Goal: Transaction & Acquisition: Download file/media

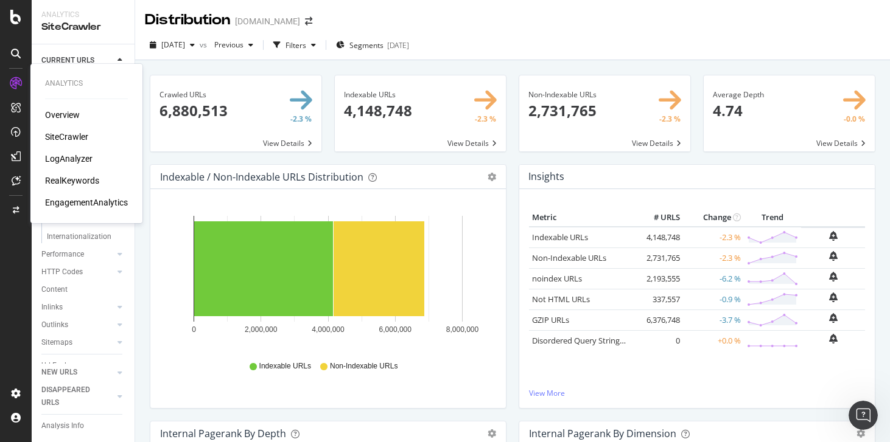
click at [67, 157] on div "LogAnalyzer" at bounding box center [68, 159] width 47 height 12
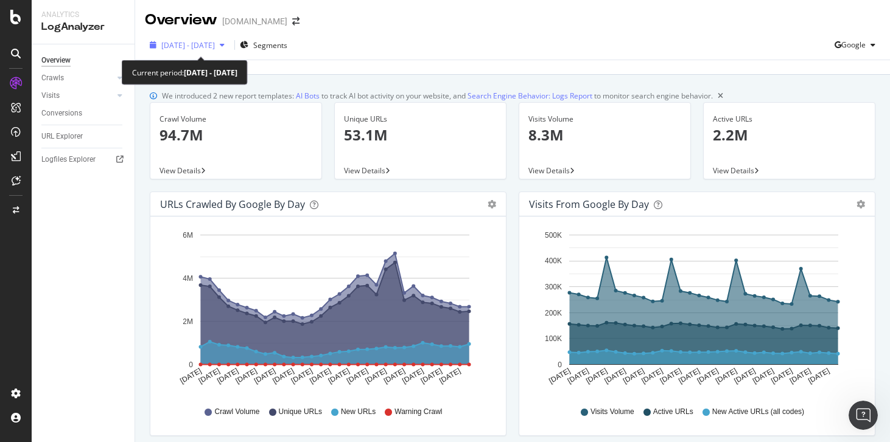
click at [208, 47] on span "2025 Sep. 3rd - Oct. 2nd" at bounding box center [188, 45] width 54 height 10
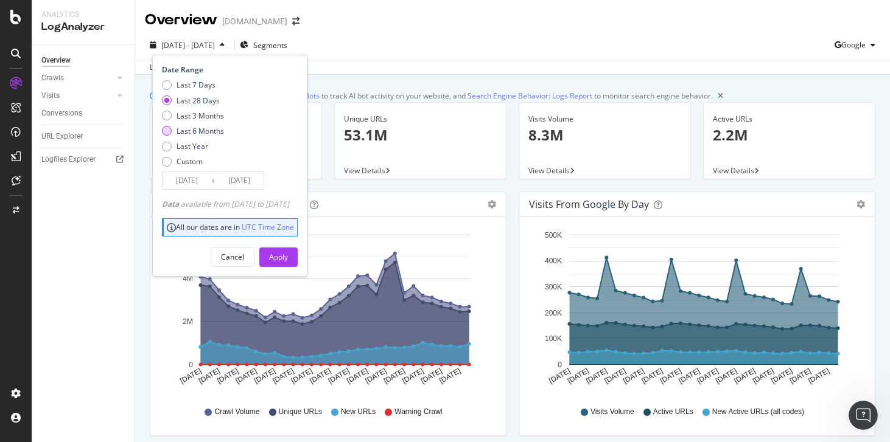
click at [203, 129] on div "Last 6 Months" at bounding box center [200, 131] width 47 height 10
type input "2025/04/03"
click at [288, 251] on div "Apply" at bounding box center [278, 257] width 19 height 18
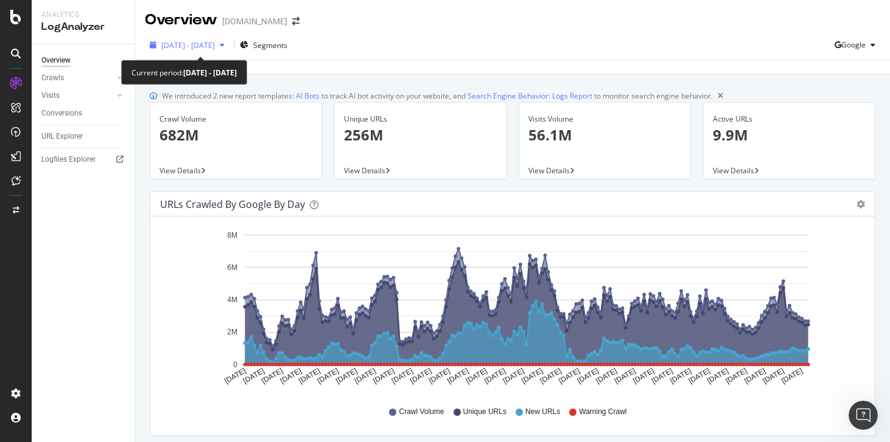
click at [213, 41] on span "2025 Apr. 3rd - Oct. 2nd" at bounding box center [188, 45] width 54 height 10
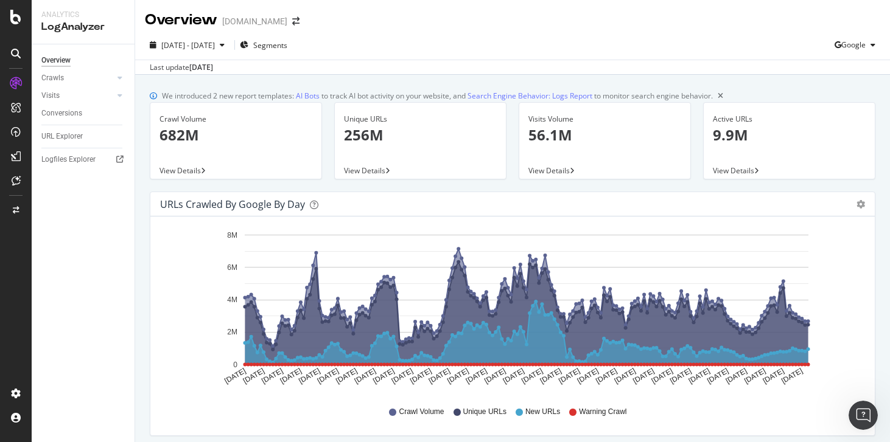
click at [404, 57] on div "2025 Apr. 3rd - Oct. 2nd Segments Google" at bounding box center [512, 47] width 755 height 24
click at [52, 79] on div "Crawls" at bounding box center [52, 78] width 23 height 13
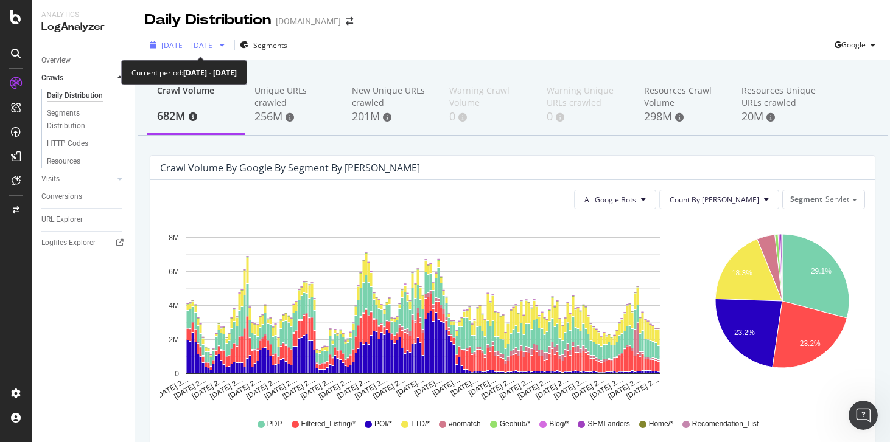
click at [215, 49] on span "2025 Apr. 3rd - Oct. 2nd" at bounding box center [188, 45] width 54 height 10
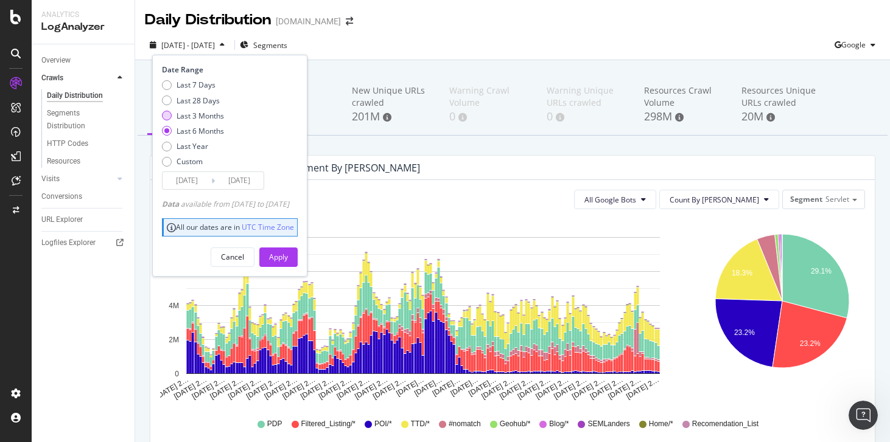
click at [208, 119] on div "Last 3 Months" at bounding box center [200, 116] width 47 height 10
type input "2025/07/03"
click at [288, 254] on div "Apply" at bounding box center [278, 257] width 19 height 10
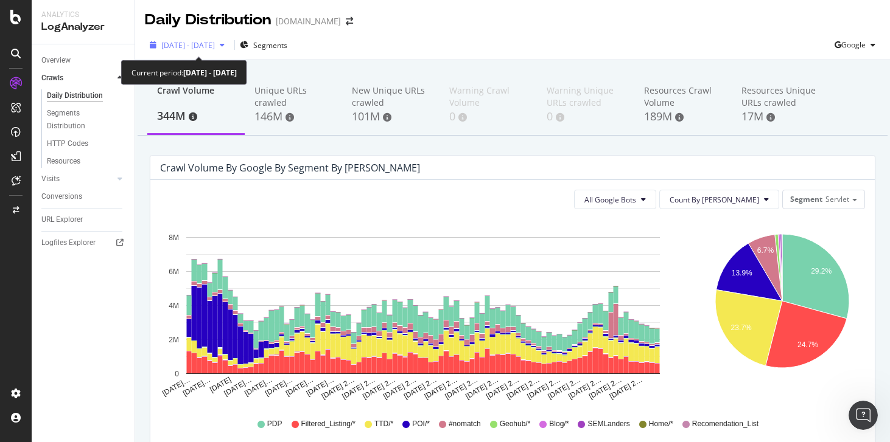
click at [215, 46] on span "2025 Jul. 3rd - Oct. 2nd" at bounding box center [188, 45] width 54 height 10
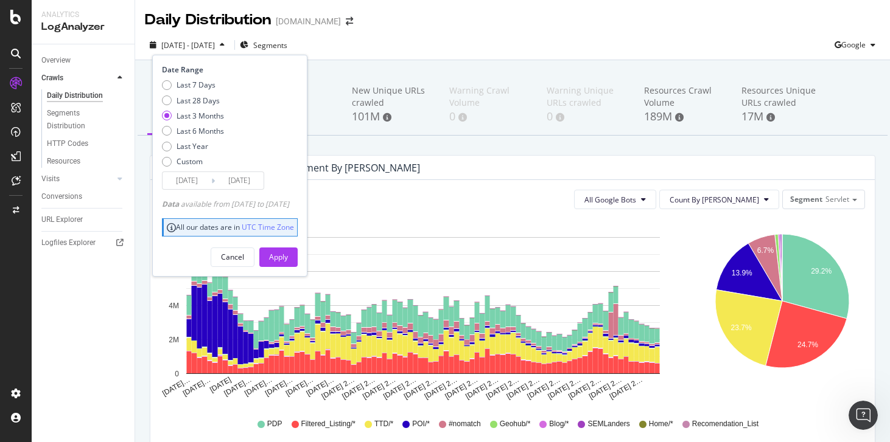
click at [205, 184] on input "2025/07/03" at bounding box center [187, 180] width 49 height 17
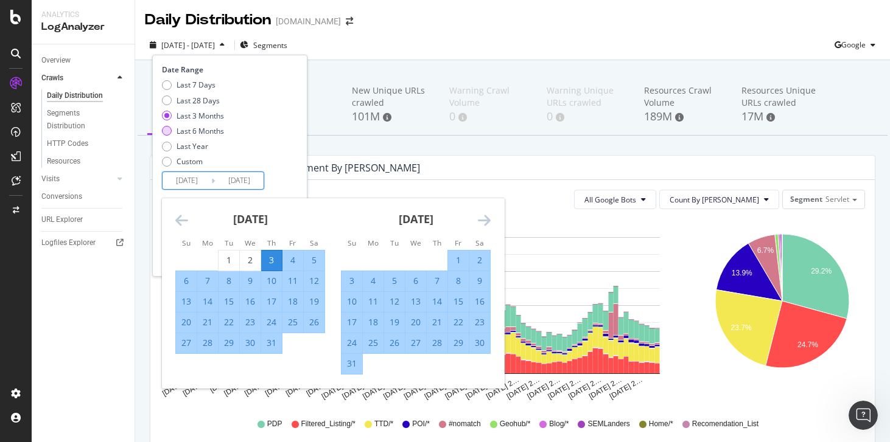
click at [201, 128] on div "Last 6 Months" at bounding box center [200, 131] width 47 height 10
type input "2025/04/03"
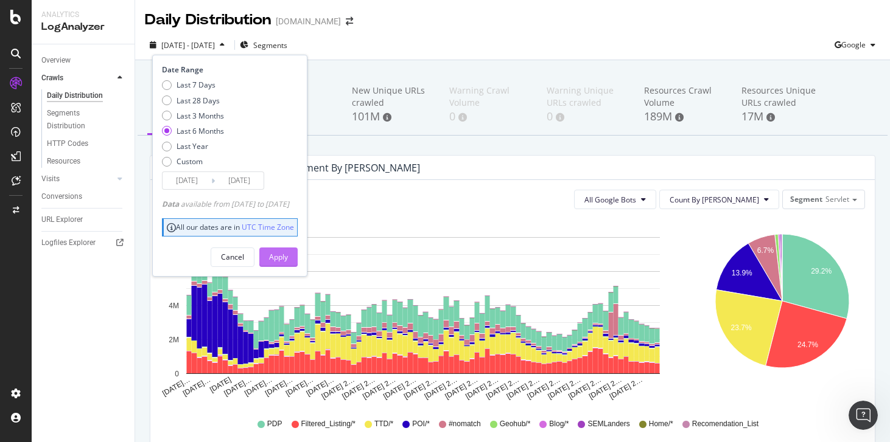
click at [288, 257] on div "Apply" at bounding box center [278, 257] width 19 height 10
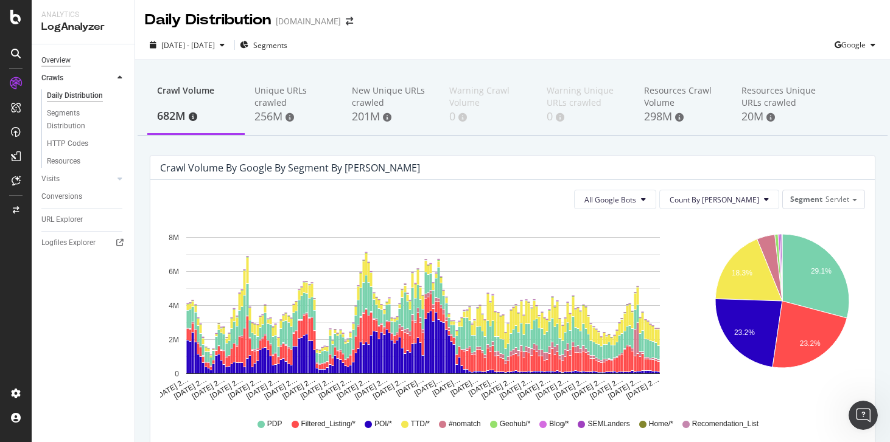
click at [64, 63] on div "Overview" at bounding box center [55, 60] width 29 height 13
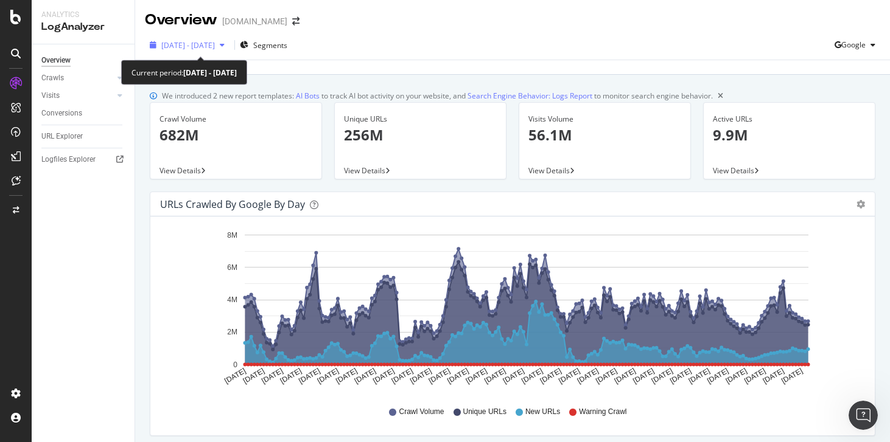
click at [215, 41] on span "2025 Apr. 3rd - Oct. 2nd" at bounding box center [188, 45] width 54 height 10
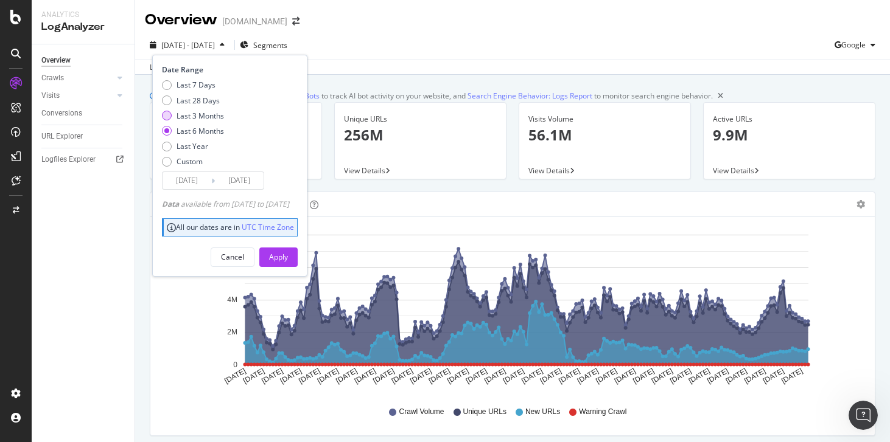
click at [192, 117] on div "Last 3 Months" at bounding box center [200, 116] width 47 height 10
type input "2025/07/03"
click at [288, 257] on div "Apply" at bounding box center [278, 257] width 19 height 10
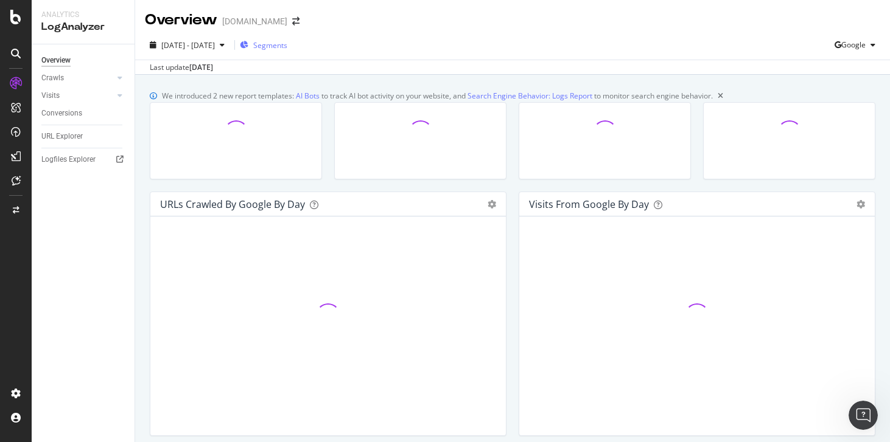
click at [287, 40] on span "Segments" at bounding box center [270, 45] width 34 height 10
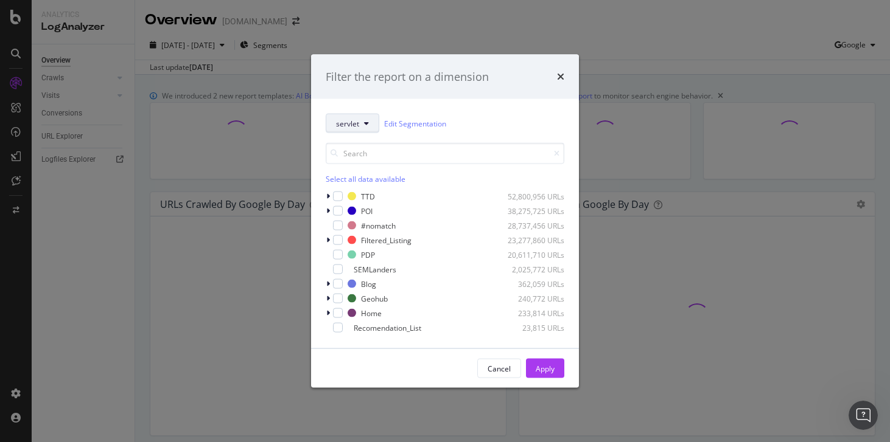
click at [365, 120] on icon "modal" at bounding box center [366, 123] width 5 height 7
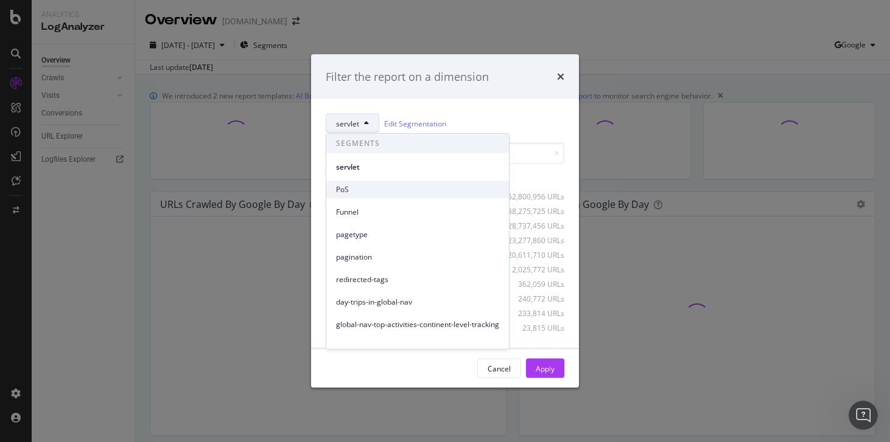
click at [365, 196] on div "PoS" at bounding box center [417, 190] width 183 height 18
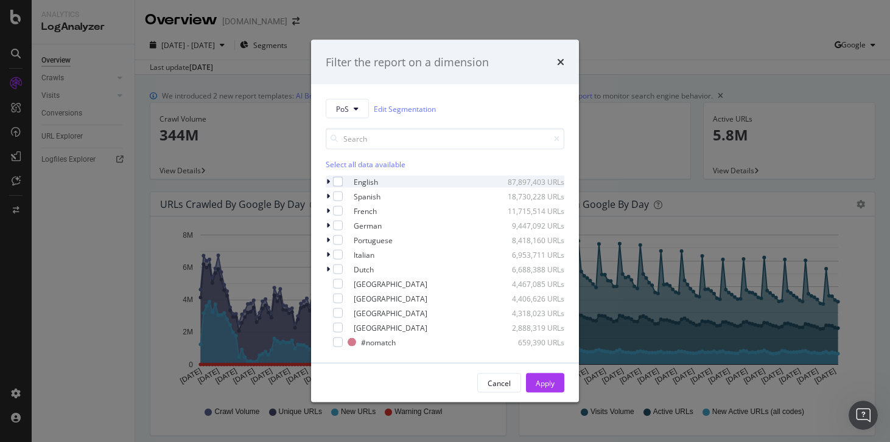
click at [330, 183] on div "modal" at bounding box center [329, 182] width 7 height 12
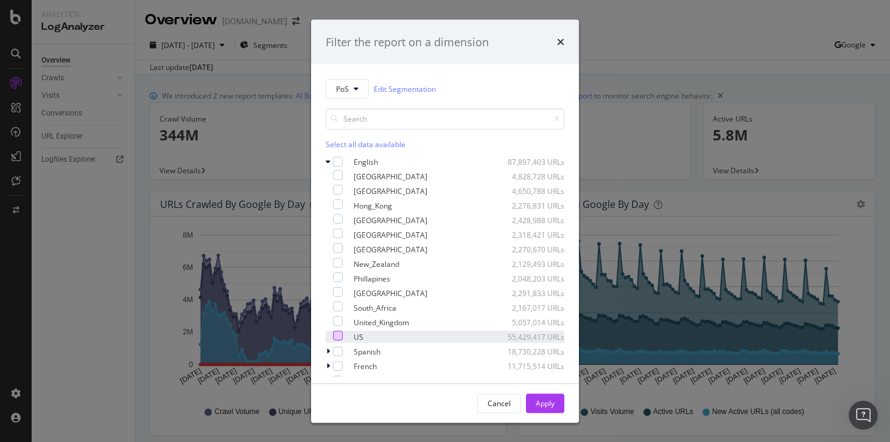
click at [343, 334] on div "modal" at bounding box center [338, 336] width 10 height 10
click at [563, 405] on button "Apply" at bounding box center [545, 403] width 38 height 19
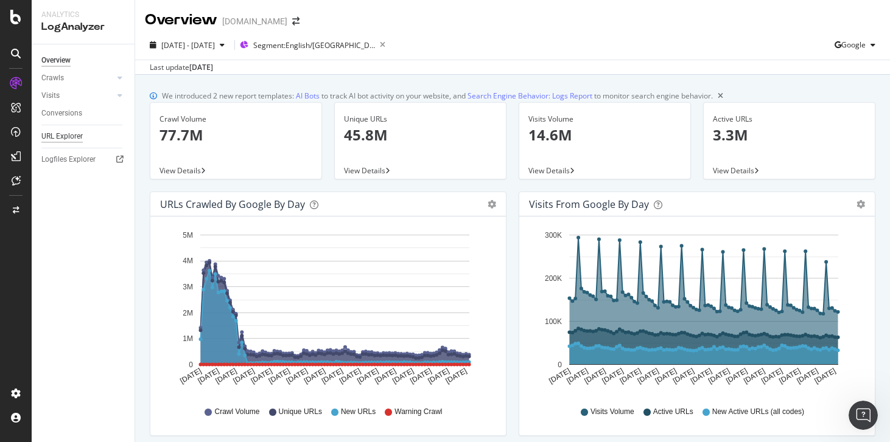
click at [74, 137] on div "URL Explorer" at bounding box center [61, 136] width 41 height 13
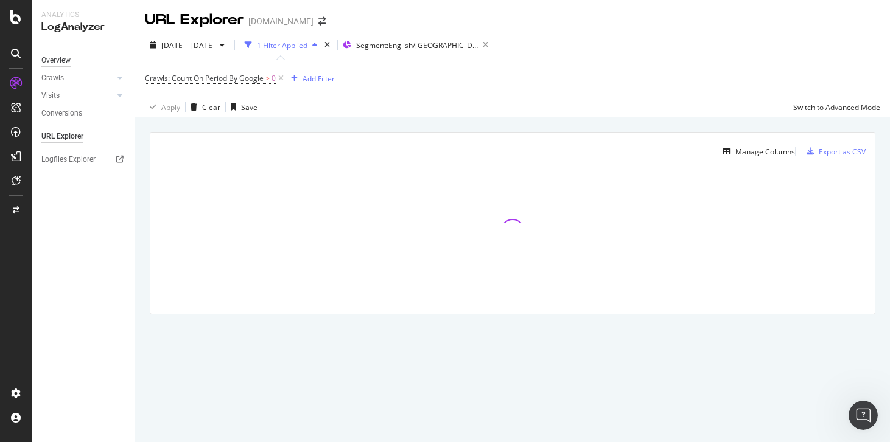
click at [70, 64] on div "Overview" at bounding box center [55, 60] width 29 height 13
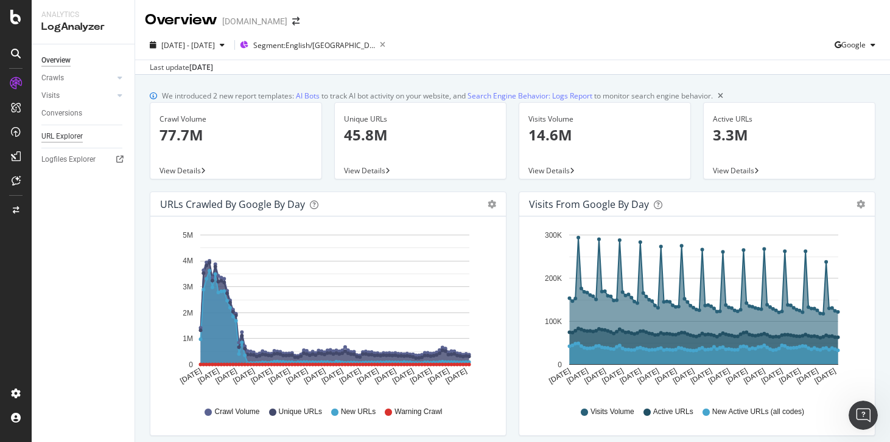
click at [72, 135] on div "URL Explorer" at bounding box center [61, 136] width 41 height 13
click at [314, 47] on span "Segment: English/US" at bounding box center [314, 45] width 122 height 10
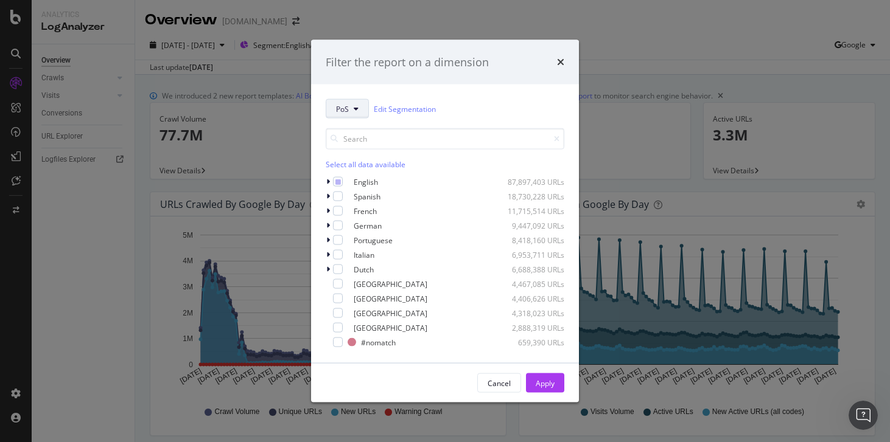
click at [357, 114] on button "PoS" at bounding box center [347, 108] width 43 height 19
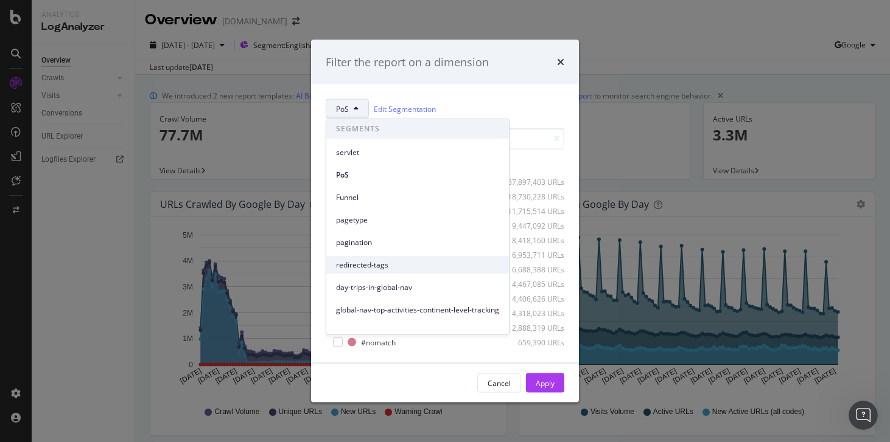
click at [383, 263] on span "redirected-tags" at bounding box center [417, 265] width 163 height 11
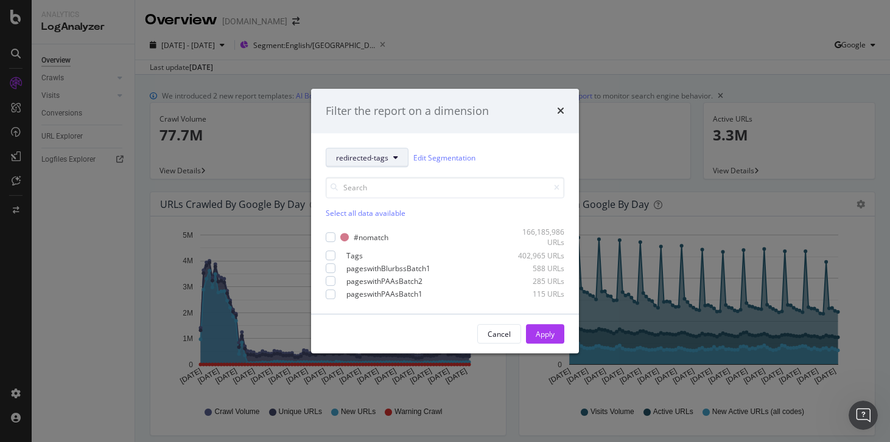
click at [382, 157] on span "redirected-tags" at bounding box center [362, 158] width 52 height 10
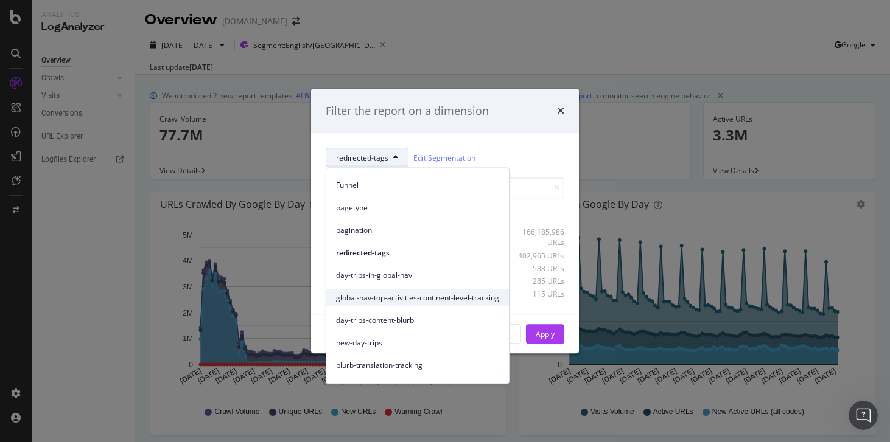
scroll to position [79, 0]
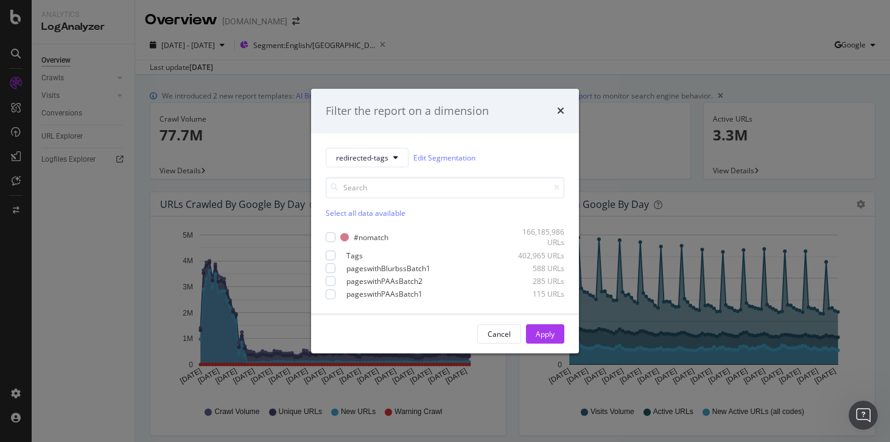
click at [562, 118] on div "times" at bounding box center [560, 111] width 7 height 16
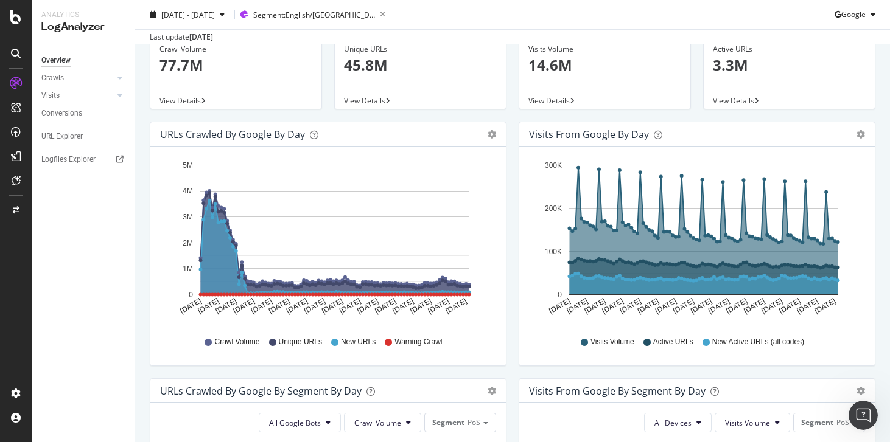
scroll to position [0, 0]
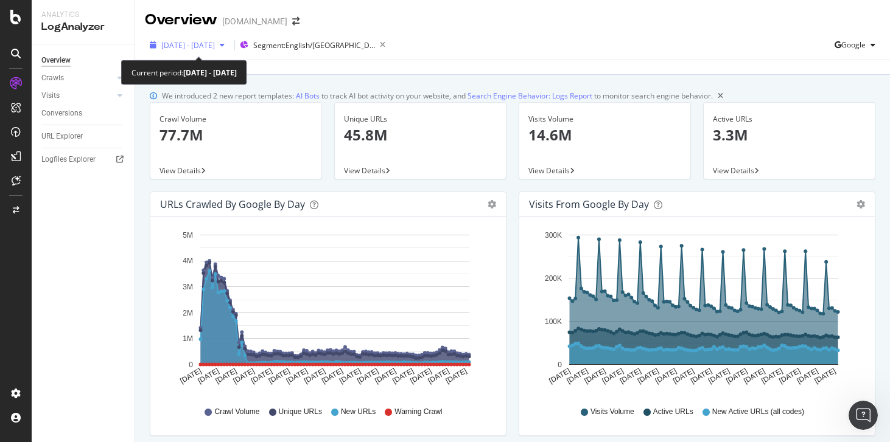
click at [229, 52] on div "2025 Jul. 3rd - Oct. 2nd" at bounding box center [187, 45] width 85 height 18
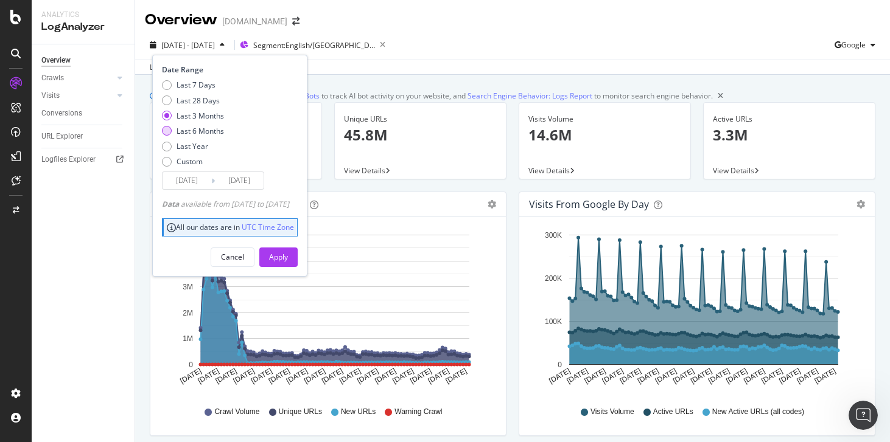
click at [199, 135] on div "Last 6 Months" at bounding box center [200, 131] width 47 height 10
type input "2025/04/03"
click at [288, 253] on div "Apply" at bounding box center [278, 257] width 19 height 10
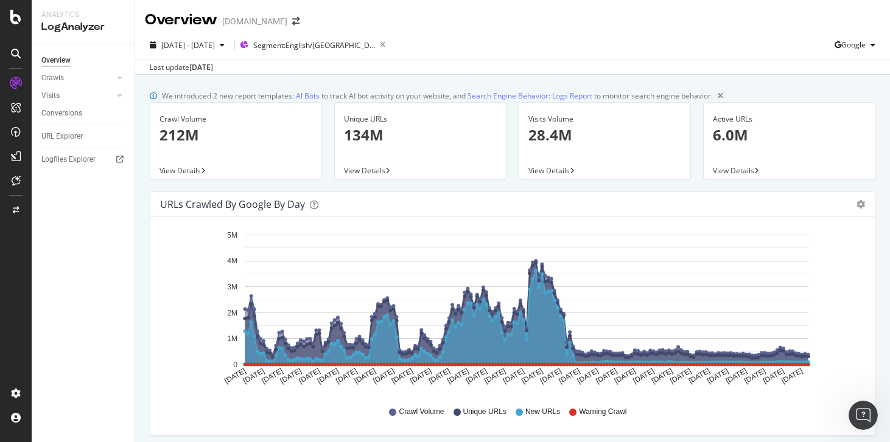
click at [57, 85] on div "Crawls" at bounding box center [87, 78] width 93 height 18
click at [60, 78] on div "Crawls" at bounding box center [52, 78] width 23 height 13
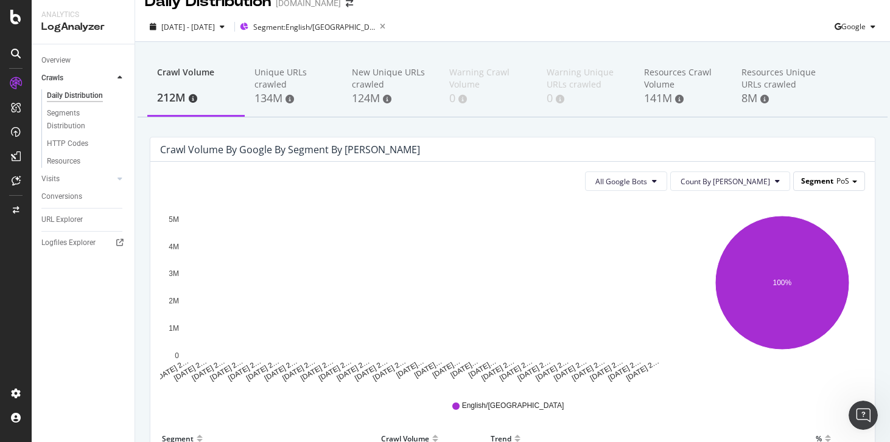
scroll to position [19, 0]
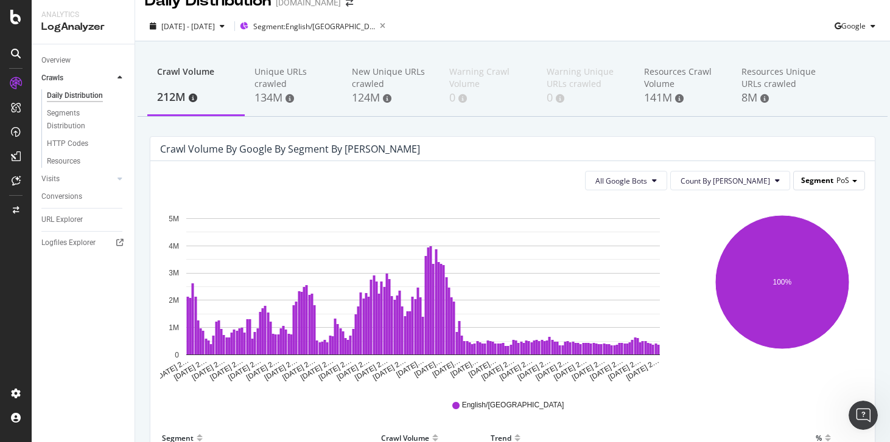
click at [817, 183] on span "Segment" at bounding box center [817, 180] width 32 height 10
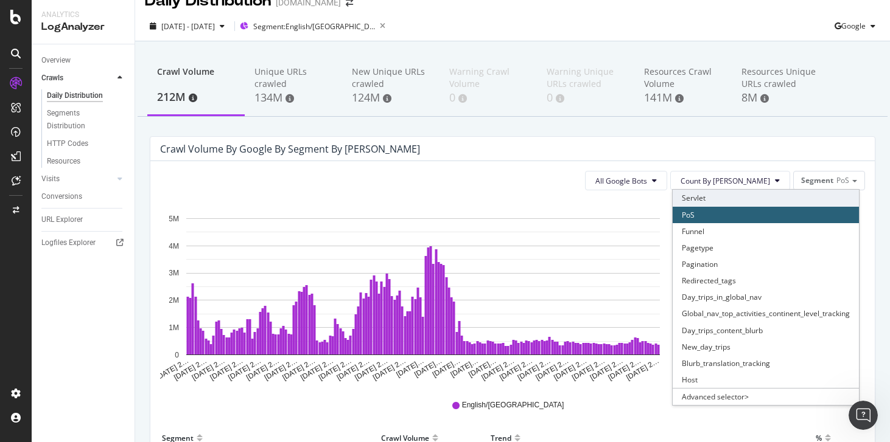
click at [709, 201] on div "Servlet" at bounding box center [766, 198] width 186 height 16
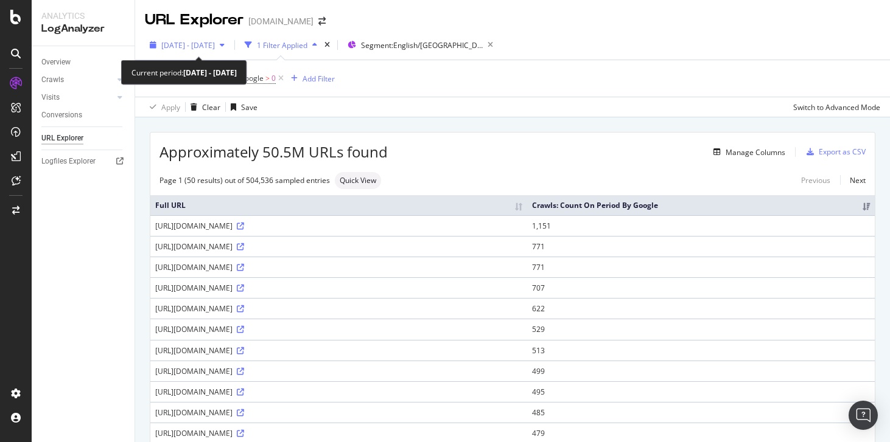
click at [220, 52] on div "[DATE] - [DATE]" at bounding box center [187, 45] width 85 height 18
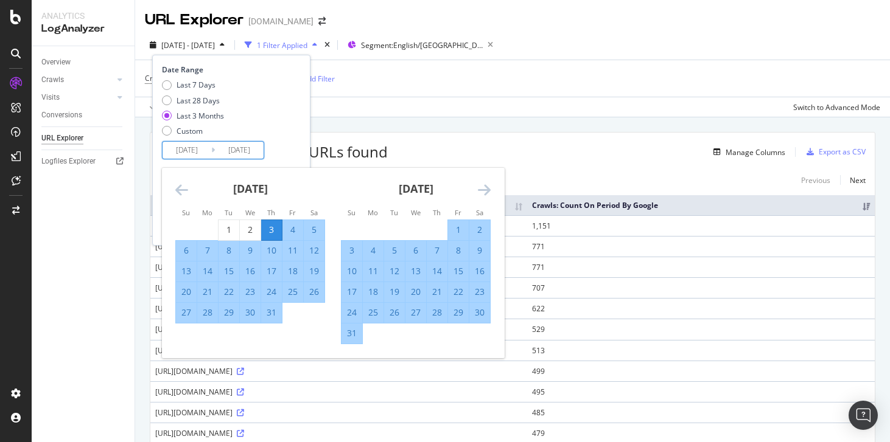
click at [186, 147] on input "[DATE]" at bounding box center [187, 150] width 49 height 17
click at [231, 250] on div "8" at bounding box center [228, 251] width 21 height 12
type input "[DATE]"
click at [250, 156] on input "2025/10/02" at bounding box center [239, 150] width 49 height 17
click at [484, 190] on icon "Move forward to switch to the next month." at bounding box center [484, 190] width 13 height 15
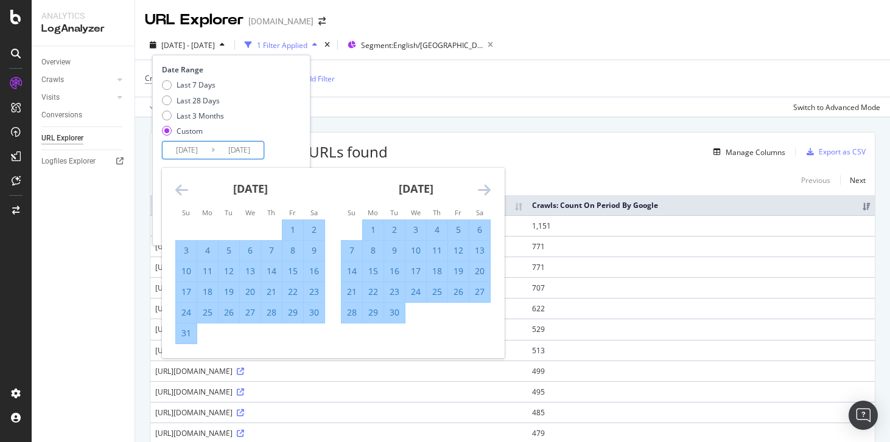
click at [484, 190] on icon "Move forward to switch to the next month." at bounding box center [484, 190] width 13 height 15
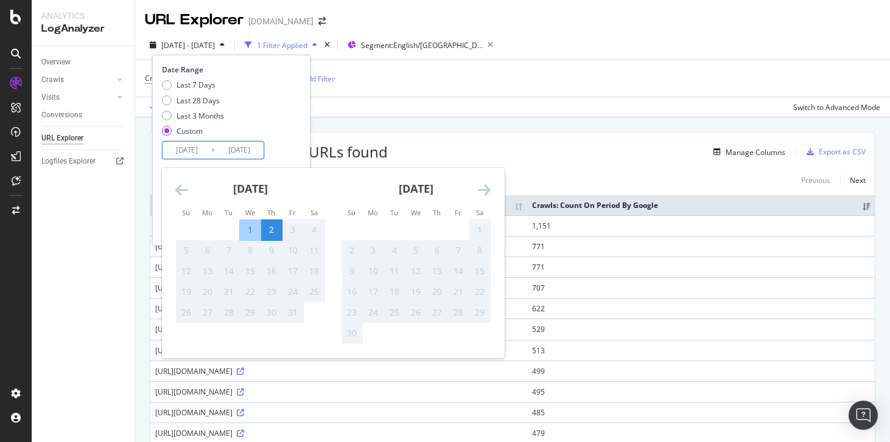
click at [484, 190] on icon "Move forward to switch to the next month." at bounding box center [484, 190] width 13 height 15
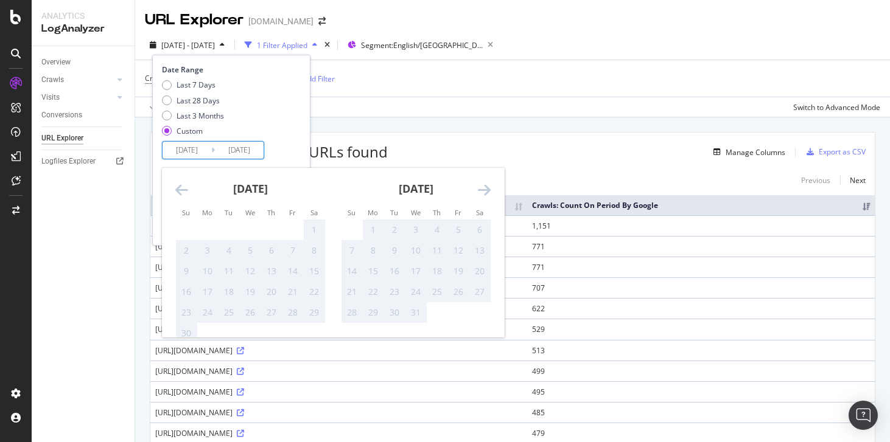
click at [190, 192] on div "November 2025" at bounding box center [250, 194] width 150 height 52
click at [183, 192] on icon "Move backward to switch to the previous month." at bounding box center [181, 190] width 13 height 15
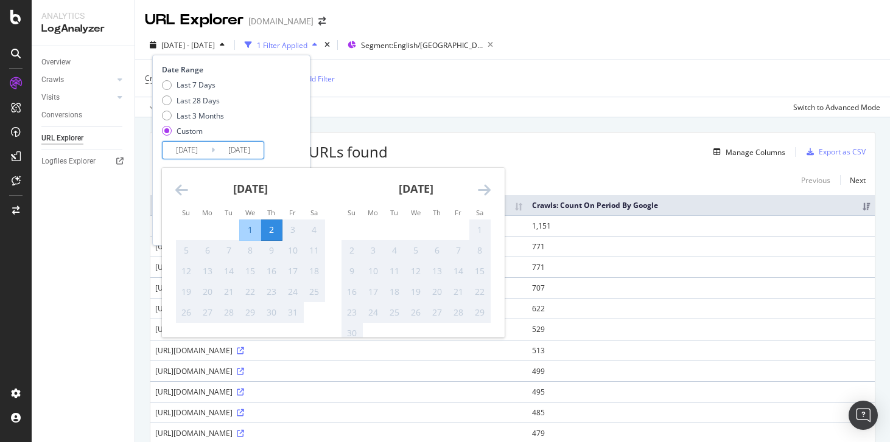
click at [274, 227] on div "2" at bounding box center [271, 230] width 21 height 12
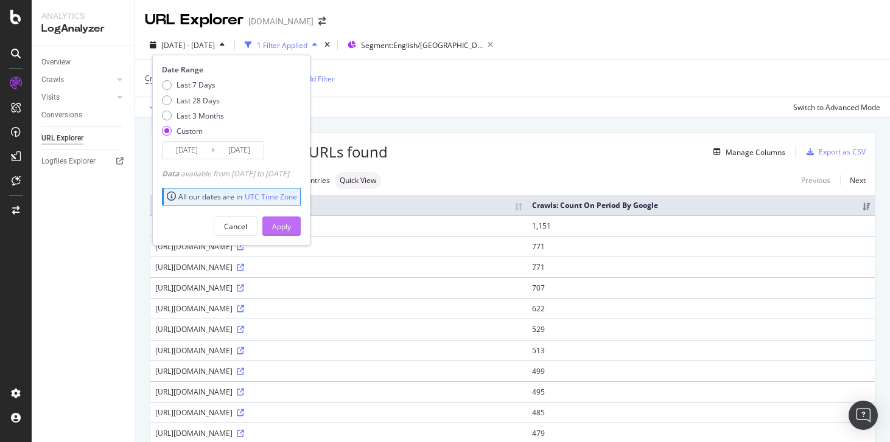
click at [291, 225] on div "Apply" at bounding box center [281, 227] width 19 height 10
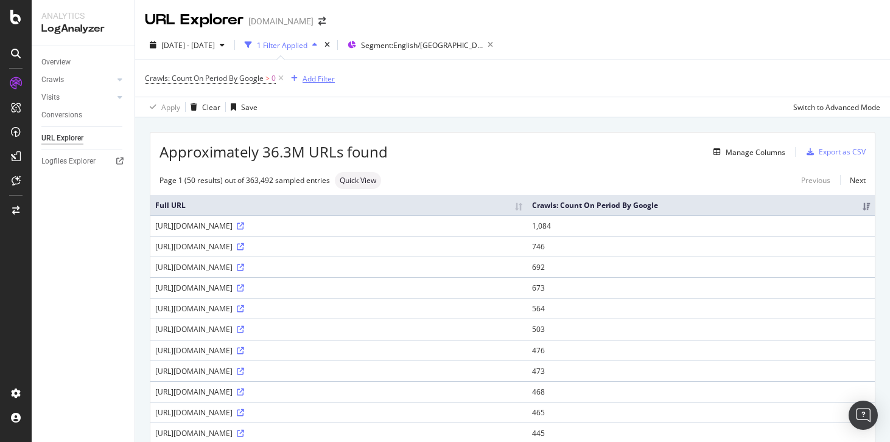
click at [323, 75] on div "Add Filter" at bounding box center [318, 79] width 32 height 10
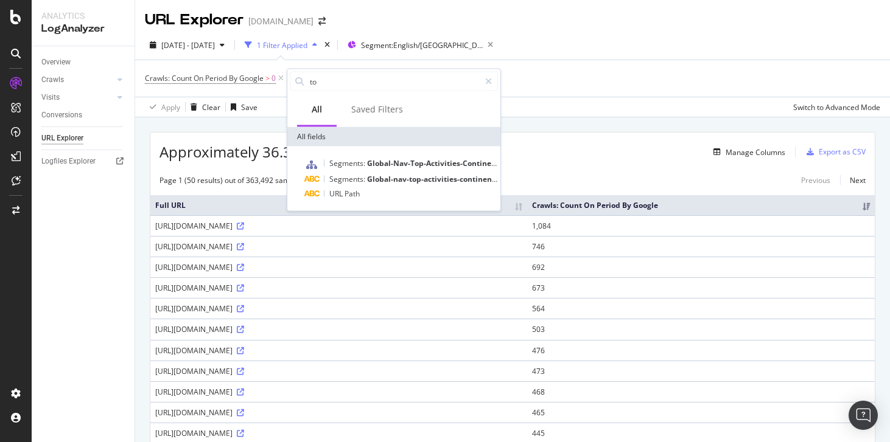
type input "t"
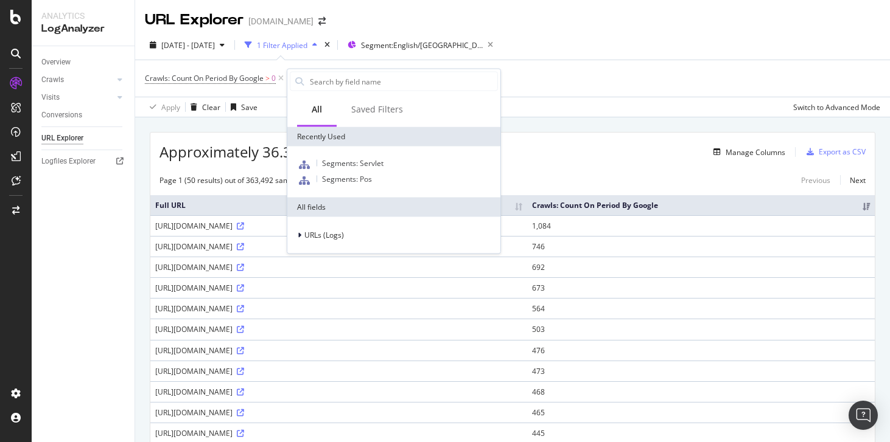
click at [637, 68] on div "Crawls: Count On Period By Google > 0 Add Filter" at bounding box center [512, 78] width 735 height 37
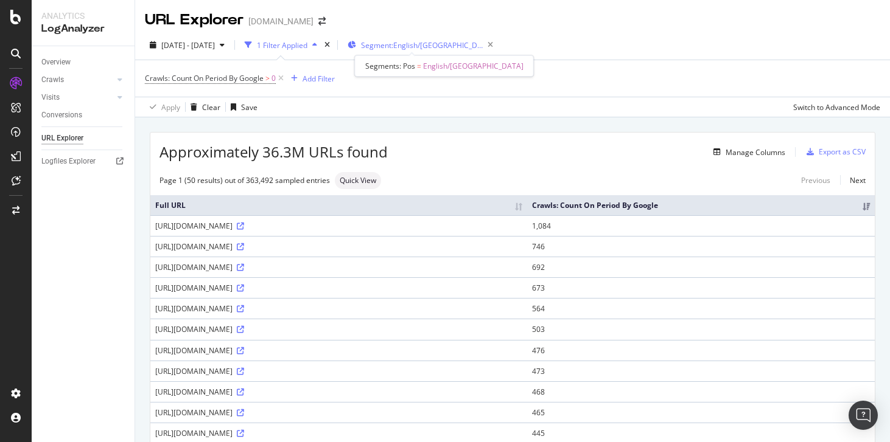
click at [388, 46] on span "Segment: English/US" at bounding box center [422, 45] width 122 height 10
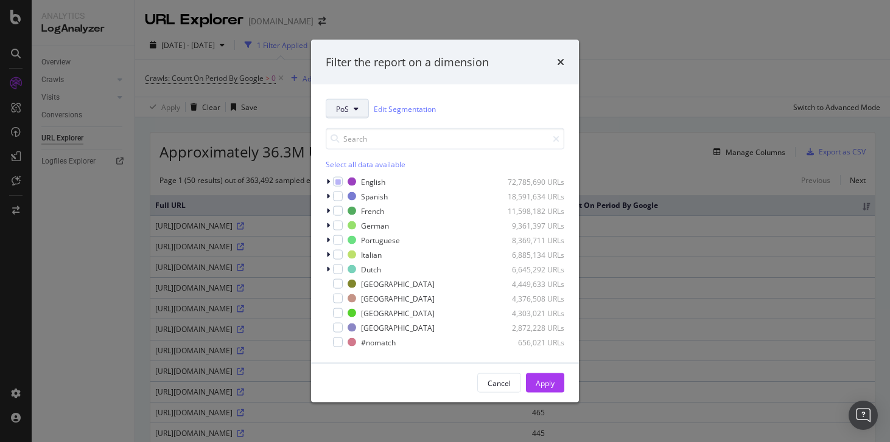
click at [349, 110] on button "PoS" at bounding box center [347, 108] width 43 height 19
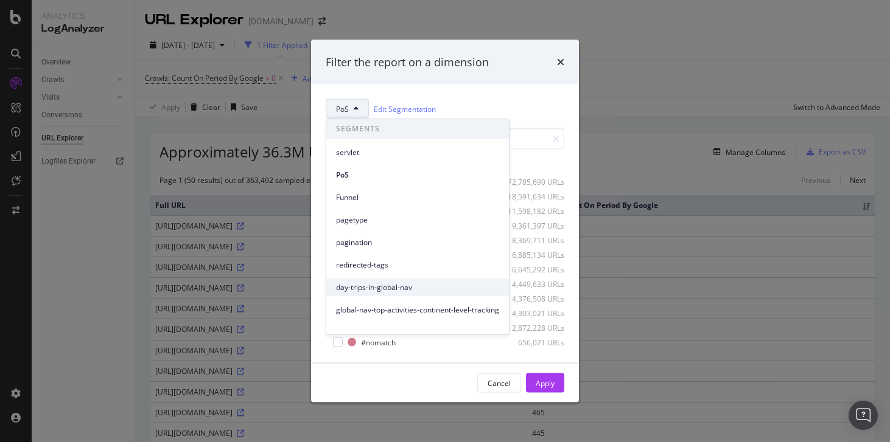
click at [354, 285] on span "day-trips-in-global-nav" at bounding box center [417, 287] width 163 height 11
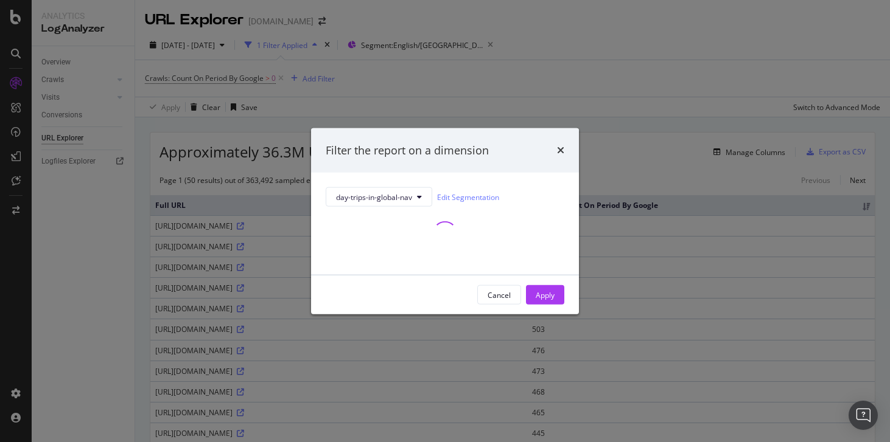
click at [565, 149] on div "Filter the report on a dimension" at bounding box center [445, 150] width 268 height 45
click at [560, 149] on icon "times" at bounding box center [560, 150] width 7 height 10
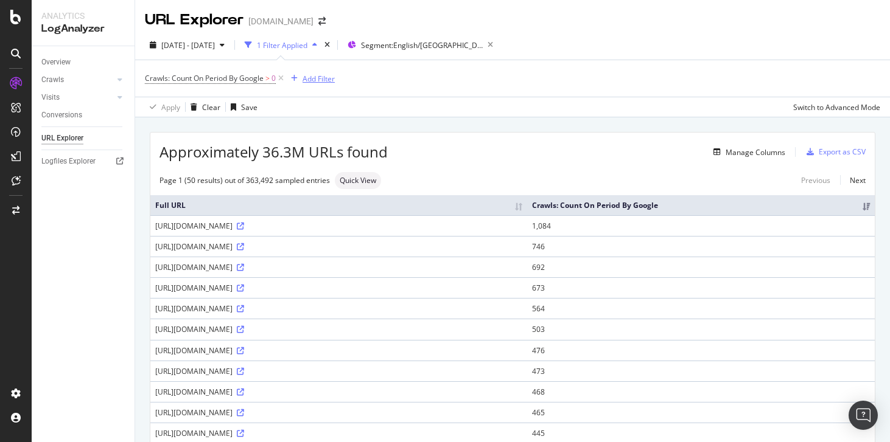
click at [321, 82] on div "Add Filter" at bounding box center [318, 79] width 32 height 10
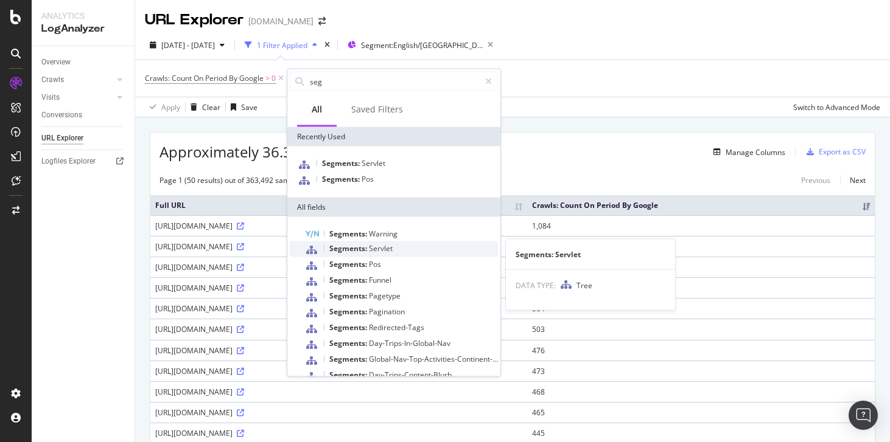
scroll to position [32, 0]
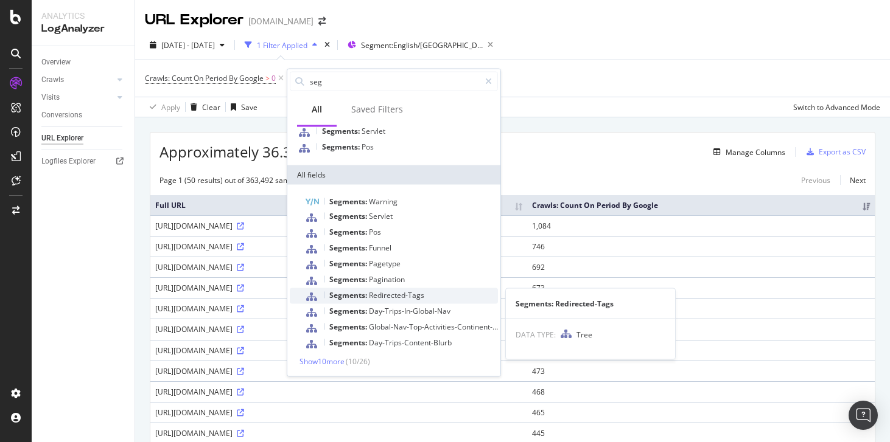
type input "seg"
click at [388, 298] on span "Redirected-Tags" at bounding box center [396, 295] width 55 height 10
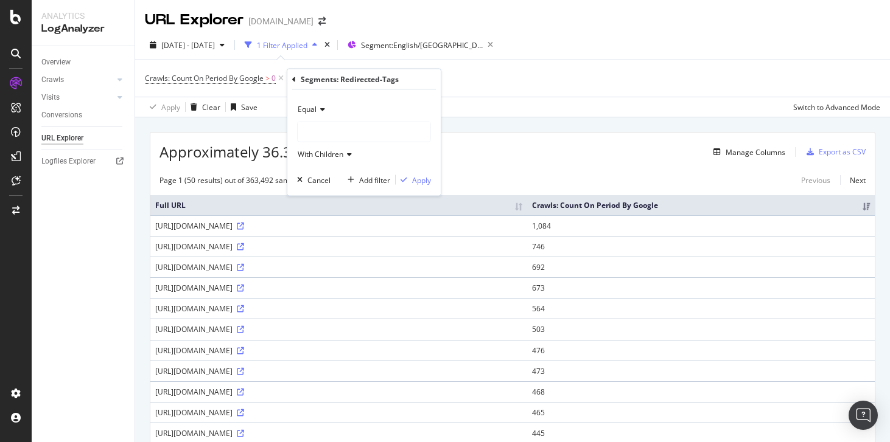
click at [321, 125] on div at bounding box center [364, 131] width 133 height 19
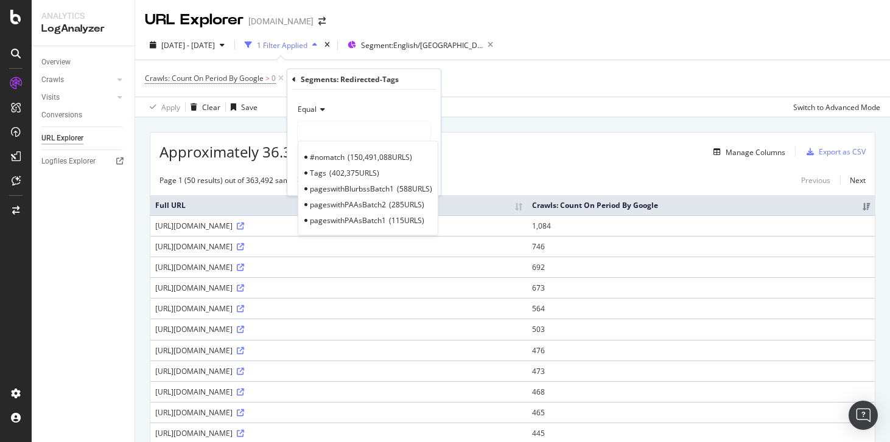
click at [330, 133] on div at bounding box center [364, 131] width 133 height 19
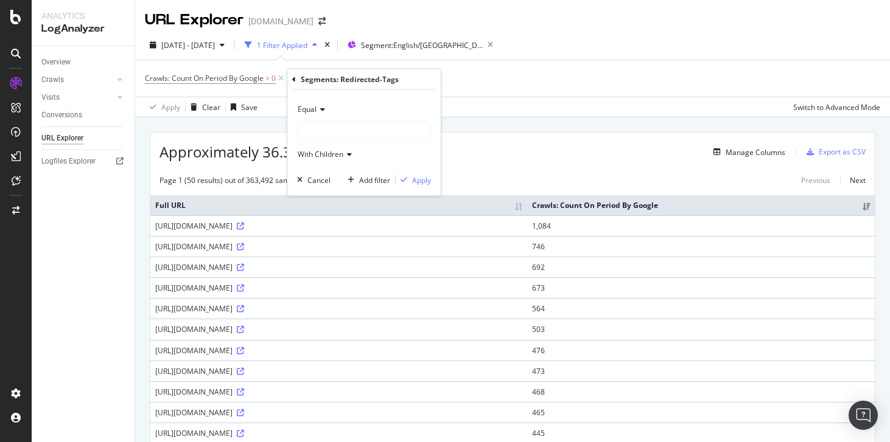
click at [329, 137] on div at bounding box center [364, 131] width 133 height 19
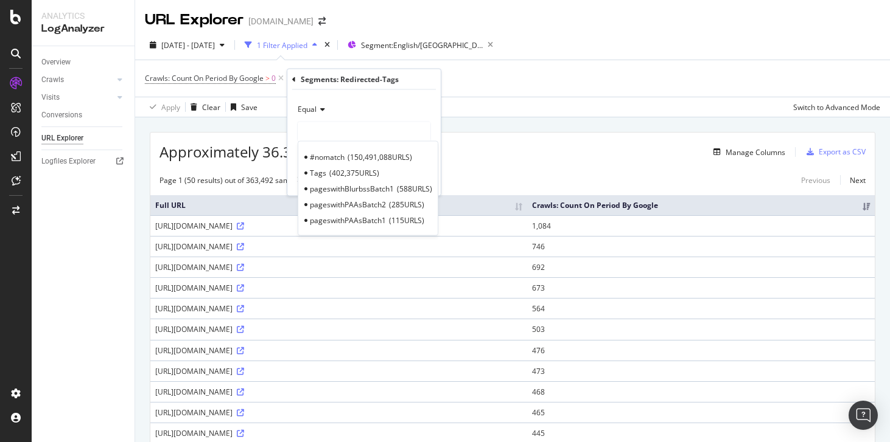
click at [339, 128] on div at bounding box center [364, 131] width 133 height 19
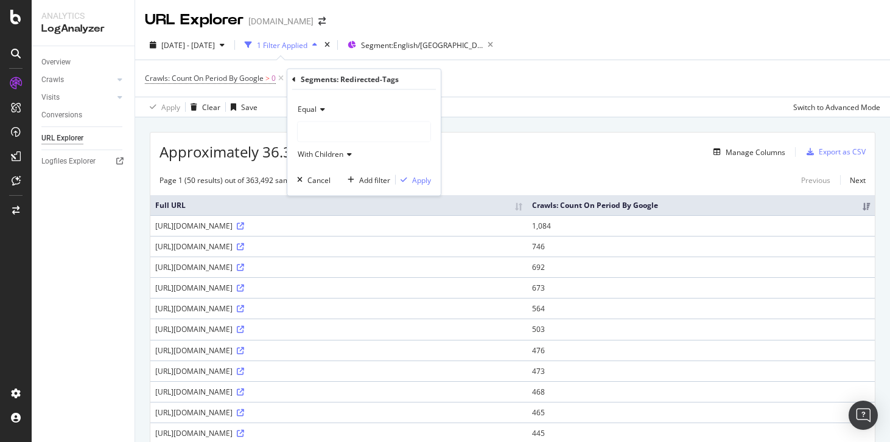
click at [293, 80] on icon at bounding box center [294, 78] width 4 height 7
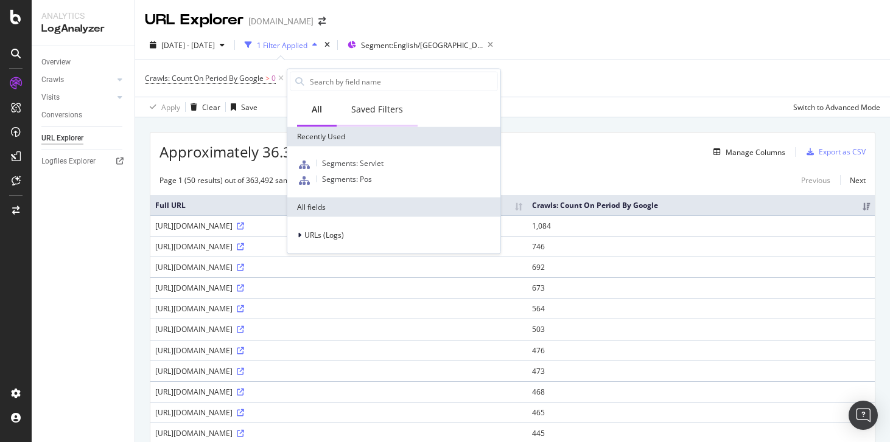
click at [380, 111] on div "Saved Filters" at bounding box center [377, 109] width 52 height 12
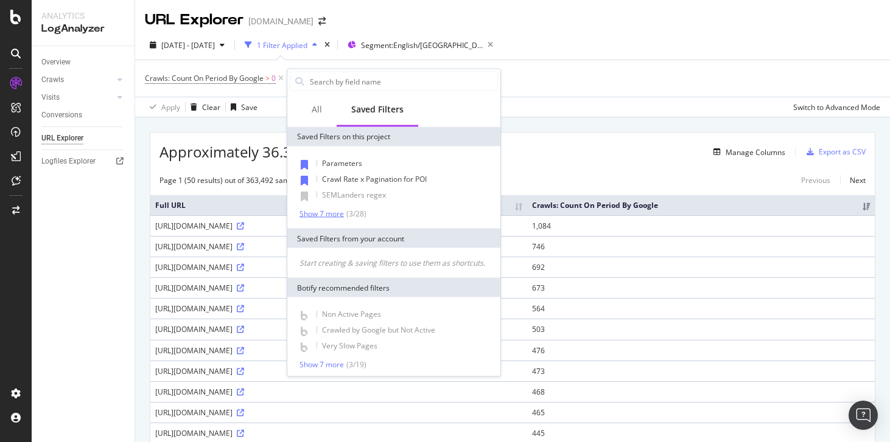
click at [335, 214] on div "Show 7 more" at bounding box center [321, 213] width 44 height 9
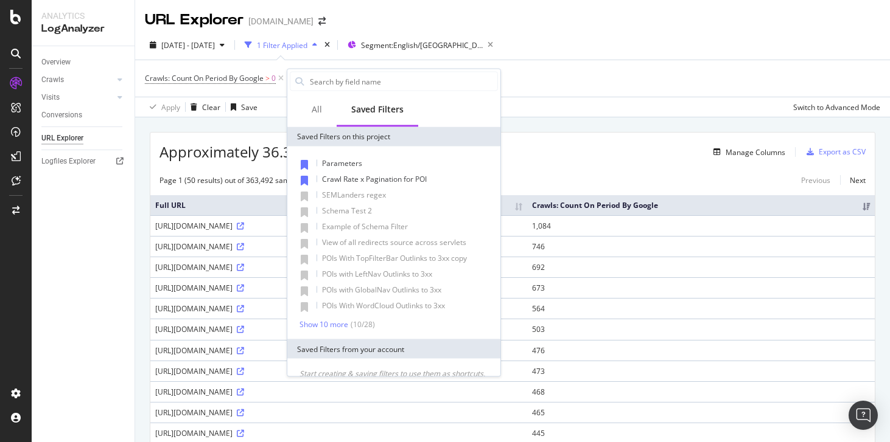
click at [641, 77] on div "Crawls: Count On Period By Google > 0 Add Filter" at bounding box center [512, 78] width 735 height 37
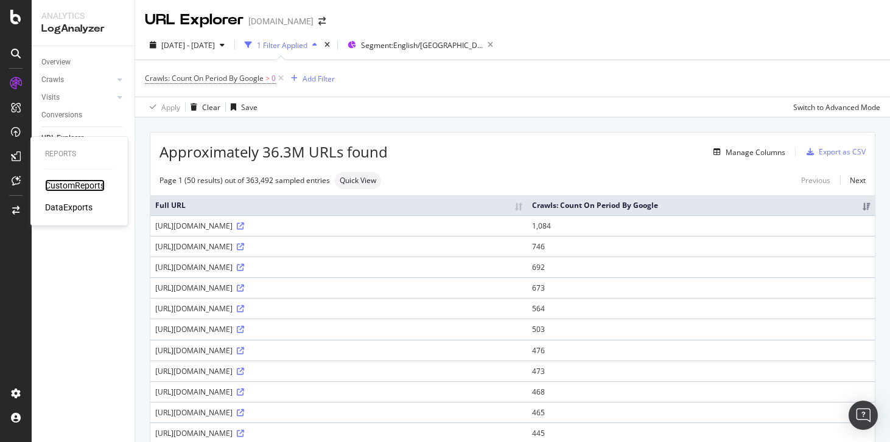
click at [63, 185] on div "CustomReports" at bounding box center [75, 186] width 60 height 12
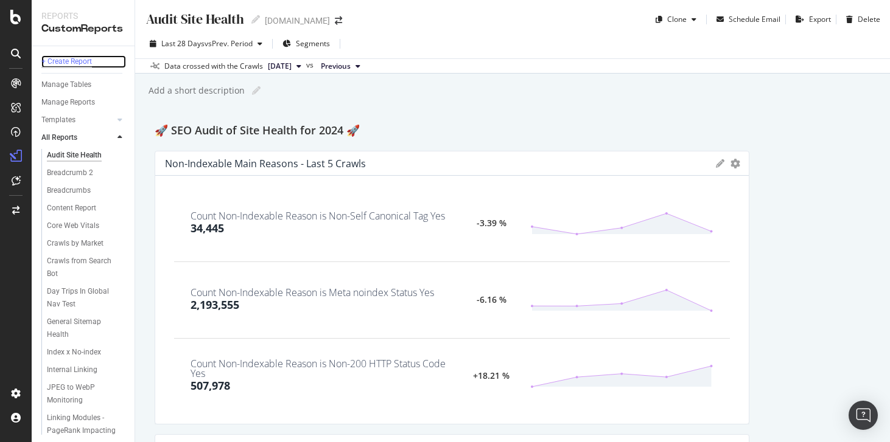
click at [76, 61] on div "+ Create Report" at bounding box center [66, 61] width 51 height 13
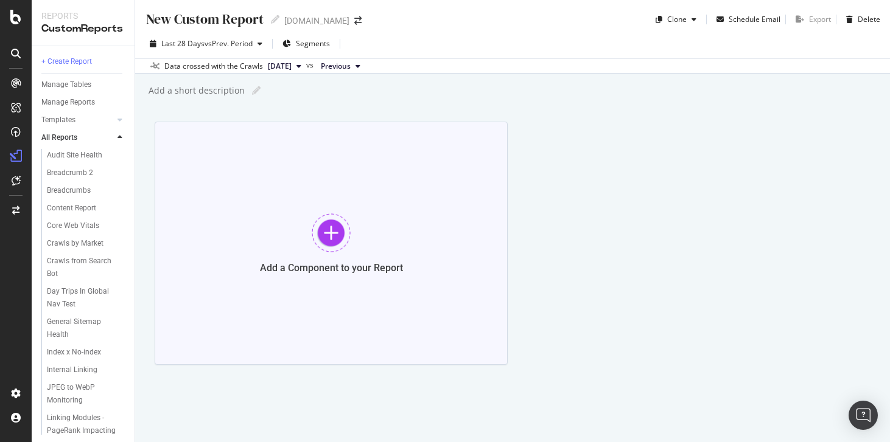
click at [335, 216] on div at bounding box center [331, 233] width 39 height 39
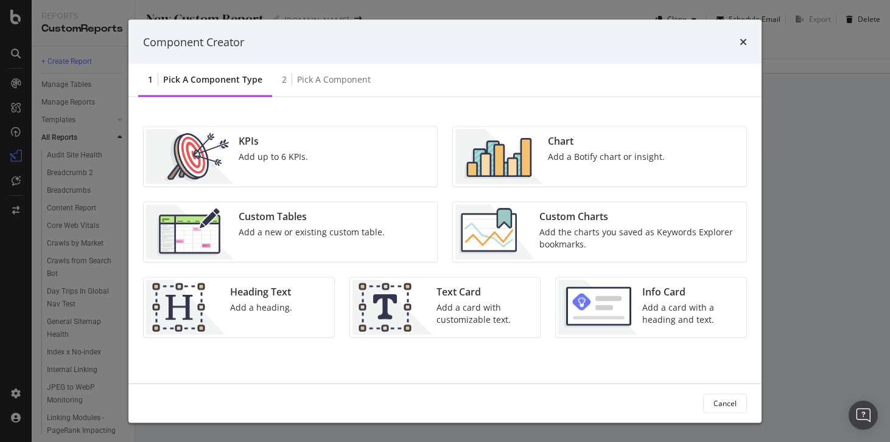
click at [575, 164] on div "Chart Add a Botify chart or insight." at bounding box center [606, 157] width 127 height 55
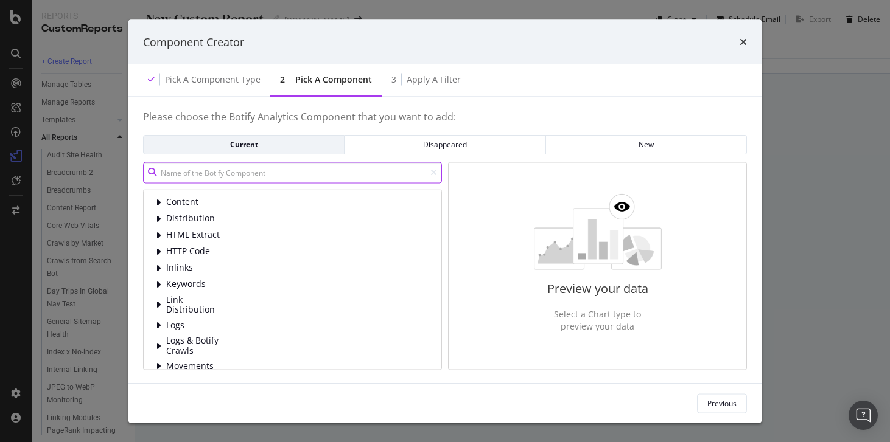
click at [231, 173] on input "modal" at bounding box center [292, 172] width 299 height 21
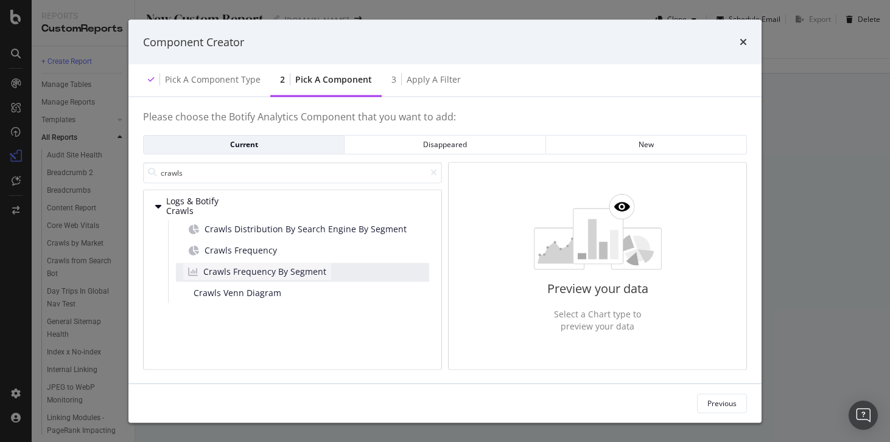
click at [264, 269] on span "Crawls Frequency By Segment" at bounding box center [264, 272] width 123 height 12
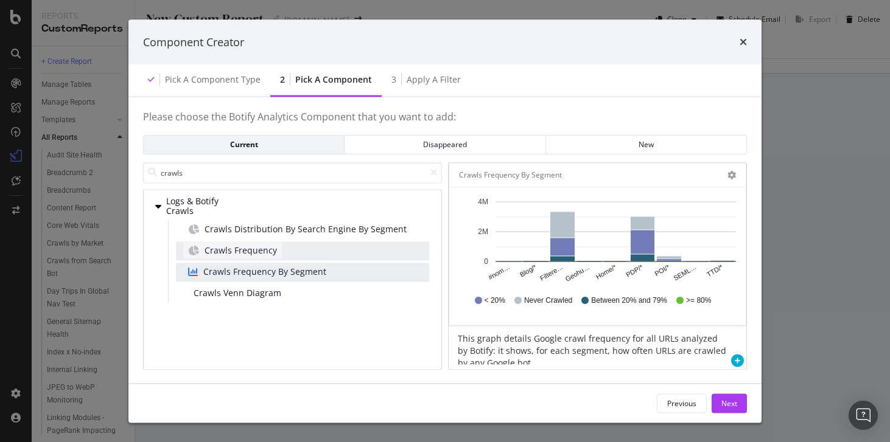
click at [265, 256] on span "Crawls Frequency" at bounding box center [241, 251] width 72 height 12
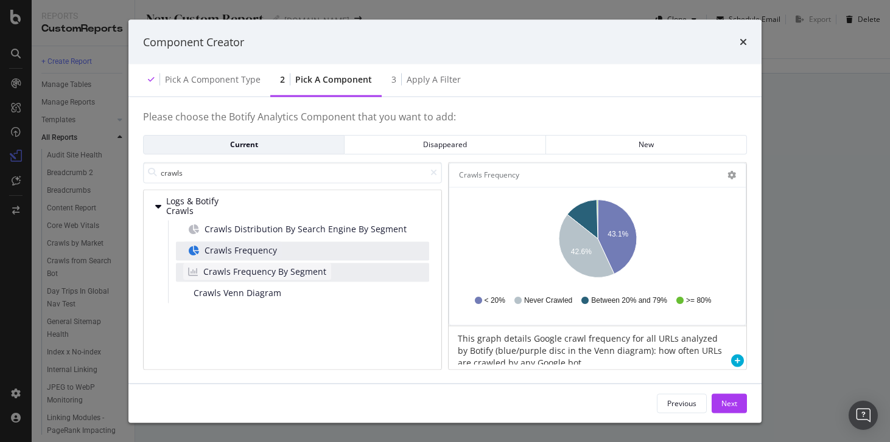
click at [267, 270] on span "Crawls Frequency By Segment" at bounding box center [264, 272] width 123 height 12
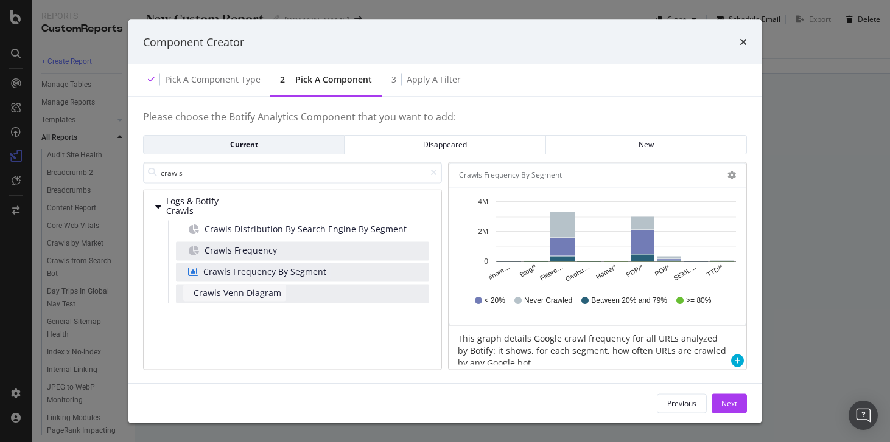
click at [261, 288] on span "Crawls Venn Diagram" at bounding box center [238, 293] width 88 height 12
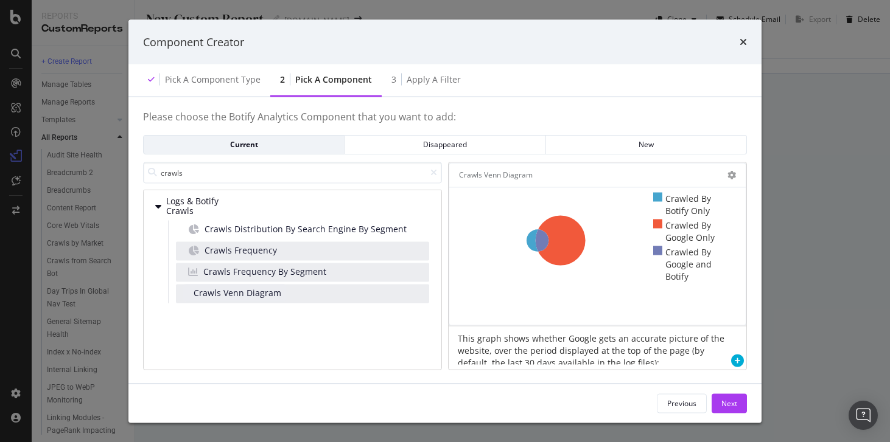
click at [349, 278] on div "Crawls Frequency By Segment" at bounding box center [302, 273] width 253 height 19
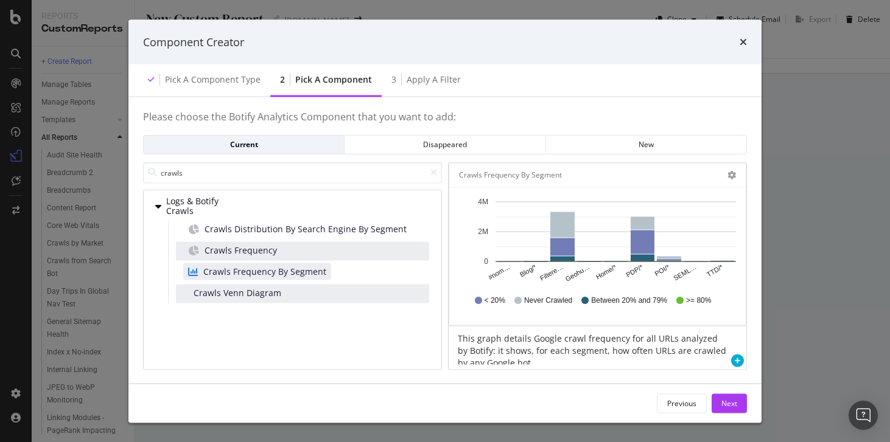
click at [318, 257] on div "Crawls Frequency" at bounding box center [302, 251] width 253 height 19
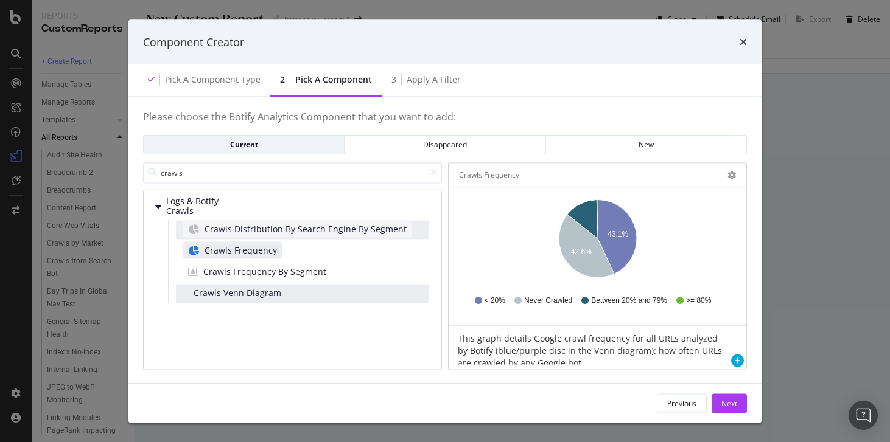
click at [310, 223] on span "Crawls Distribution By Search Engine By Segment" at bounding box center [306, 229] width 202 height 12
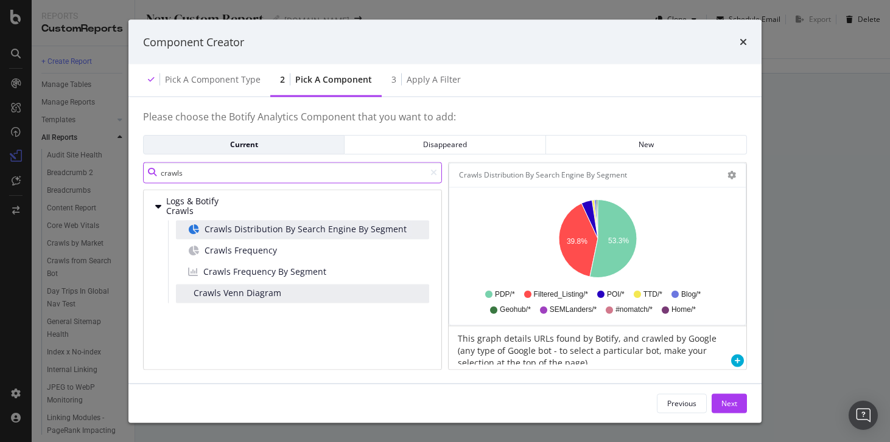
click at [256, 178] on input "crawls" at bounding box center [292, 172] width 299 height 21
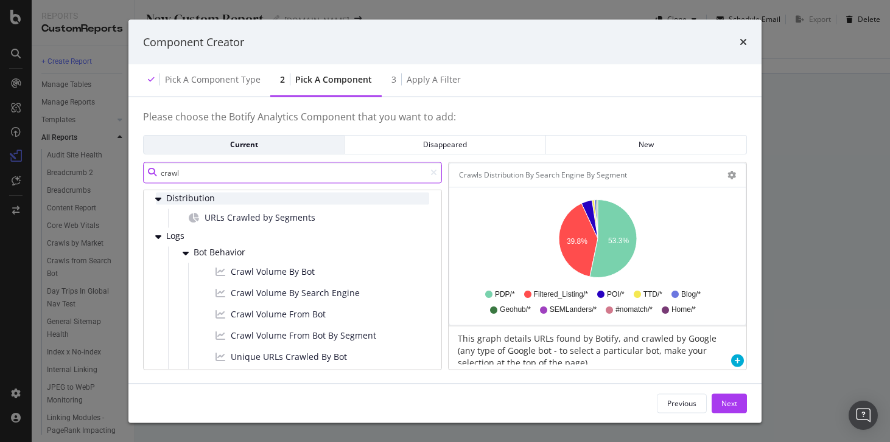
scroll to position [42, 0]
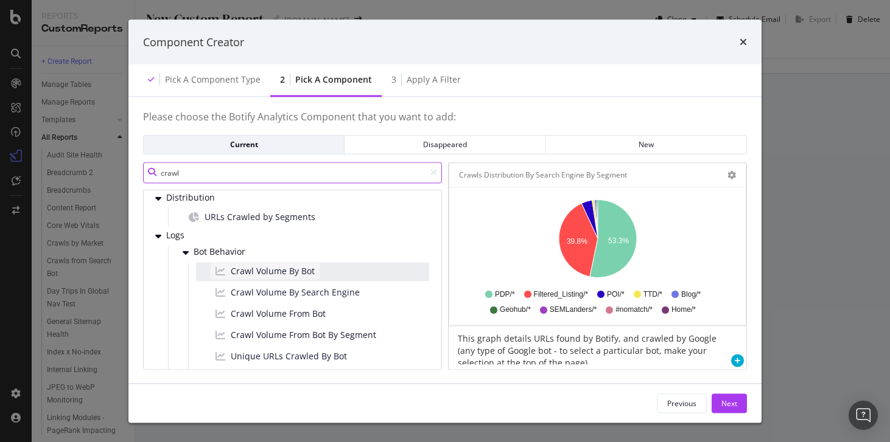
type input "crawl"
click at [265, 270] on span "Crawl Volume By Bot" at bounding box center [273, 271] width 84 height 12
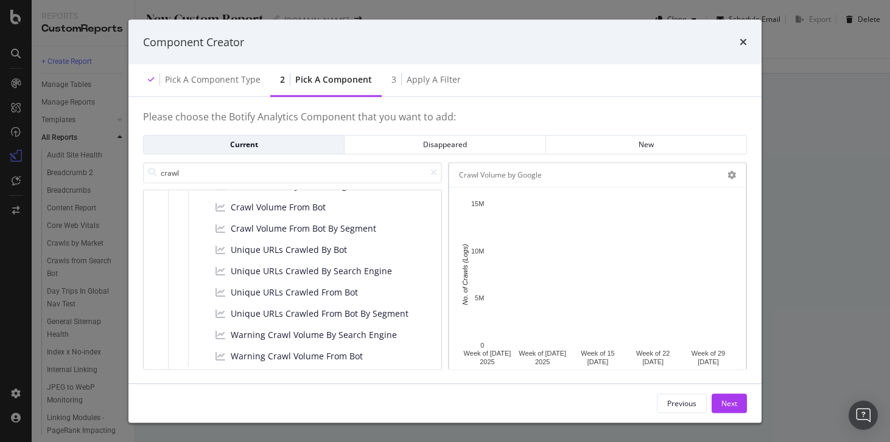
scroll to position [150, 0]
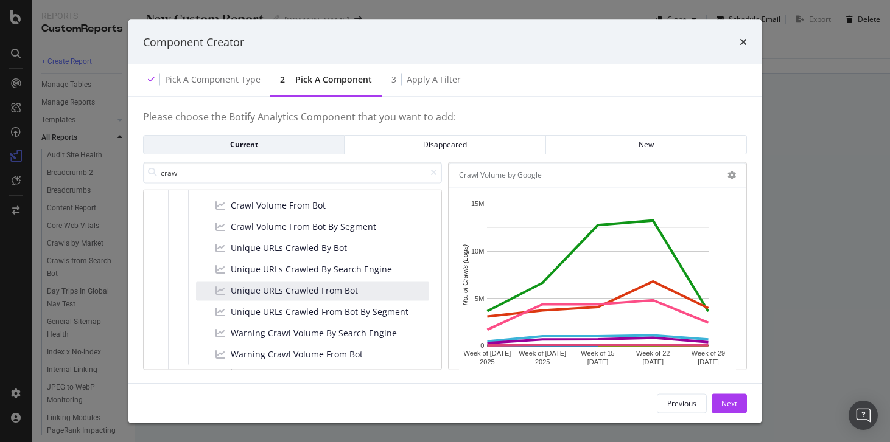
click at [379, 290] on div "Unique URLs Crawled From Bot" at bounding box center [312, 291] width 233 height 19
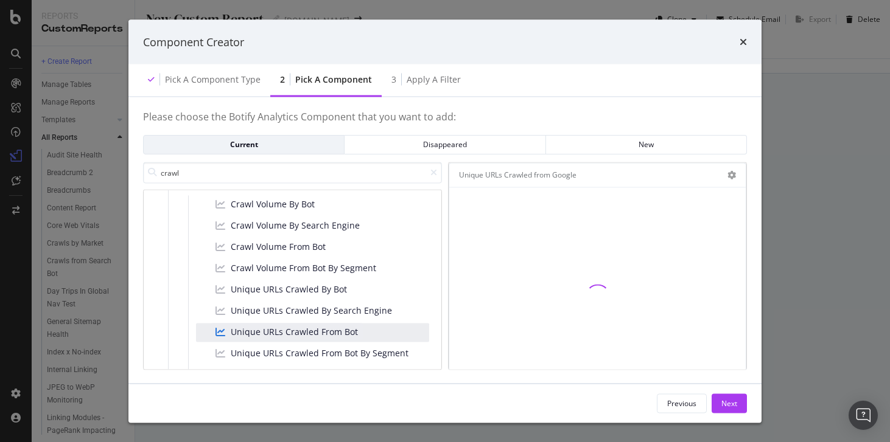
scroll to position [110, 0]
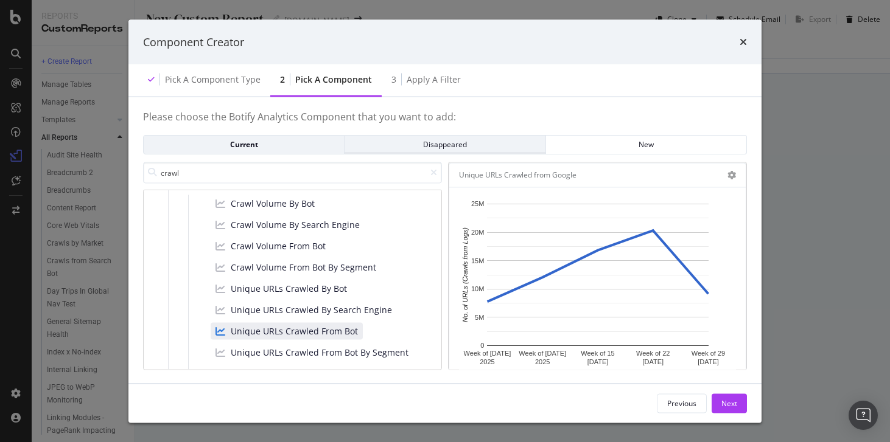
click at [436, 148] on div "Disappeared" at bounding box center [444, 144] width 181 height 10
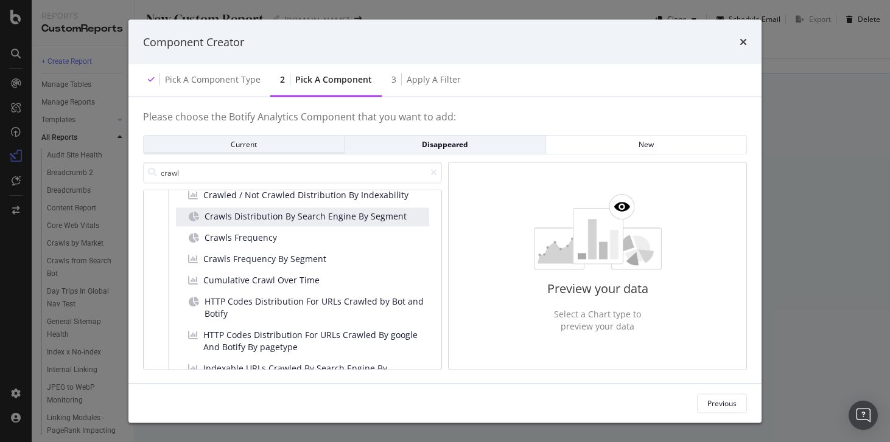
click at [310, 143] on div "Current" at bounding box center [243, 144] width 181 height 10
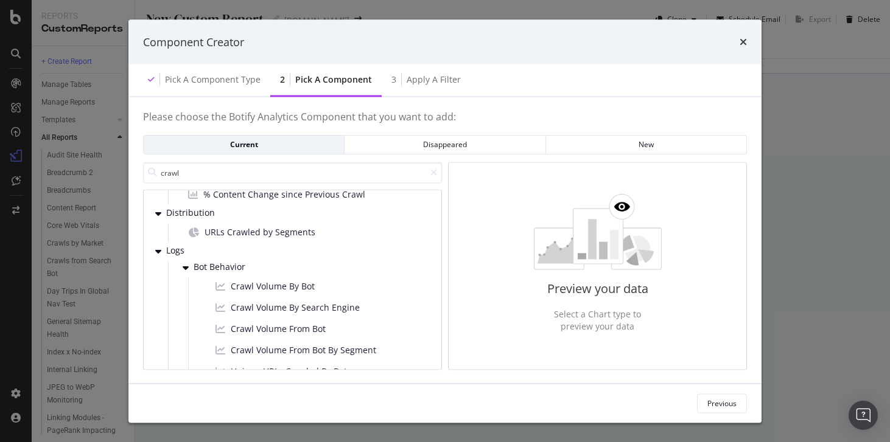
scroll to position [124, 0]
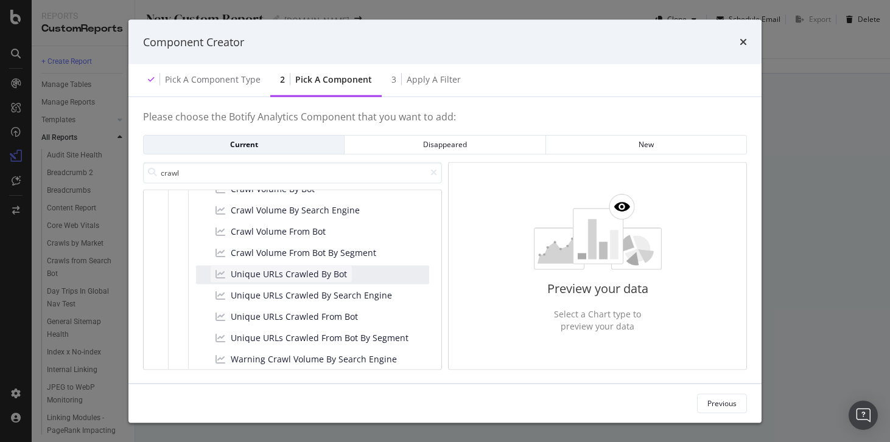
click at [346, 278] on div "Unique URLs Crawled By Bot" at bounding box center [281, 273] width 141 height 17
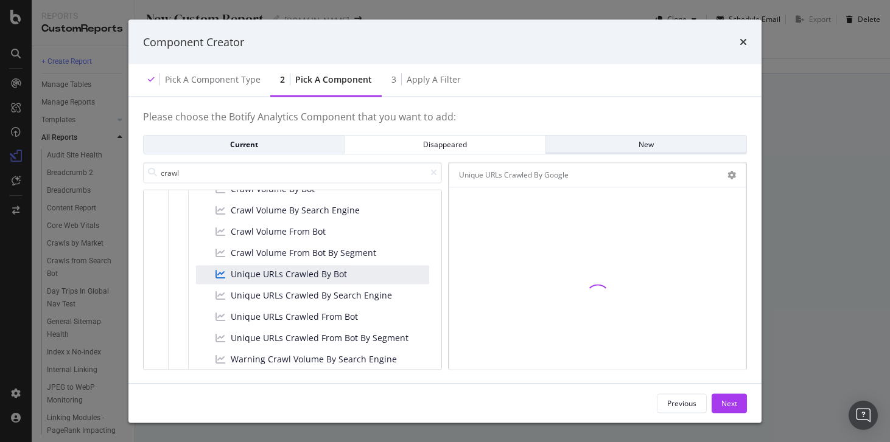
click at [651, 146] on div "New" at bounding box center [646, 144] width 181 height 10
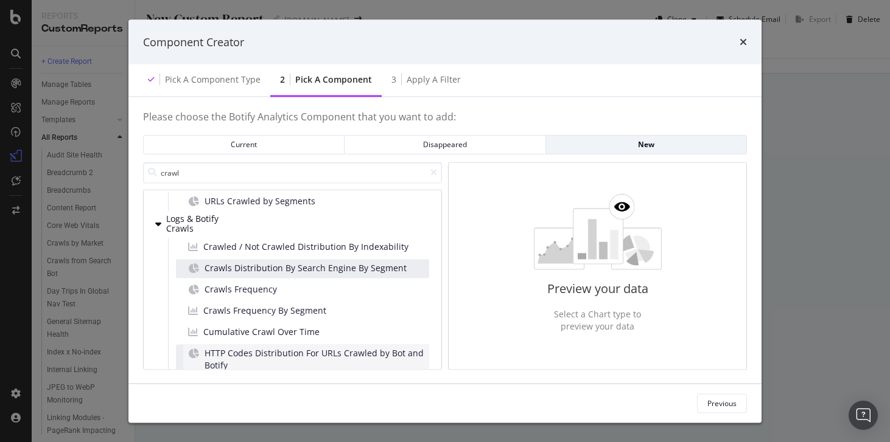
scroll to position [60, 0]
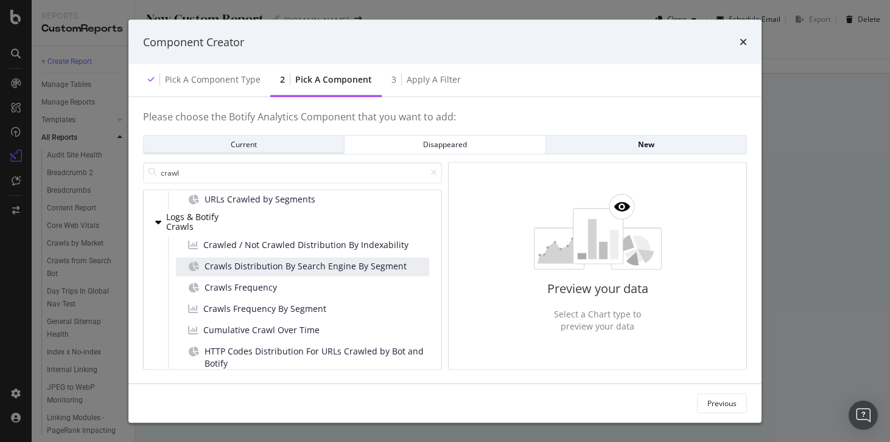
click at [268, 141] on div "Current" at bounding box center [243, 144] width 181 height 10
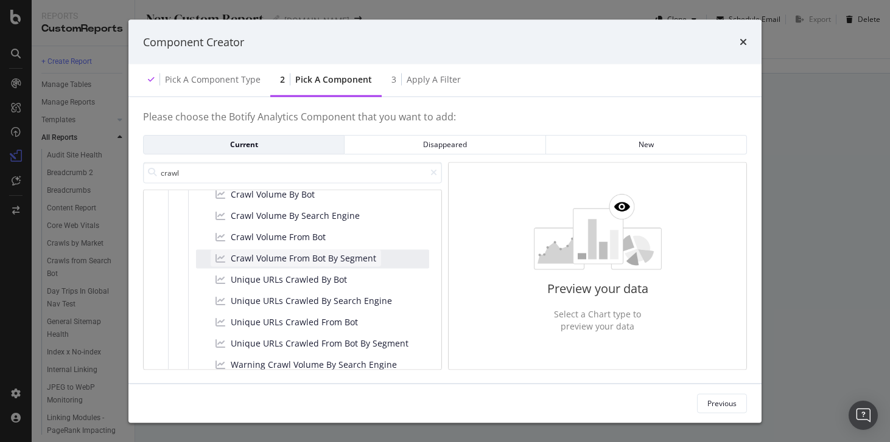
scroll to position [122, 0]
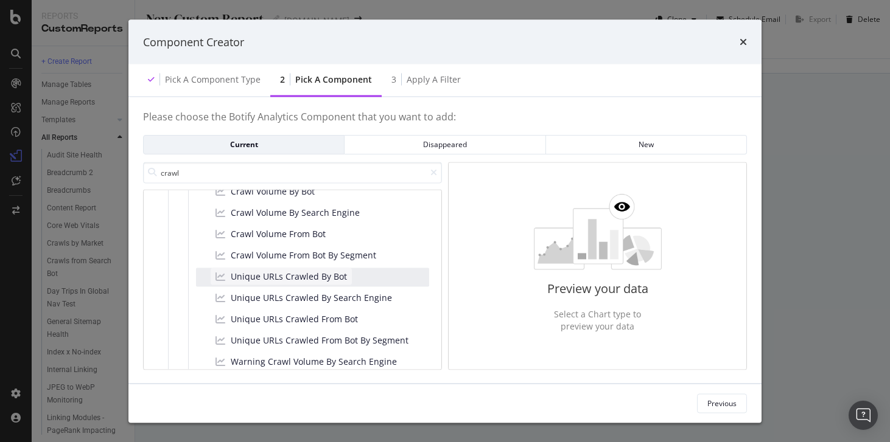
click at [346, 281] on div "Unique URLs Crawled By Bot" at bounding box center [281, 276] width 141 height 17
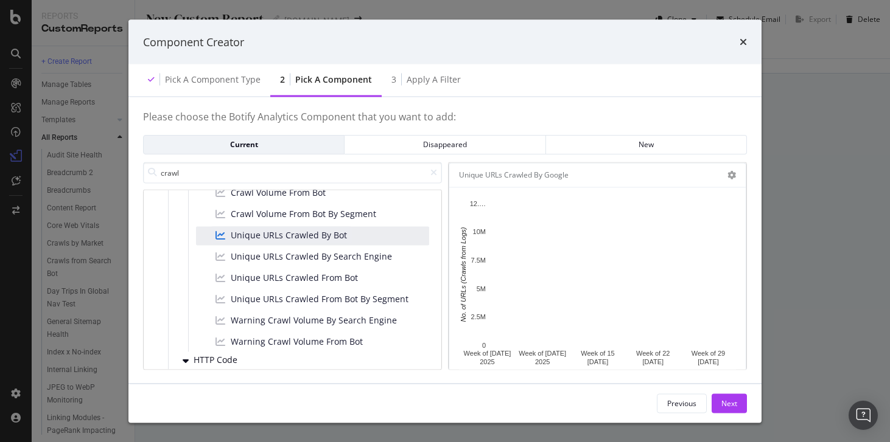
scroll to position [170, 0]
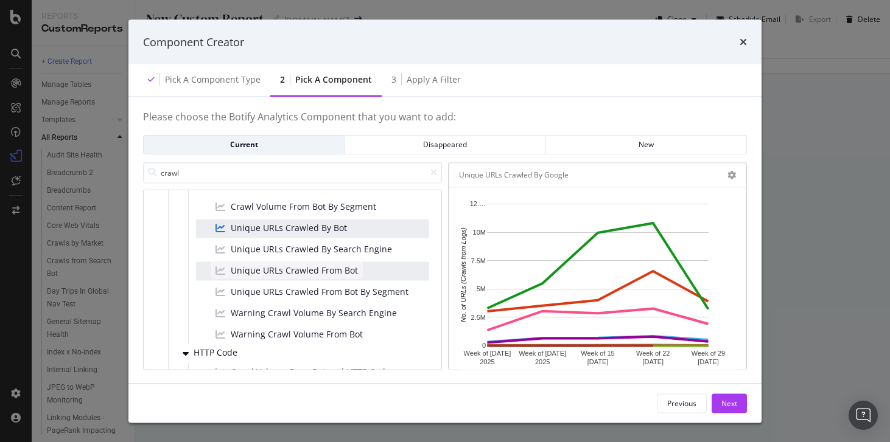
click at [357, 271] on div "Unique URLs Crawled From Bot" at bounding box center [287, 270] width 152 height 17
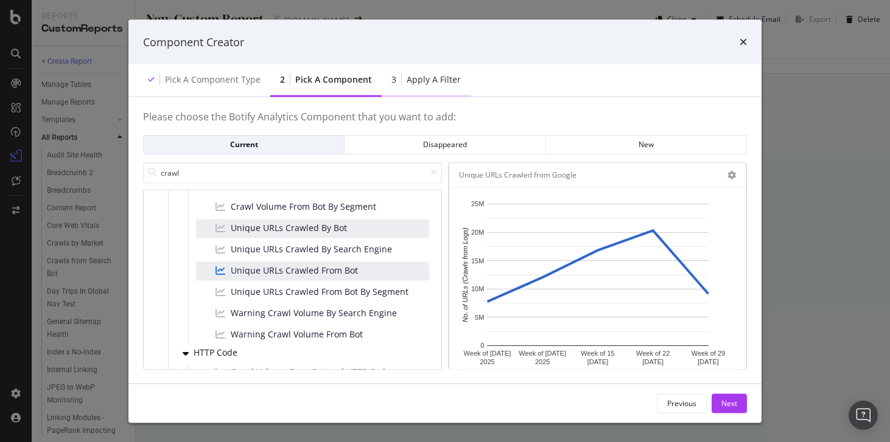
click at [409, 93] on div "3 Apply a Filter" at bounding box center [426, 80] width 89 height 33
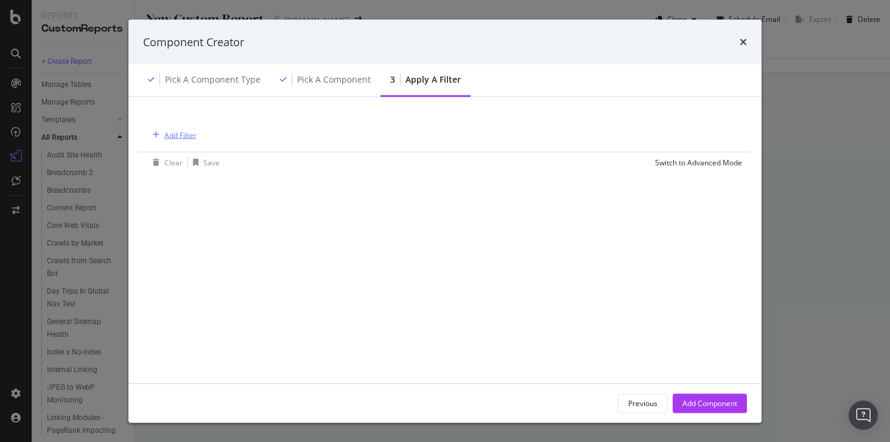
click at [181, 131] on div "Add Filter" at bounding box center [180, 135] width 32 height 10
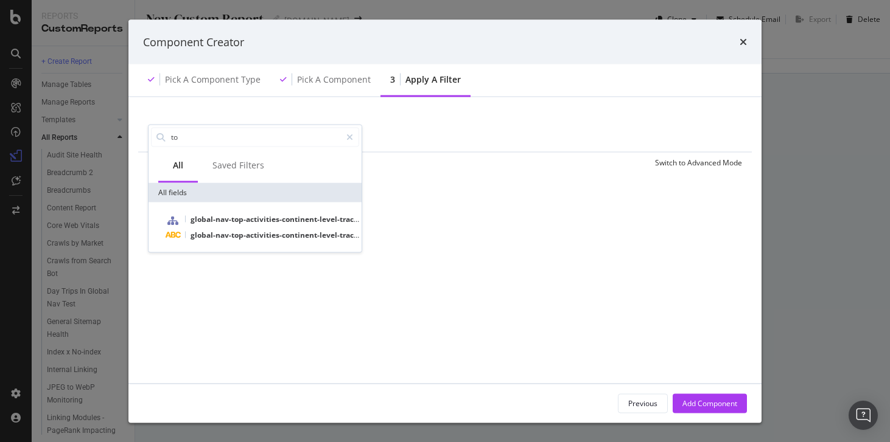
type input "t"
click at [169, 238] on span "Logs" at bounding box center [174, 239] width 16 height 10
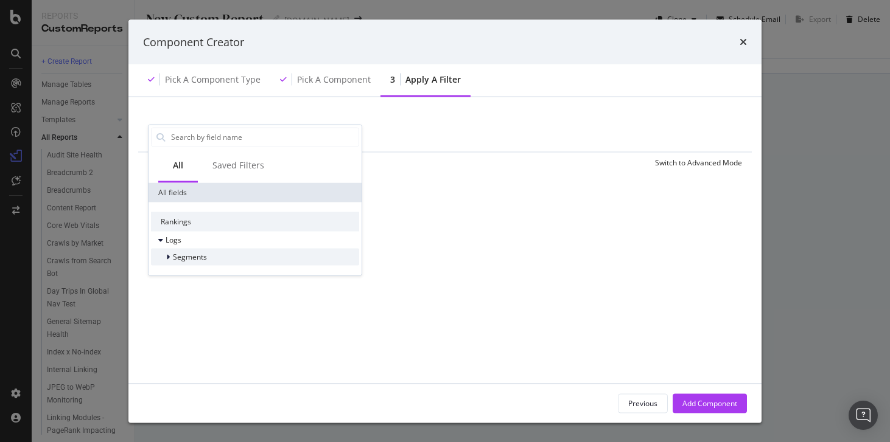
click at [184, 253] on span "Segments" at bounding box center [190, 256] width 34 height 10
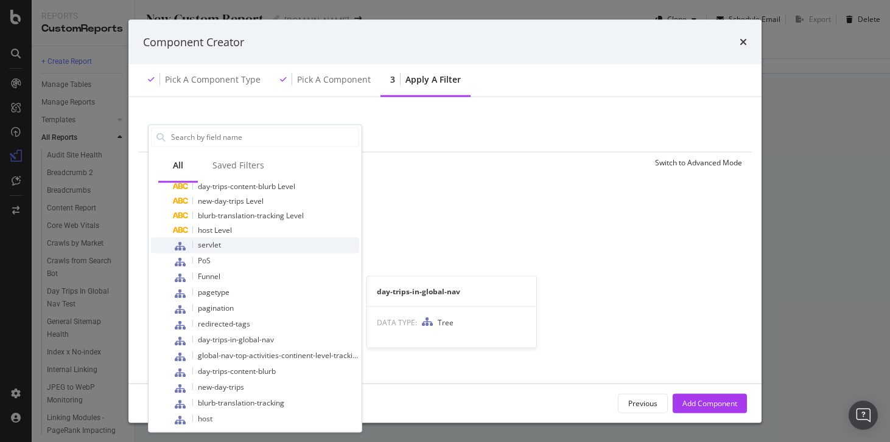
scroll to position [208, 0]
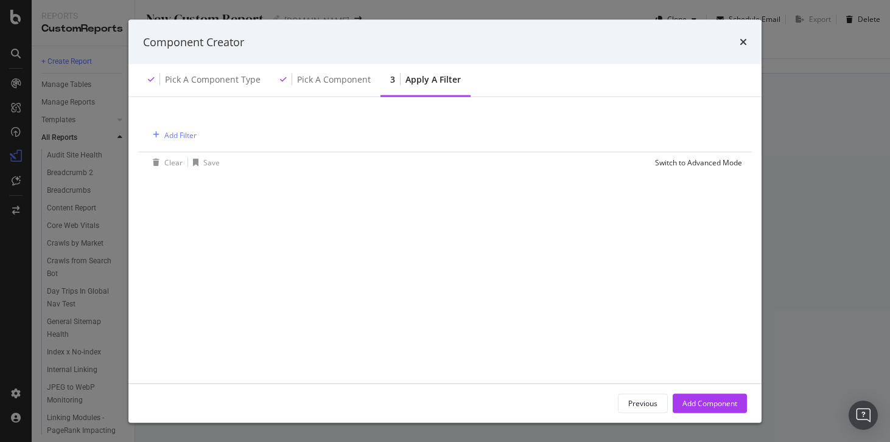
click at [742, 49] on div "times" at bounding box center [742, 42] width 7 height 16
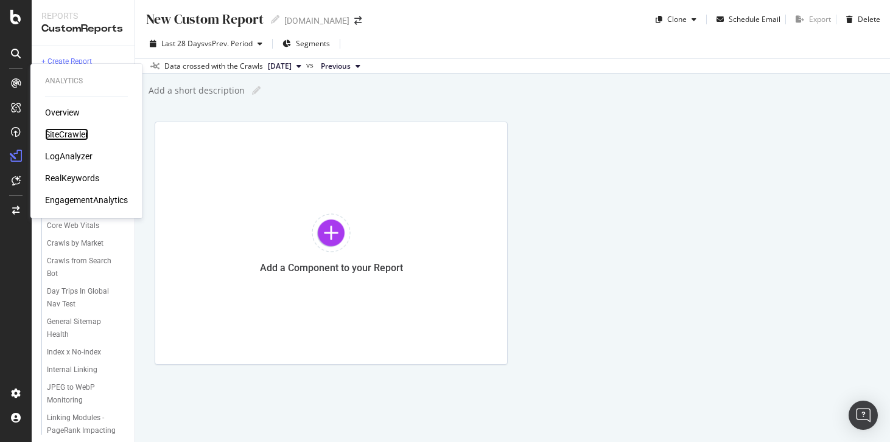
click at [66, 138] on div "SiteCrawler" at bounding box center [66, 134] width 43 height 12
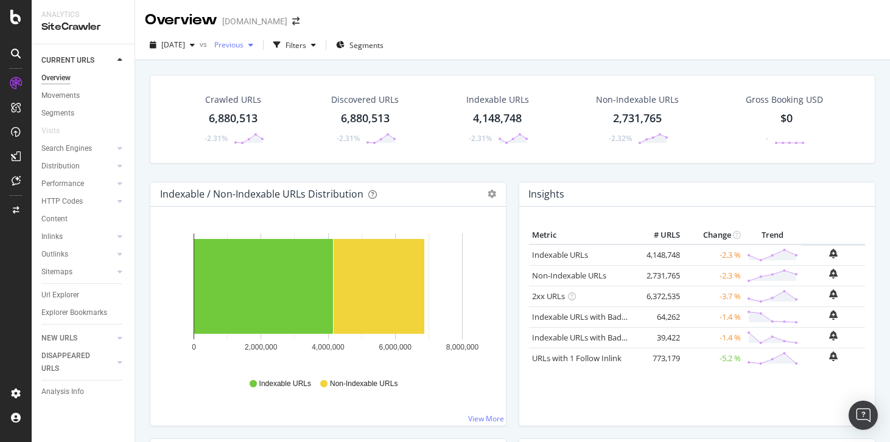
click at [242, 46] on span "Previous" at bounding box center [226, 45] width 34 height 10
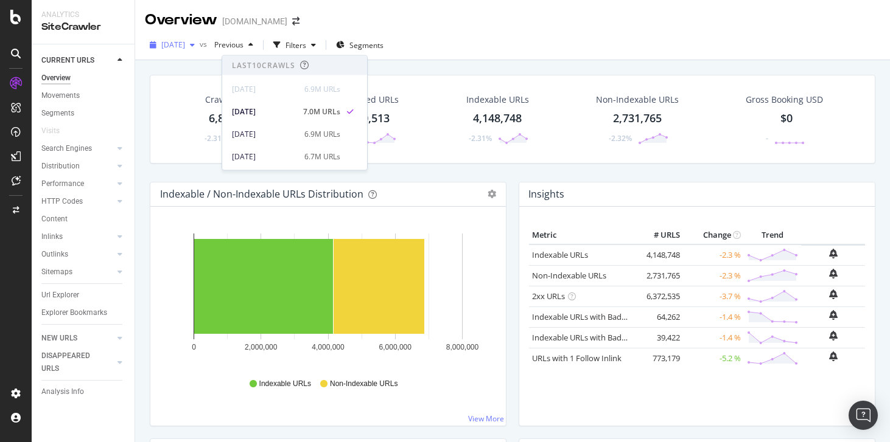
click at [185, 40] on span "[DATE]" at bounding box center [173, 45] width 24 height 10
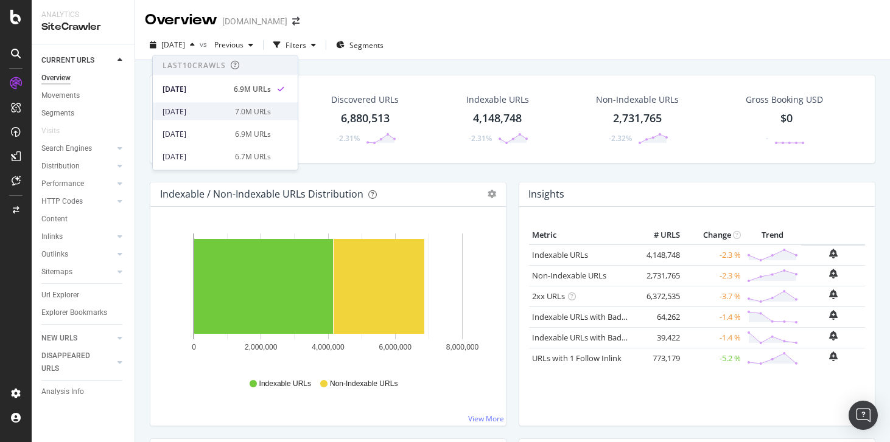
click at [195, 108] on div "2025 Aug. 1st" at bounding box center [195, 111] width 65 height 11
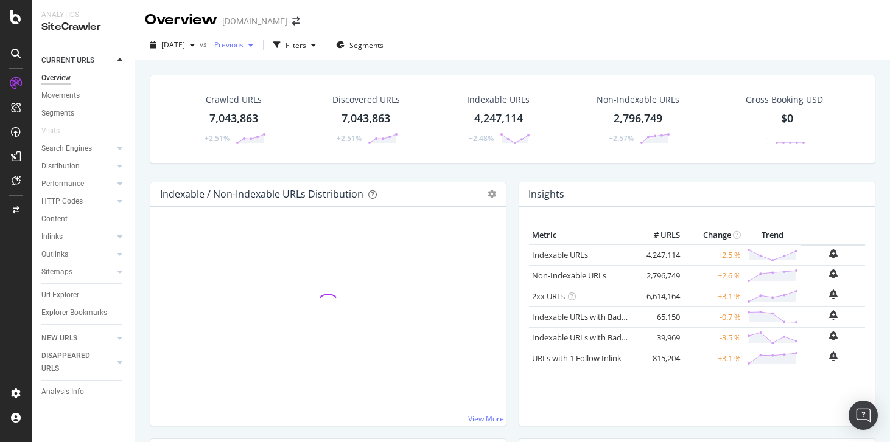
click at [248, 51] on div "Previous" at bounding box center [233, 45] width 49 height 18
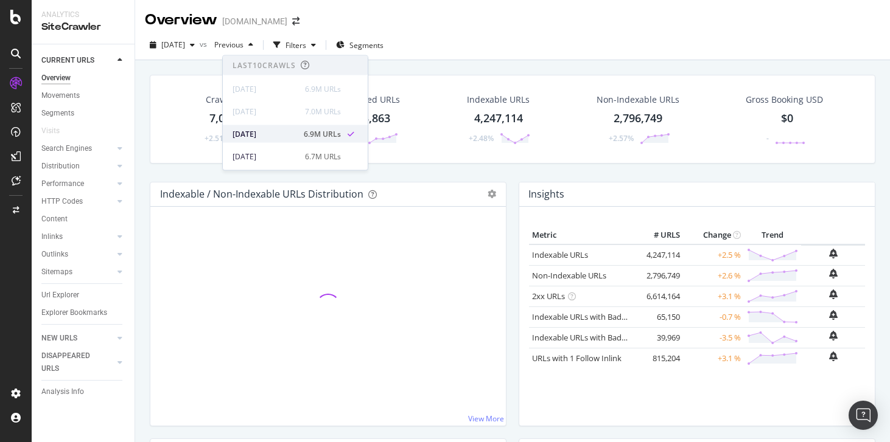
scroll to position [17, 0]
click at [275, 138] on div "[DATE]" at bounding box center [264, 139] width 65 height 11
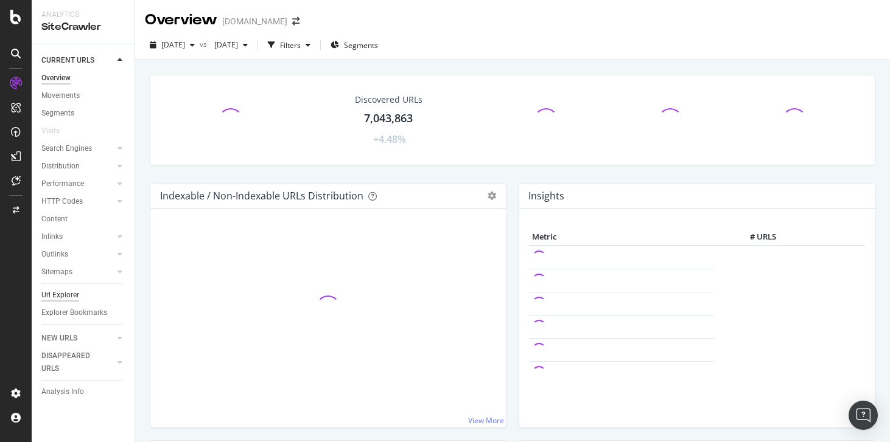
click at [73, 292] on div "Url Explorer" at bounding box center [60, 295] width 38 height 13
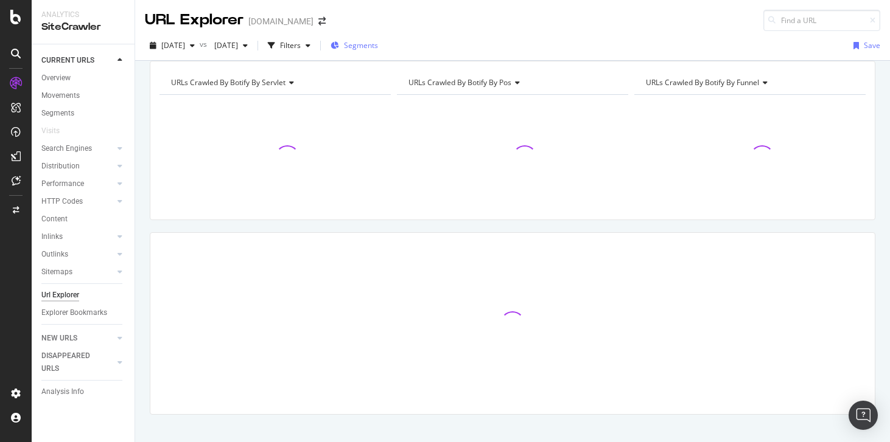
click at [378, 41] on span "Segments" at bounding box center [361, 45] width 34 height 10
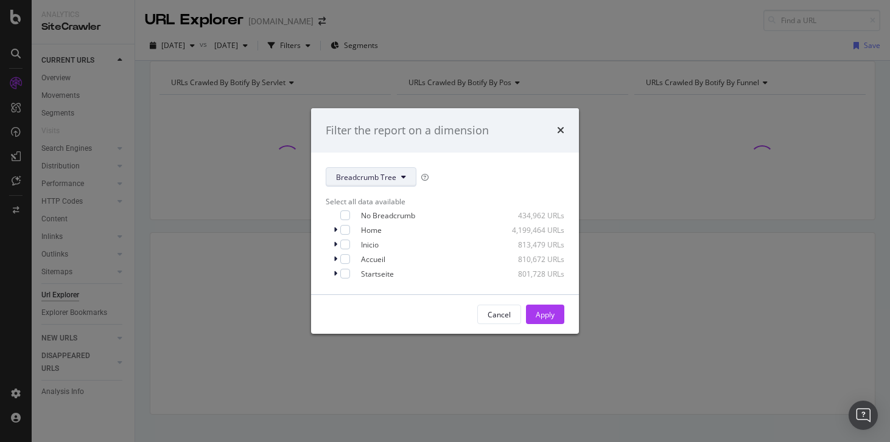
click at [388, 176] on span "Breadcrumb Tree" at bounding box center [366, 177] width 60 height 10
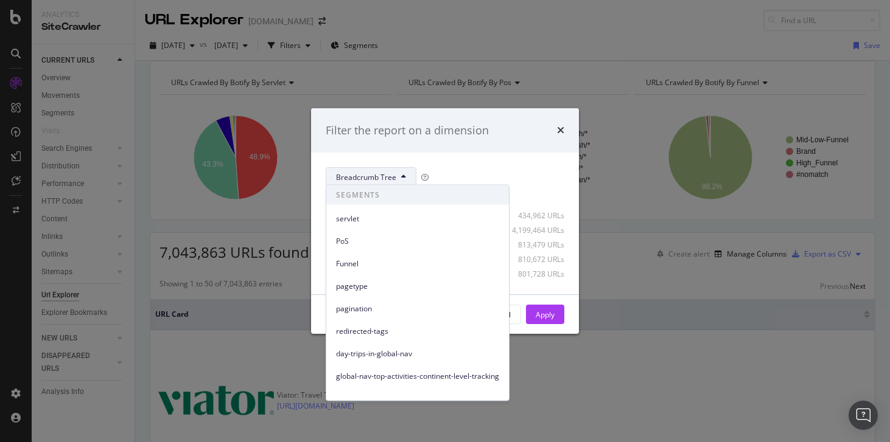
click at [382, 91] on div "Filter the report on a dimension Breadcrumb Tree Select all data available No B…" at bounding box center [445, 221] width 890 height 442
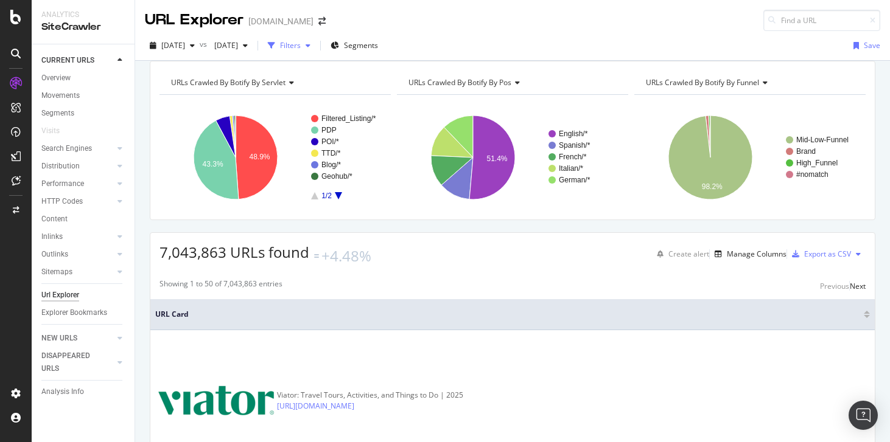
click at [310, 49] on icon "button" at bounding box center [308, 45] width 5 height 7
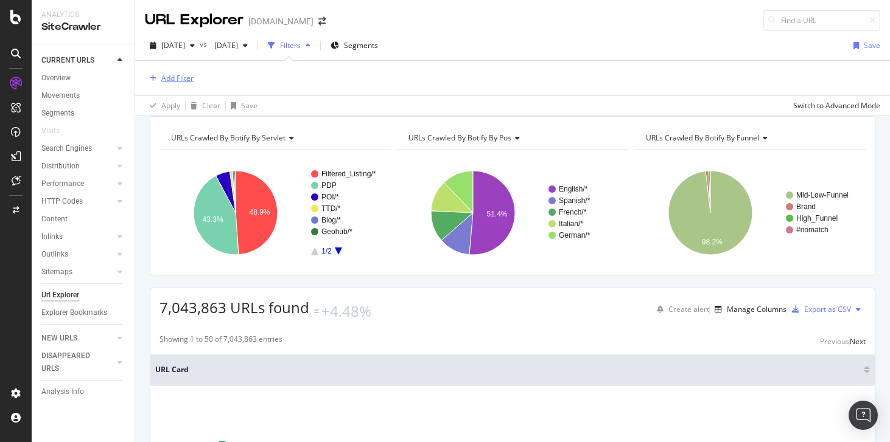
click at [183, 83] on div "Add Filter" at bounding box center [169, 78] width 49 height 13
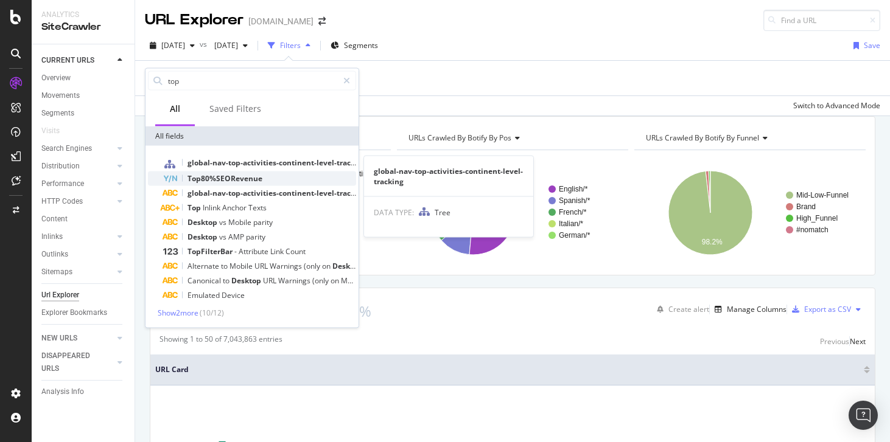
type input "top"
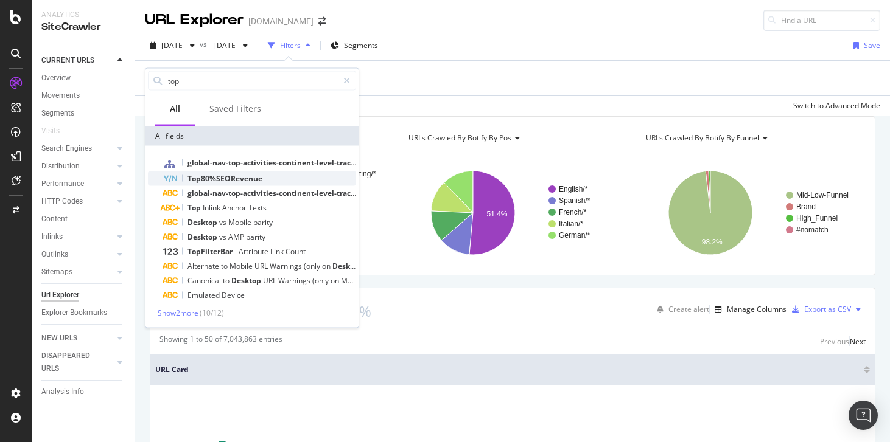
click at [207, 178] on span "Top80%SEORevenue" at bounding box center [224, 178] width 75 height 10
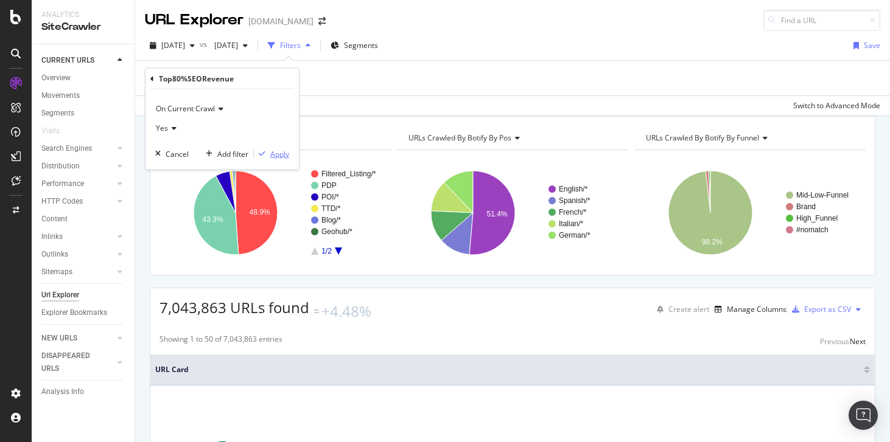
click at [273, 154] on div "Apply" at bounding box center [279, 154] width 19 height 10
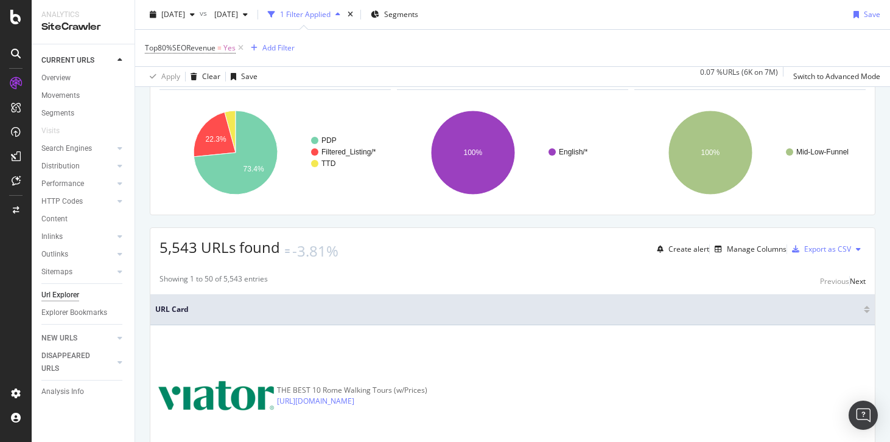
scroll to position [88, 0]
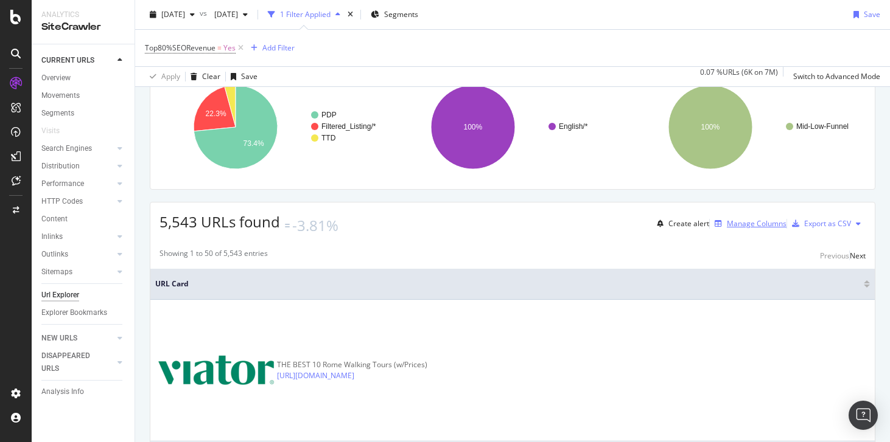
click at [719, 231] on div "Manage Columns" at bounding box center [748, 223] width 77 height 13
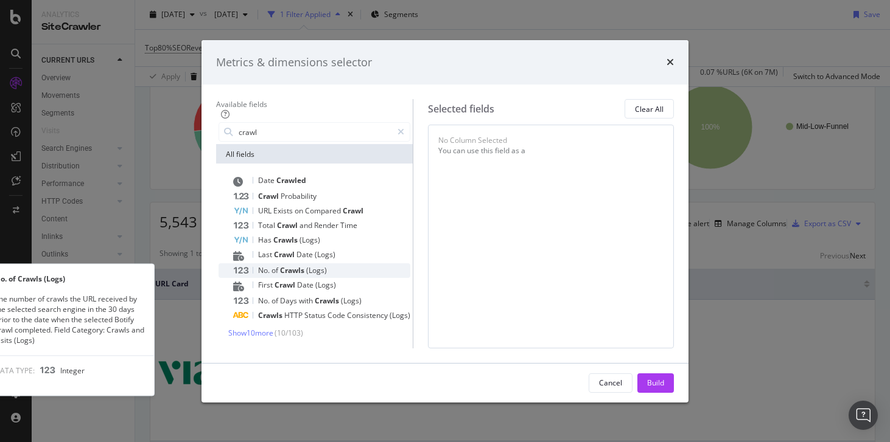
type input "crawl"
click at [320, 264] on div "No. of Crawls (Logs)" at bounding box center [321, 271] width 177 height 15
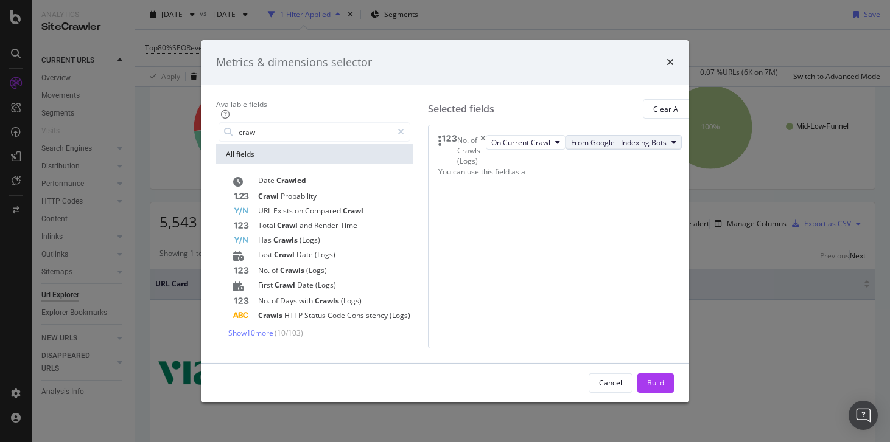
click at [587, 144] on span "From Google - Indexing Bots" at bounding box center [619, 143] width 96 height 10
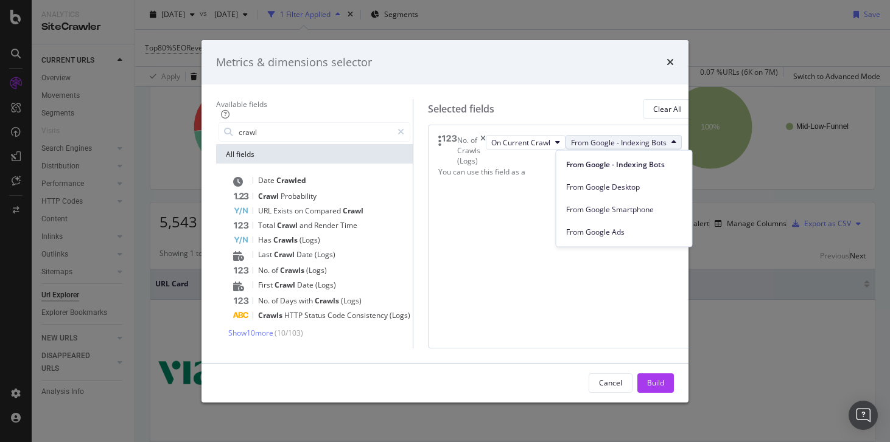
click at [587, 144] on span "From Google - Indexing Bots" at bounding box center [619, 143] width 96 height 10
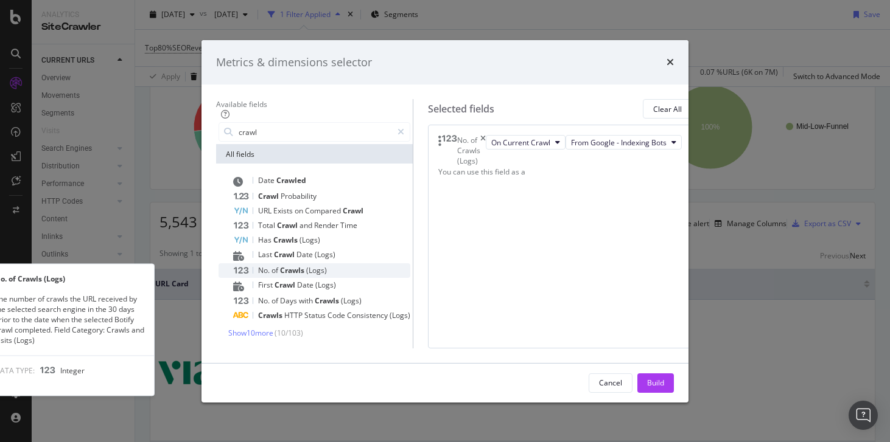
click at [278, 264] on div "No. of Crawls (Logs)" at bounding box center [321, 271] width 177 height 15
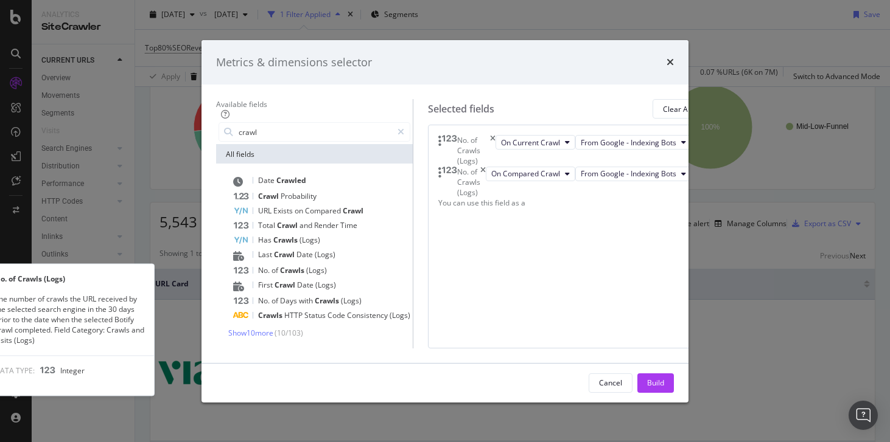
click at [278, 264] on div "No. of Crawls (Logs)" at bounding box center [321, 271] width 177 height 15
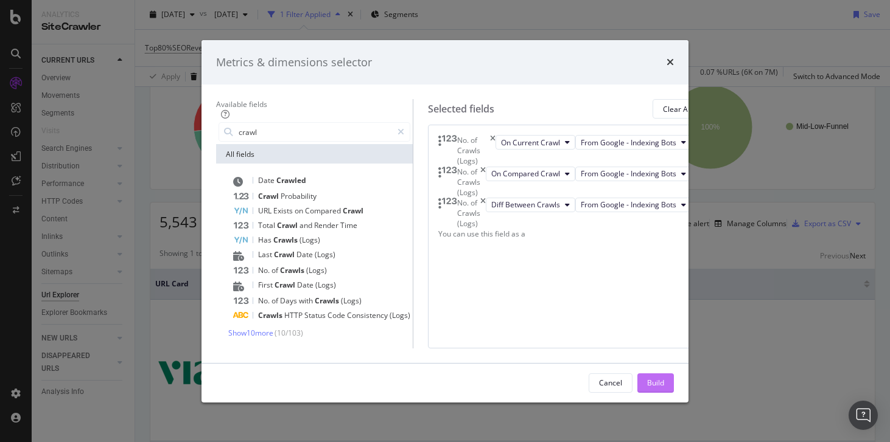
click at [664, 388] on div "Build" at bounding box center [655, 383] width 17 height 10
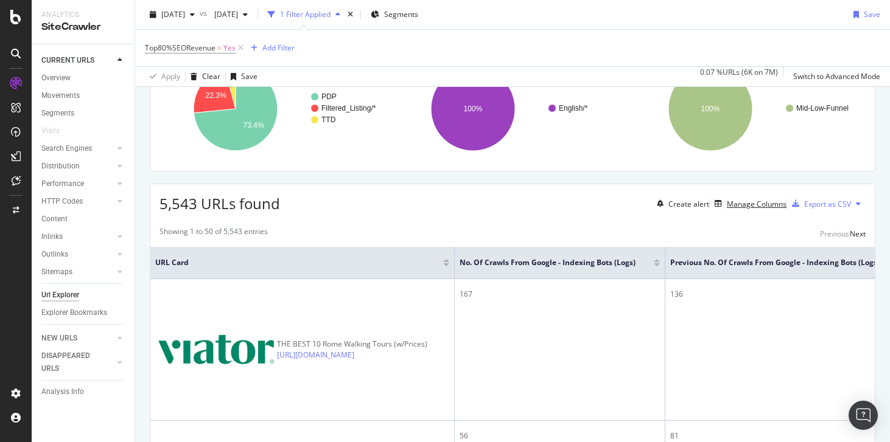
scroll to position [105, 0]
click at [183, 14] on span "[DATE]" at bounding box center [173, 14] width 24 height 10
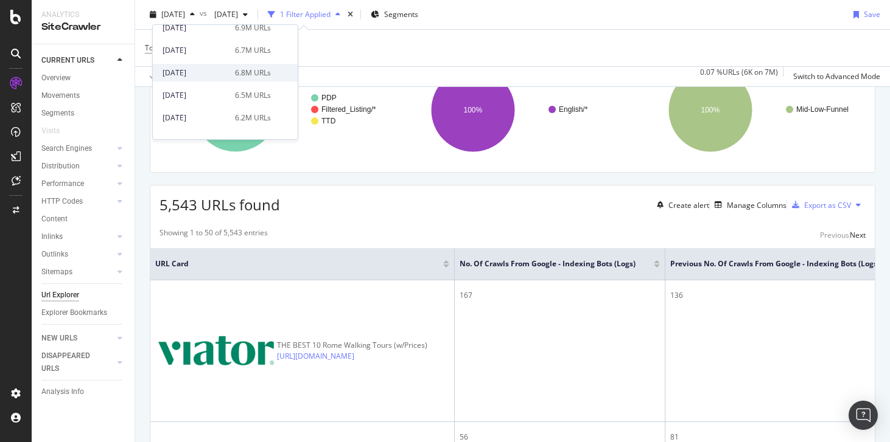
scroll to position [61, 0]
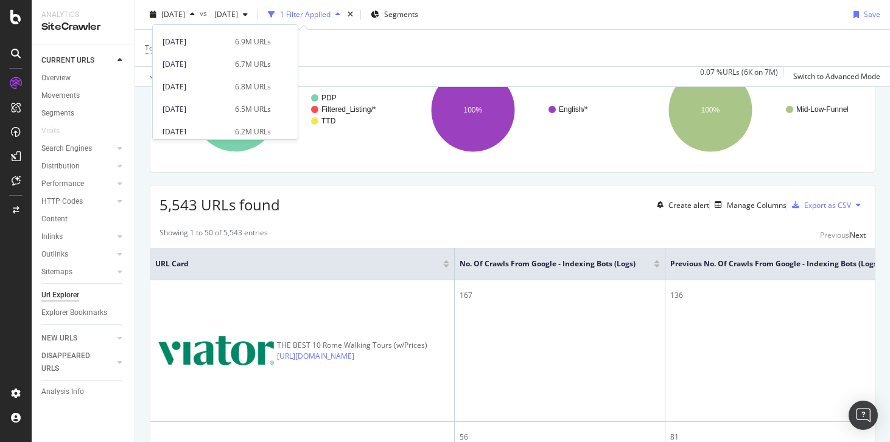
click at [369, 173] on div "URLs Crawled By Botify By servlet Chart (by Value) Table Expand Export as CSV E…" at bounding box center [512, 92] width 725 height 159
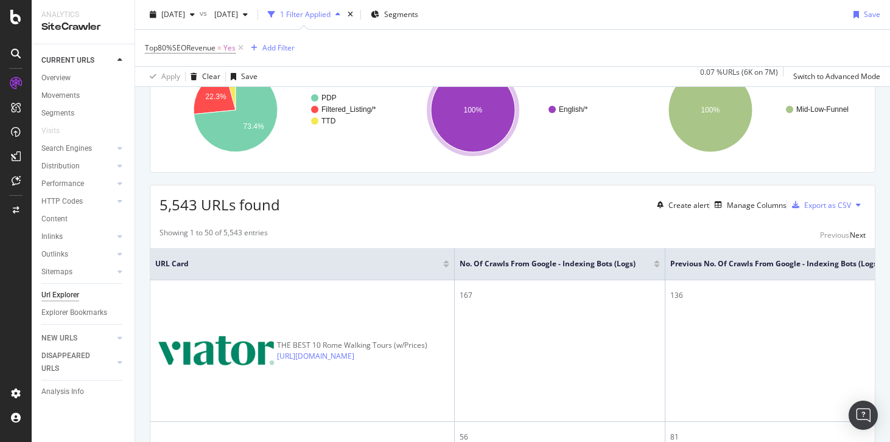
scroll to position [0, 0]
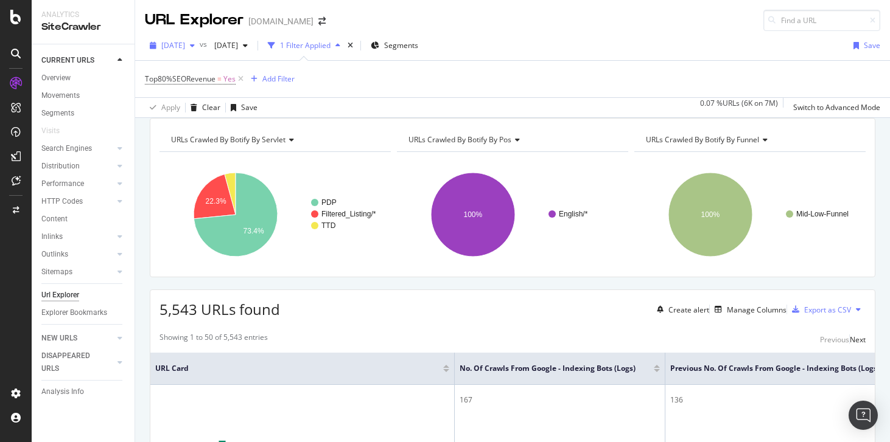
click at [185, 48] on span "[DATE]" at bounding box center [173, 45] width 24 height 10
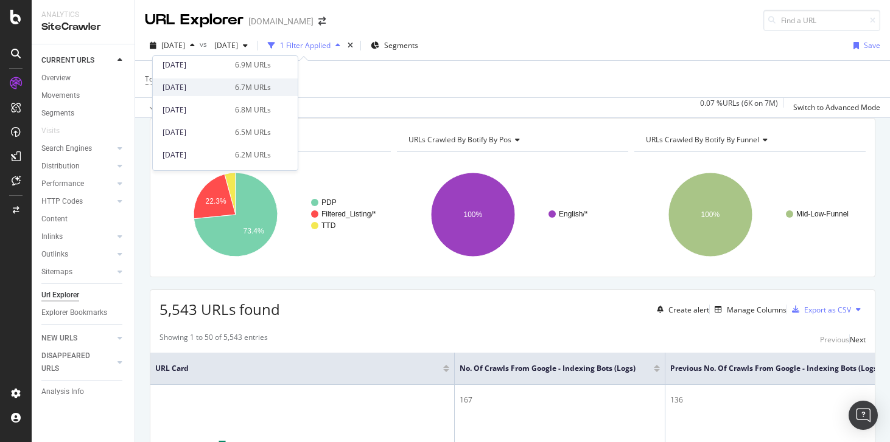
scroll to position [71, 0]
click at [219, 111] on div "[DATE]" at bounding box center [195, 108] width 65 height 11
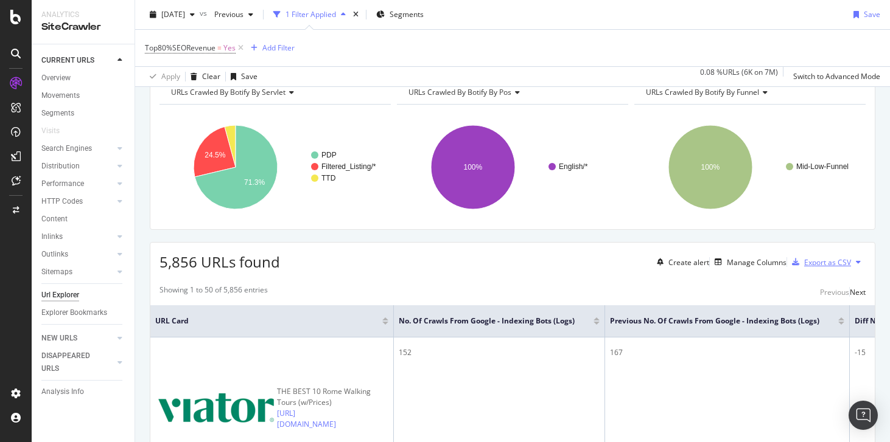
scroll to position [68, 0]
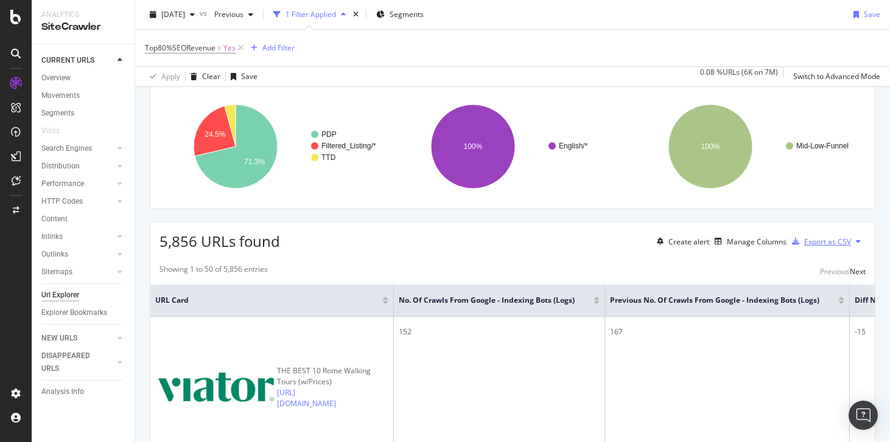
click at [813, 247] on div "Export as CSV" at bounding box center [827, 242] width 47 height 10
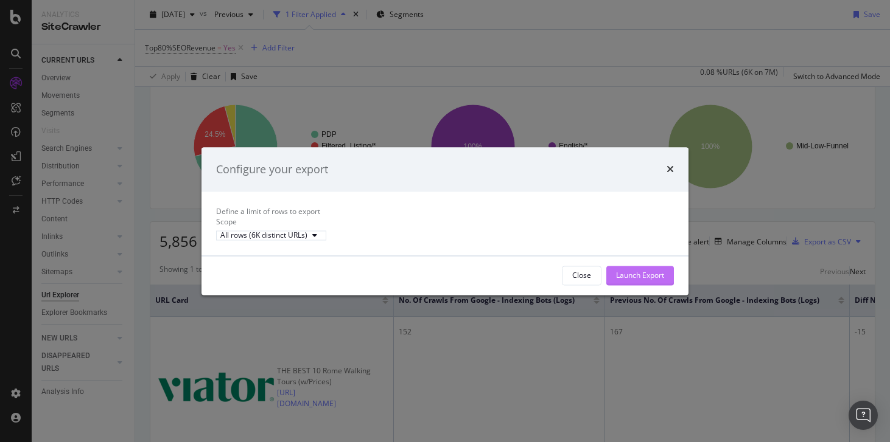
click at [652, 281] on div "Launch Export" at bounding box center [640, 275] width 48 height 10
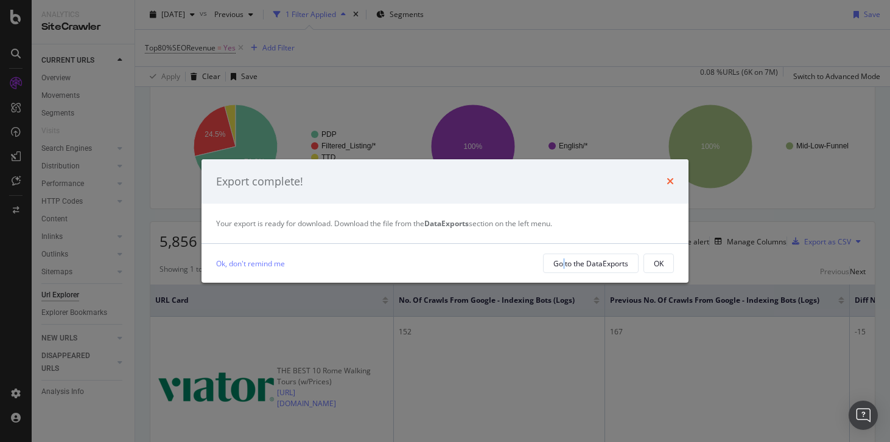
click at [670, 181] on icon "times" at bounding box center [669, 182] width 7 height 10
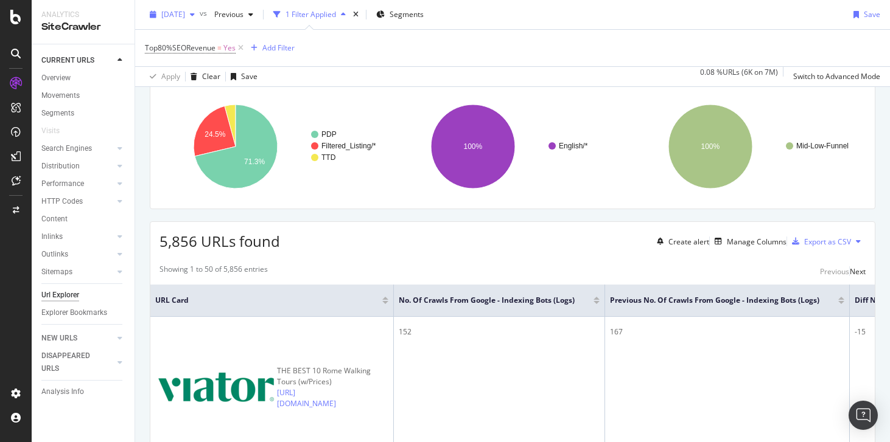
click at [185, 17] on span "[DATE]" at bounding box center [173, 14] width 24 height 10
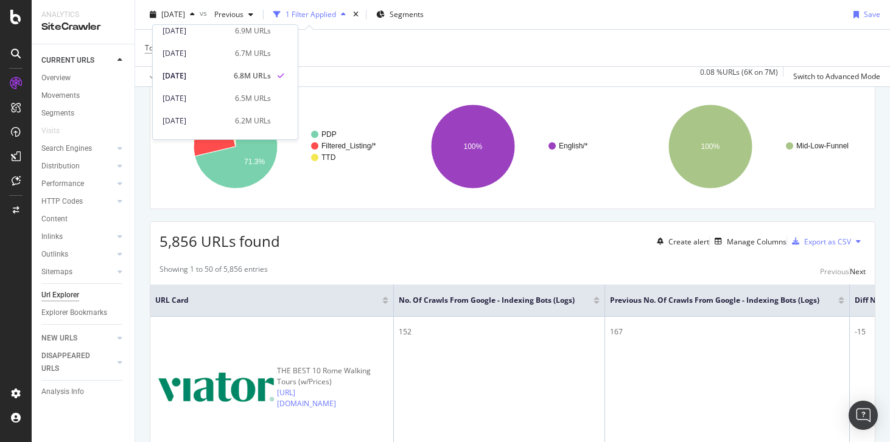
scroll to position [73, 0]
click at [219, 50] on div "[DATE]" at bounding box center [195, 52] width 65 height 11
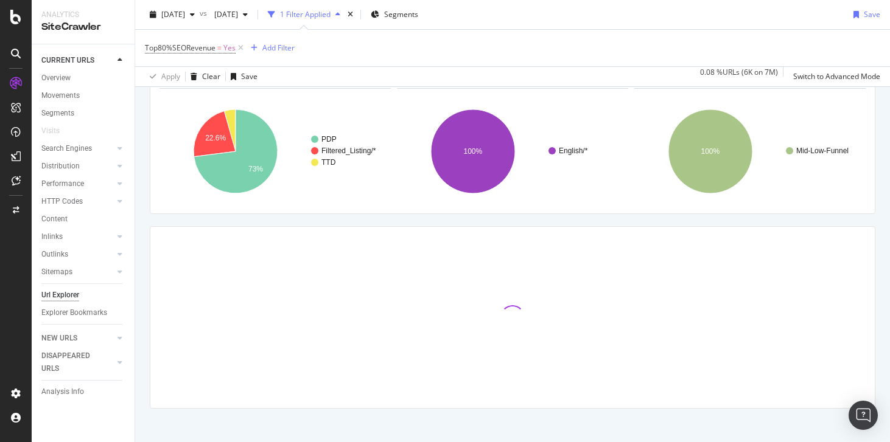
scroll to position [87, 0]
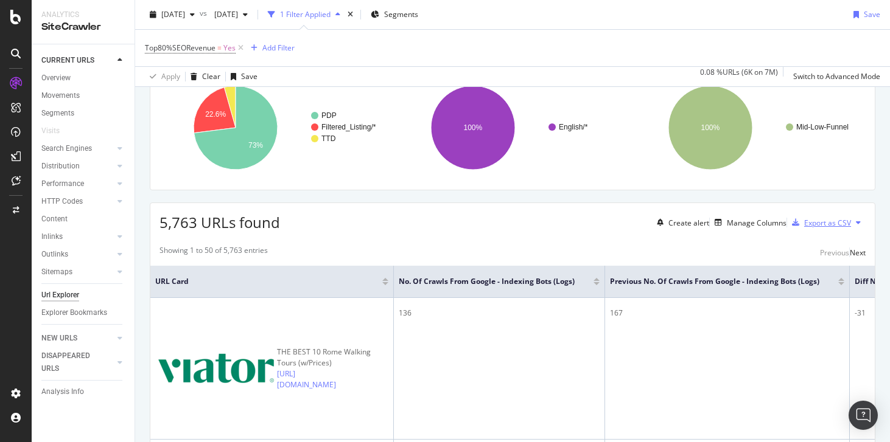
click at [811, 228] on div "Export as CSV" at bounding box center [827, 223] width 47 height 10
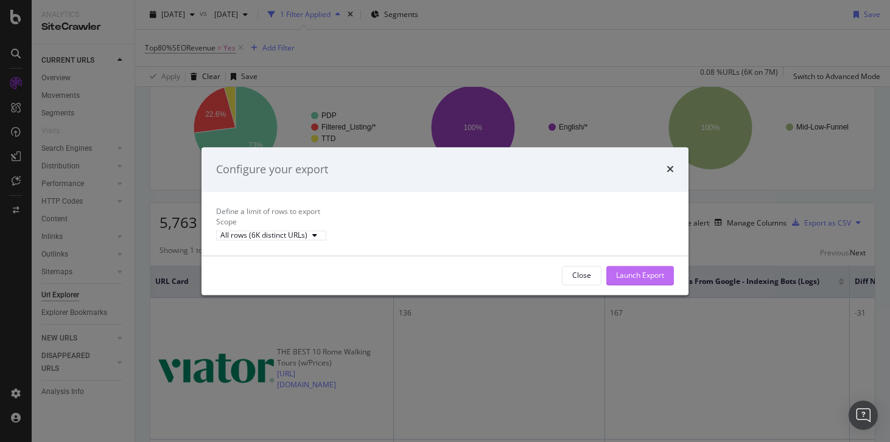
click at [648, 279] on div "Launch Export" at bounding box center [640, 276] width 48 height 18
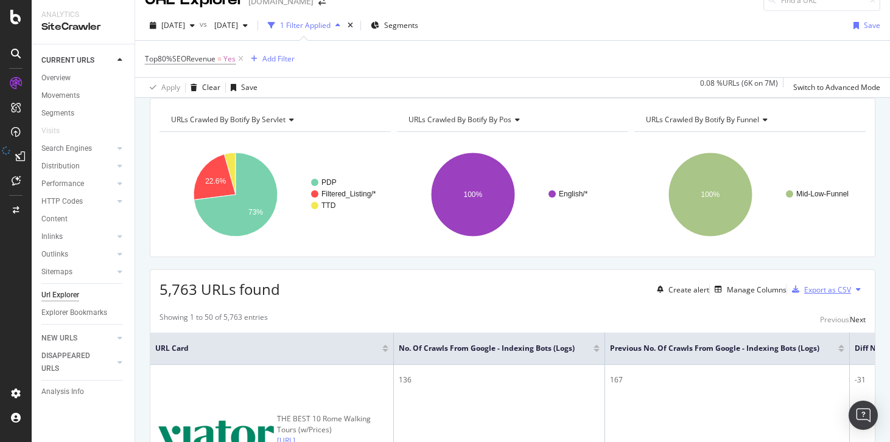
scroll to position [18, 0]
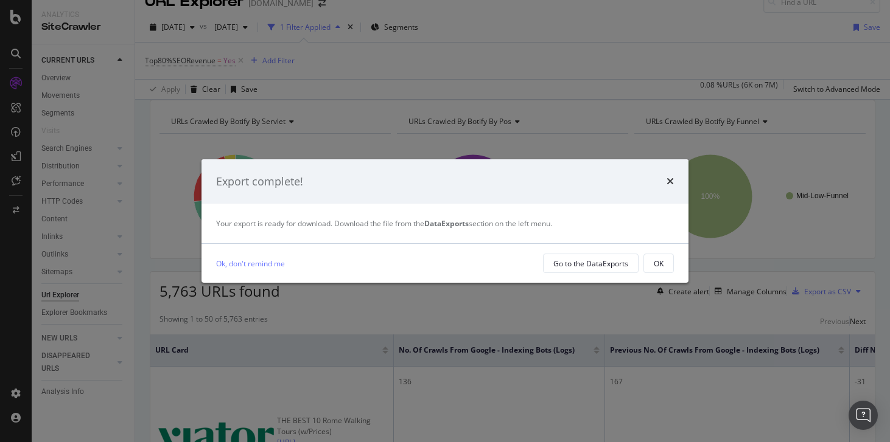
click at [674, 182] on div "Export complete!" at bounding box center [444, 181] width 487 height 45
click at [670, 180] on icon "times" at bounding box center [669, 182] width 7 height 10
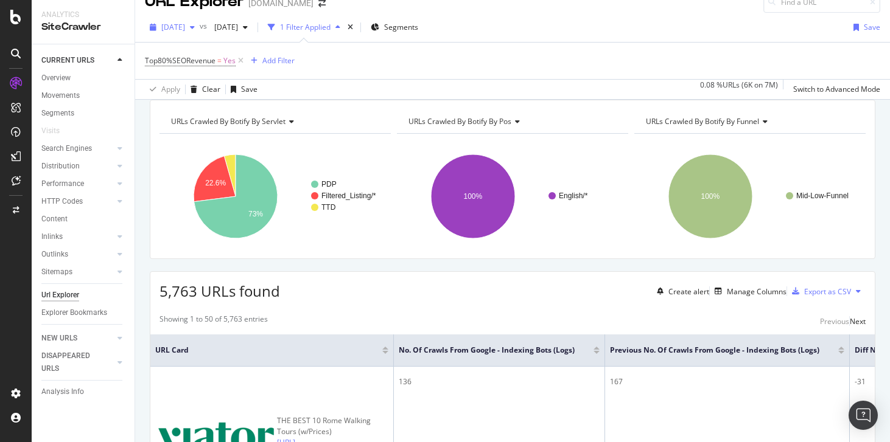
click at [185, 31] on span "[DATE]" at bounding box center [173, 27] width 24 height 10
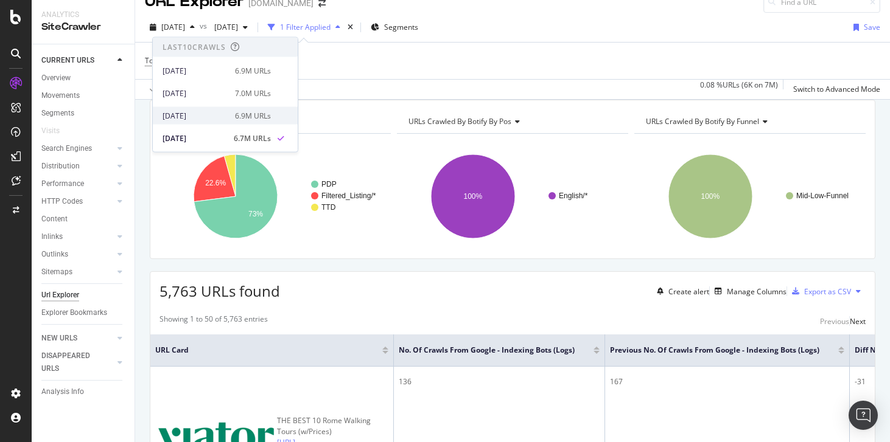
click at [197, 120] on div "[DATE]" at bounding box center [195, 115] width 65 height 11
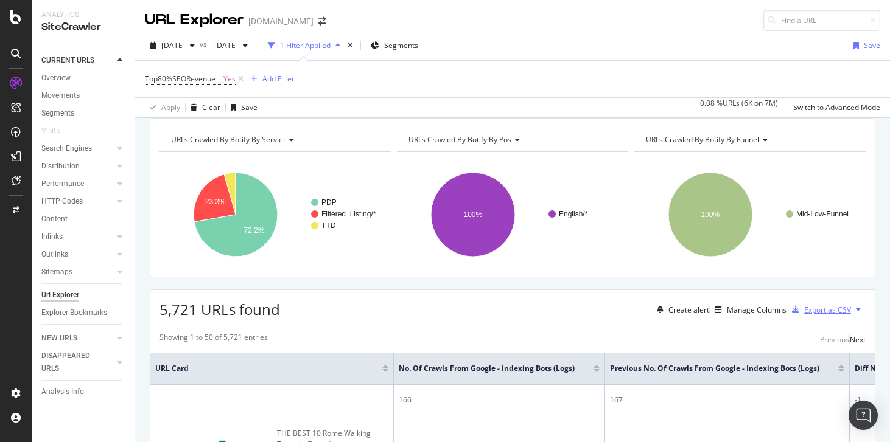
click at [826, 315] on div "Export as CSV" at bounding box center [827, 310] width 47 height 10
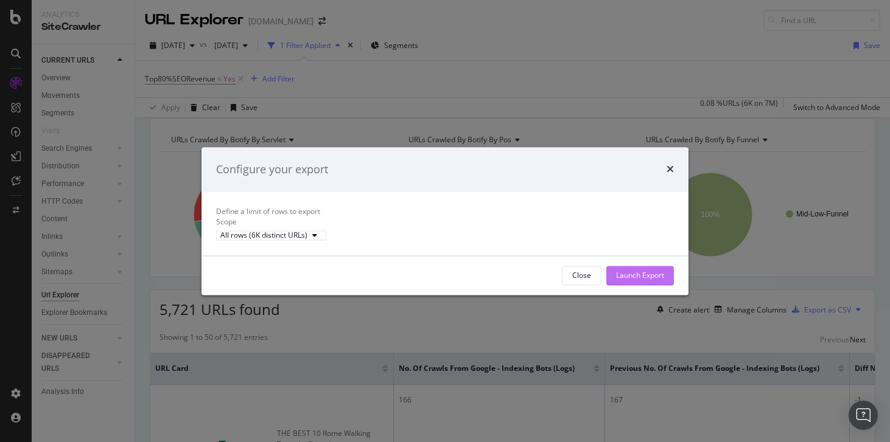
click at [626, 285] on button "Launch Export" at bounding box center [640, 275] width 68 height 19
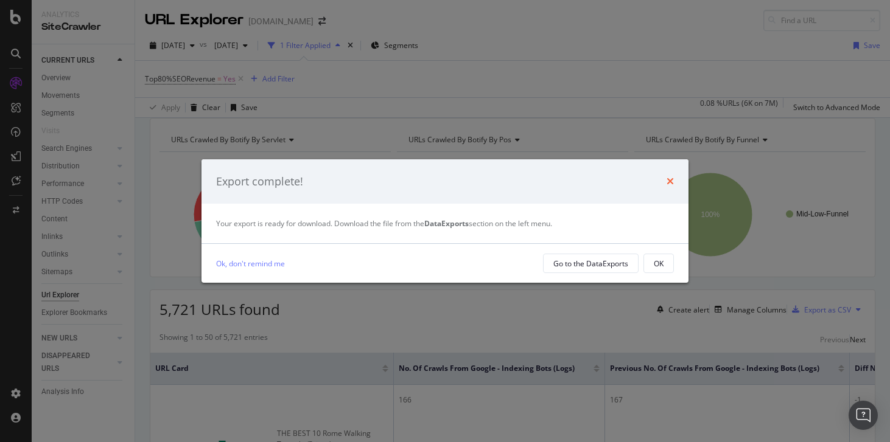
click at [671, 181] on icon "times" at bounding box center [669, 182] width 7 height 10
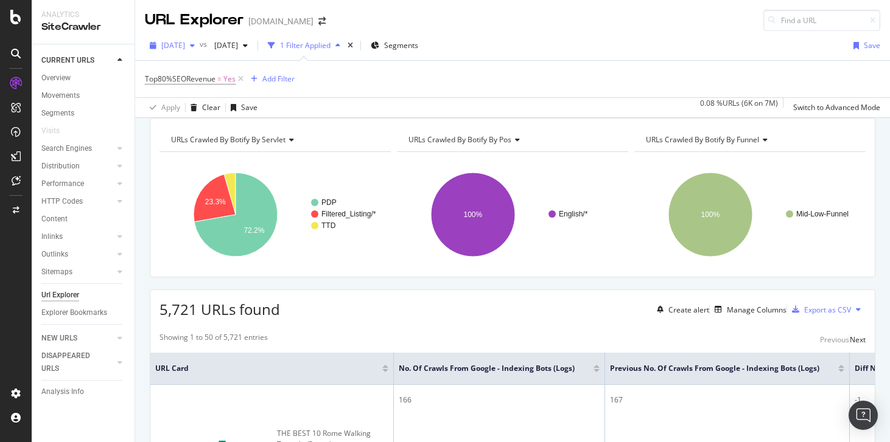
click at [185, 46] on span "[DATE]" at bounding box center [173, 45] width 24 height 10
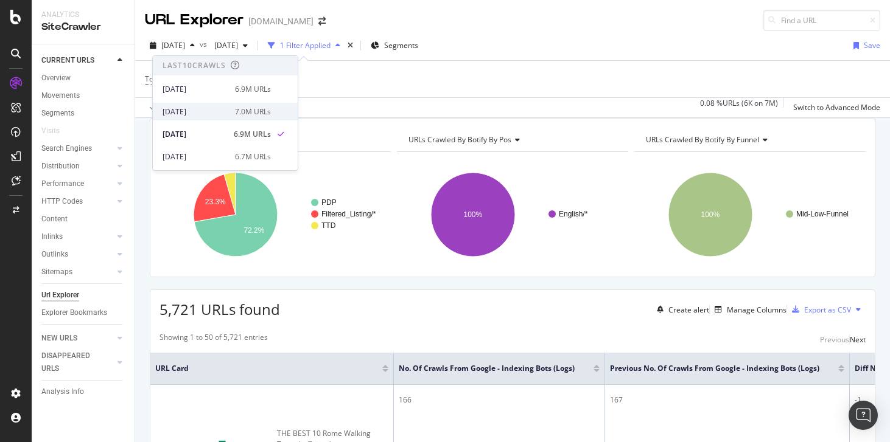
click at [198, 108] on div "[DATE]" at bounding box center [195, 112] width 65 height 11
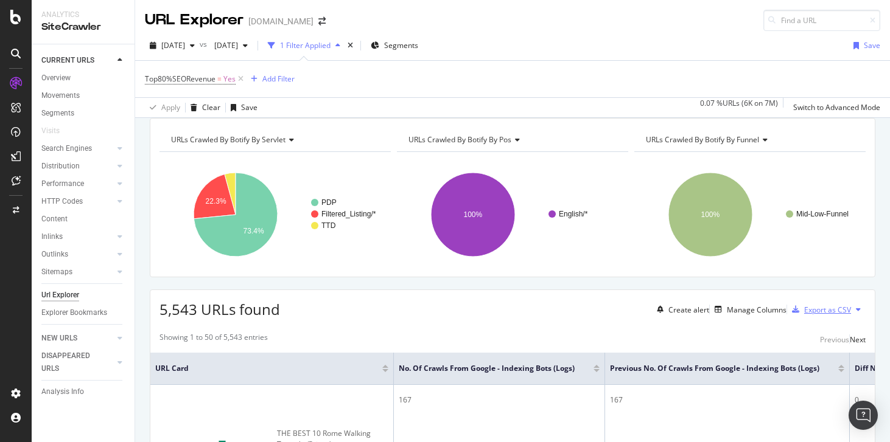
click at [827, 315] on div "Export as CSV" at bounding box center [827, 310] width 47 height 10
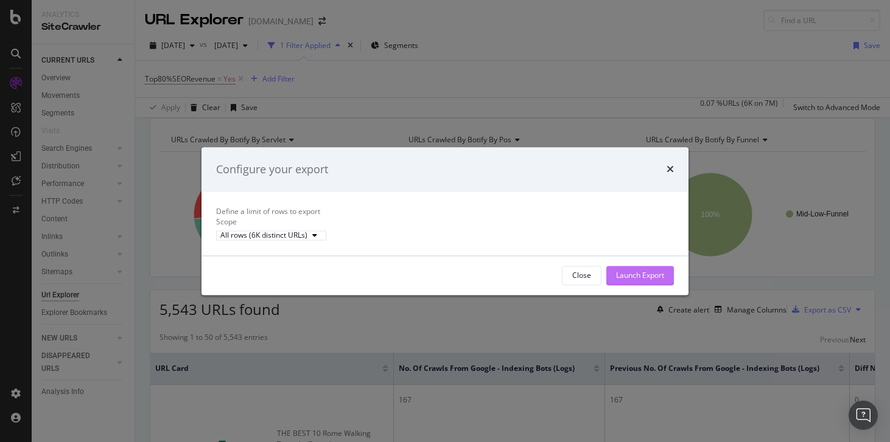
click at [634, 281] on div "Launch Export" at bounding box center [640, 275] width 48 height 10
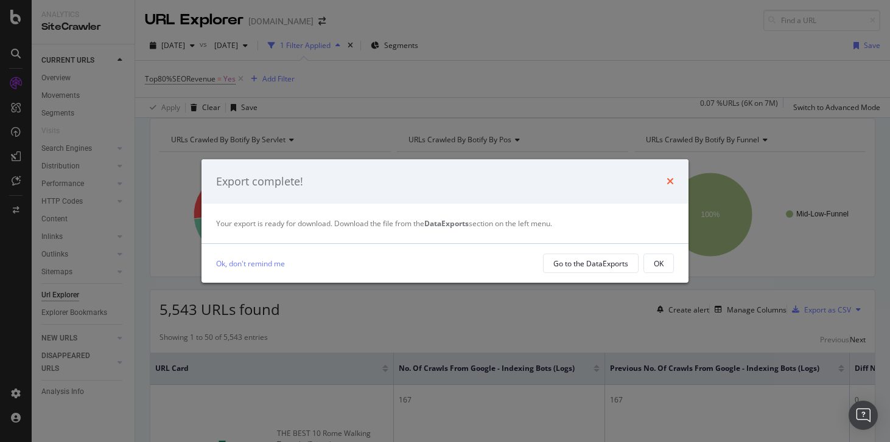
click at [669, 184] on icon "times" at bounding box center [669, 182] width 7 height 10
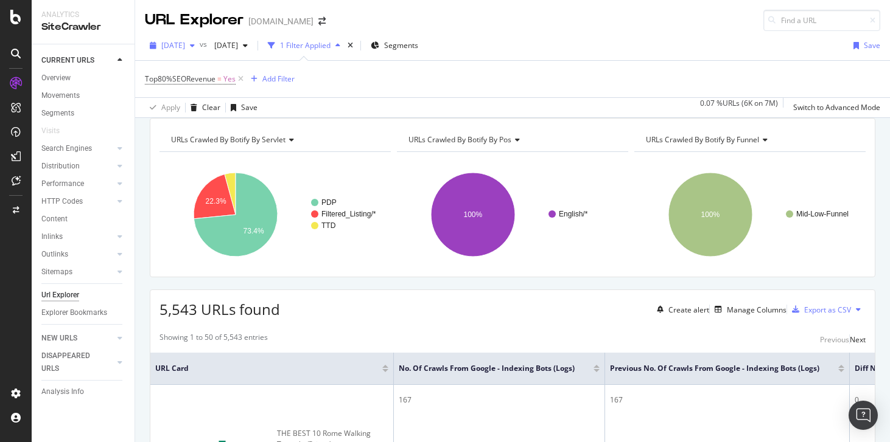
click at [200, 51] on div "[DATE]" at bounding box center [172, 46] width 55 height 18
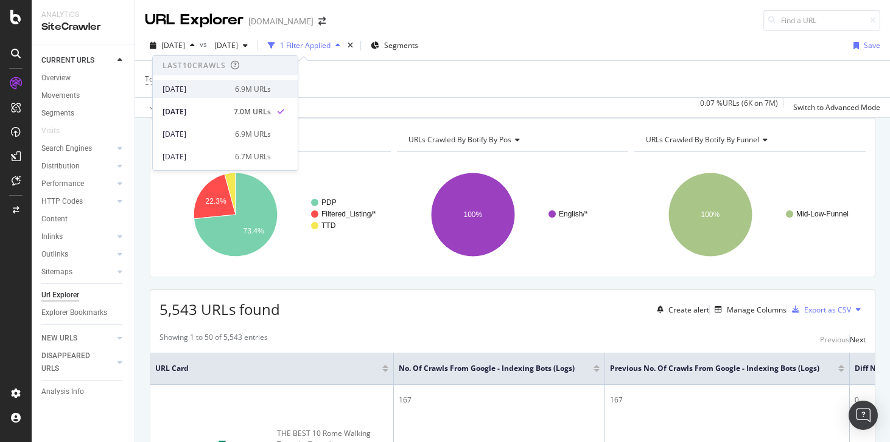
click at [200, 91] on div "[DATE]" at bounding box center [195, 89] width 65 height 11
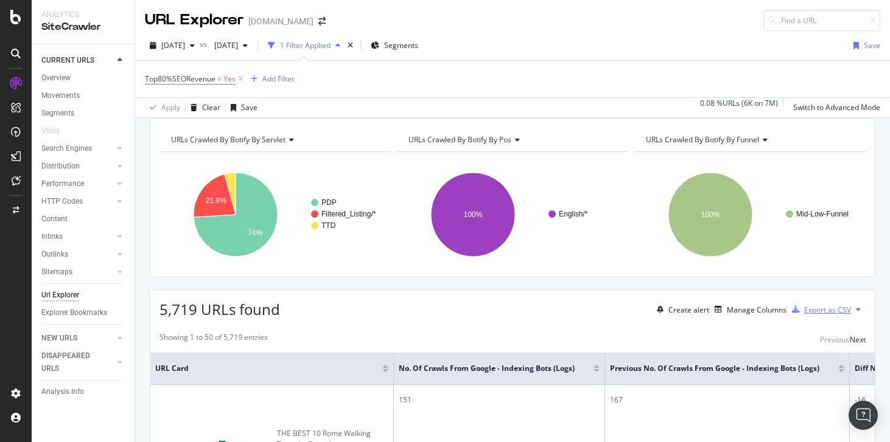
click at [814, 315] on div "Export as CSV" at bounding box center [827, 310] width 47 height 10
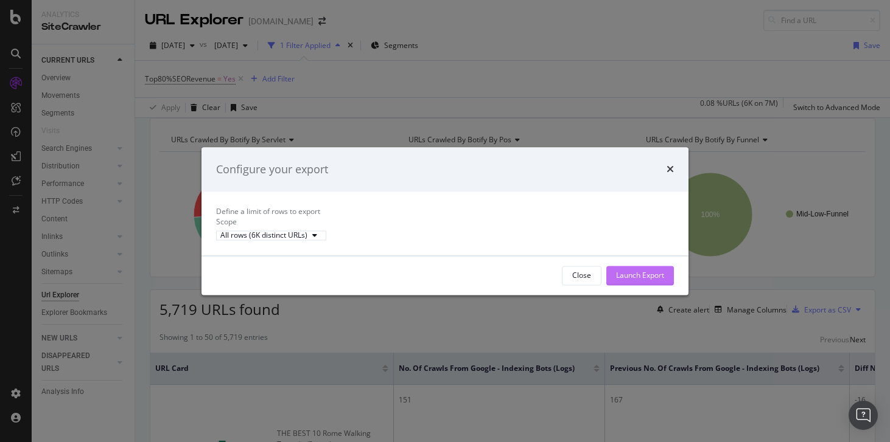
click at [620, 281] on div "Launch Export" at bounding box center [640, 275] width 48 height 10
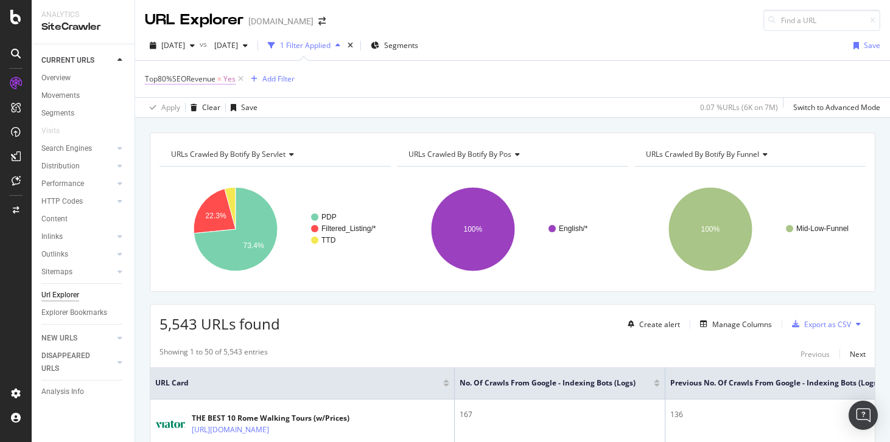
click at [197, 82] on span "Top80%SEORevenue" at bounding box center [180, 79] width 71 height 10
click at [153, 79] on icon at bounding box center [152, 77] width 4 height 7
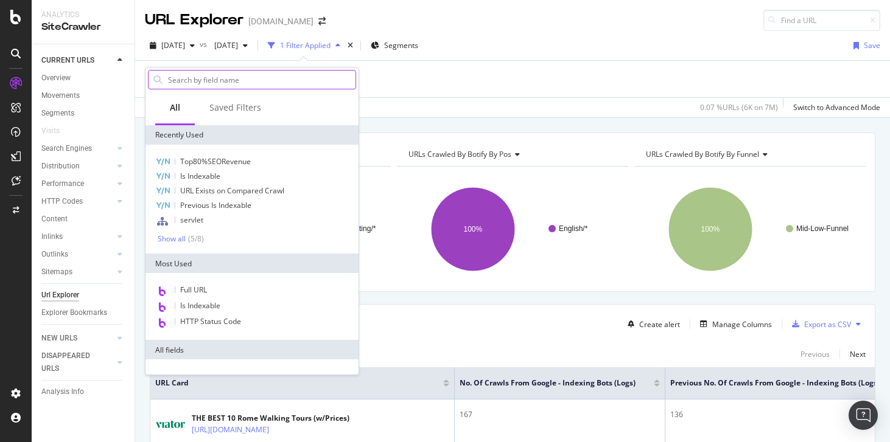
click at [232, 84] on input "text" at bounding box center [261, 80] width 189 height 18
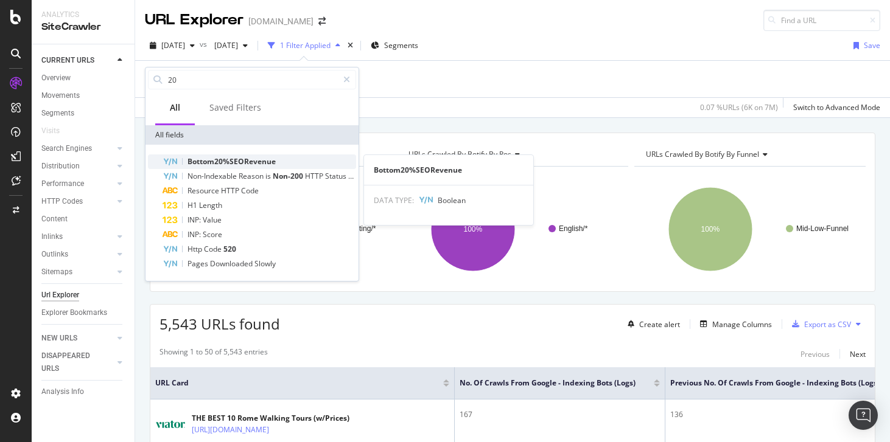
type input "20"
click at [202, 159] on span "Bottom20%SEORevenue" at bounding box center [231, 161] width 88 height 10
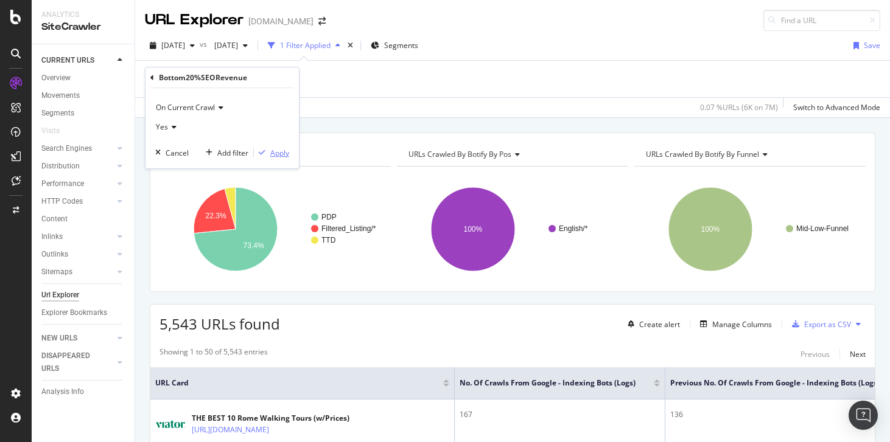
click at [281, 153] on div "Apply" at bounding box center [279, 153] width 19 height 10
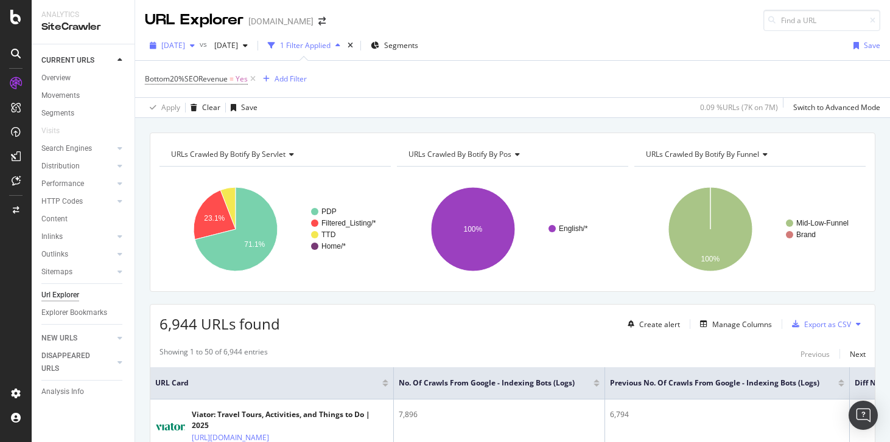
click at [186, 51] on div "[DATE]" at bounding box center [172, 46] width 55 height 18
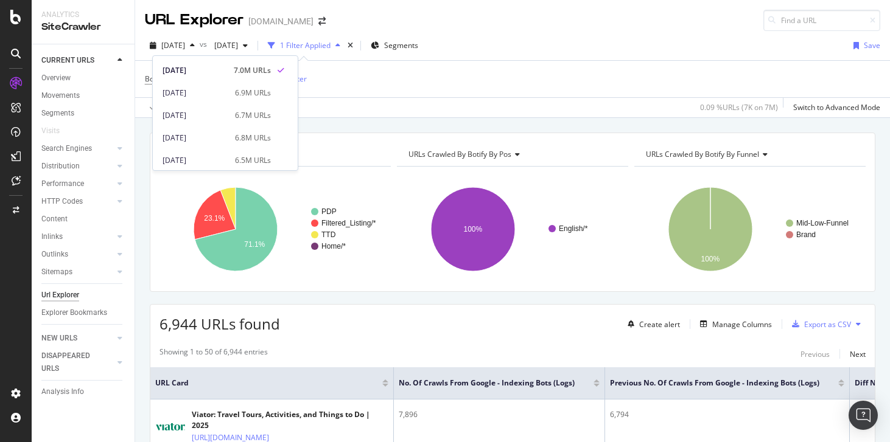
scroll to position [42, 0]
click at [202, 135] on div "[DATE]" at bounding box center [195, 137] width 65 height 11
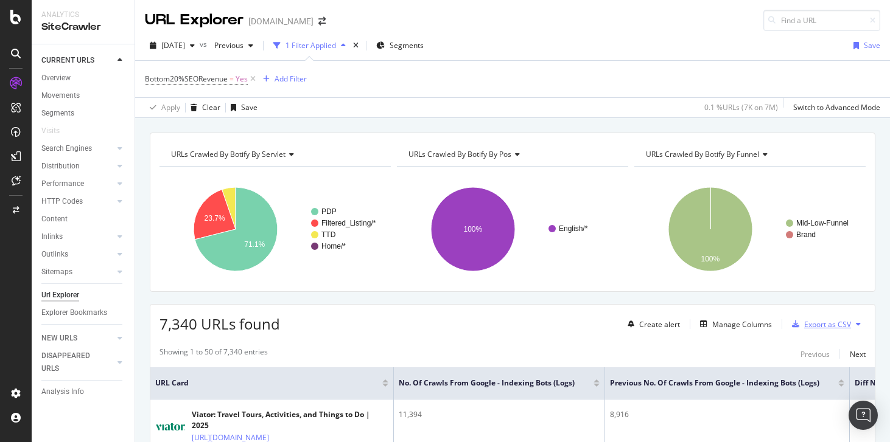
click at [810, 322] on div "Export as CSV" at bounding box center [827, 325] width 47 height 10
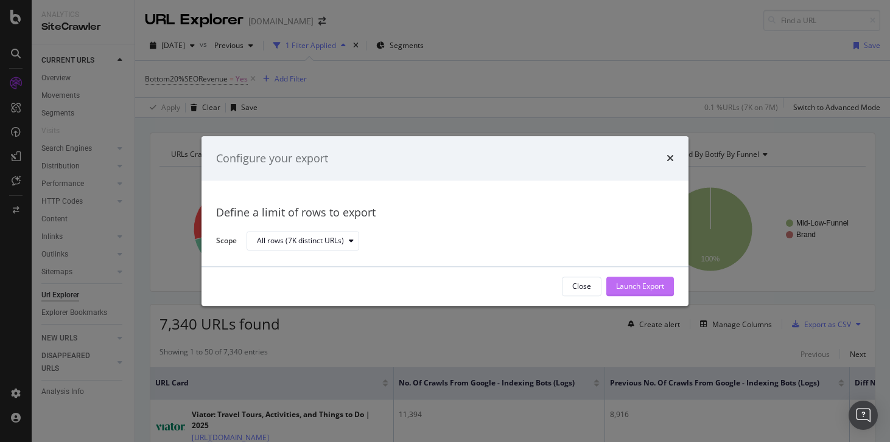
click at [625, 290] on div "Launch Export" at bounding box center [640, 287] width 48 height 10
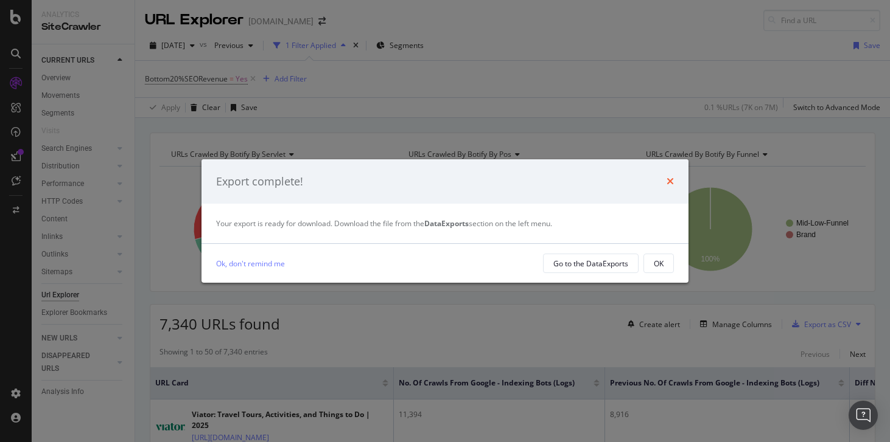
click at [670, 179] on icon "times" at bounding box center [669, 182] width 7 height 10
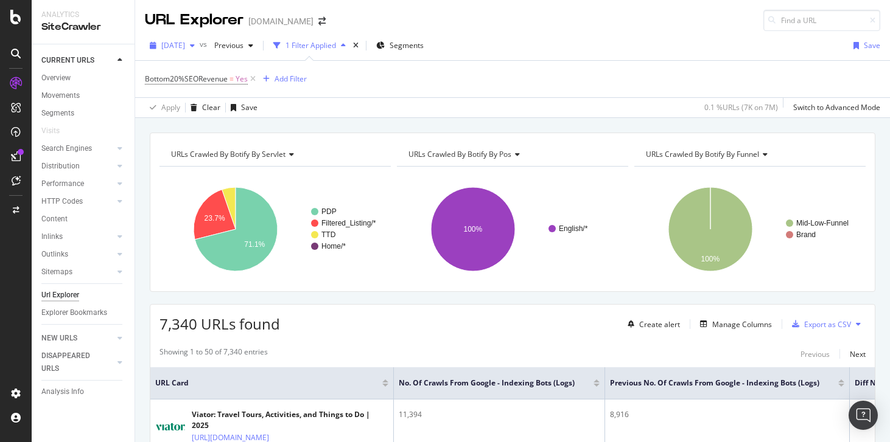
click at [185, 41] on span "[DATE]" at bounding box center [173, 45] width 24 height 10
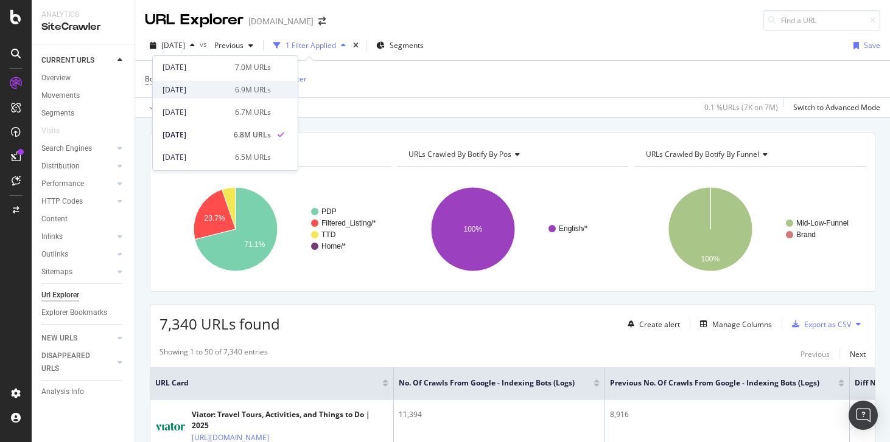
scroll to position [43, 0]
click at [208, 117] on div "[DATE]" at bounding box center [195, 114] width 65 height 11
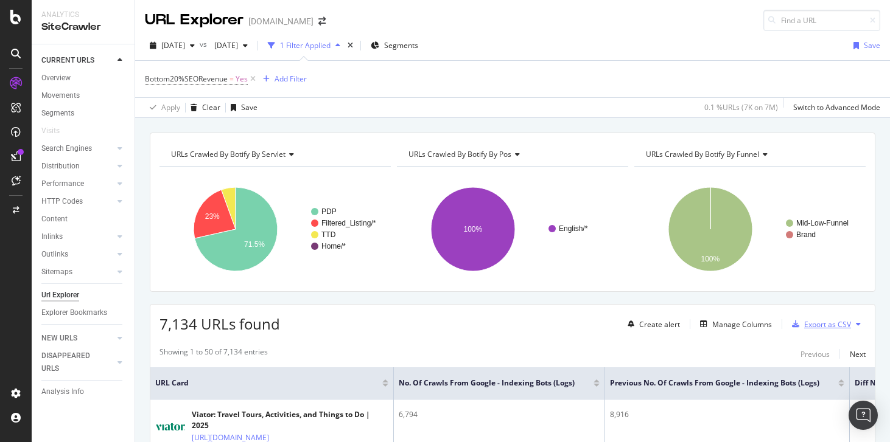
click at [826, 327] on div "Export as CSV" at bounding box center [827, 325] width 47 height 10
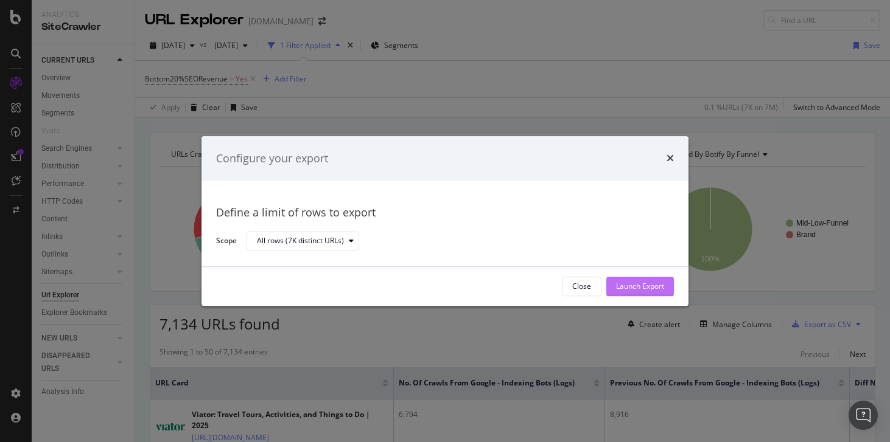
click at [649, 285] on div "Launch Export" at bounding box center [640, 287] width 48 height 10
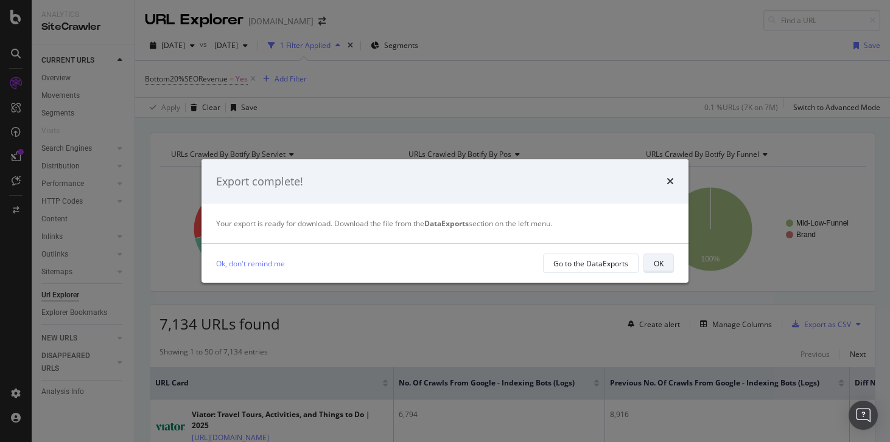
click at [654, 263] on div "OK" at bounding box center [659, 264] width 10 height 10
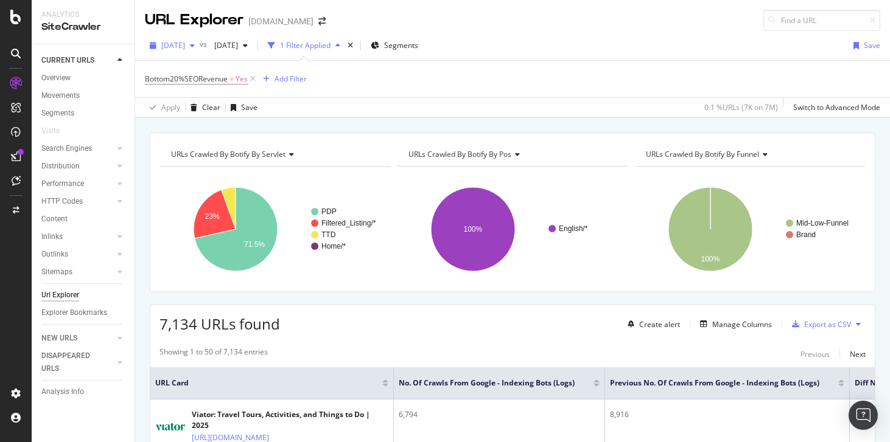
click at [185, 43] on span "[DATE]" at bounding box center [173, 45] width 24 height 10
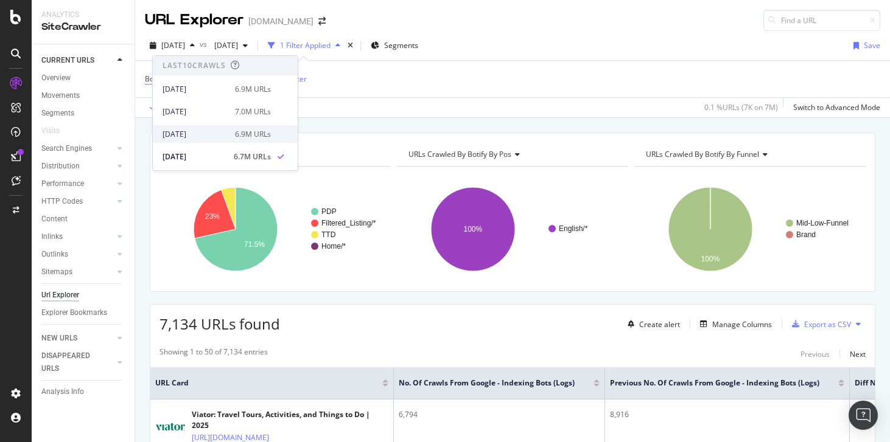
click at [201, 136] on div "[DATE]" at bounding box center [195, 134] width 65 height 11
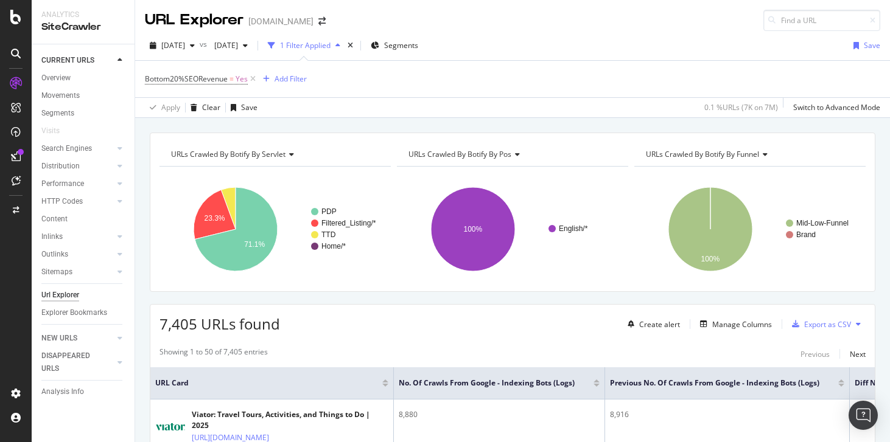
scroll to position [19, 0]
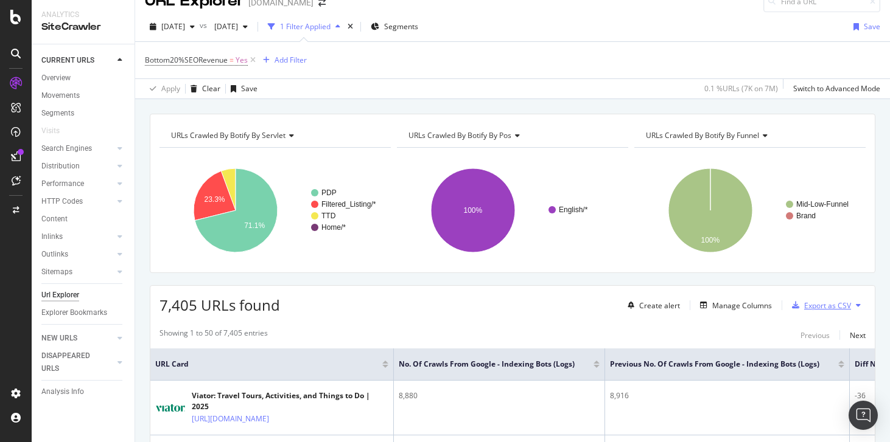
click at [819, 311] on div "Export as CSV" at bounding box center [819, 305] width 64 height 18
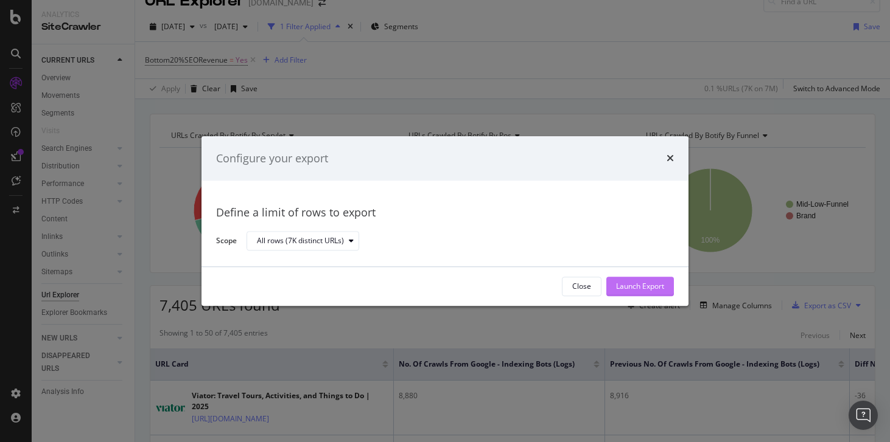
click at [632, 289] on div "Launch Export" at bounding box center [640, 287] width 48 height 10
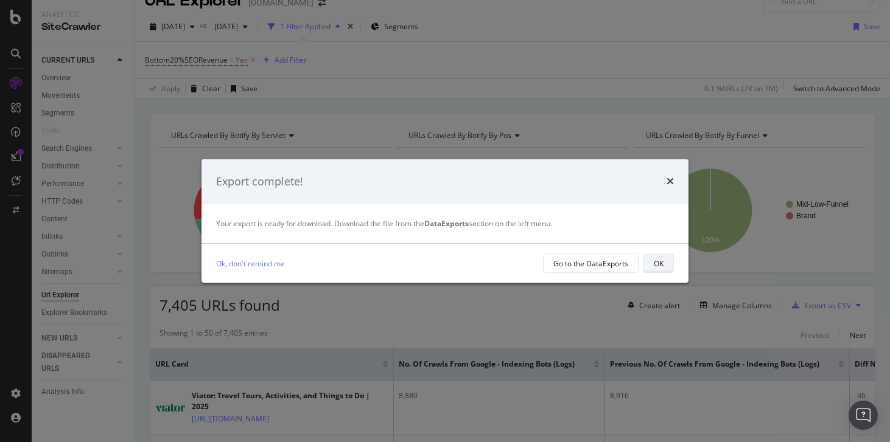
click at [657, 261] on div "OK" at bounding box center [659, 264] width 10 height 10
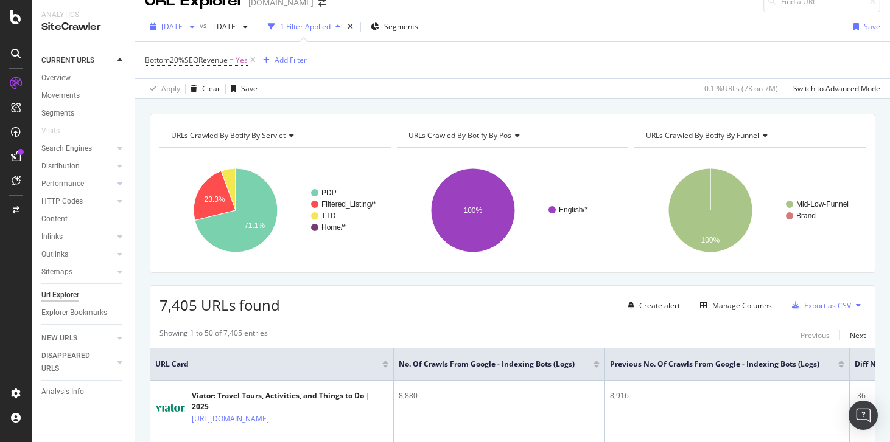
click at [186, 32] on div "2025 Jul. 1st" at bounding box center [172, 27] width 55 height 18
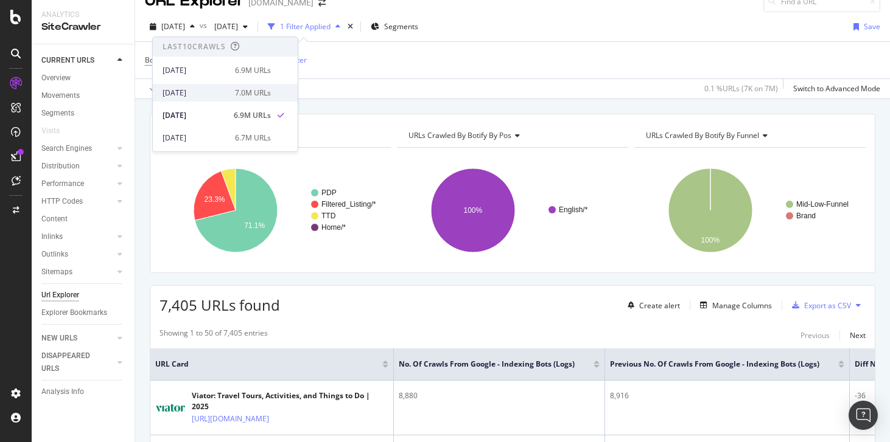
click at [200, 97] on div "2025 Aug. 1st" at bounding box center [195, 93] width 65 height 11
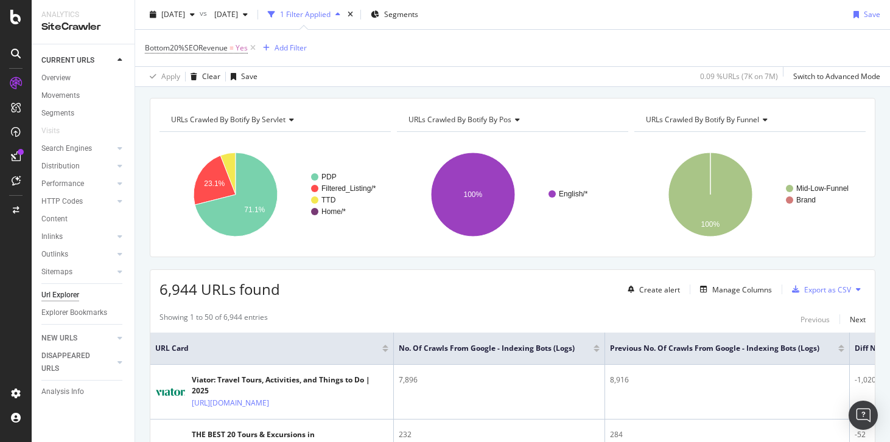
scroll to position [49, 0]
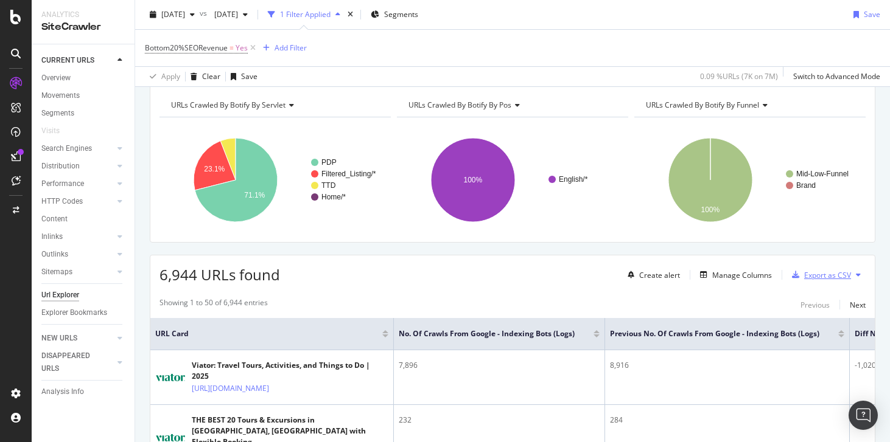
click at [826, 275] on div "Export as CSV" at bounding box center [827, 275] width 47 height 10
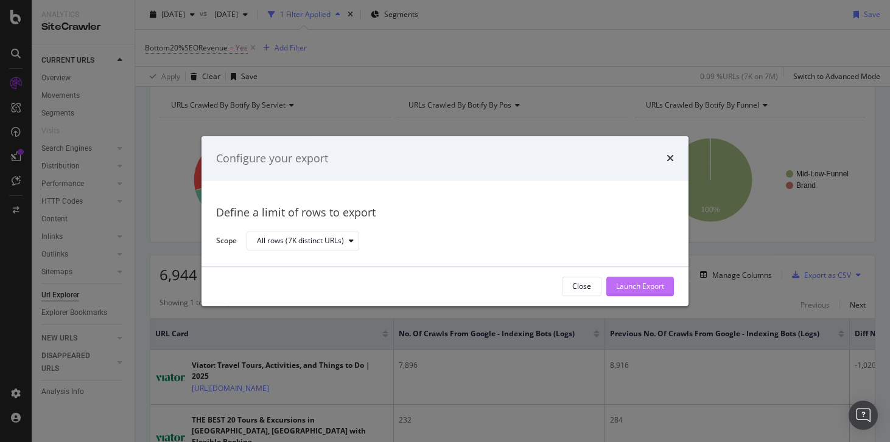
click at [644, 287] on div "Launch Export" at bounding box center [640, 287] width 48 height 10
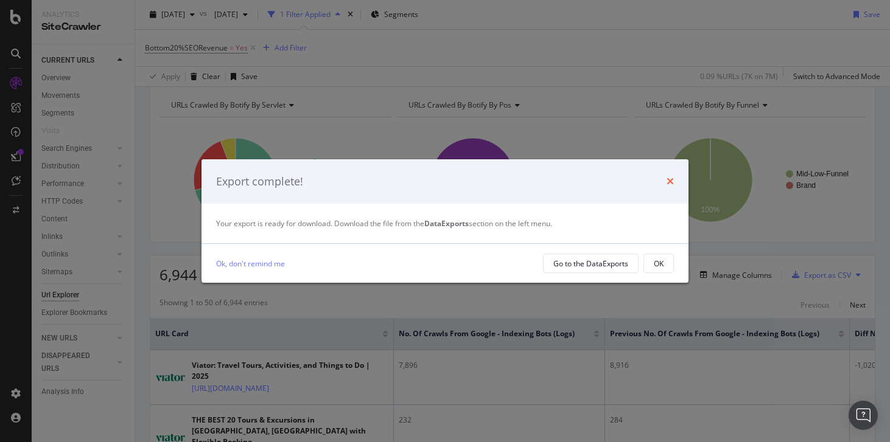
click at [672, 177] on icon "times" at bounding box center [669, 182] width 7 height 10
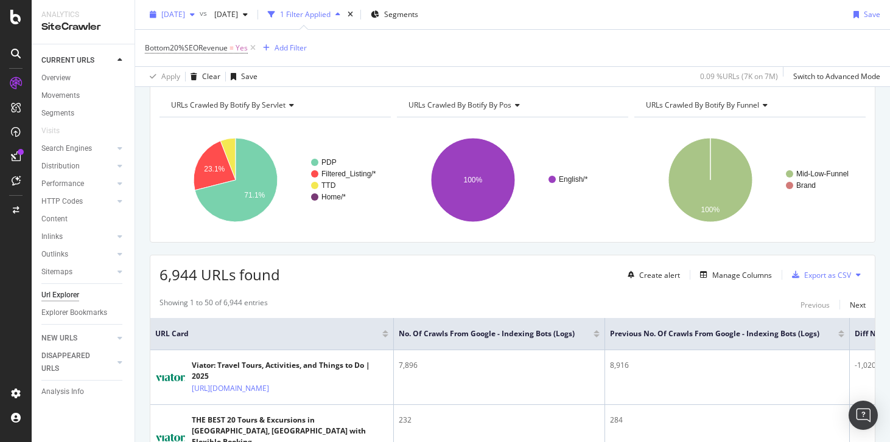
click at [197, 8] on div "2025 Aug. 1st" at bounding box center [172, 14] width 55 height 18
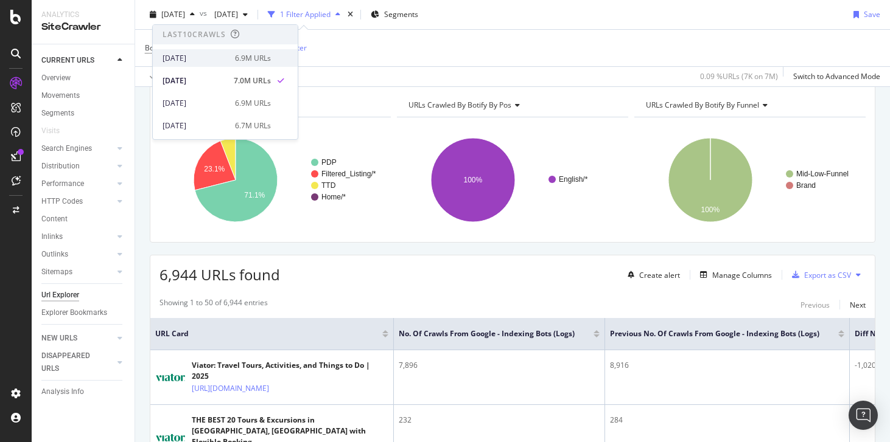
click at [197, 64] on div "2025 Sep. 1st 6.9M URLs" at bounding box center [225, 58] width 145 height 18
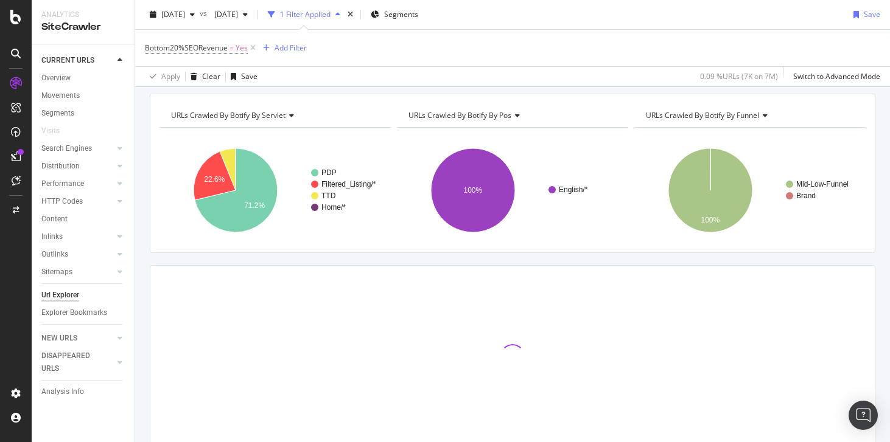
scroll to position [43, 0]
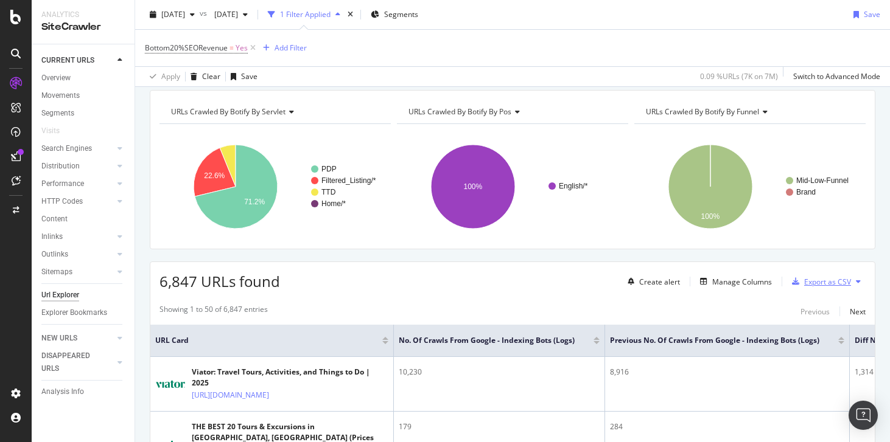
click at [833, 284] on div "Export as CSV" at bounding box center [827, 282] width 47 height 10
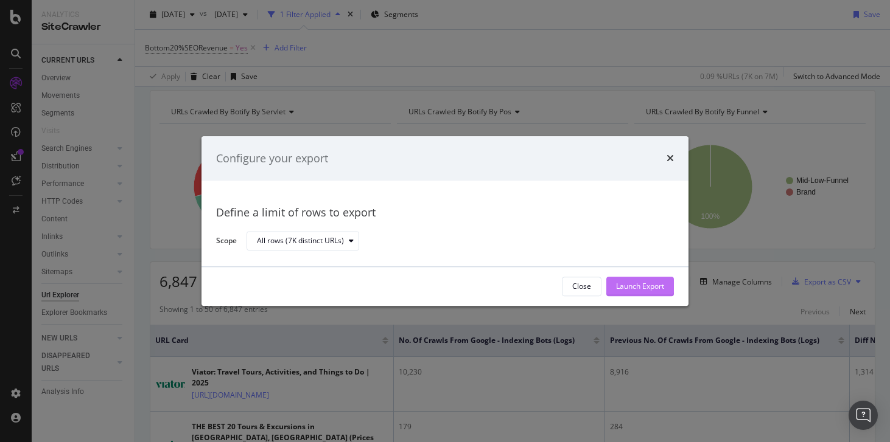
click at [607, 282] on button "Launch Export" at bounding box center [640, 286] width 68 height 19
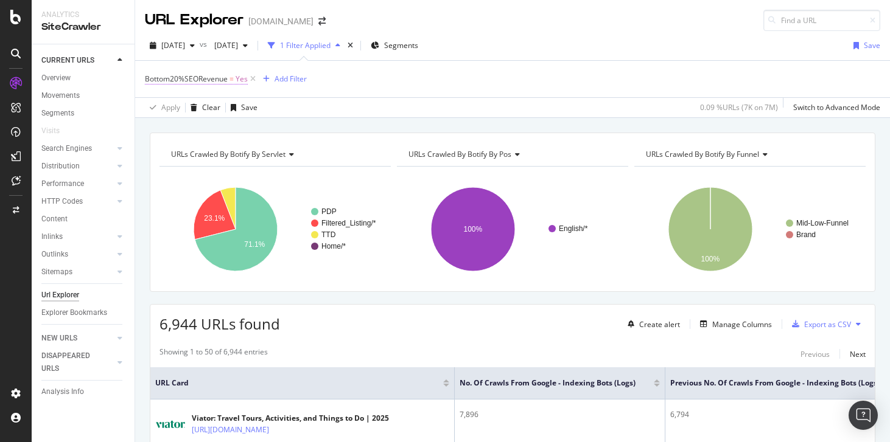
click at [200, 82] on span "Bottom20%SEORevenue" at bounding box center [186, 79] width 83 height 10
click at [197, 110] on span "On Current Crawl" at bounding box center [185, 107] width 59 height 10
click at [154, 75] on div "Bottom20%SEORevenue" at bounding box center [222, 78] width 144 height 21
click at [150, 75] on icon at bounding box center [152, 77] width 4 height 7
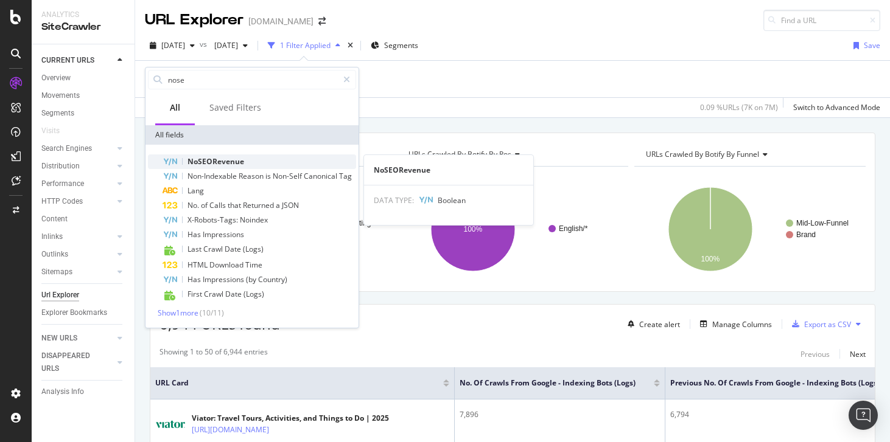
type input "nose"
click at [225, 162] on span "NoSEORevenue" at bounding box center [215, 161] width 57 height 10
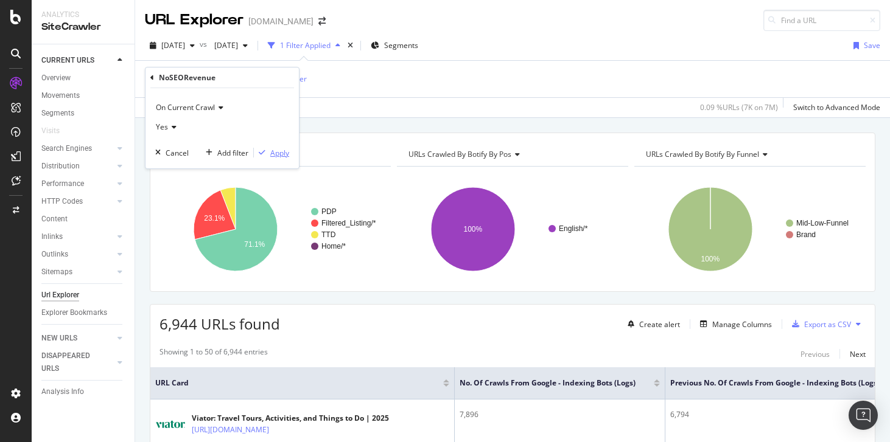
click at [275, 150] on div "Apply" at bounding box center [279, 153] width 19 height 10
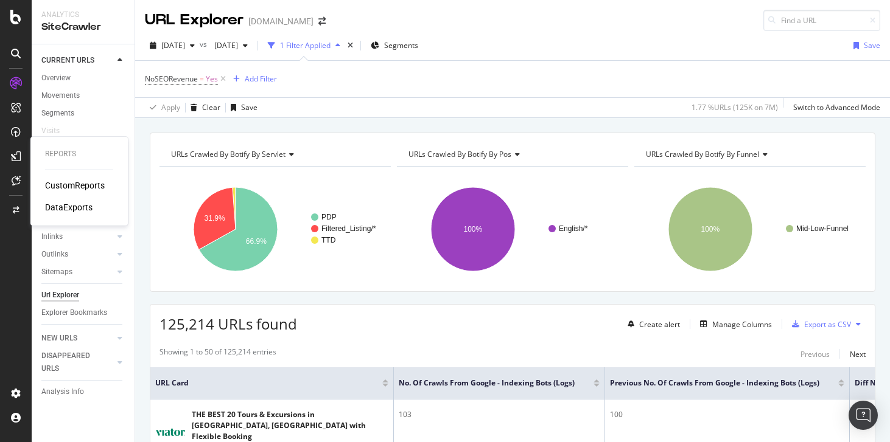
click at [63, 184] on div "CustomReports" at bounding box center [75, 186] width 60 height 12
click at [192, 52] on div "[DATE]" at bounding box center [172, 46] width 55 height 18
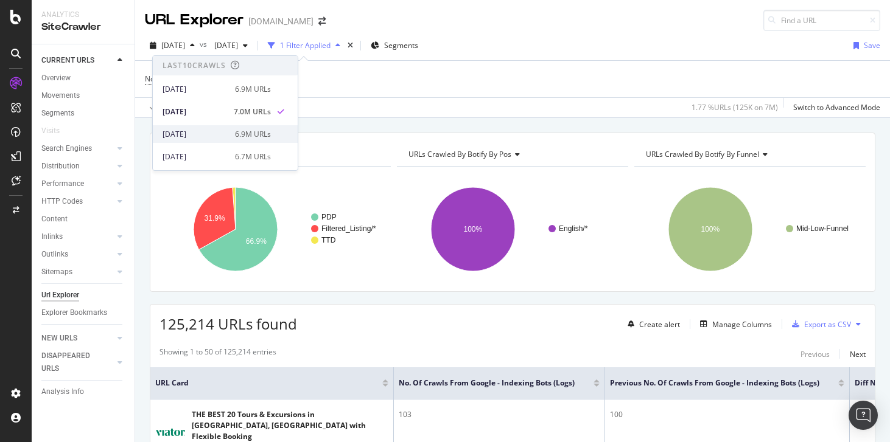
scroll to position [52, 0]
click at [210, 128] on div "[DATE]" at bounding box center [195, 127] width 65 height 11
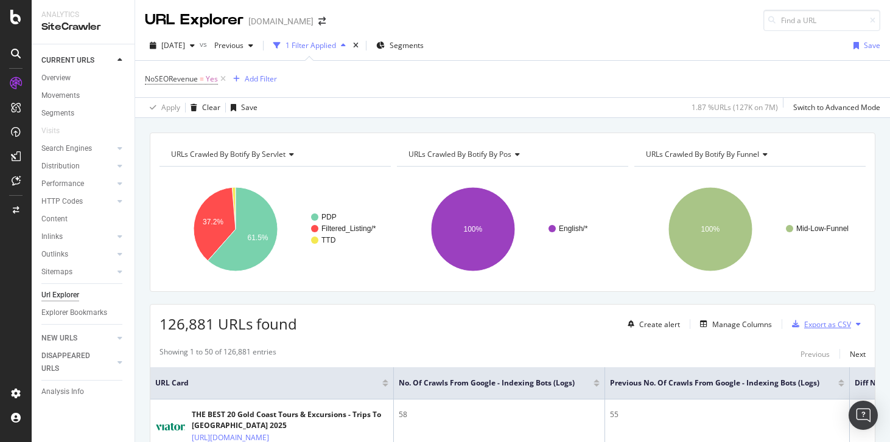
click at [802, 324] on div "button" at bounding box center [795, 324] width 17 height 7
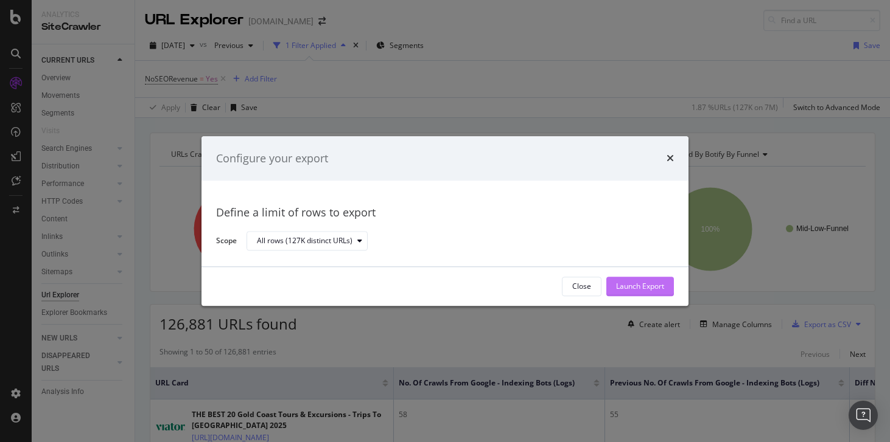
click at [645, 290] on div "Launch Export" at bounding box center [640, 287] width 48 height 10
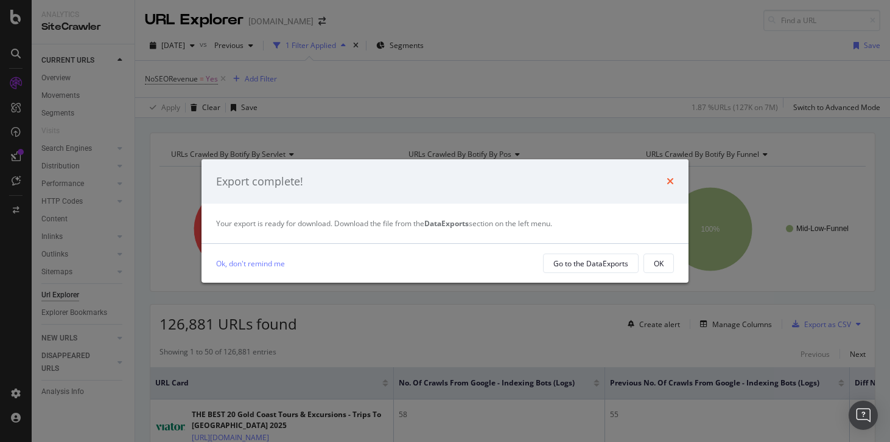
click at [670, 182] on icon "times" at bounding box center [669, 182] width 7 height 10
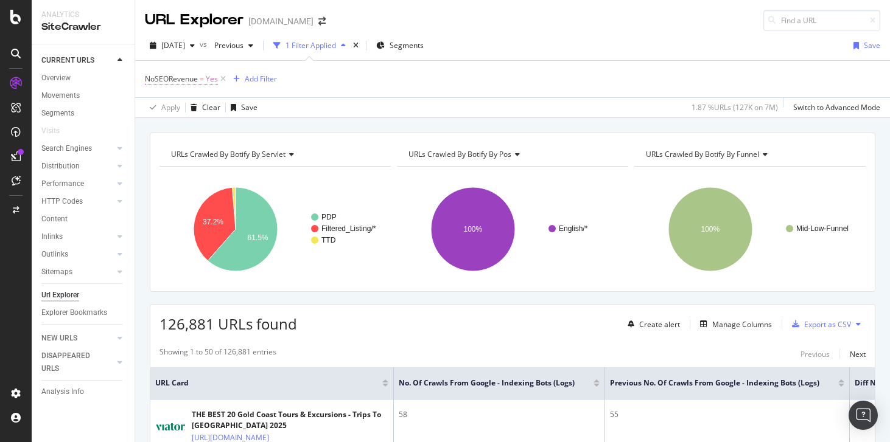
click at [208, 76] on span "Yes" at bounding box center [212, 79] width 12 height 17
click at [151, 79] on icon at bounding box center [152, 77] width 4 height 7
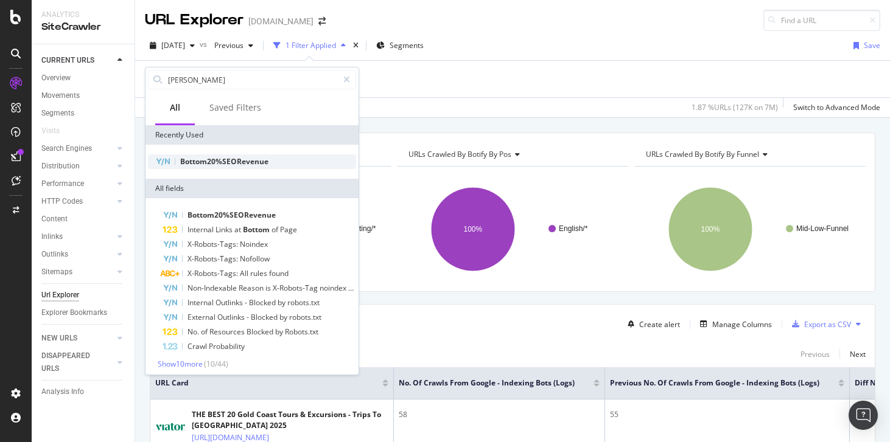
type input "[PERSON_NAME]"
click at [203, 163] on span "Bottom20%SEORevenue" at bounding box center [224, 161] width 88 height 10
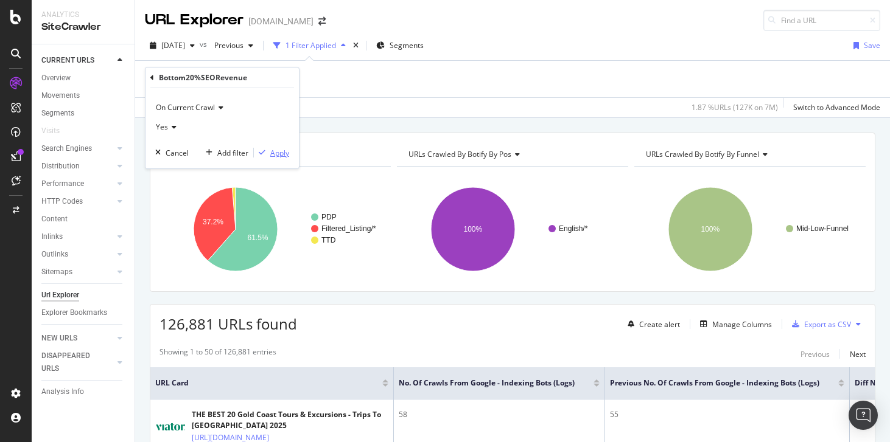
click at [279, 150] on div "Apply" at bounding box center [279, 153] width 19 height 10
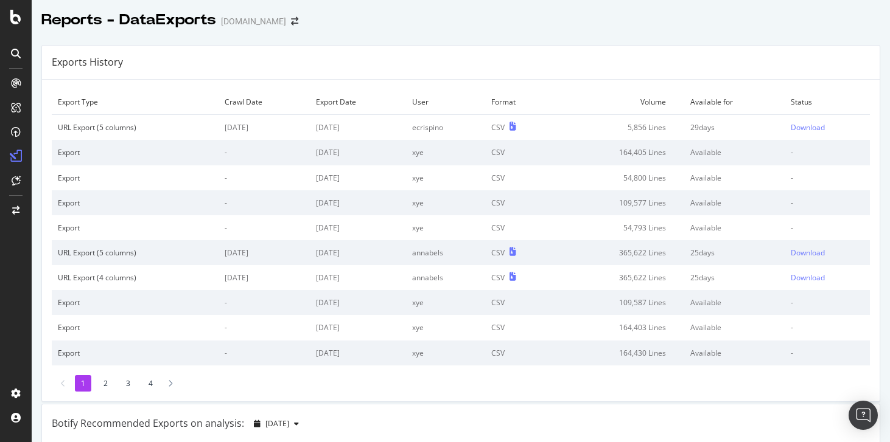
click at [819, 120] on td "Download" at bounding box center [827, 128] width 85 height 26
click at [816, 123] on div "Download" at bounding box center [808, 127] width 34 height 10
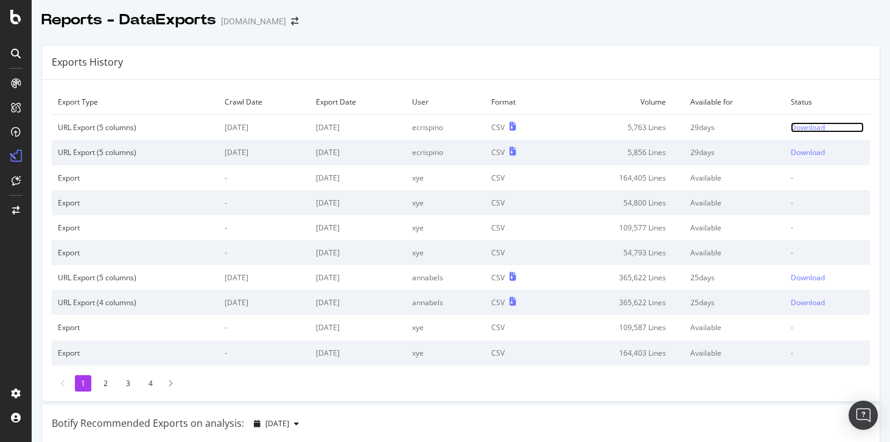
click at [804, 125] on div "Download" at bounding box center [808, 127] width 34 height 10
click at [808, 128] on div "Download" at bounding box center [808, 127] width 34 height 10
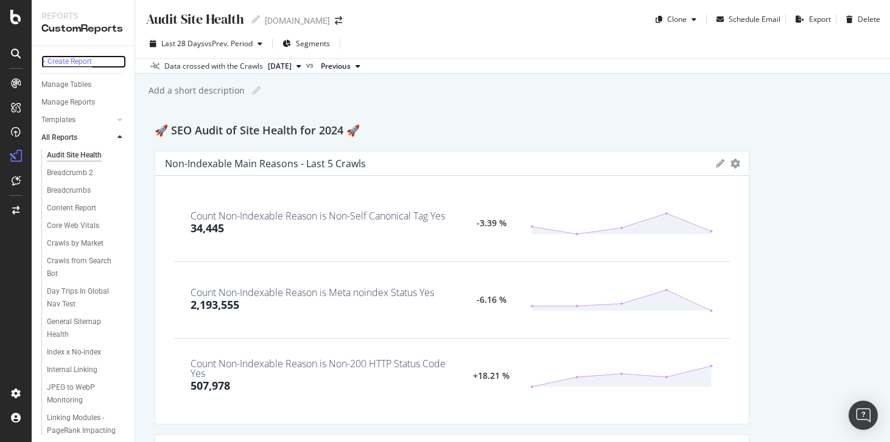
click at [80, 64] on div "+ Create Report" at bounding box center [66, 61] width 51 height 13
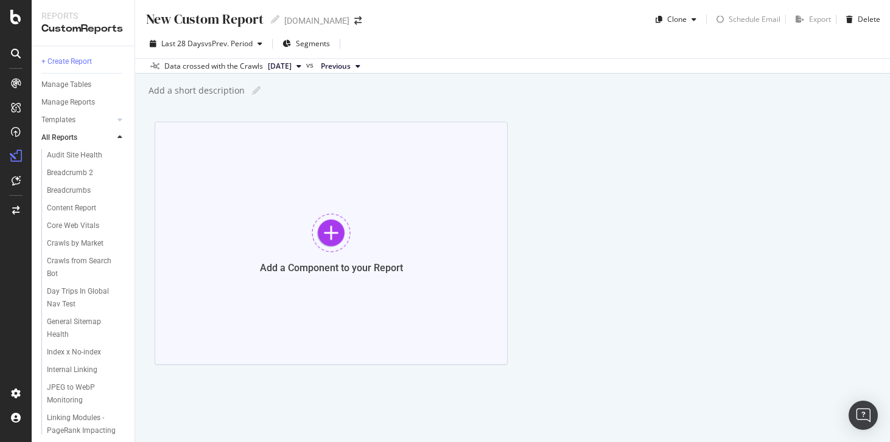
click at [293, 209] on div "Add a Component to your Report" at bounding box center [331, 243] width 353 height 243
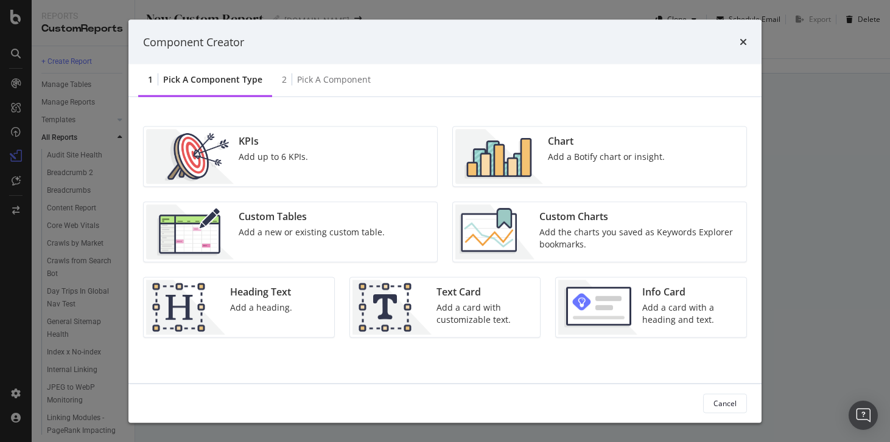
click at [610, 155] on div "Add a Botify chart or insight." at bounding box center [606, 157] width 117 height 12
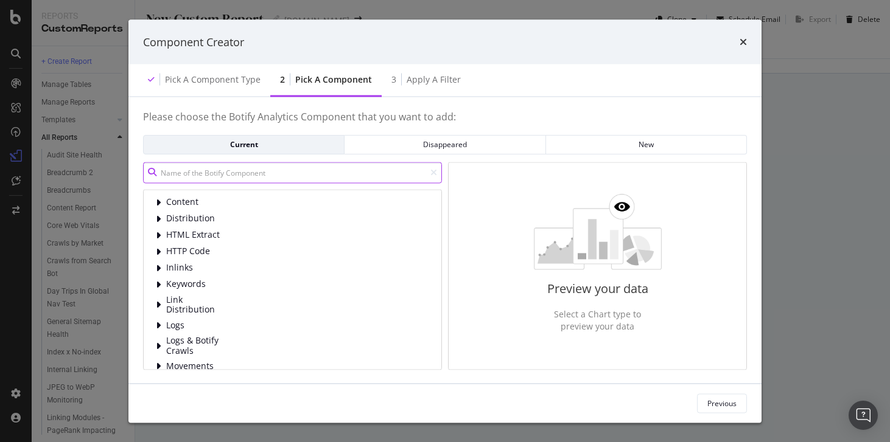
click at [234, 169] on input "modal" at bounding box center [292, 172] width 299 height 21
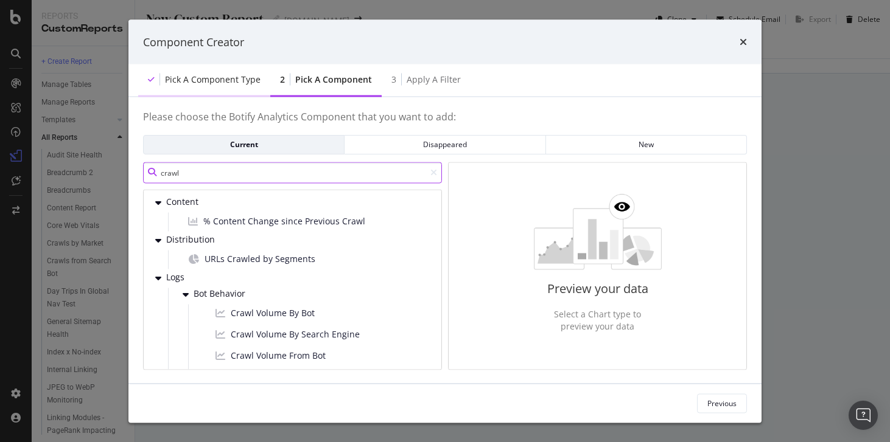
type input "crawl"
click at [225, 77] on div "Pick a Component type" at bounding box center [213, 80] width 96 height 12
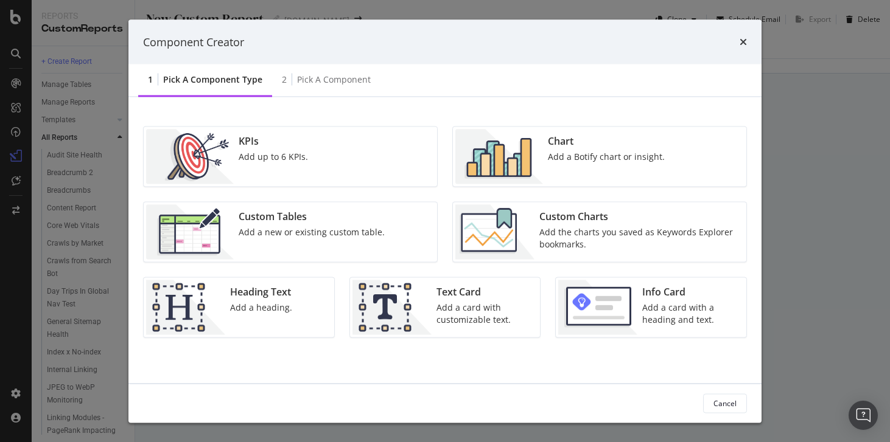
click at [532, 245] on img "modal" at bounding box center [494, 232] width 79 height 55
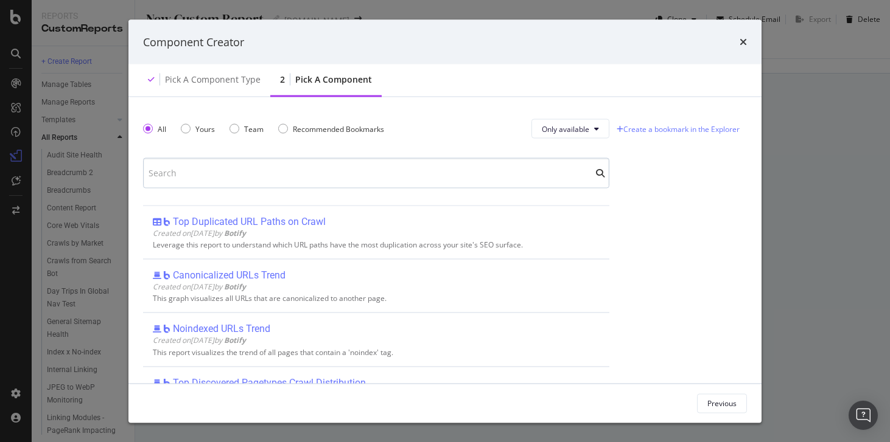
click at [340, 181] on input "modal" at bounding box center [376, 173] width 466 height 30
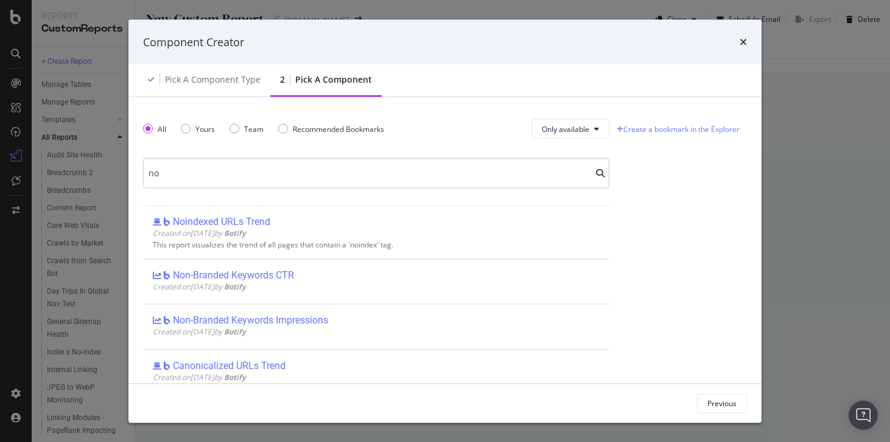
type input "n"
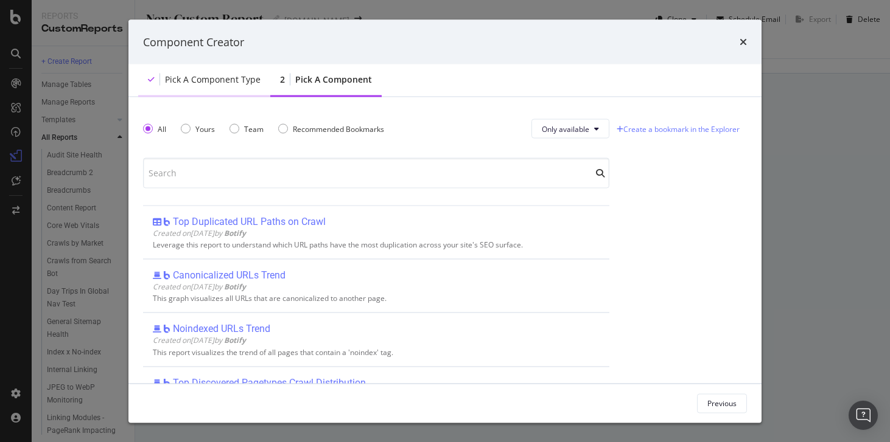
click at [217, 78] on div "Pick a Component type" at bounding box center [213, 80] width 96 height 12
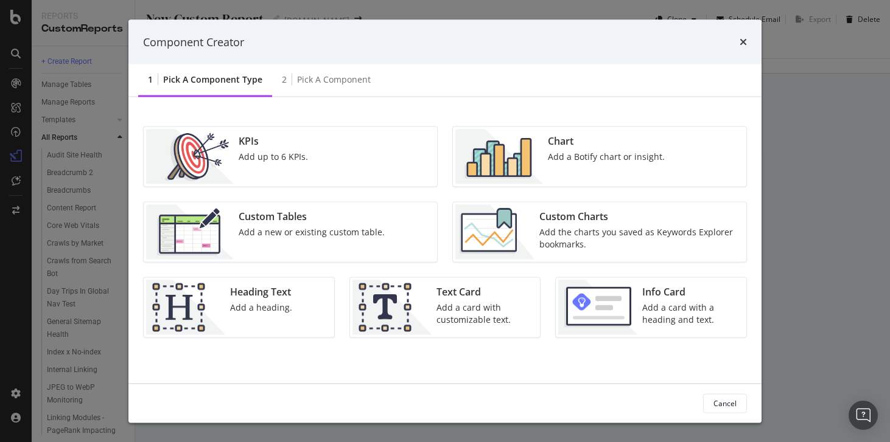
click at [306, 232] on div "Add a new or existing custom table." at bounding box center [312, 232] width 146 height 12
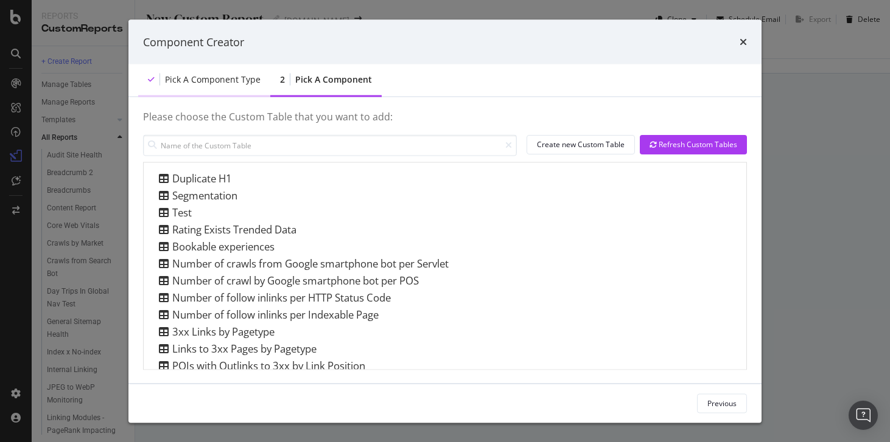
click at [225, 88] on div "Pick a Component type" at bounding box center [204, 80] width 132 height 33
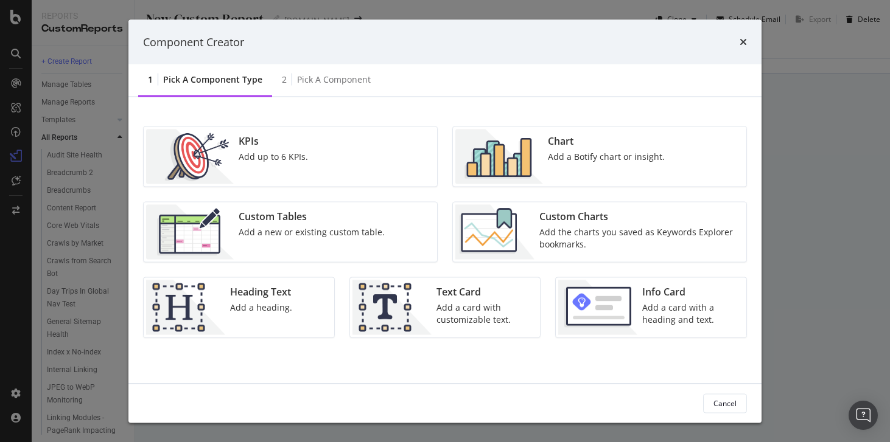
click at [278, 155] on div "Add up to 6 KPIs." at bounding box center [273, 157] width 69 height 12
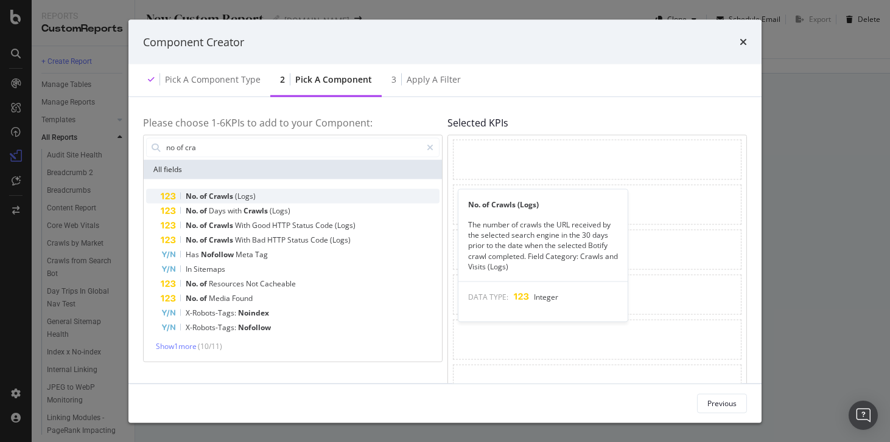
type input "no of cra"
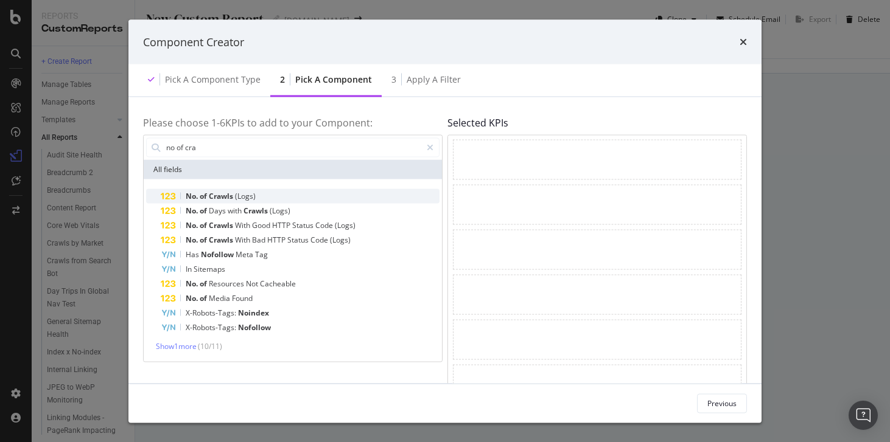
click at [259, 195] on div "No. of Crawls (Logs)" at bounding box center [300, 196] width 279 height 15
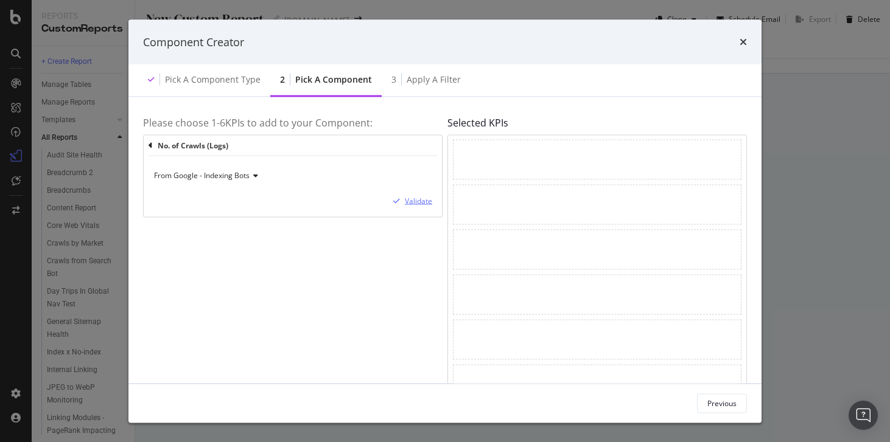
click at [422, 198] on div "Validate" at bounding box center [418, 201] width 27 height 10
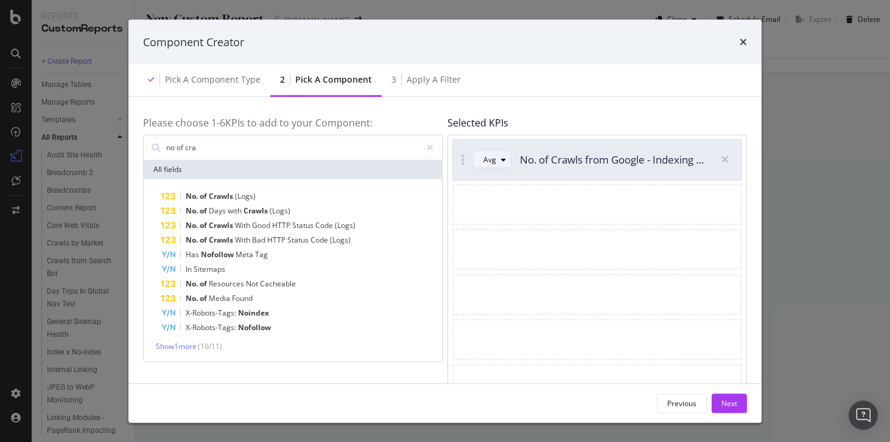
click at [495, 164] on div "Avg" at bounding box center [496, 159] width 27 height 17
click at [493, 198] on div "Sum" at bounding box center [495, 200] width 15 height 10
click at [544, 94] on div "Pick a Component type 2 Pick a Component 3 Apply a Filter" at bounding box center [444, 81] width 633 height 33
click at [238, 151] on input "no of cra" at bounding box center [293, 147] width 256 height 18
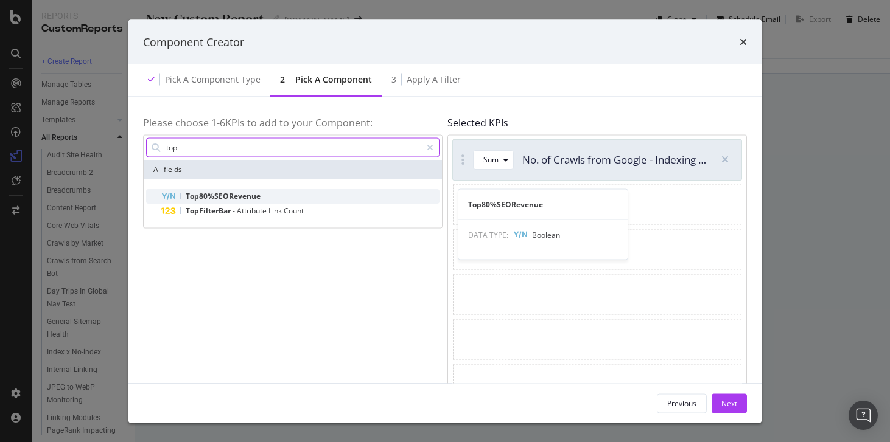
type input "top"
click at [194, 192] on span "Top80%SEORevenue" at bounding box center [223, 196] width 75 height 10
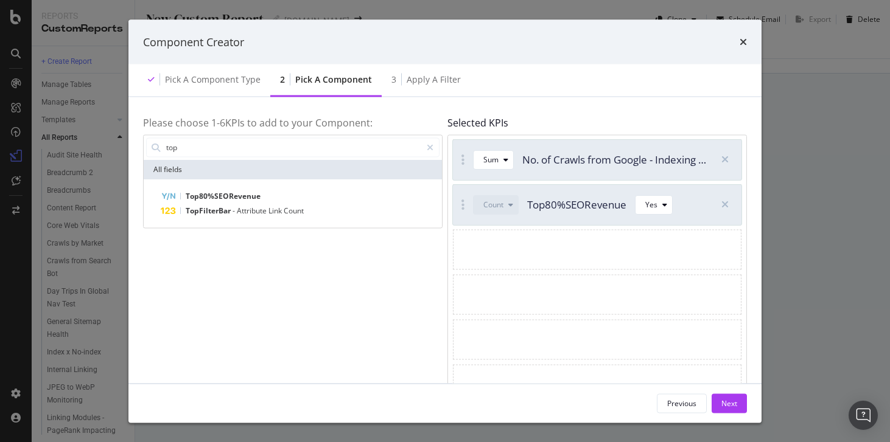
click at [667, 286] on div "modal" at bounding box center [597, 294] width 288 height 40
click at [273, 150] on input "top" at bounding box center [293, 147] width 256 height 18
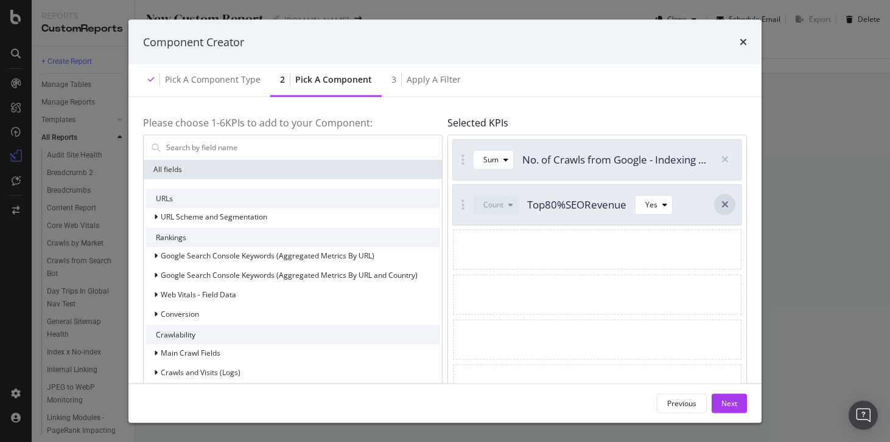
click at [728, 206] on icon "modal" at bounding box center [724, 205] width 7 height 10
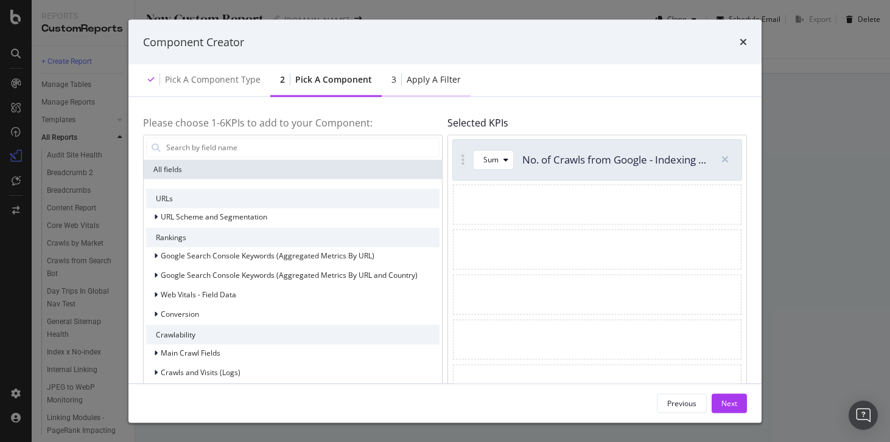
click at [426, 78] on div "Apply a Filter" at bounding box center [434, 80] width 54 height 12
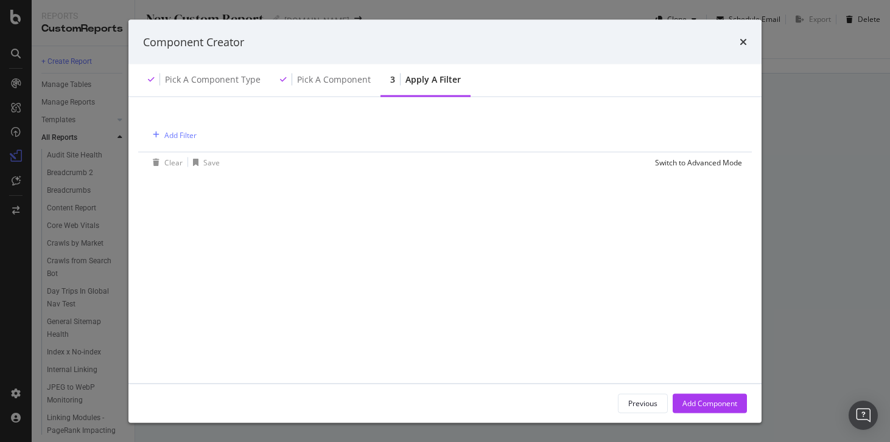
click at [197, 128] on div "Add Filter" at bounding box center [445, 134] width 594 height 35
click at [180, 132] on div "Add Filter" at bounding box center [180, 135] width 32 height 10
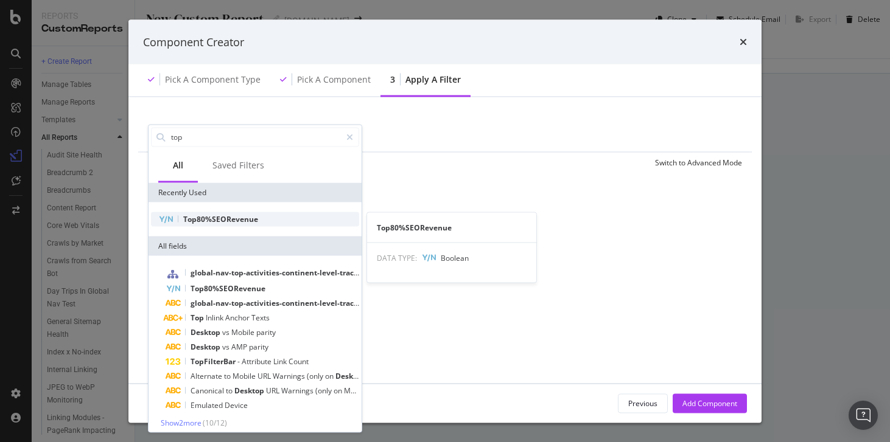
type input "top"
click at [199, 212] on div "Top80%SEORevenue" at bounding box center [255, 219] width 208 height 15
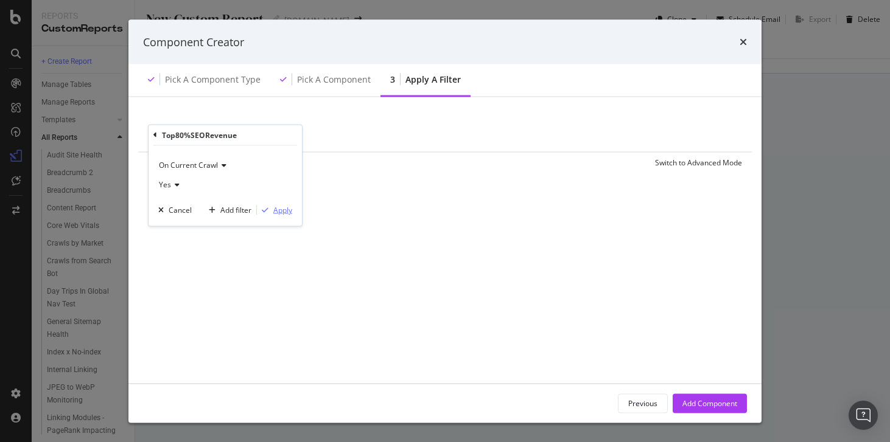
click at [288, 212] on div "Apply" at bounding box center [282, 210] width 19 height 10
click at [716, 405] on div "Add Component" at bounding box center [709, 403] width 55 height 10
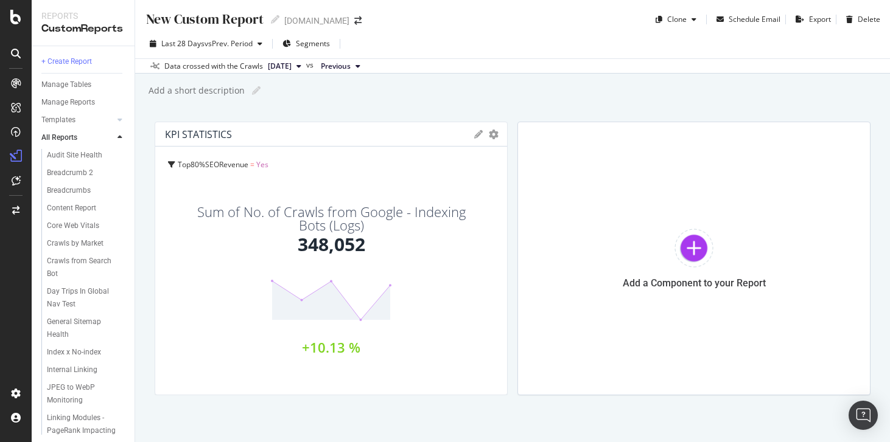
click at [478, 136] on icon at bounding box center [478, 134] width 9 height 9
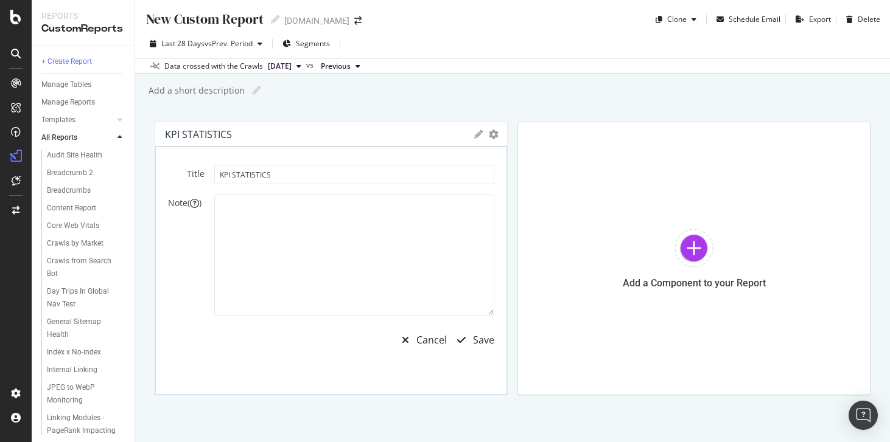
click at [478, 136] on icon at bounding box center [478, 134] width 9 height 9
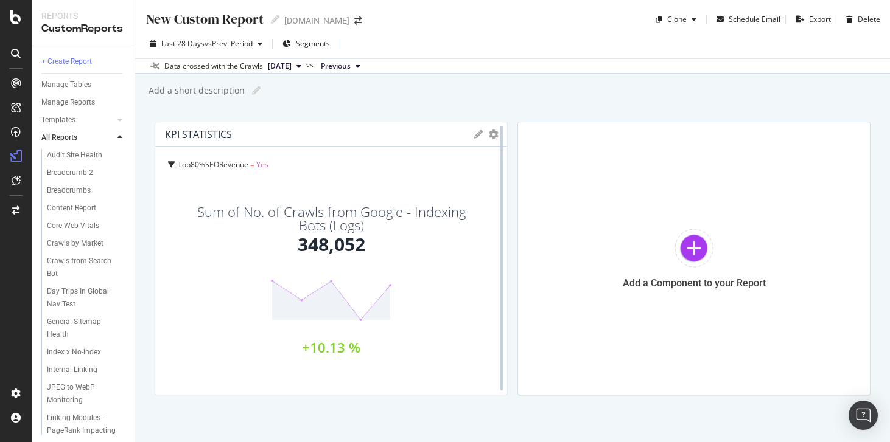
click at [496, 135] on div at bounding box center [501, 259] width 12 height 274
click at [493, 135] on icon "gear" at bounding box center [494, 135] width 10 height 10
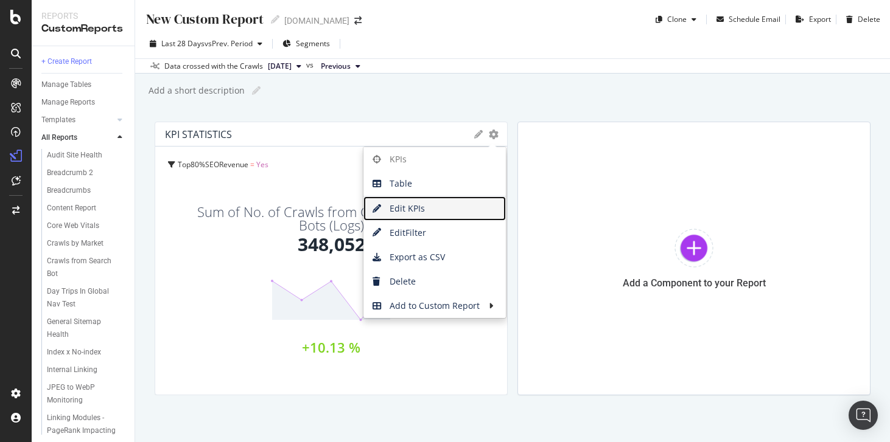
click at [441, 208] on span "Edit KPIs" at bounding box center [434, 209] width 142 height 18
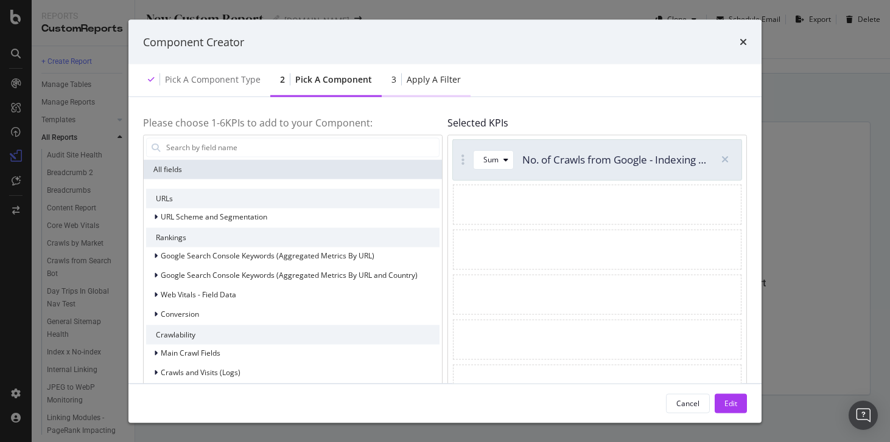
click at [427, 78] on div "Apply a Filter" at bounding box center [434, 80] width 54 height 12
click at [416, 79] on div "Apply a Filter" at bounding box center [434, 80] width 54 height 12
click at [355, 80] on div "Pick a Component" at bounding box center [333, 80] width 77 height 12
click at [273, 143] on input "modal" at bounding box center [302, 147] width 274 height 18
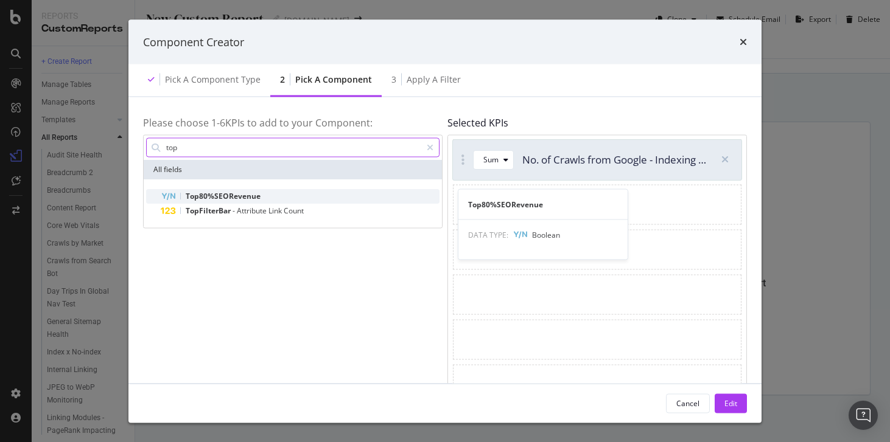
type input "top"
click at [254, 194] on span "Top80%SEORevenue" at bounding box center [223, 196] width 75 height 10
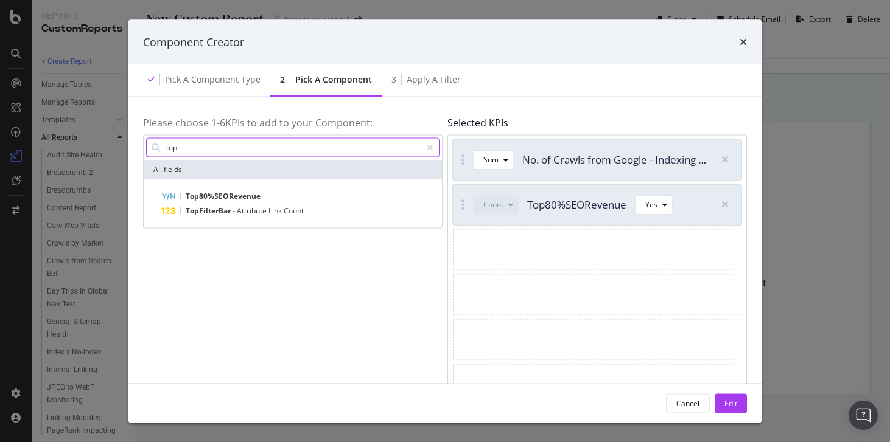
click at [294, 149] on input "top" at bounding box center [293, 147] width 256 height 18
click at [425, 81] on div "Apply a Filter" at bounding box center [434, 80] width 54 height 12
click at [418, 86] on div "3 Apply a Filter" at bounding box center [426, 80] width 89 height 33
click at [736, 410] on div "Edit" at bounding box center [730, 403] width 13 height 18
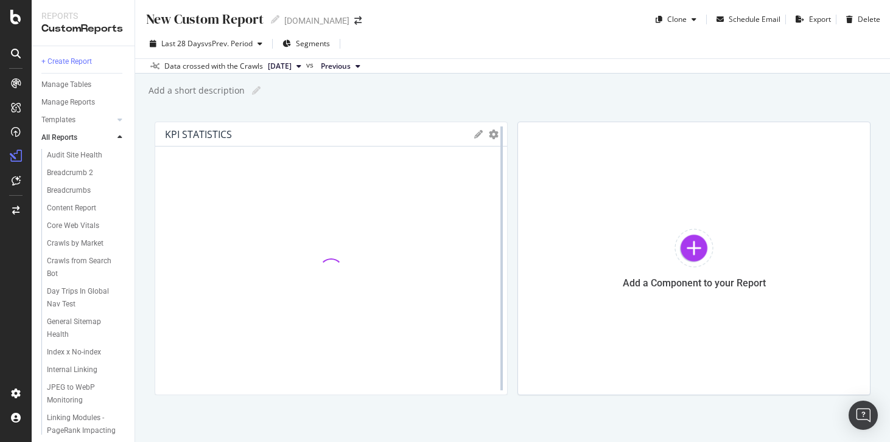
click at [498, 136] on div at bounding box center [501, 259] width 12 height 274
click at [489, 136] on icon "gear" at bounding box center [494, 135] width 10 height 10
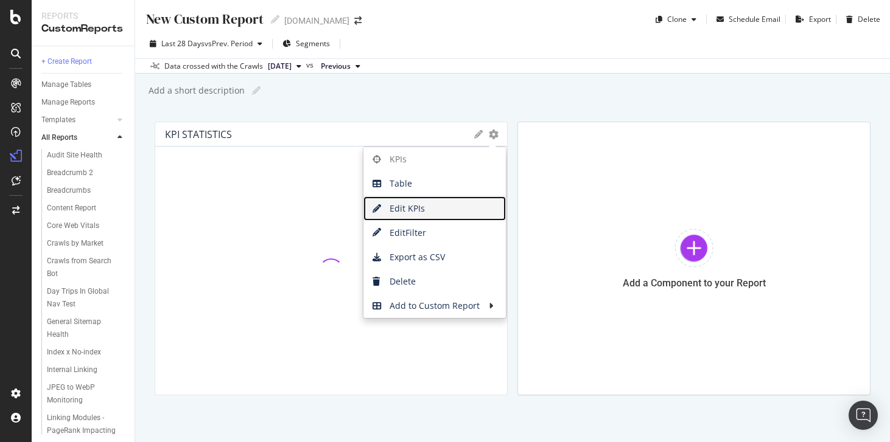
click at [422, 214] on span "Edit KPIs" at bounding box center [434, 209] width 142 height 18
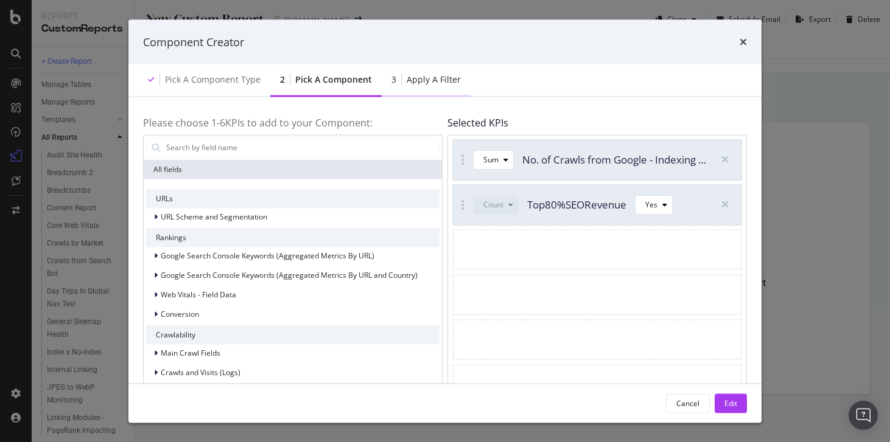
click at [416, 89] on div "3 Apply a Filter" at bounding box center [426, 80] width 89 height 33
click at [415, 84] on div "Apply a Filter" at bounding box center [434, 80] width 54 height 12
click at [528, 88] on div "Pick a Component type 2 Pick a Component 3 Apply a Filter" at bounding box center [444, 81] width 633 height 33
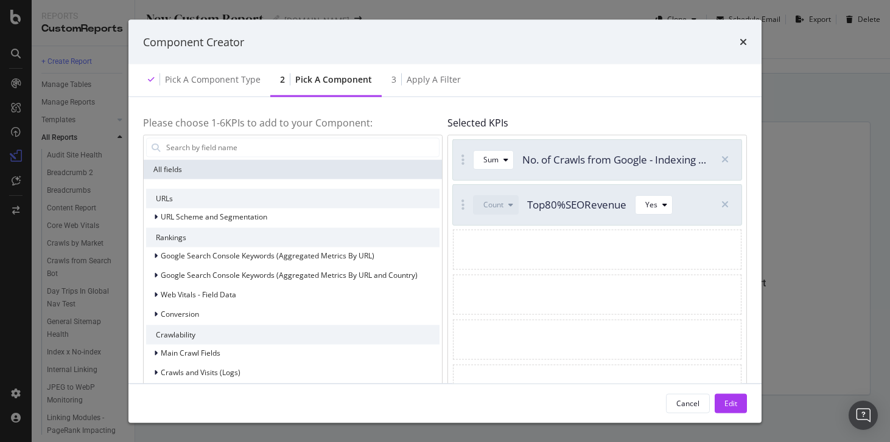
click at [500, 247] on div "modal" at bounding box center [597, 249] width 288 height 40
click at [399, 76] on div "3 Apply a Filter" at bounding box center [426, 80] width 89 height 33
click at [209, 70] on div "Pick a Component type" at bounding box center [204, 80] width 132 height 33
click at [303, 86] on div "2 Pick a Component" at bounding box center [325, 80] width 111 height 33
click at [746, 43] on icon "times" at bounding box center [742, 42] width 7 height 10
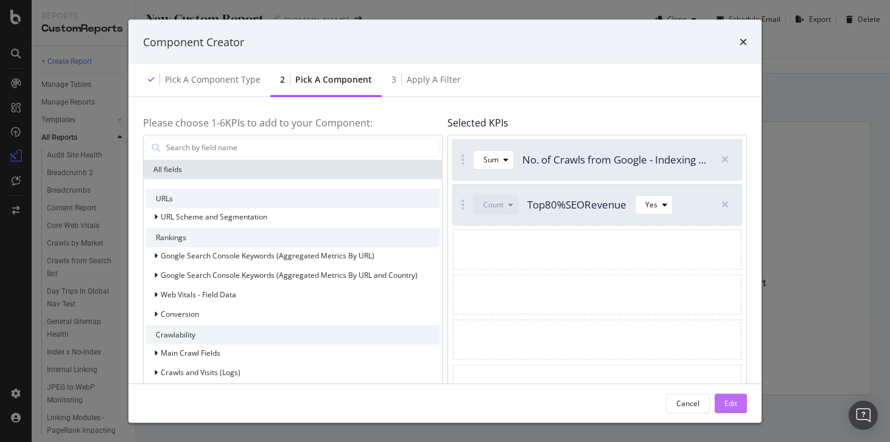
click at [737, 407] on button "Edit" at bounding box center [731, 403] width 32 height 19
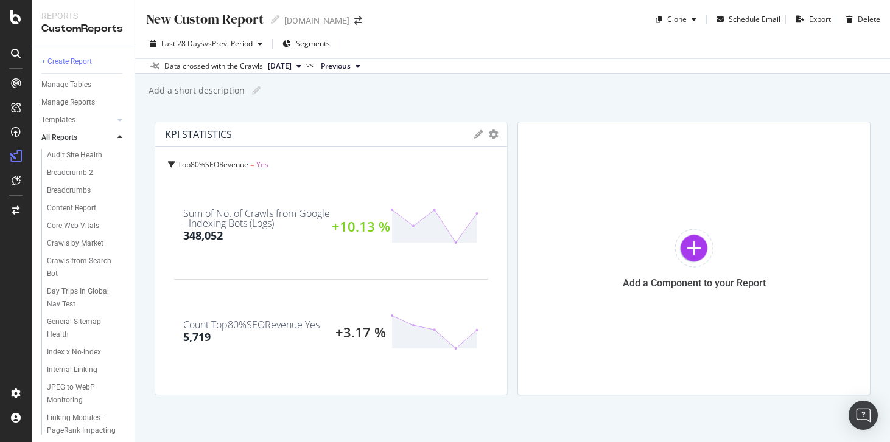
click at [235, 166] on span "Top80%SEORevenue" at bounding box center [213, 164] width 71 height 10
click at [494, 135] on icon "gear" at bounding box center [494, 135] width 10 height 10
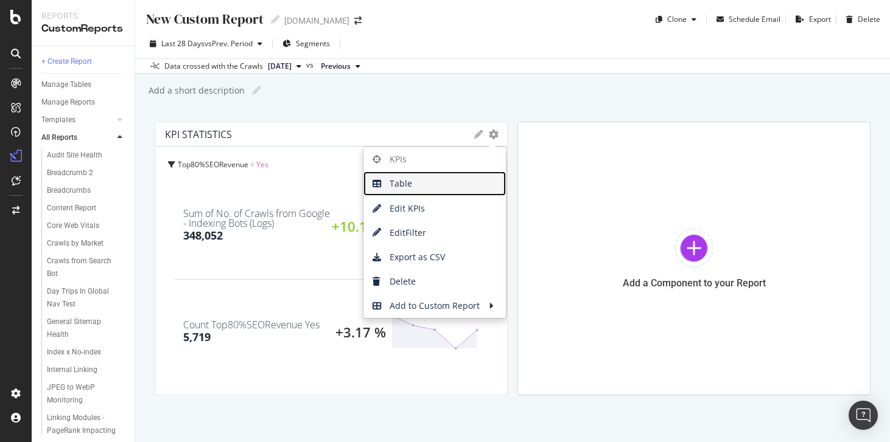
click at [447, 189] on span "Table" at bounding box center [434, 184] width 142 height 18
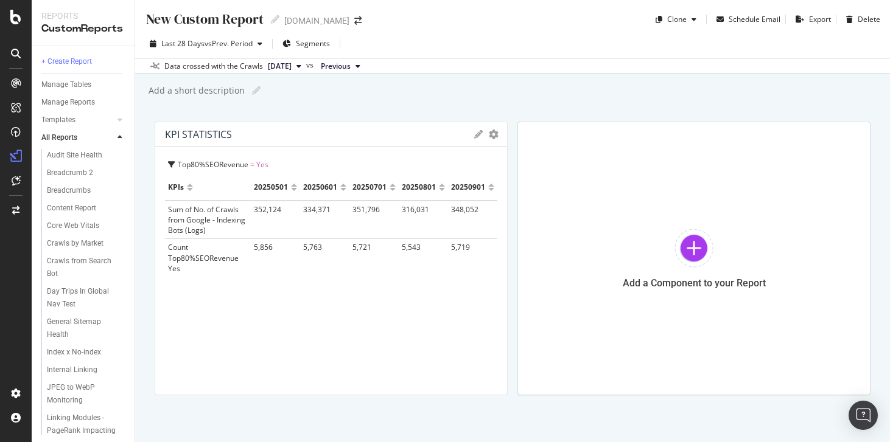
click at [481, 132] on icon at bounding box center [478, 134] width 9 height 9
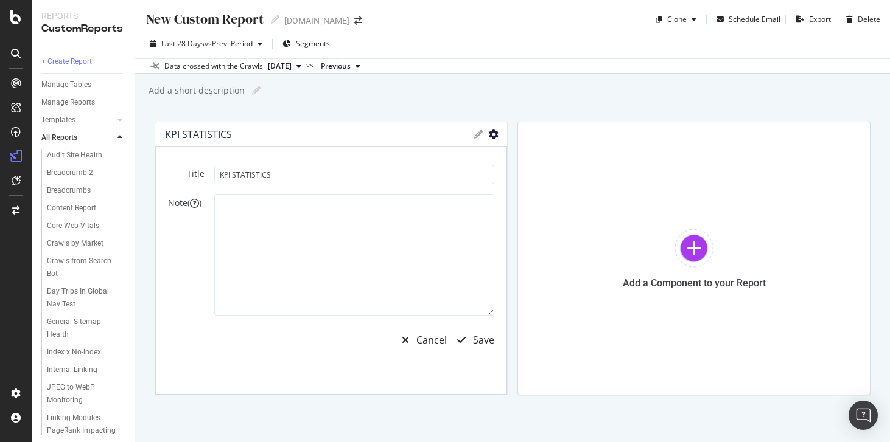
click at [492, 138] on icon "gear" at bounding box center [494, 135] width 10 height 10
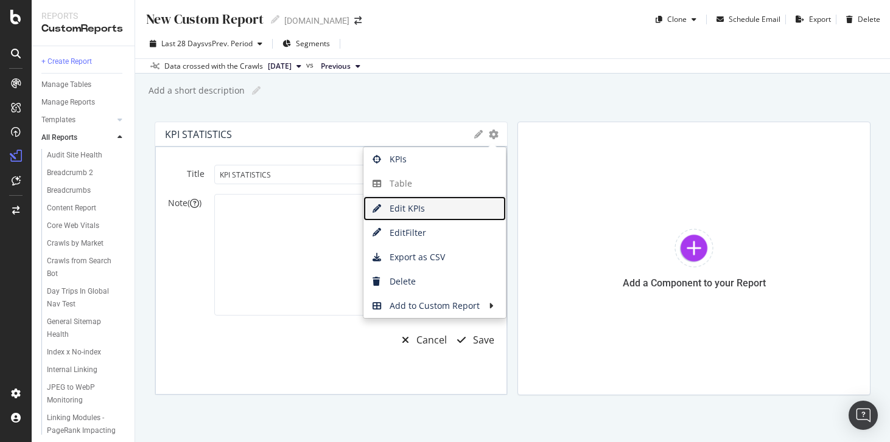
click at [449, 204] on span "Edit KPIs" at bounding box center [434, 209] width 142 height 18
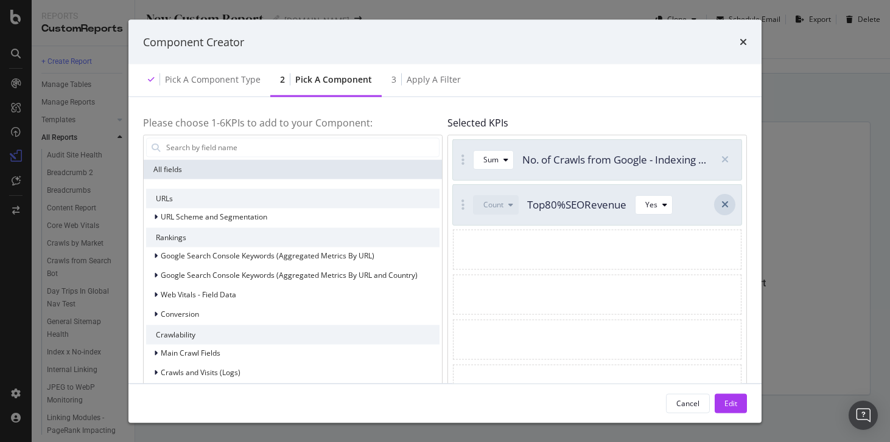
click at [733, 206] on div "modal" at bounding box center [724, 204] width 21 height 21
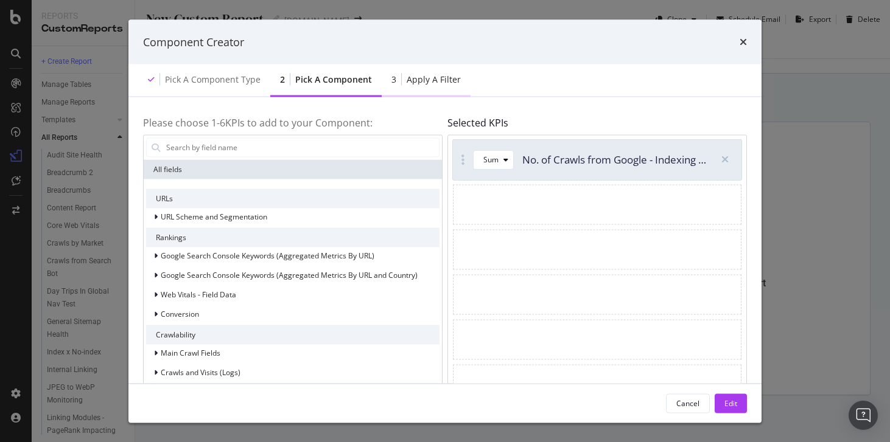
click at [416, 81] on div "Apply a Filter" at bounding box center [434, 80] width 54 height 12
click at [578, 218] on div "modal" at bounding box center [597, 204] width 288 height 40
click at [728, 399] on div "Edit" at bounding box center [730, 403] width 13 height 10
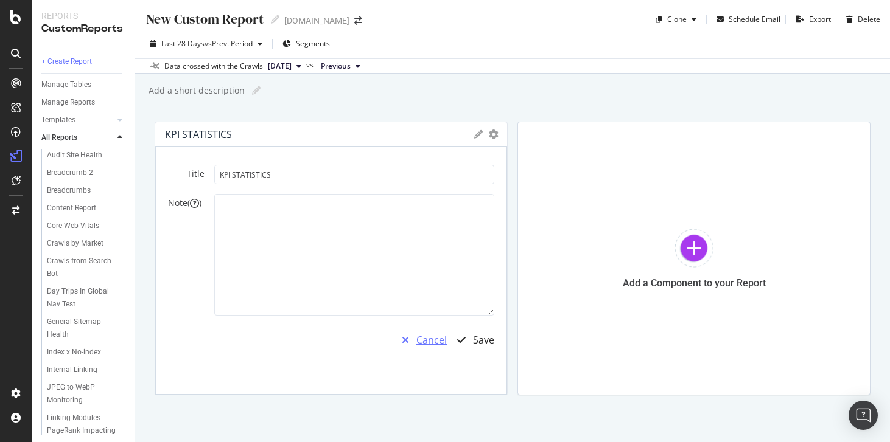
click at [430, 343] on div "Cancel" at bounding box center [431, 341] width 30 height 14
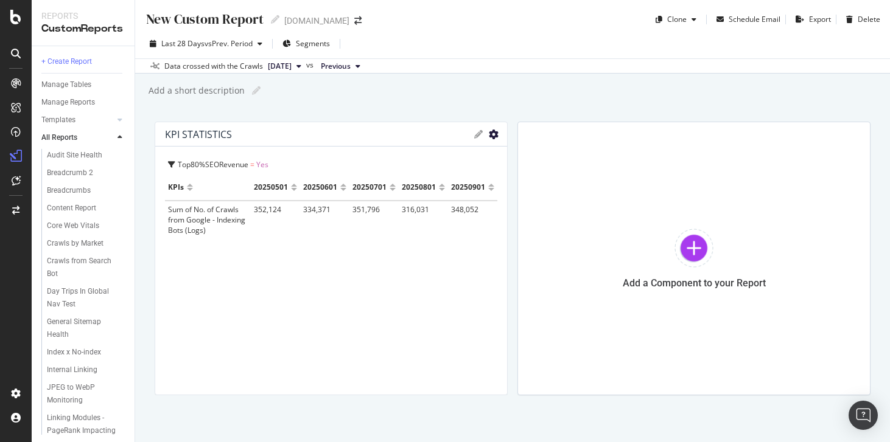
click at [495, 138] on icon "gear" at bounding box center [494, 135] width 10 height 10
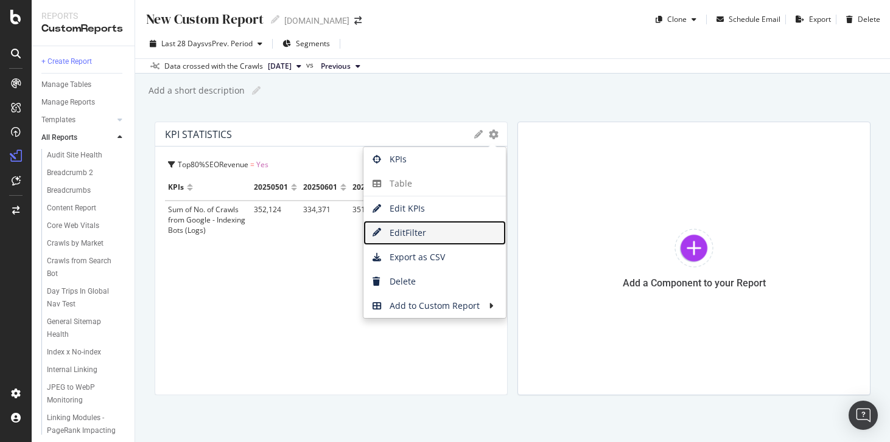
click at [436, 227] on span "Edit Filter" at bounding box center [434, 233] width 142 height 18
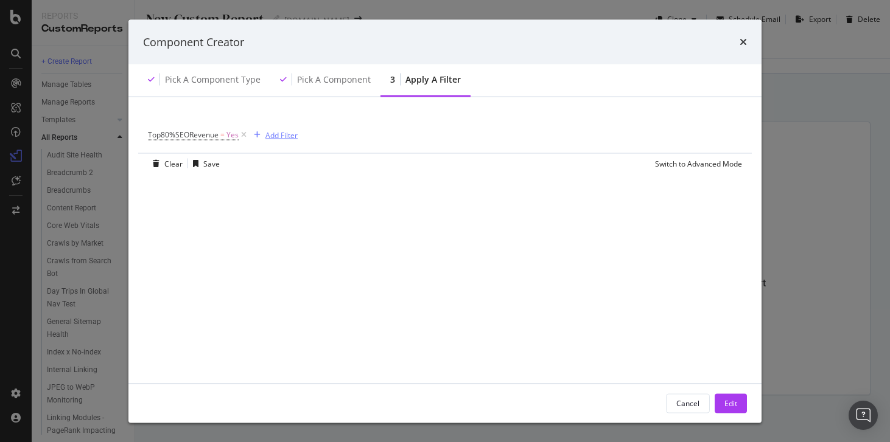
click at [276, 136] on div "Add Filter" at bounding box center [281, 135] width 32 height 10
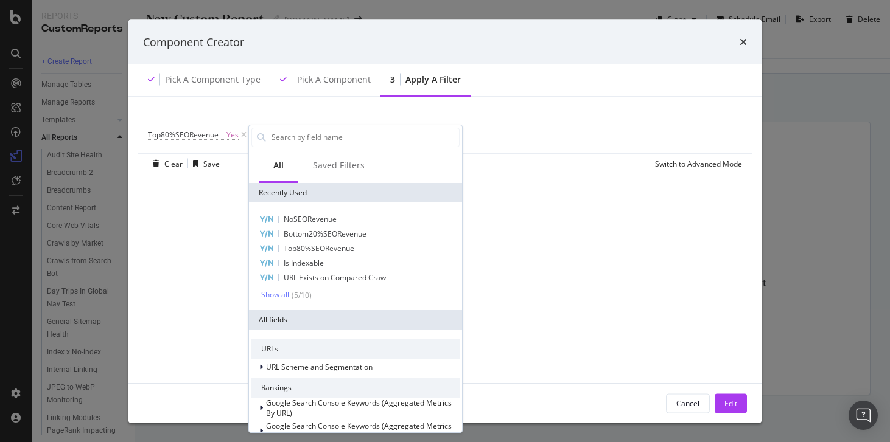
click at [544, 121] on div "Top80%SEORevenue = Yes Add Filter" at bounding box center [445, 135] width 594 height 37
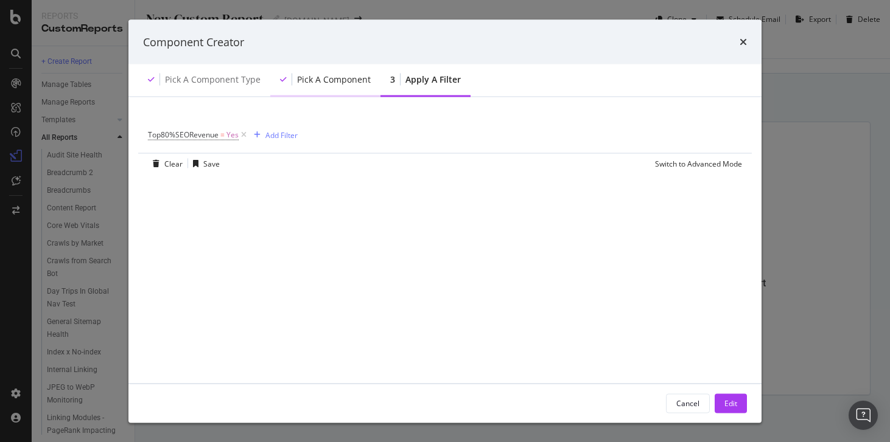
click at [321, 80] on div "Pick a Component" at bounding box center [334, 80] width 74 height 12
click at [161, 161] on div "modal" at bounding box center [156, 163] width 16 height 7
click at [735, 410] on div "Edit" at bounding box center [730, 403] width 13 height 18
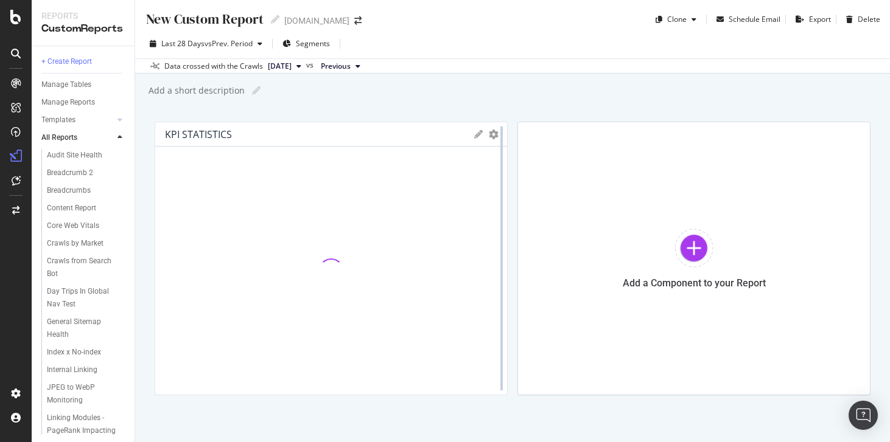
click at [499, 136] on div at bounding box center [501, 259] width 12 height 274
click at [492, 133] on icon "gear" at bounding box center [494, 135] width 10 height 10
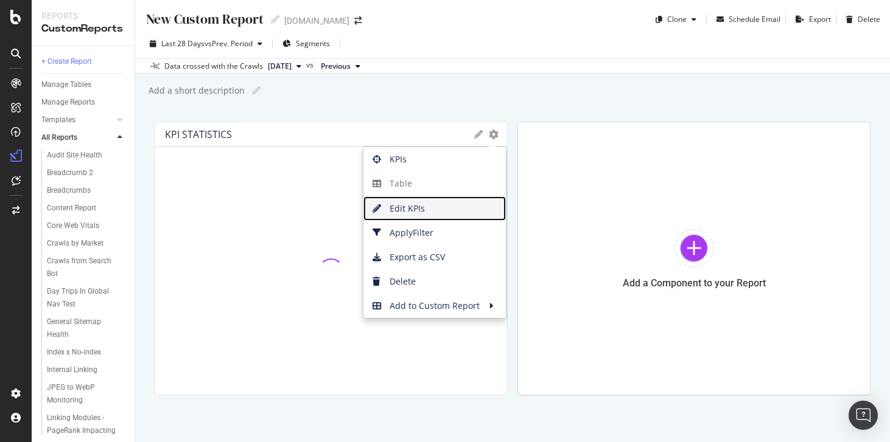
click at [447, 217] on span "Edit KPIs" at bounding box center [434, 209] width 142 height 18
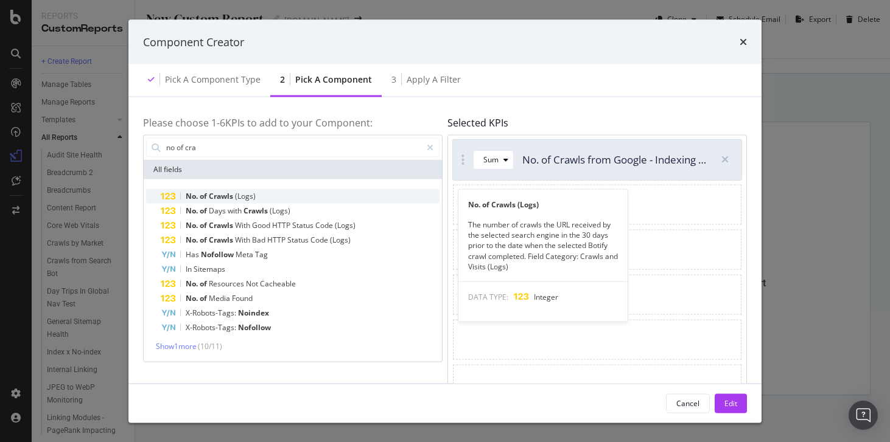
type input "no of cra"
click at [262, 192] on div "No. of Crawls (Logs)" at bounding box center [300, 196] width 279 height 15
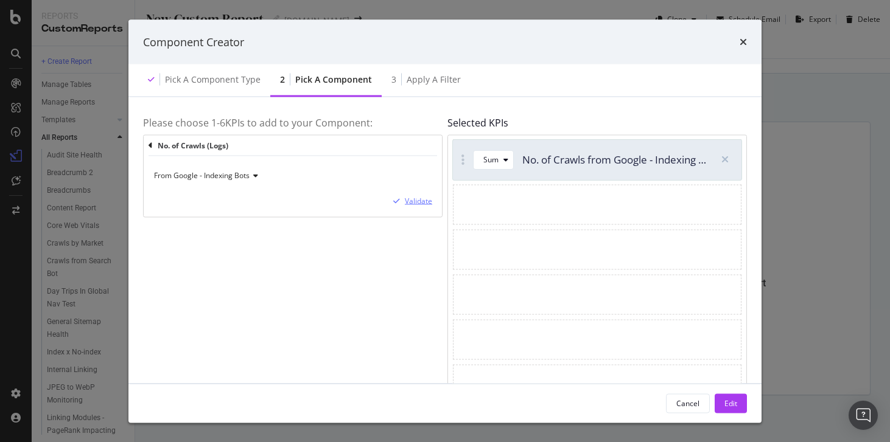
click at [422, 198] on div "Validate" at bounding box center [418, 201] width 27 height 10
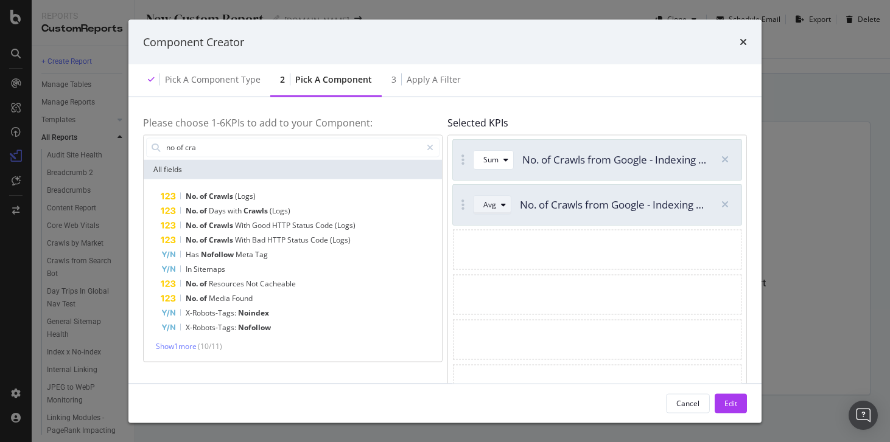
click at [491, 203] on div "Avg" at bounding box center [489, 204] width 13 height 7
click at [501, 245] on div "Sum" at bounding box center [495, 245] width 15 height 10
click at [727, 209] on icon "modal" at bounding box center [724, 205] width 7 height 10
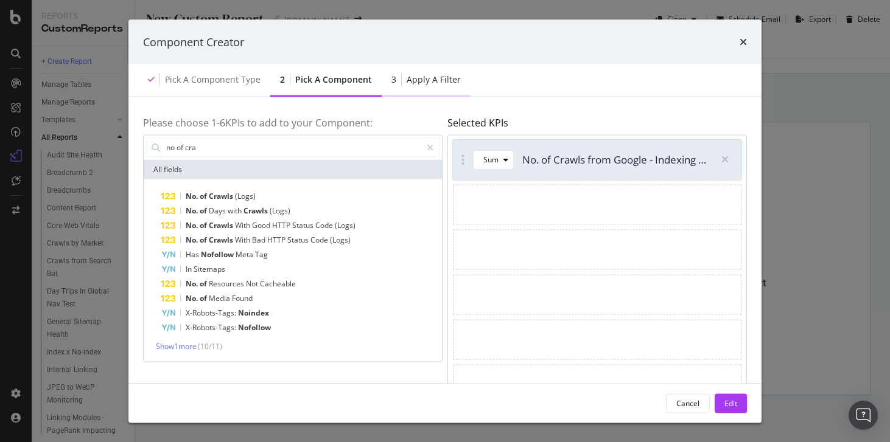
click at [419, 80] on div "Apply a Filter" at bounding box center [434, 80] width 54 height 12
click at [728, 407] on div "Edit" at bounding box center [730, 403] width 13 height 10
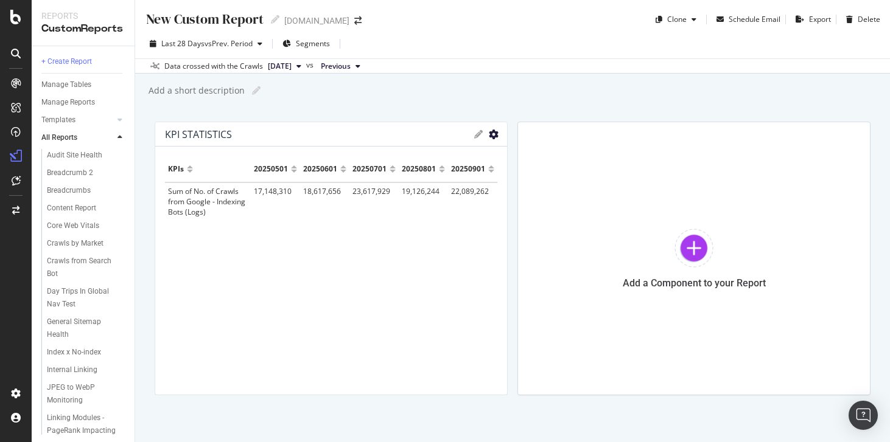
click at [492, 135] on icon "gear" at bounding box center [494, 135] width 10 height 10
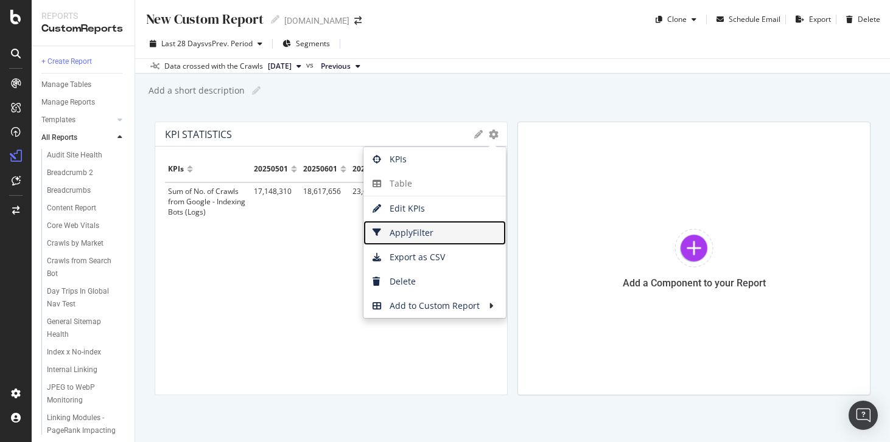
click at [417, 240] on span "Apply Filter" at bounding box center [434, 233] width 142 height 18
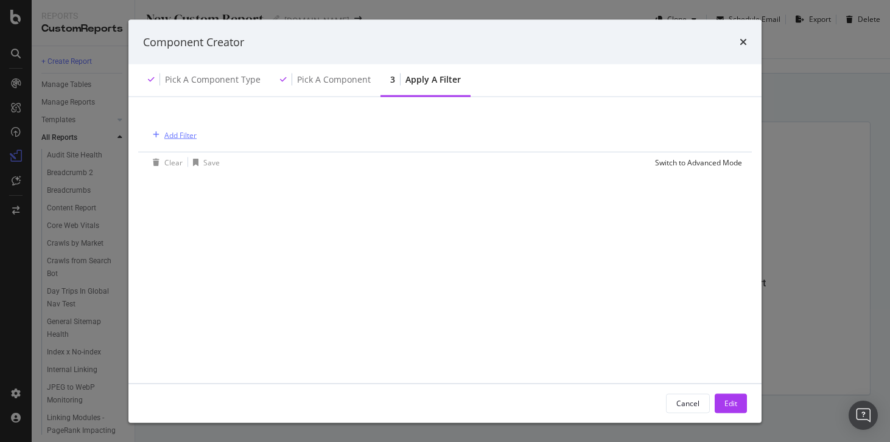
click at [183, 132] on div "Add Filter" at bounding box center [180, 135] width 32 height 10
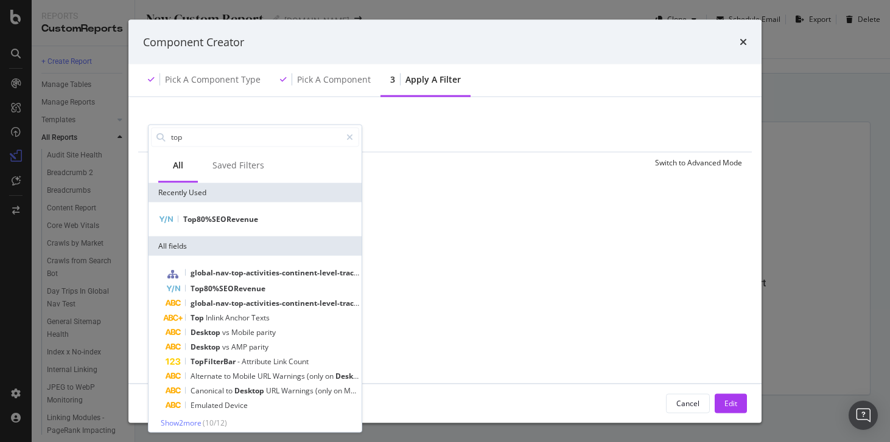
type input "top"
click at [203, 211] on div "Top80%SEORevenue" at bounding box center [255, 219] width 213 height 34
click at [191, 220] on span "Top80%SEORevenue" at bounding box center [220, 219] width 75 height 10
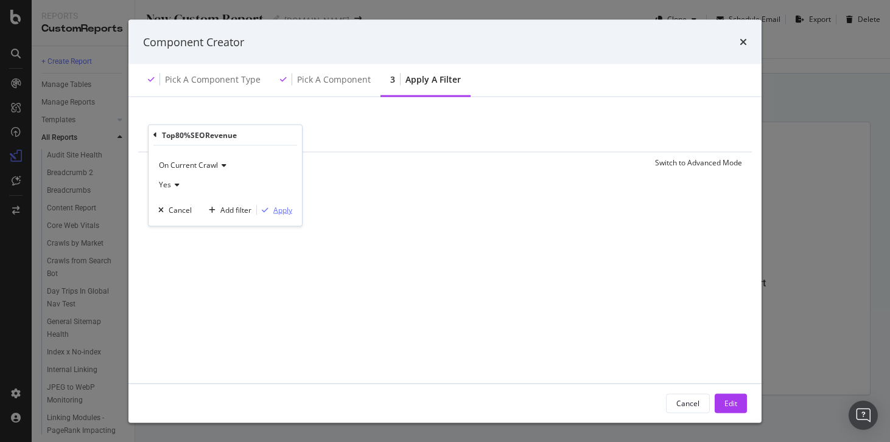
click at [275, 212] on div "Apply" at bounding box center [282, 210] width 19 height 10
click at [727, 403] on div "Edit" at bounding box center [730, 403] width 13 height 10
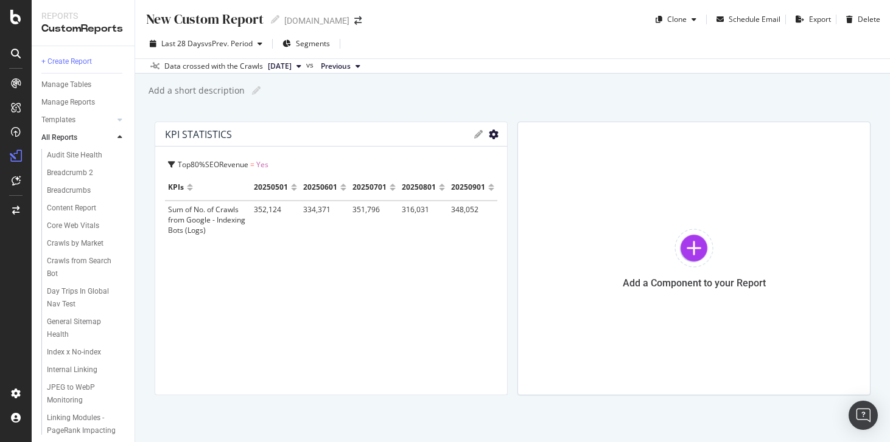
click at [494, 132] on icon "gear" at bounding box center [494, 135] width 10 height 10
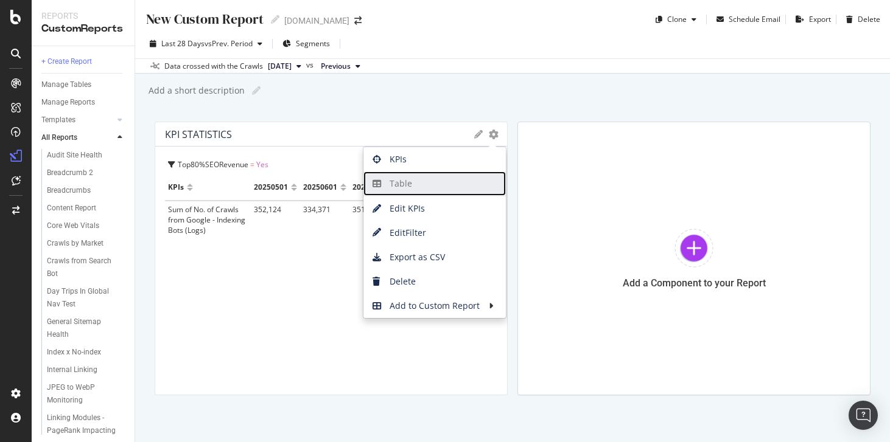
click at [447, 189] on span "Table" at bounding box center [434, 184] width 142 height 18
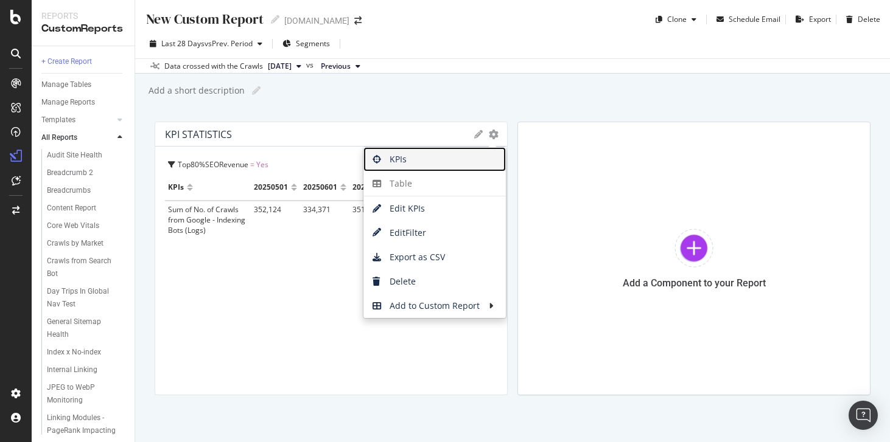
click at [439, 167] on span "KPIs" at bounding box center [434, 159] width 142 height 18
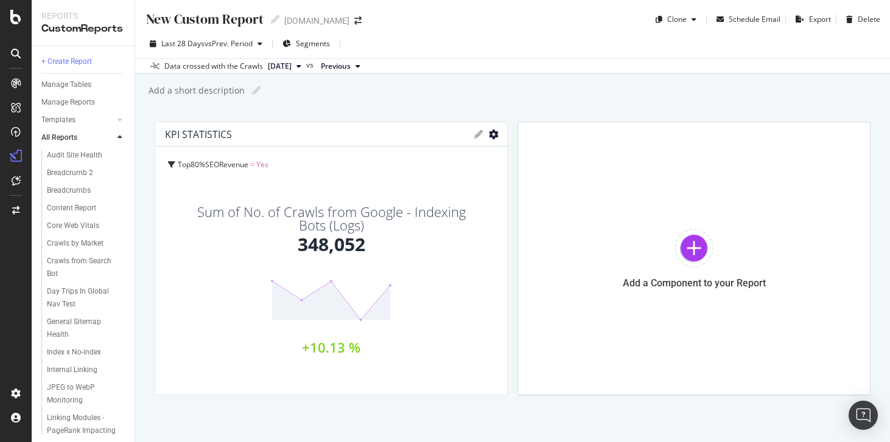
click at [494, 133] on icon "gear" at bounding box center [494, 135] width 10 height 10
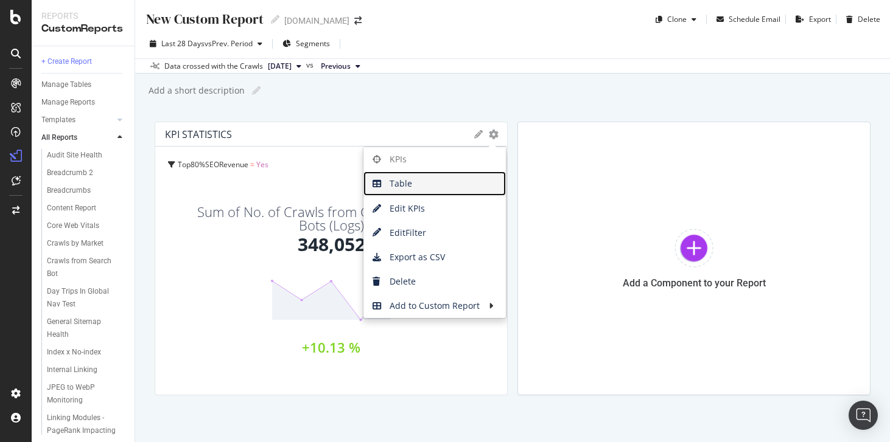
click at [421, 182] on span "Table" at bounding box center [434, 184] width 142 height 18
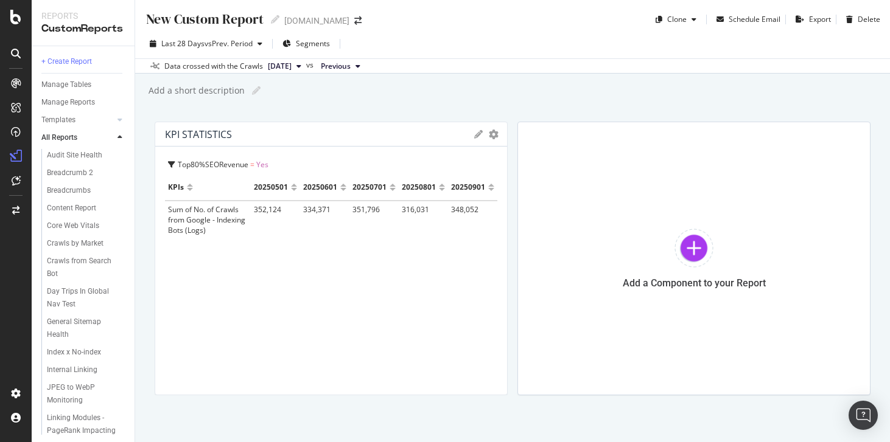
click at [485, 136] on div "KPIs Table Edit KPIs Edit Filter Export as CSV Delete Add to Custom Report" at bounding box center [485, 134] width 23 height 9
click at [498, 133] on div at bounding box center [501, 259] width 12 height 274
click at [491, 133] on icon "gear" at bounding box center [494, 135] width 10 height 10
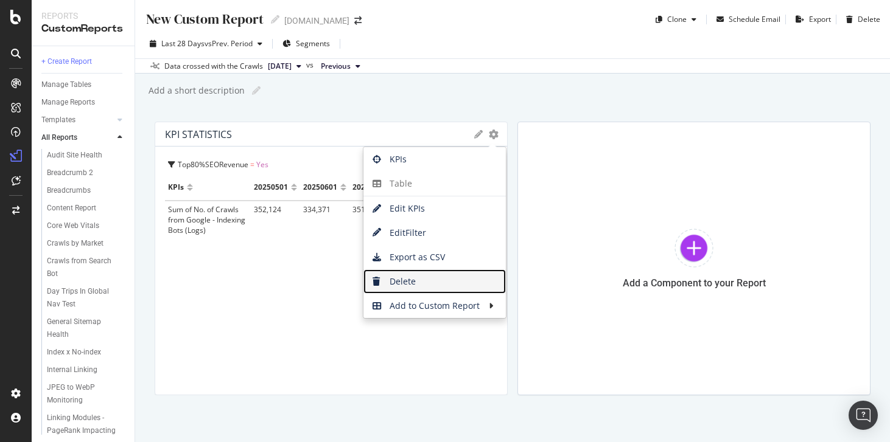
click at [432, 291] on link "Delete" at bounding box center [434, 282] width 142 height 24
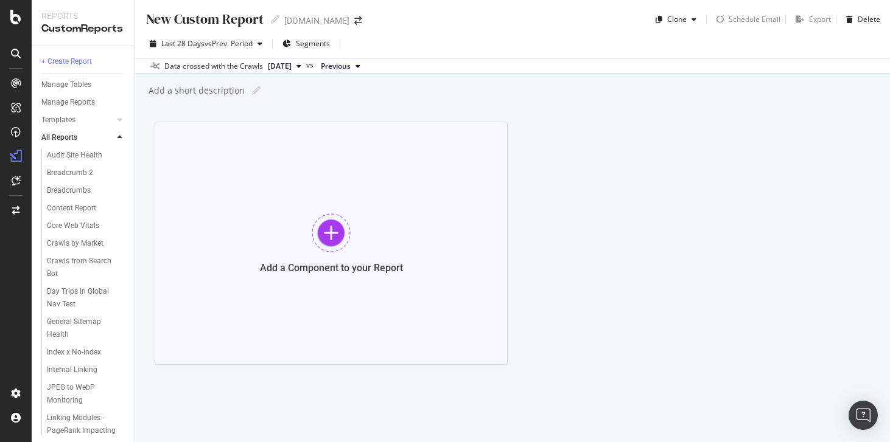
click at [327, 242] on div at bounding box center [331, 233] width 39 height 39
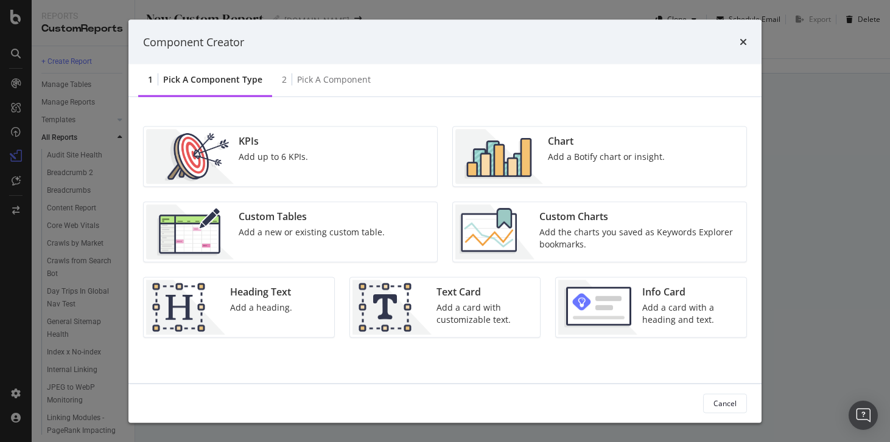
click at [304, 151] on div "Add up to 6 KPIs." at bounding box center [273, 157] width 69 height 12
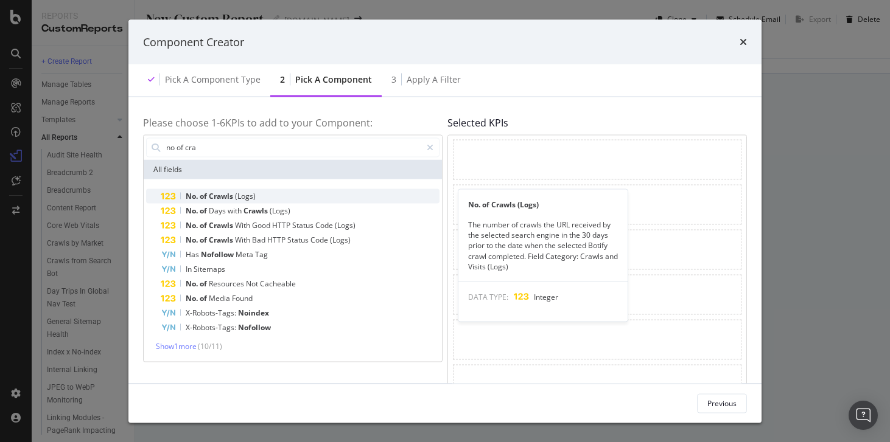
type input "no of cra"
click at [255, 196] on span "(Logs)" at bounding box center [245, 196] width 21 height 10
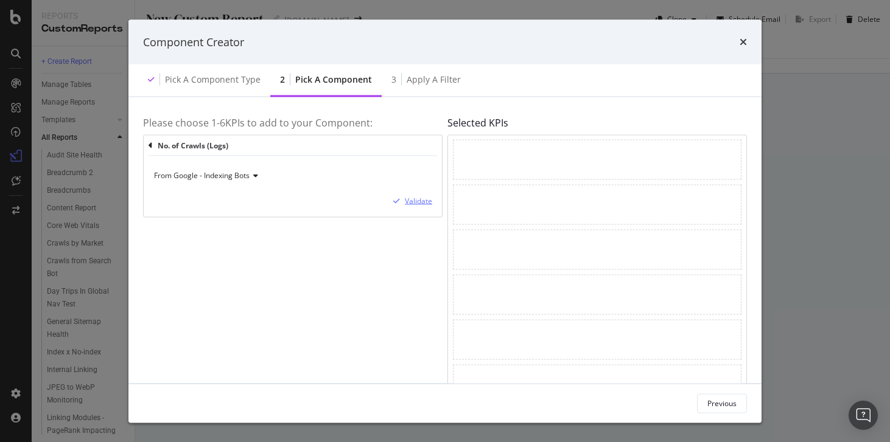
click at [401, 206] on div "Validate" at bounding box center [410, 200] width 44 height 11
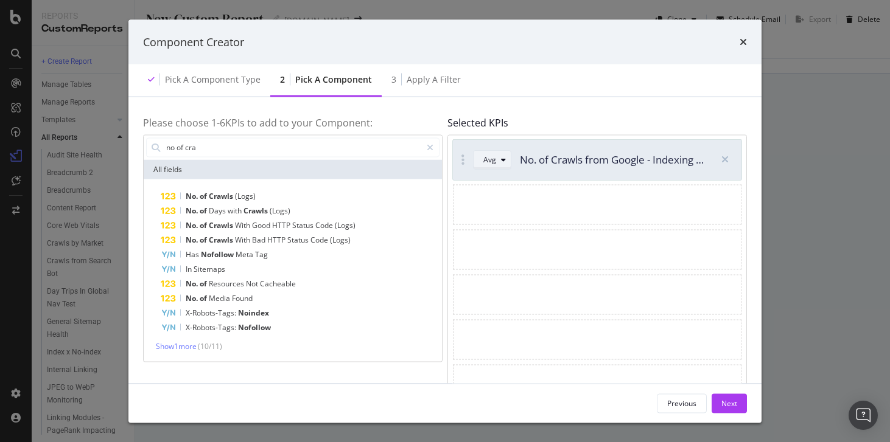
click at [502, 164] on div "Avg" at bounding box center [496, 159] width 27 height 17
click at [502, 197] on div "Sum" at bounding box center [495, 200] width 15 height 10
click at [341, 157] on div "no of cra" at bounding box center [293, 147] width 298 height 24
click at [334, 152] on input "no of cra" at bounding box center [293, 147] width 256 height 18
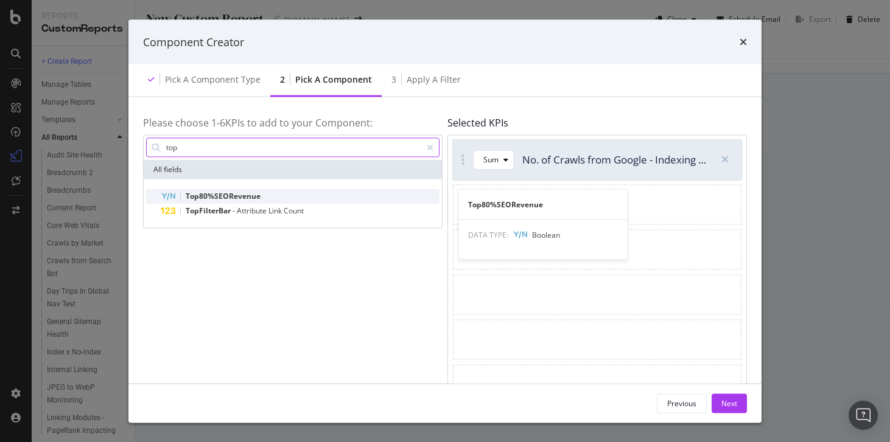
type input "top"
click at [195, 200] on span "Top80%SEORevenue" at bounding box center [223, 196] width 75 height 10
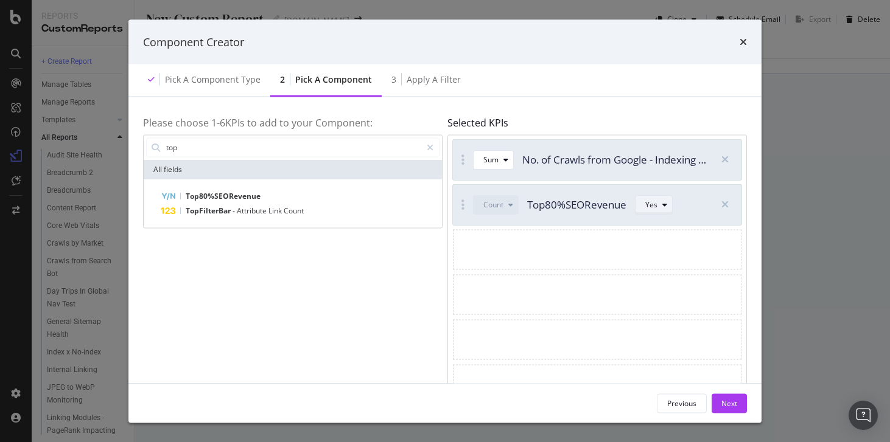
click at [647, 212] on div "Yes" at bounding box center [658, 204] width 27 height 17
click at [736, 405] on div "Next" at bounding box center [729, 403] width 16 height 10
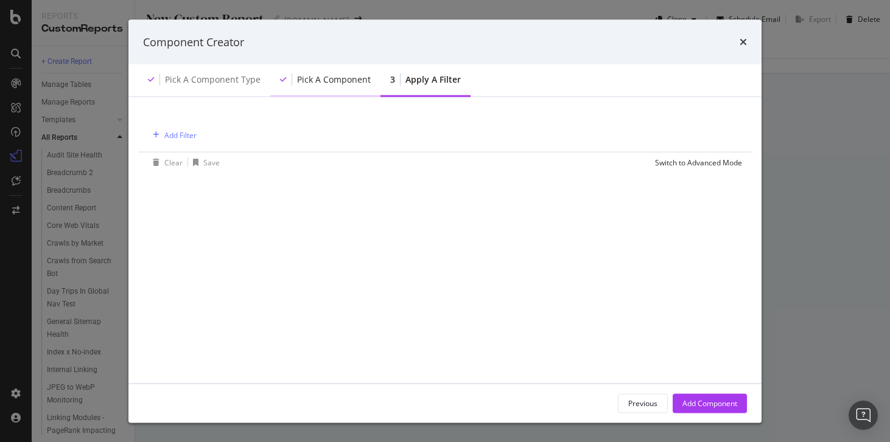
click at [363, 81] on div "Pick a Component" at bounding box center [334, 80] width 74 height 12
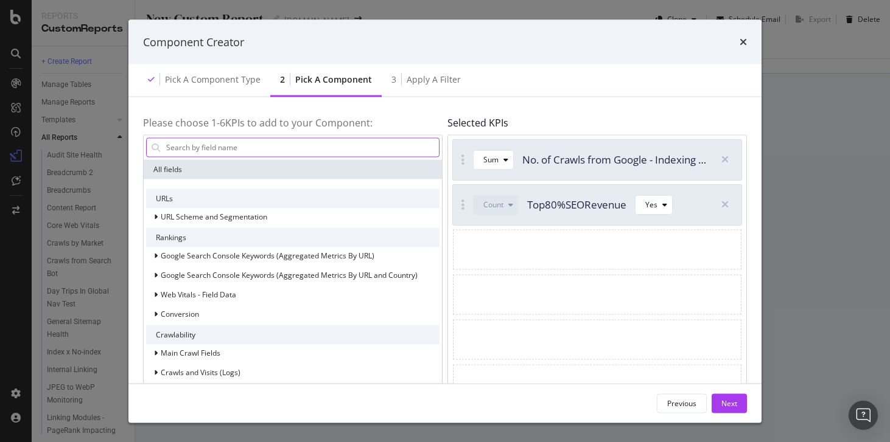
click at [327, 138] on input "modal" at bounding box center [302, 147] width 274 height 18
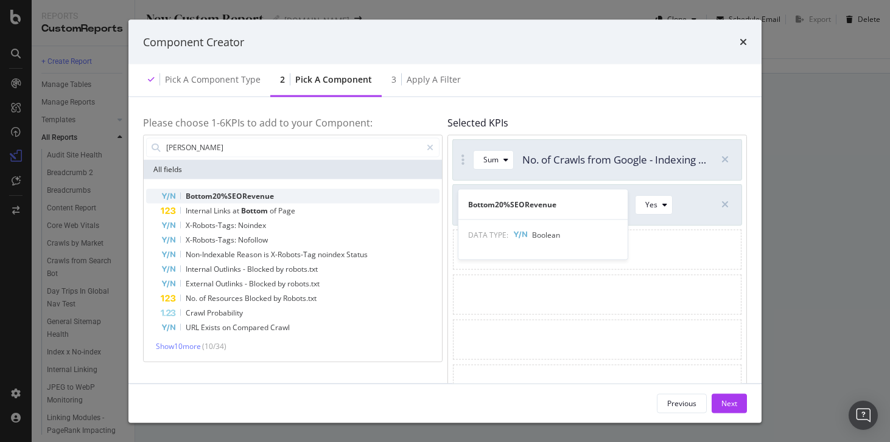
click at [290, 197] on div "Bottom20%SEORevenue" at bounding box center [300, 196] width 279 height 15
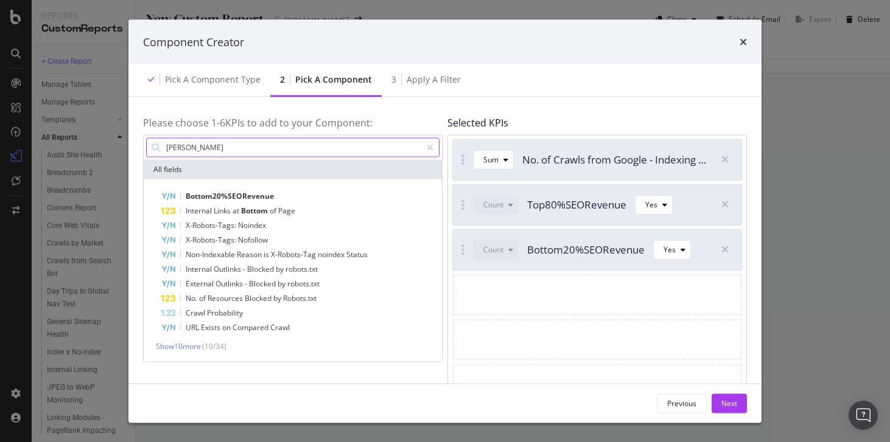
click at [292, 155] on input "bott" at bounding box center [293, 147] width 256 height 18
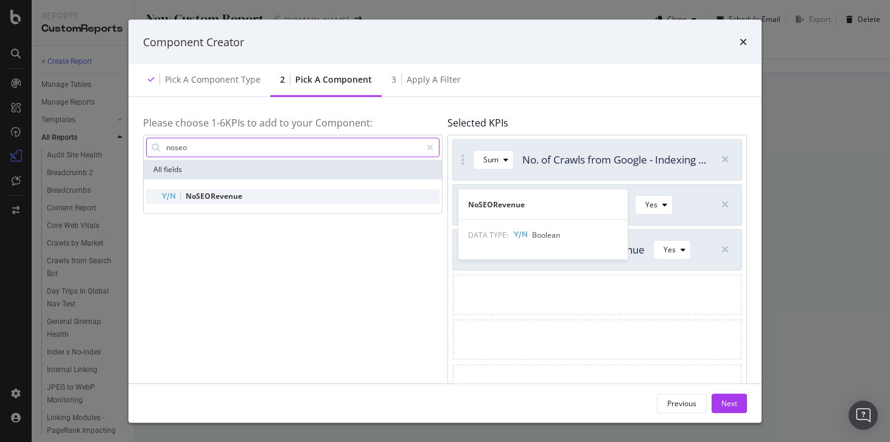
type input "noseo"
click at [209, 198] on span "NoSEORevenue" at bounding box center [214, 196] width 57 height 10
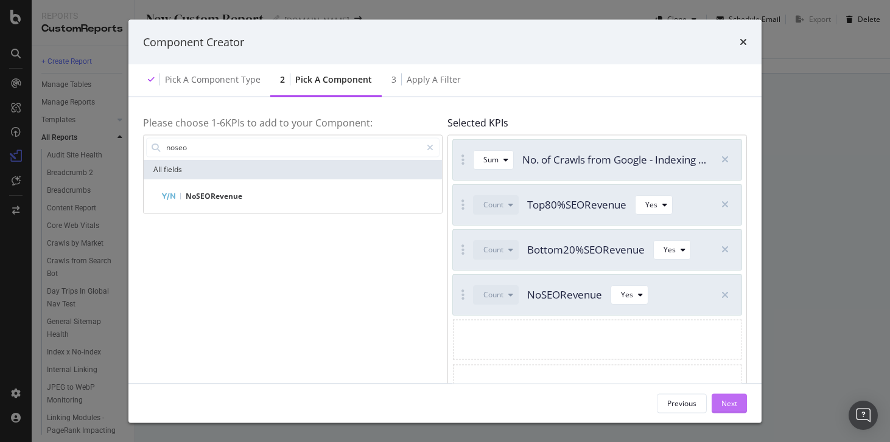
click at [732, 399] on div "Next" at bounding box center [729, 403] width 16 height 10
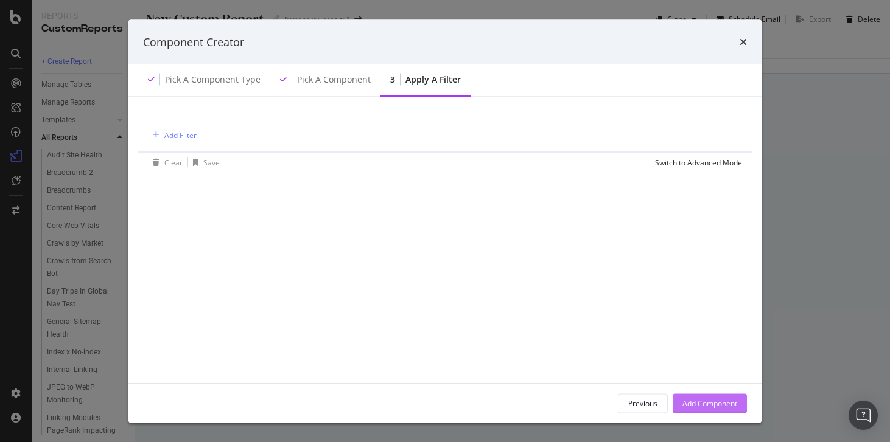
click at [692, 396] on div "Add Component" at bounding box center [709, 403] width 55 height 18
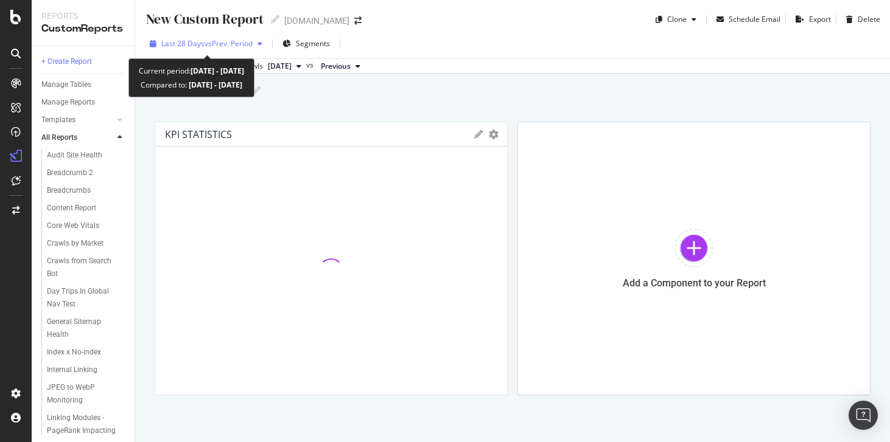
click at [228, 39] on span "vs Prev. Period" at bounding box center [229, 43] width 48 height 10
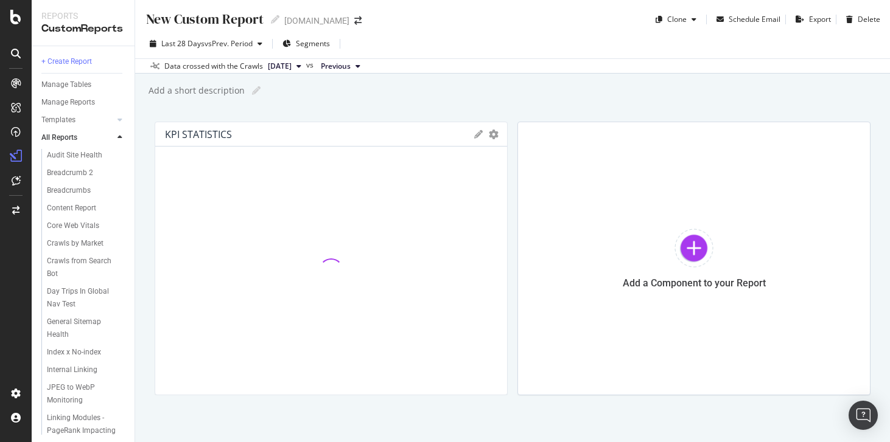
click at [488, 73] on div "Last 28 Days vs Prev. Period Segments Data crossed with the Crawls 2025 Sep. 1s…" at bounding box center [512, 51] width 755 height 44
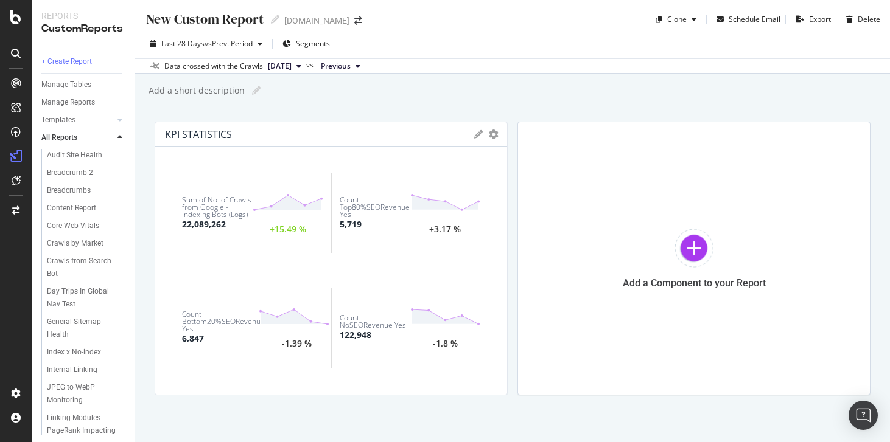
scroll to position [15, 0]
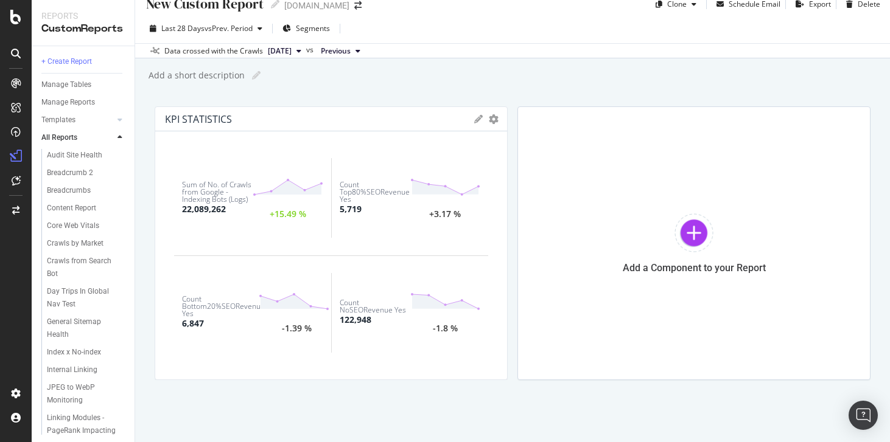
click at [492, 127] on div "KPI STATISTICS KPIs Table Edit KPIs Apply Filter Export as CSV Delete Add to Cu…" at bounding box center [331, 119] width 352 height 24
click at [493, 118] on icon "gear" at bounding box center [494, 119] width 10 height 10
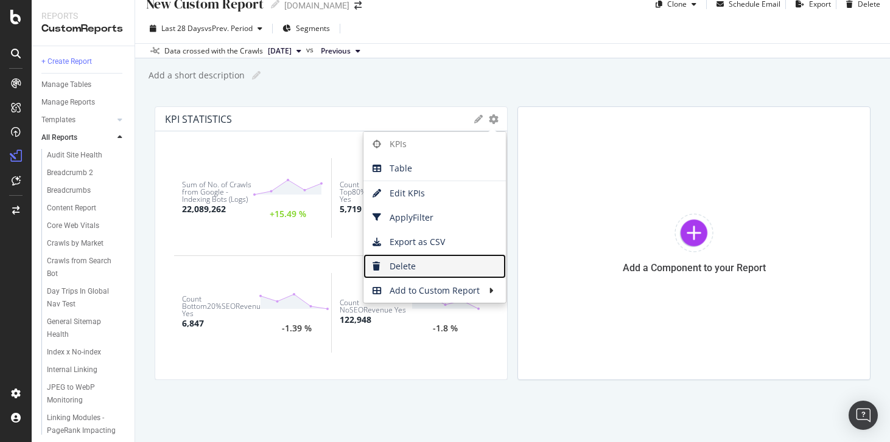
click at [418, 275] on span "Delete" at bounding box center [434, 266] width 142 height 18
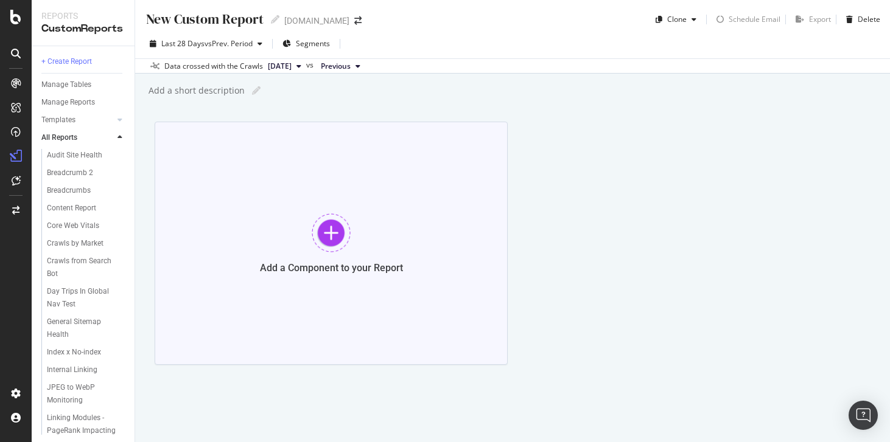
click at [326, 221] on div at bounding box center [331, 233] width 39 height 39
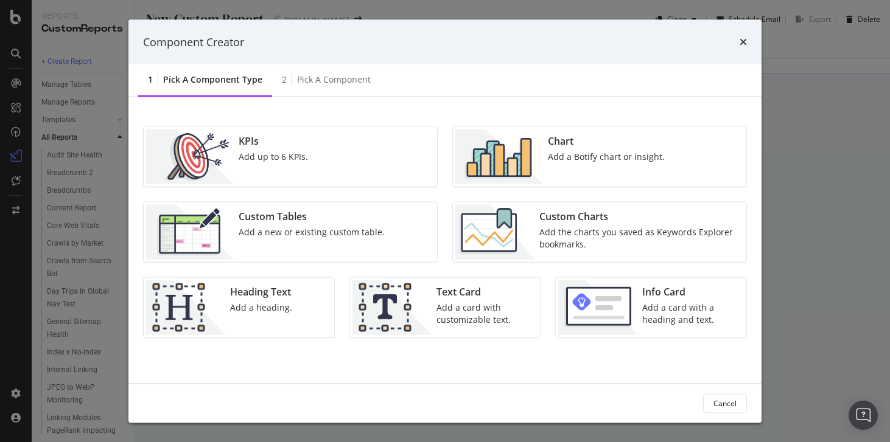
click at [206, 138] on img "modal" at bounding box center [190, 157] width 88 height 55
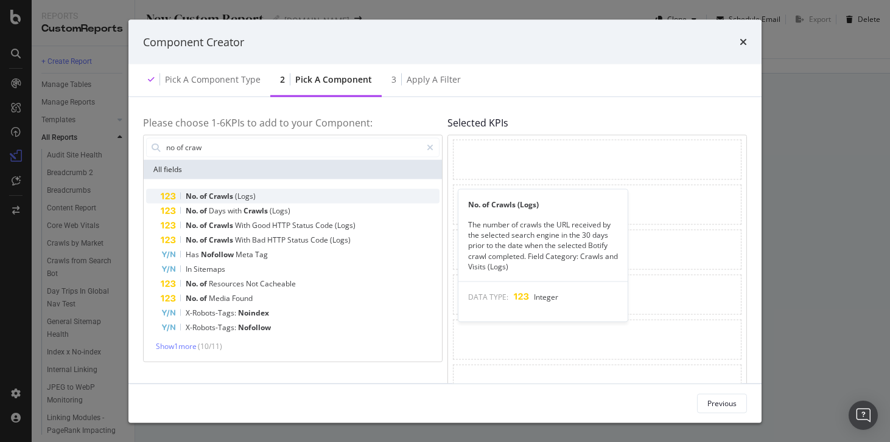
type input "no of craw"
click at [222, 197] on span "Crawls" at bounding box center [222, 196] width 26 height 10
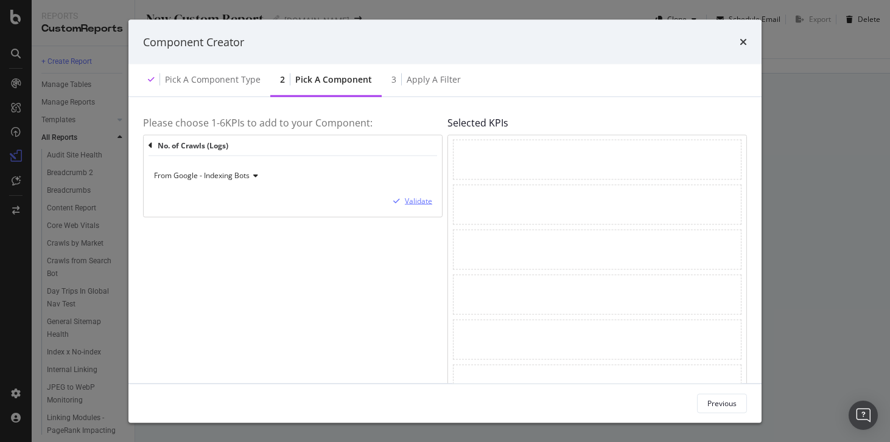
click at [428, 203] on div "Validate" at bounding box center [418, 201] width 27 height 10
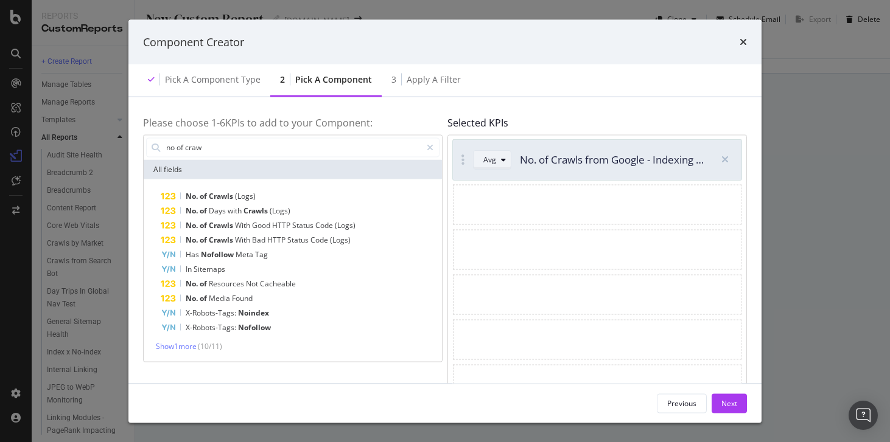
click at [502, 166] on div "Avg" at bounding box center [496, 159] width 27 height 17
click at [498, 200] on div "Sum" at bounding box center [495, 200] width 15 height 10
click at [441, 82] on div "Apply a Filter" at bounding box center [434, 80] width 54 height 12
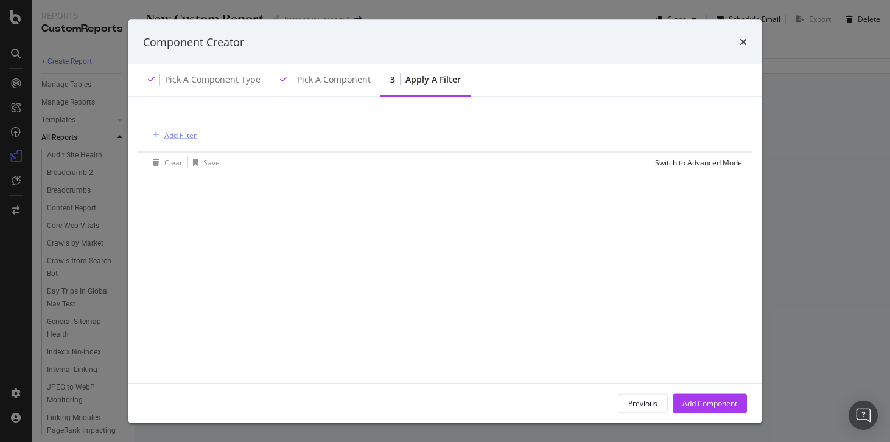
click at [178, 136] on div "Add Filter" at bounding box center [180, 135] width 32 height 10
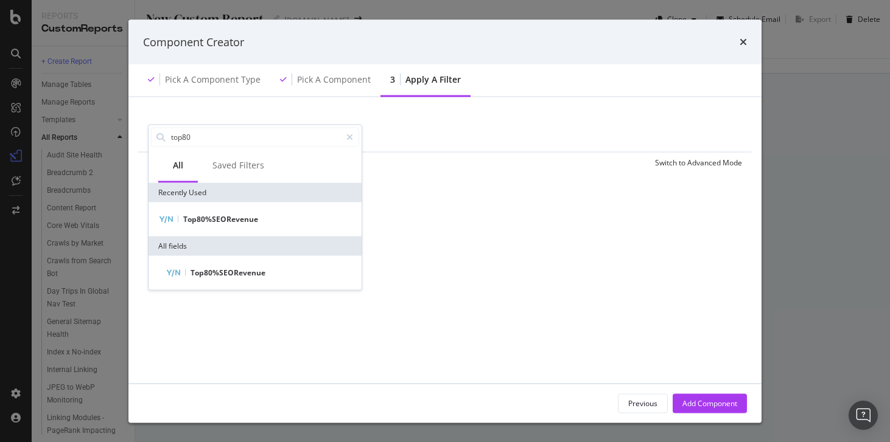
type input "top80"
click at [195, 227] on div "Top80%SEORevenue" at bounding box center [255, 219] width 213 height 34
click at [208, 220] on span "Top80%SEORevenue" at bounding box center [220, 219] width 75 height 10
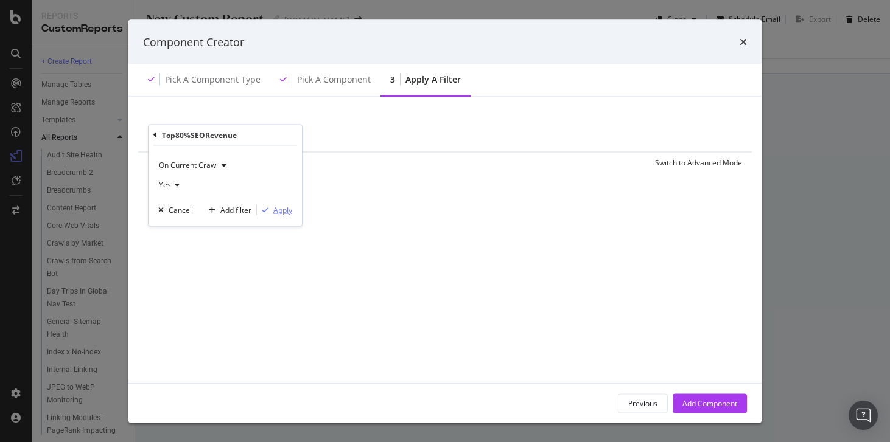
click at [279, 209] on div "Apply" at bounding box center [282, 210] width 19 height 10
click at [707, 404] on div "Add Component" at bounding box center [709, 403] width 55 height 10
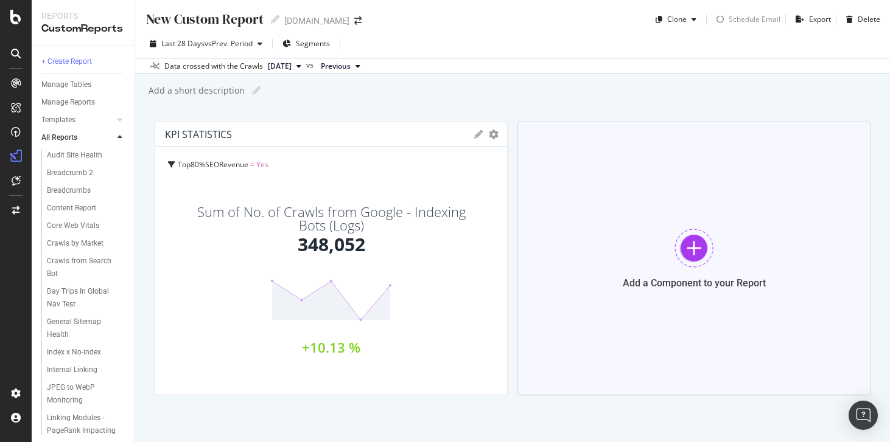
click at [688, 243] on div at bounding box center [693, 248] width 39 height 39
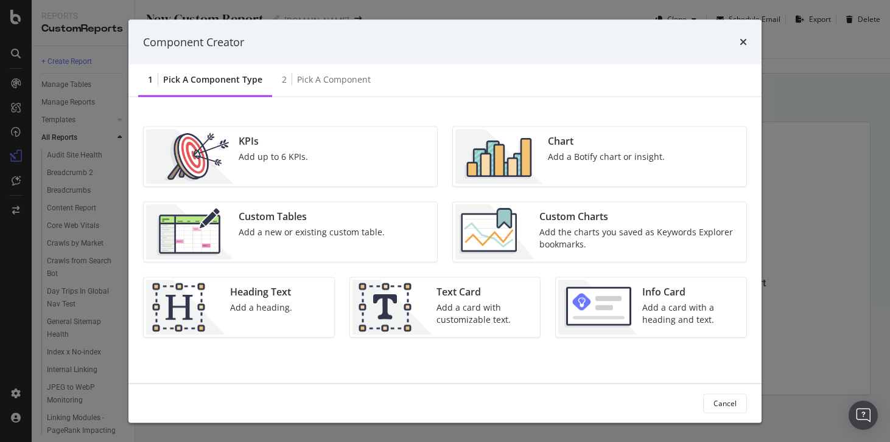
click at [315, 158] on div "KPIs Add up to 6 KPIs." at bounding box center [290, 157] width 293 height 60
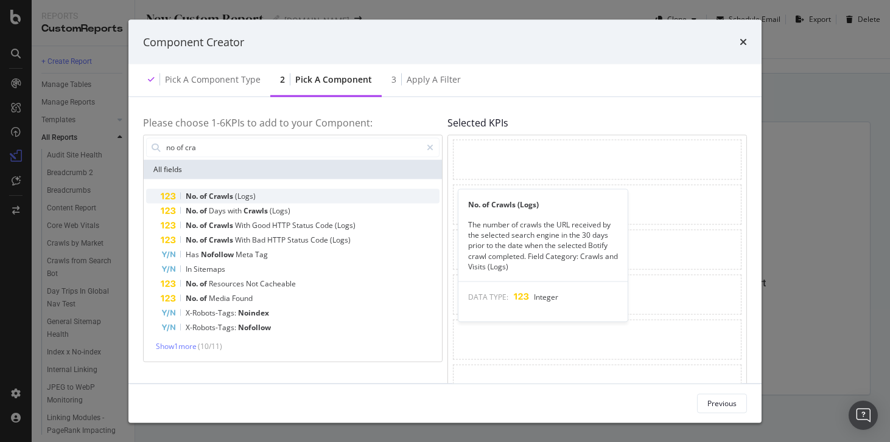
type input "no of cra"
click at [253, 200] on span "(Logs)" at bounding box center [245, 196] width 21 height 10
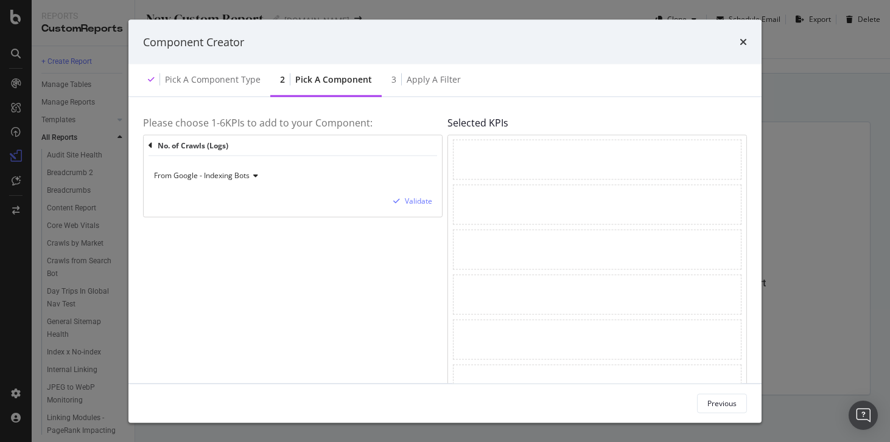
click at [242, 182] on div "From Google - Indexing Bots" at bounding box center [292, 175] width 279 height 19
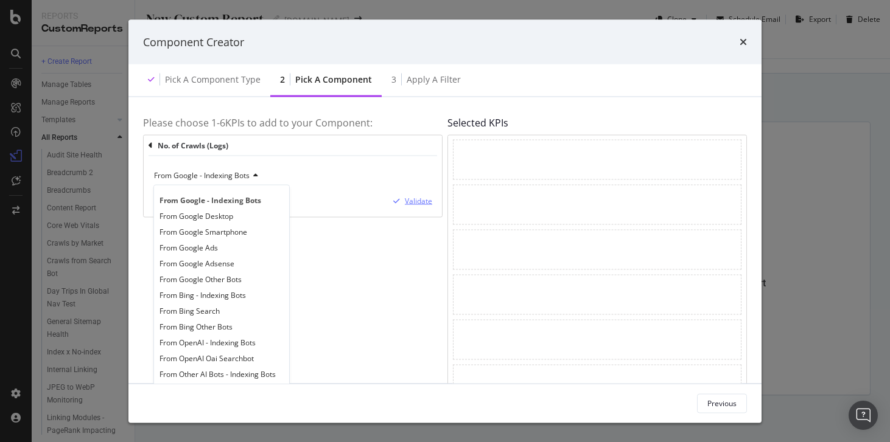
click at [405, 199] on div "Validate" at bounding box center [418, 201] width 27 height 10
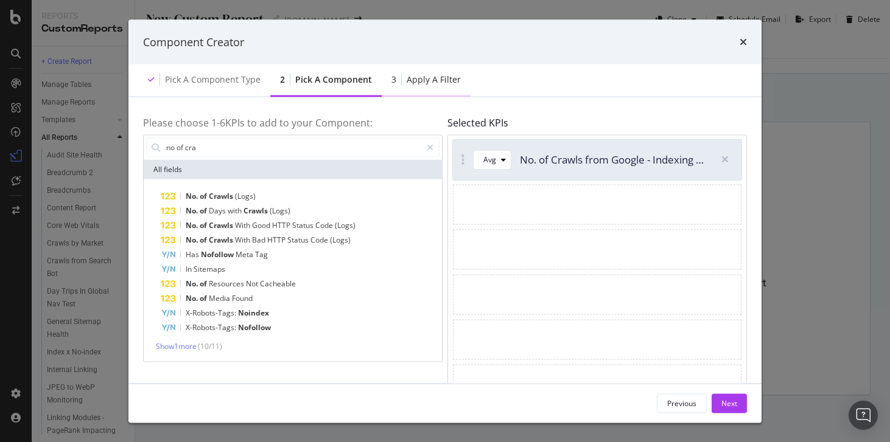
click at [427, 82] on div "Apply a Filter" at bounding box center [434, 80] width 54 height 12
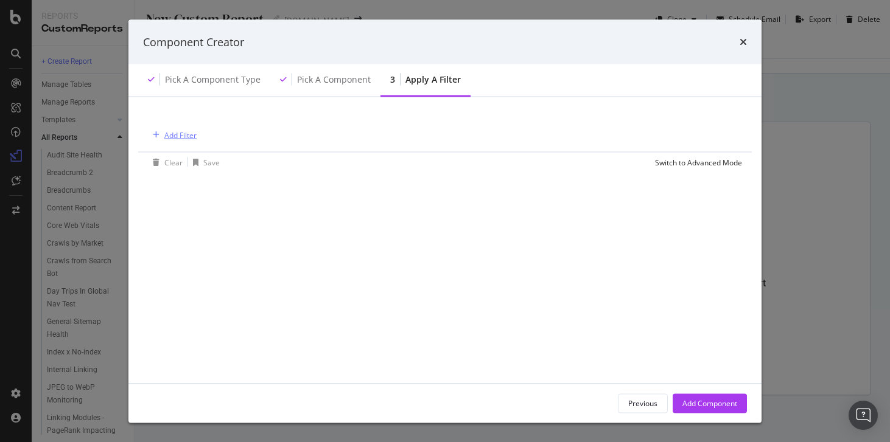
click at [191, 130] on div "Add Filter" at bounding box center [180, 135] width 32 height 10
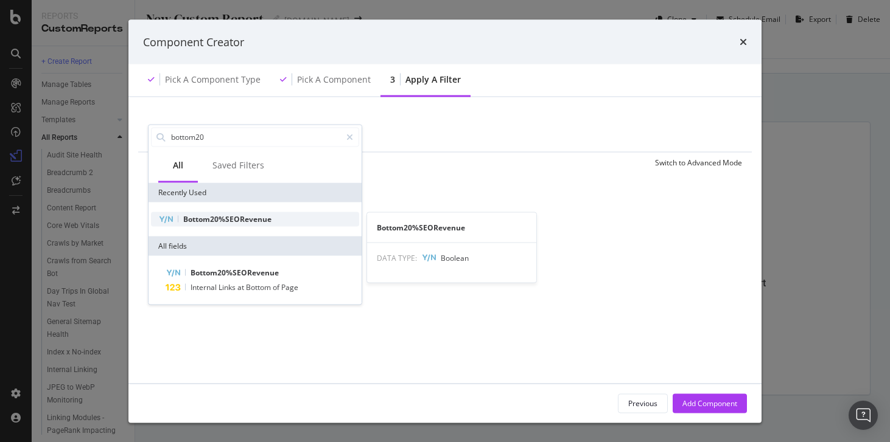
type input "bottom20"
click at [181, 215] on div "Bottom20%SEORevenue" at bounding box center [255, 219] width 208 height 15
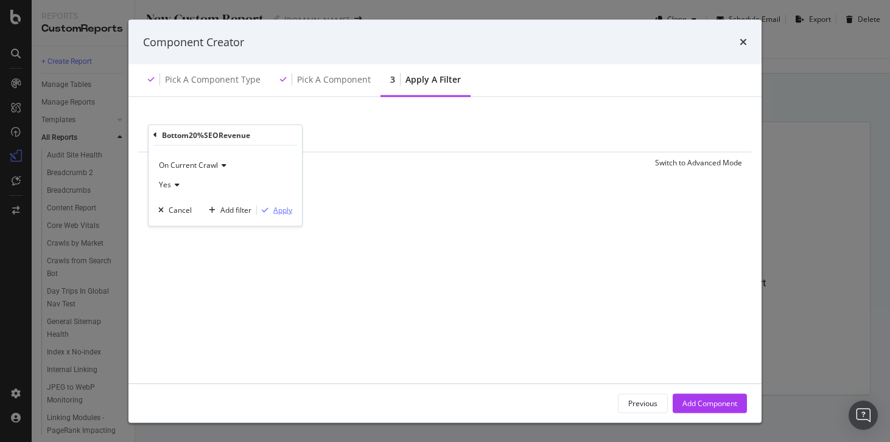
click at [271, 206] on div "Apply" at bounding box center [274, 210] width 35 height 11
click at [723, 407] on div "Add Component" at bounding box center [709, 403] width 55 height 10
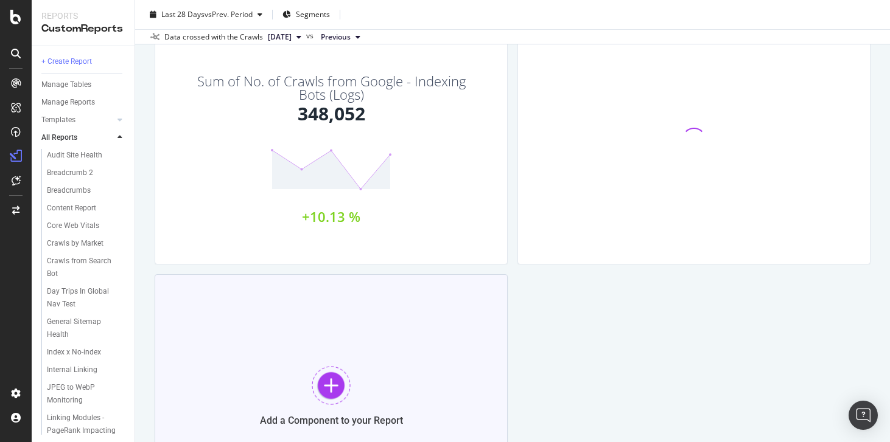
scroll to position [154, 0]
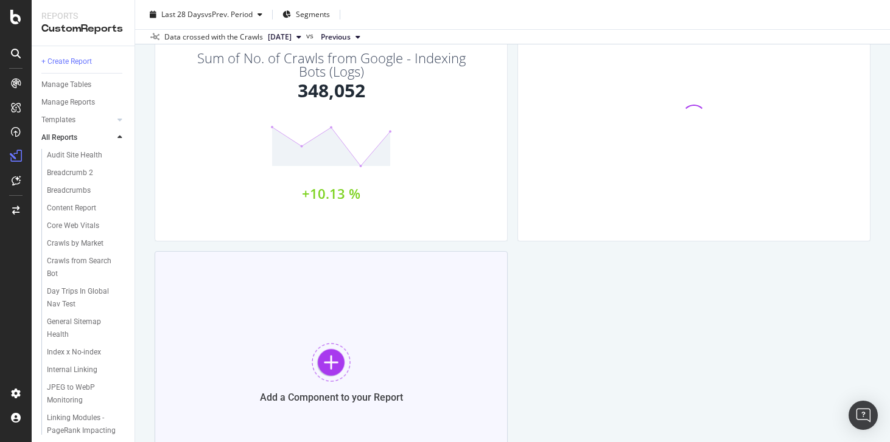
click at [338, 329] on div "Add a Component to your Report" at bounding box center [331, 372] width 353 height 243
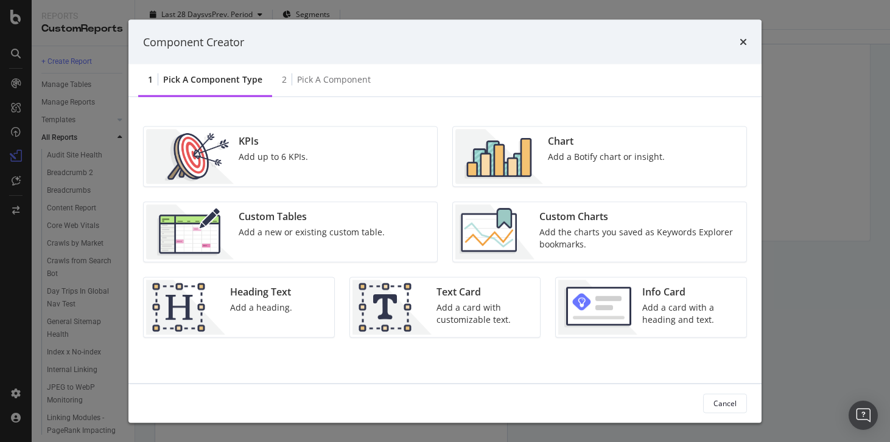
click at [281, 167] on div "KPIs Add up to 6 KPIs." at bounding box center [273, 157] width 79 height 55
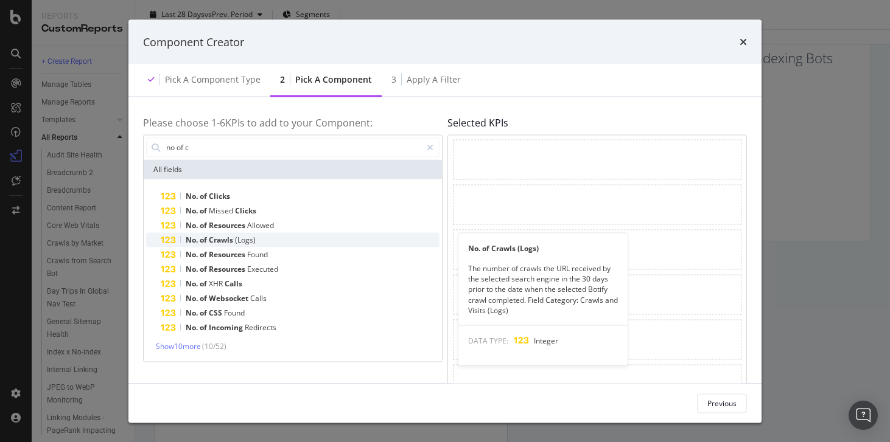
type input "no of c"
click at [251, 239] on span "(Logs)" at bounding box center [245, 239] width 21 height 10
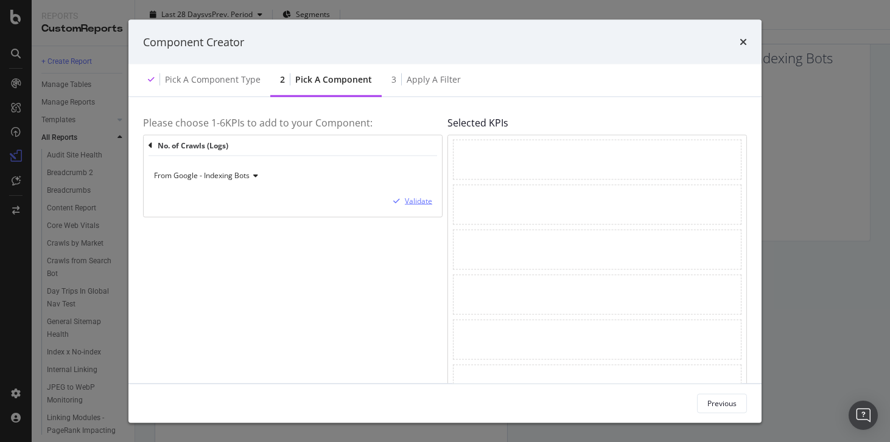
click at [419, 201] on div "Validate" at bounding box center [418, 201] width 27 height 10
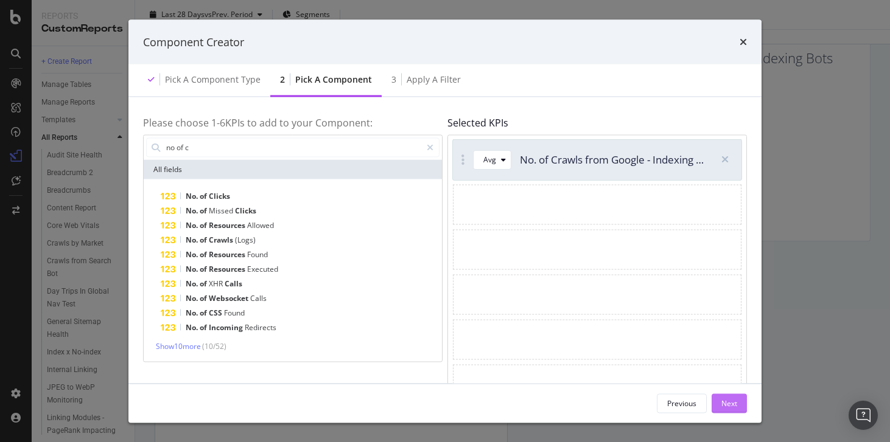
click at [739, 402] on button "Next" at bounding box center [728, 403] width 35 height 19
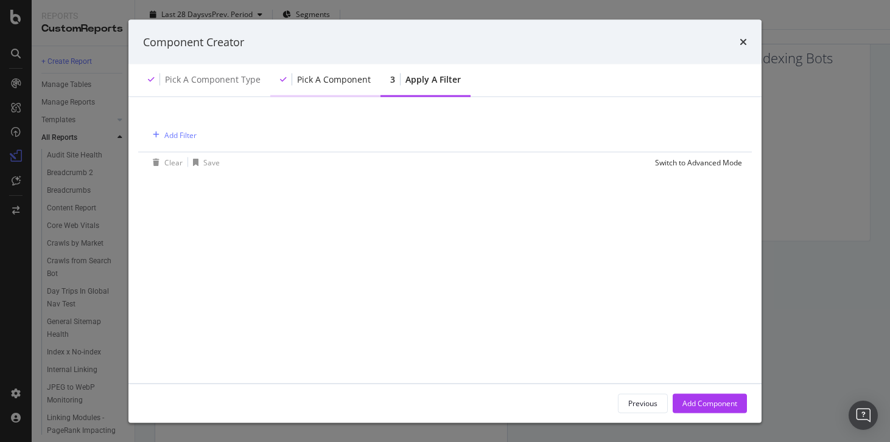
click at [327, 83] on div "Pick a Component" at bounding box center [334, 80] width 74 height 12
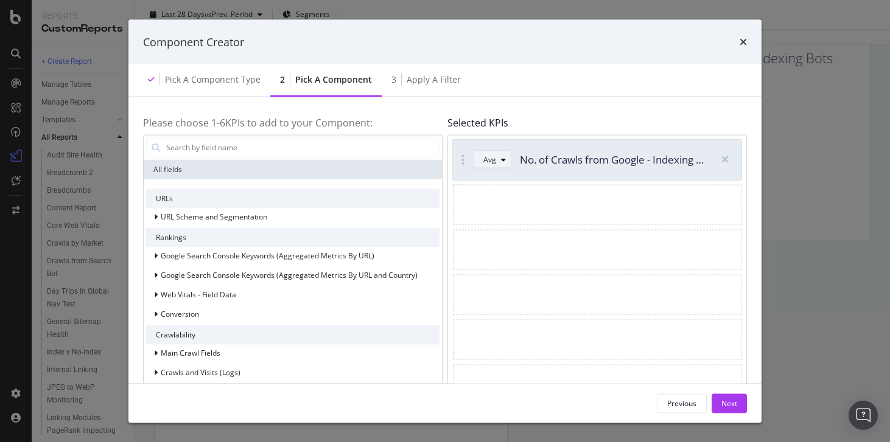
click at [499, 156] on div "modal" at bounding box center [503, 159] width 15 height 7
click at [497, 197] on div "Sum" at bounding box center [495, 200] width 15 height 10
click at [736, 403] on div "Next" at bounding box center [729, 403] width 16 height 10
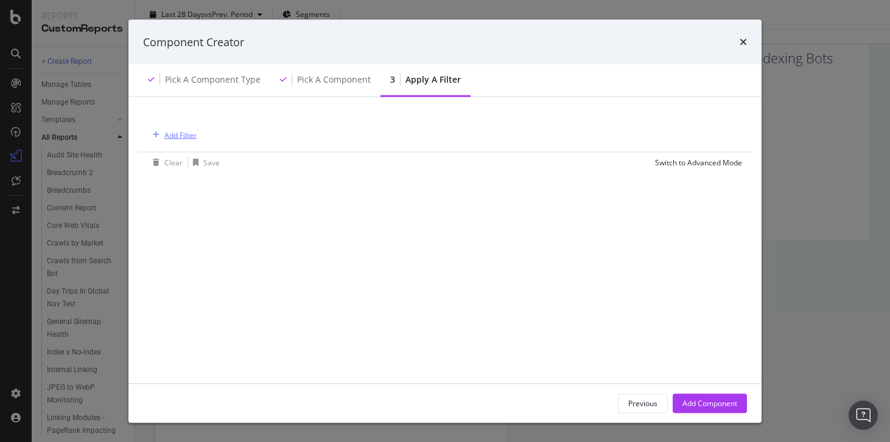
click at [179, 131] on div "Add Filter" at bounding box center [180, 135] width 32 height 10
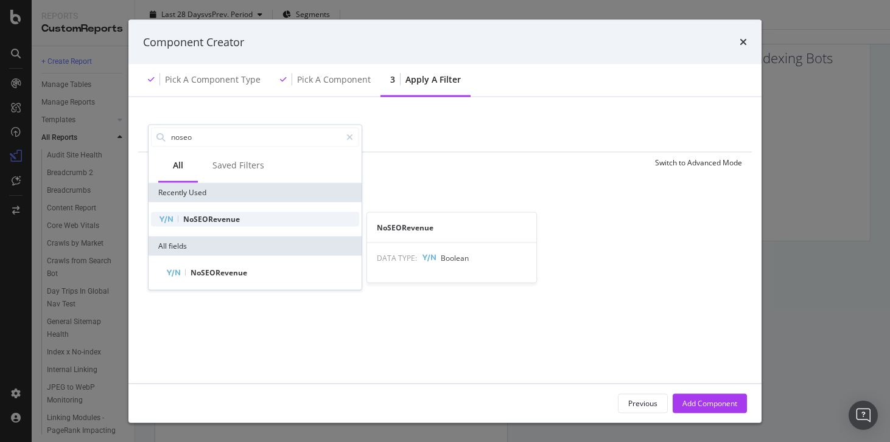
type input "noseo"
click at [213, 219] on span "NoSEORevenue" at bounding box center [211, 219] width 57 height 10
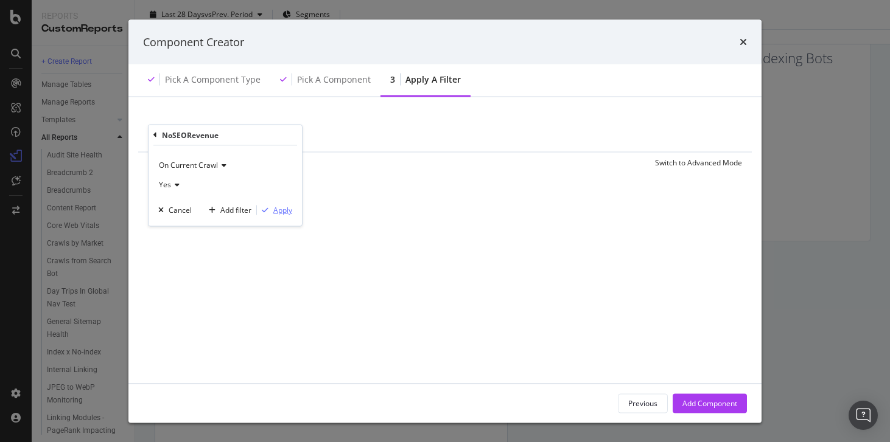
click at [283, 211] on div "Apply" at bounding box center [282, 210] width 19 height 10
click at [691, 397] on div "Add Component" at bounding box center [709, 403] width 55 height 18
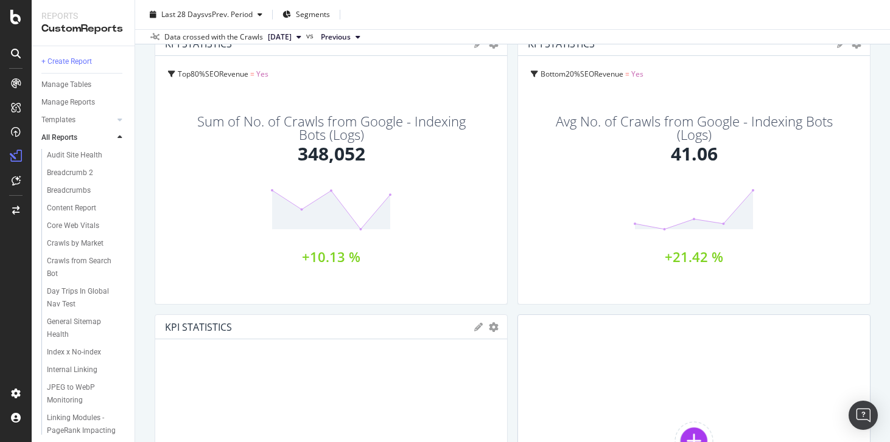
scroll to position [0, 0]
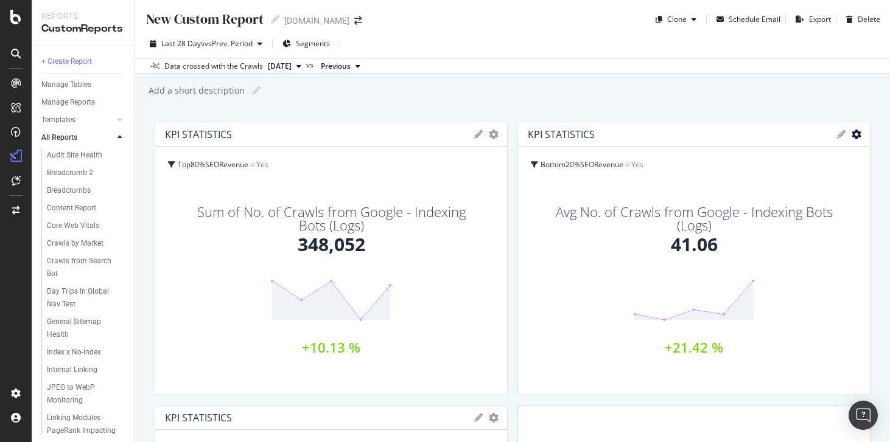
click at [852, 139] on icon "gear" at bounding box center [856, 135] width 10 height 10
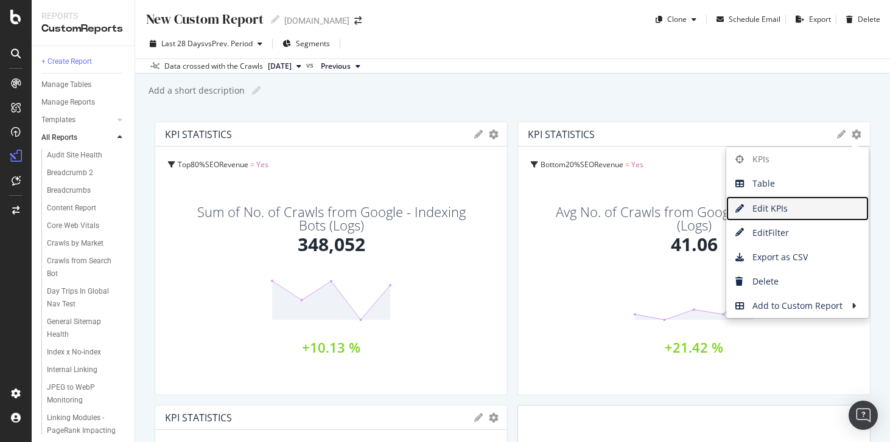
click at [797, 205] on span "Edit KPIs" at bounding box center [797, 209] width 142 height 18
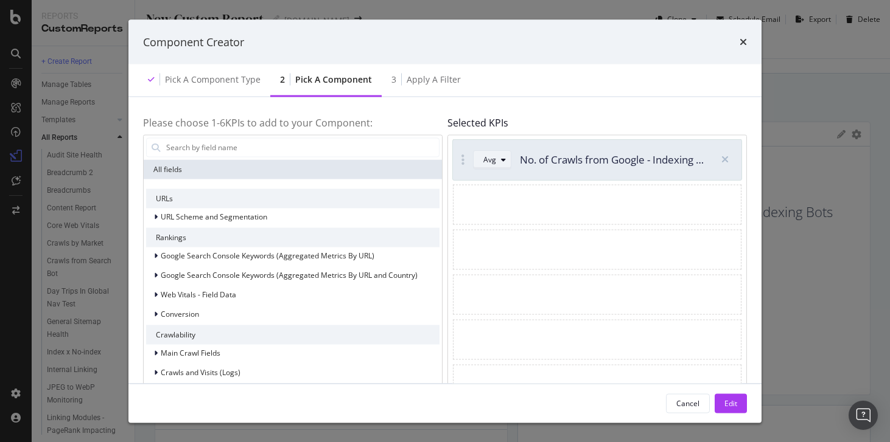
click at [490, 165] on div "Avg" at bounding box center [496, 159] width 27 height 17
click at [502, 198] on div "Sum" at bounding box center [495, 200] width 15 height 10
click at [736, 400] on div "Edit" at bounding box center [730, 403] width 13 height 10
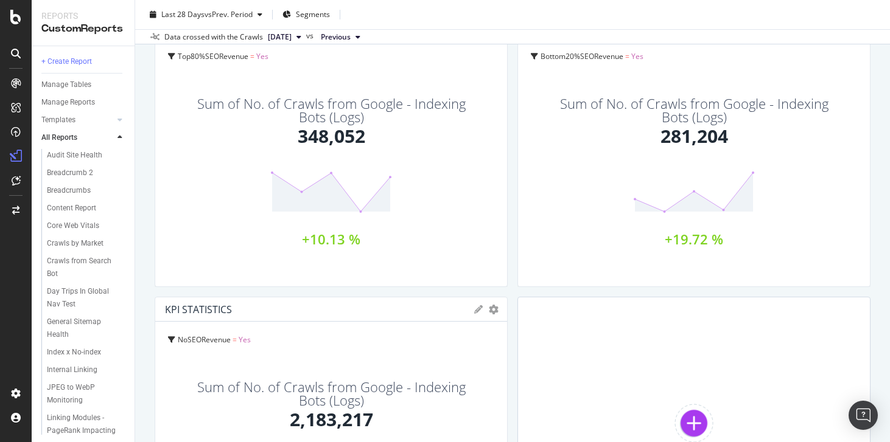
scroll to position [35, 0]
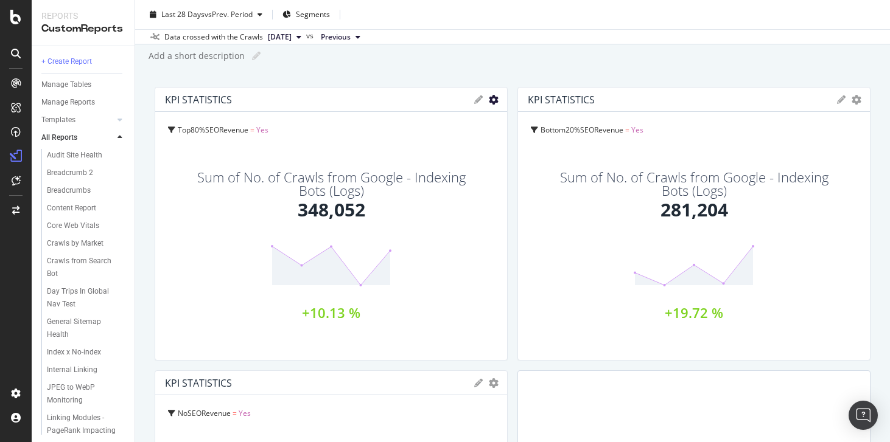
click at [492, 100] on icon "gear" at bounding box center [494, 100] width 10 height 10
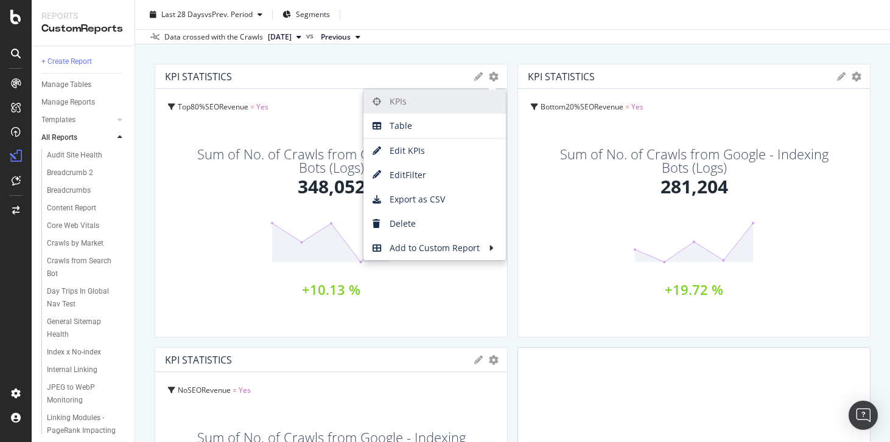
scroll to position [0, 0]
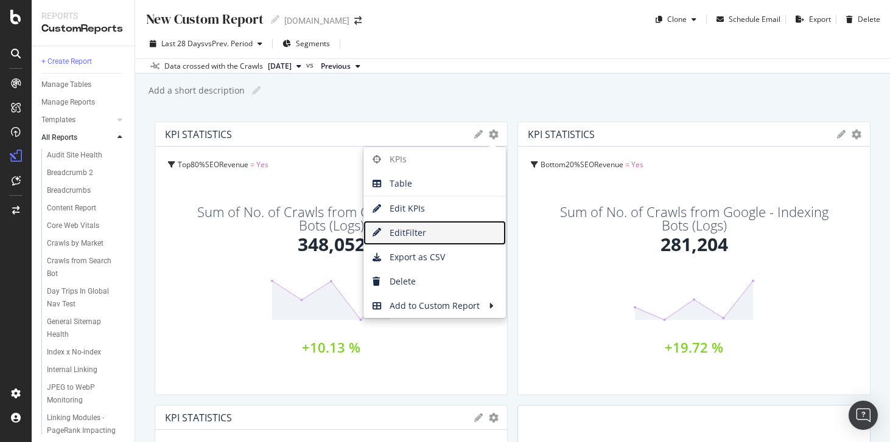
click at [432, 236] on span "Edit Filter" at bounding box center [434, 233] width 142 height 18
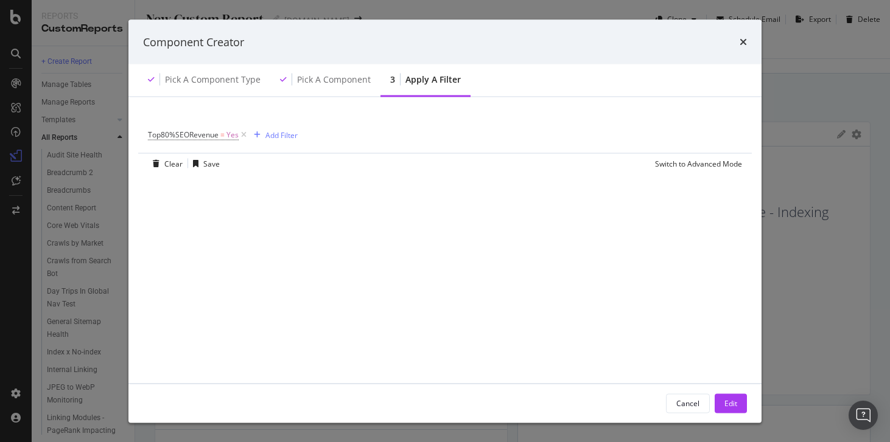
click at [746, 49] on div "times" at bounding box center [742, 42] width 7 height 16
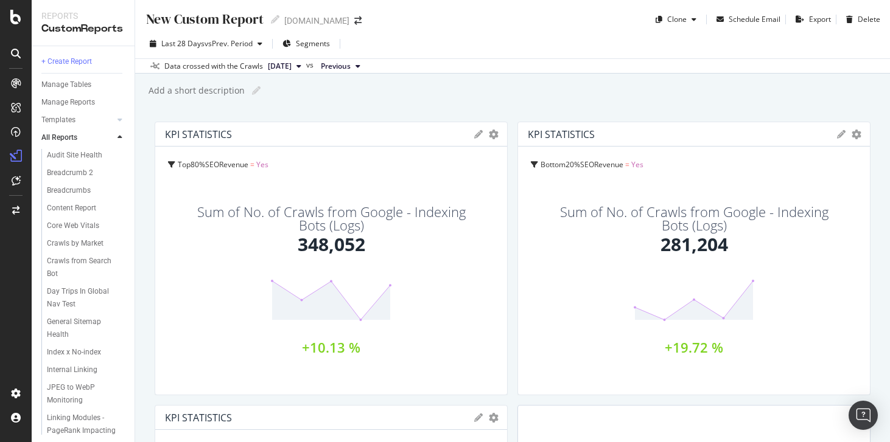
click at [491, 140] on div "KPI STATISTICS KPIs Table Edit KPIs Edit Filter Export as CSV Delete Add to Cus…" at bounding box center [331, 134] width 352 height 24
click at [495, 139] on icon "gear" at bounding box center [494, 135] width 10 height 10
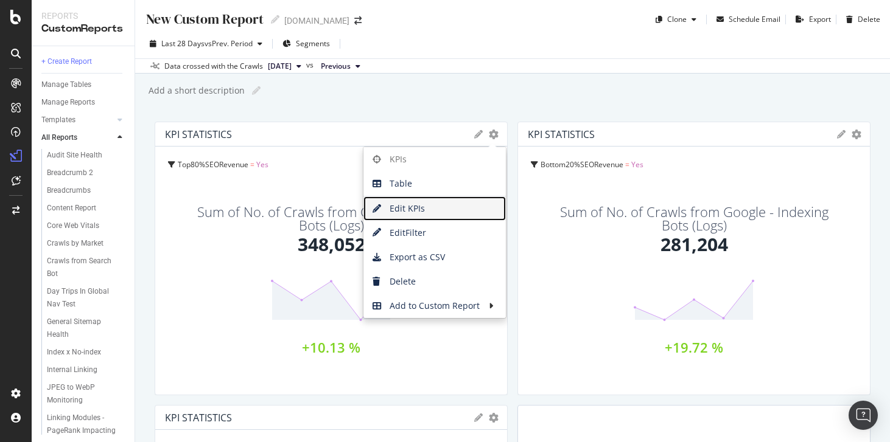
click at [439, 211] on span "Edit KPIs" at bounding box center [434, 209] width 142 height 18
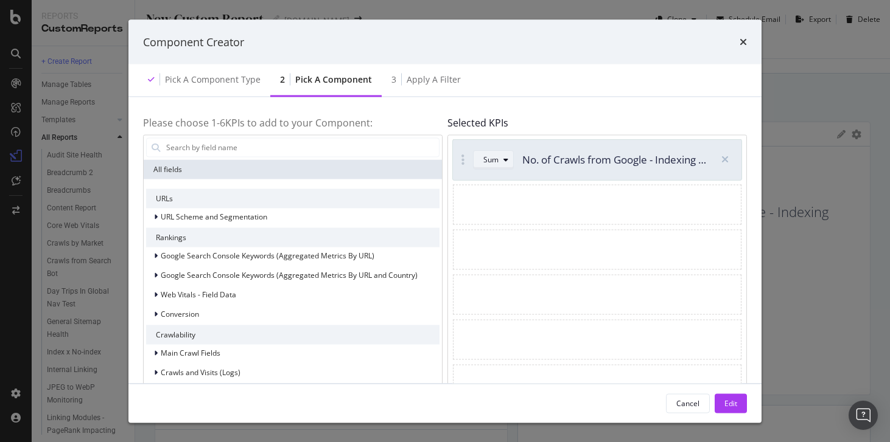
click at [476, 158] on button "Sum" at bounding box center [493, 159] width 41 height 19
click at [491, 175] on div "Avg" at bounding box center [494, 180] width 13 height 10
click at [733, 407] on div "Edit" at bounding box center [730, 403] width 13 height 10
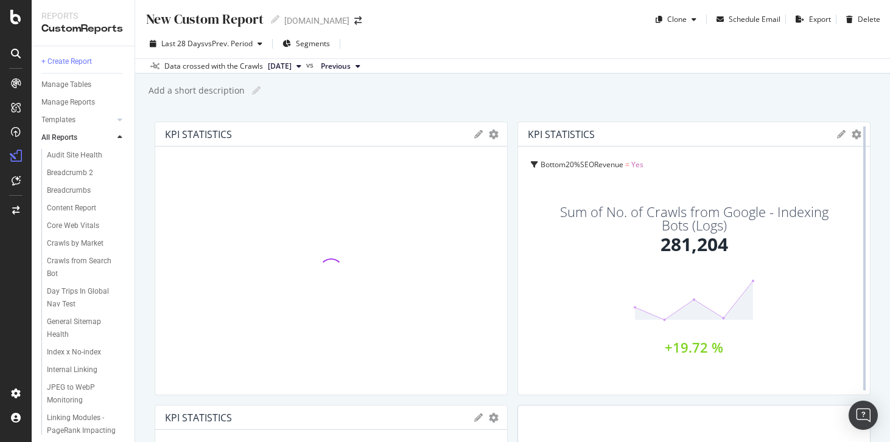
click at [864, 133] on div at bounding box center [864, 259] width 2 height 264
click at [856, 133] on icon "gear" at bounding box center [856, 135] width 10 height 10
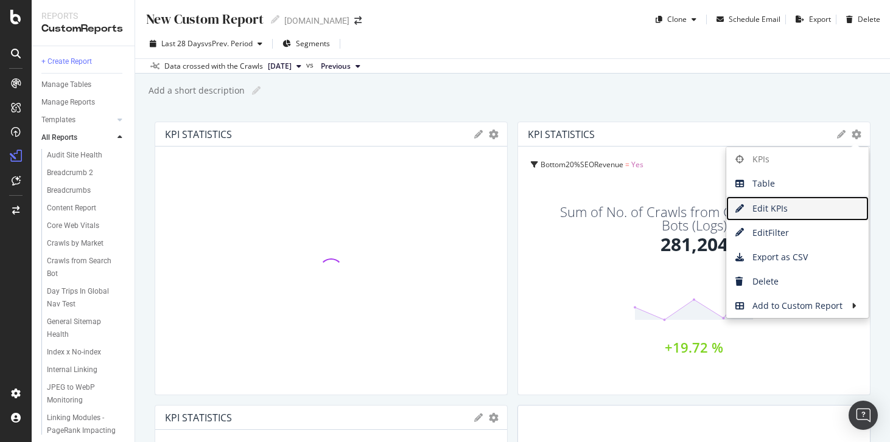
click at [758, 203] on span "Edit KPIs" at bounding box center [797, 209] width 142 height 18
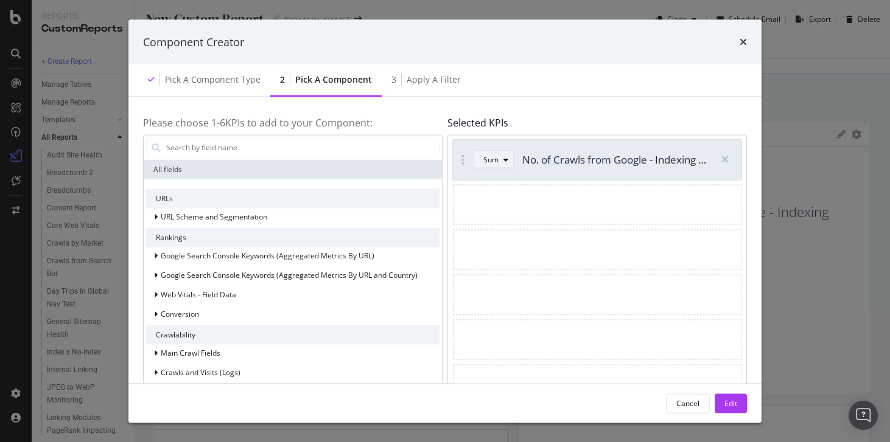
click at [491, 159] on div "Sum" at bounding box center [490, 159] width 15 height 7
click at [492, 184] on div "Avg" at bounding box center [494, 180] width 13 height 10
click at [732, 410] on div "Edit" at bounding box center [730, 403] width 13 height 18
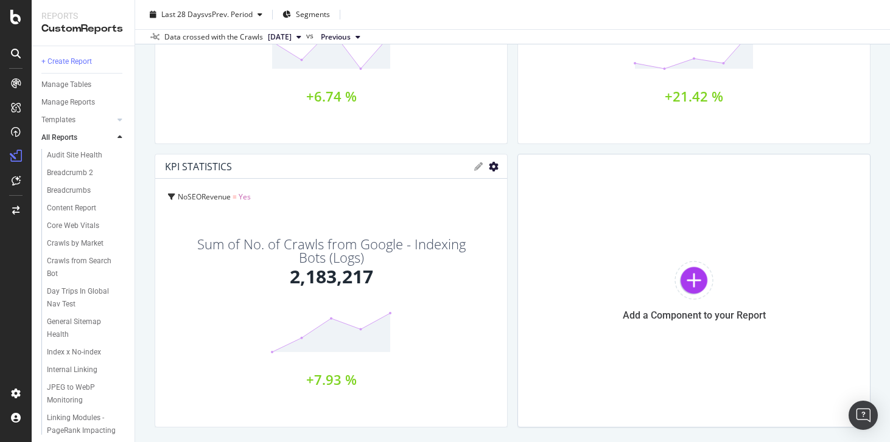
scroll to position [236, 0]
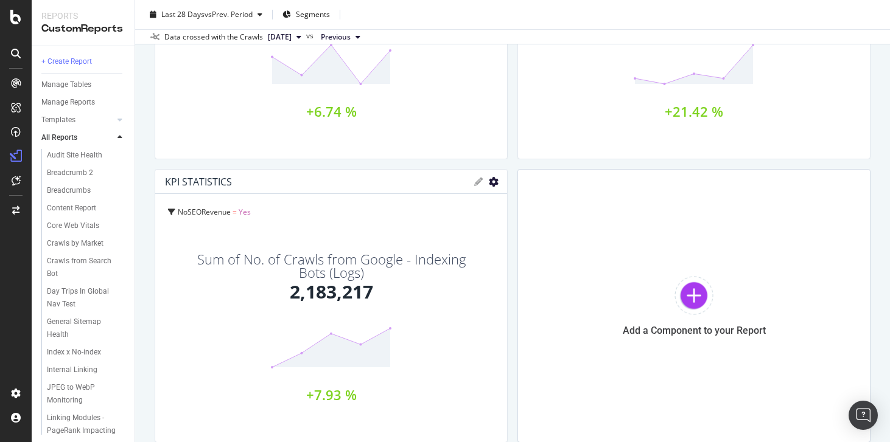
click at [491, 186] on icon "gear" at bounding box center [494, 182] width 10 height 10
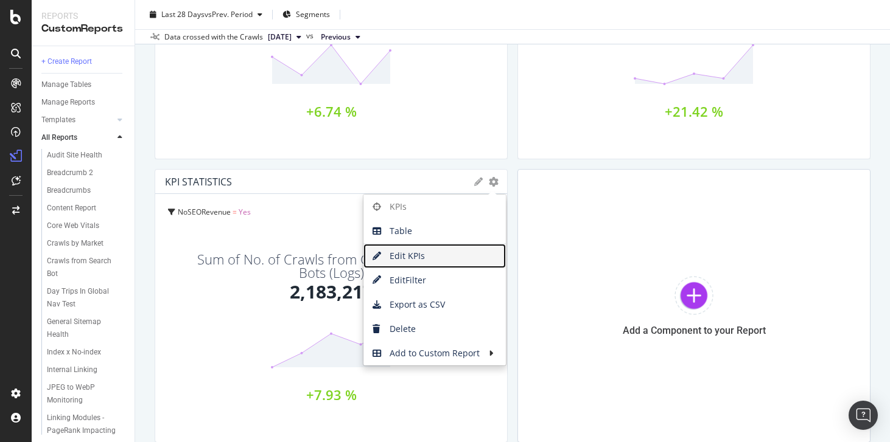
click at [450, 252] on span "Edit KPIs" at bounding box center [434, 256] width 142 height 18
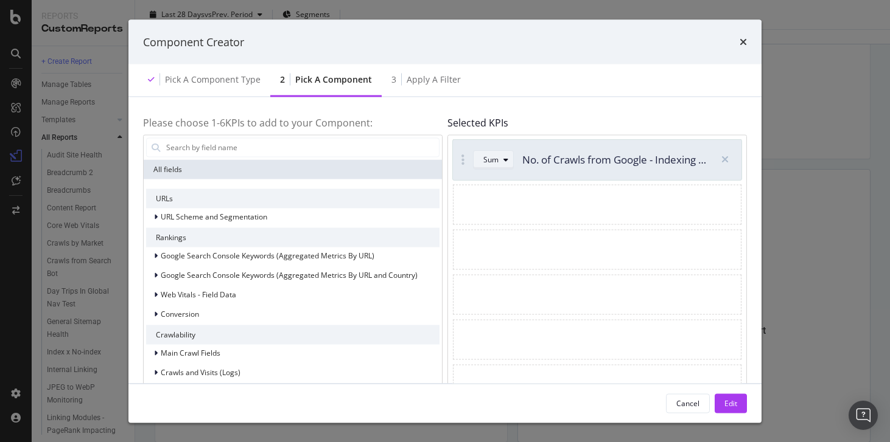
click at [479, 169] on button "Sum" at bounding box center [493, 159] width 41 height 19
click at [500, 184] on div "Avg" at bounding box center [494, 180] width 13 height 10
click at [735, 408] on div "Edit" at bounding box center [730, 403] width 13 height 10
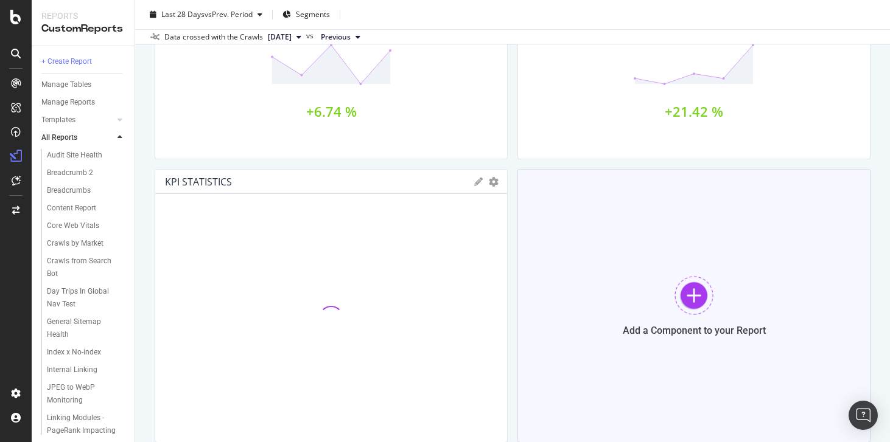
click at [684, 294] on div at bounding box center [693, 295] width 39 height 39
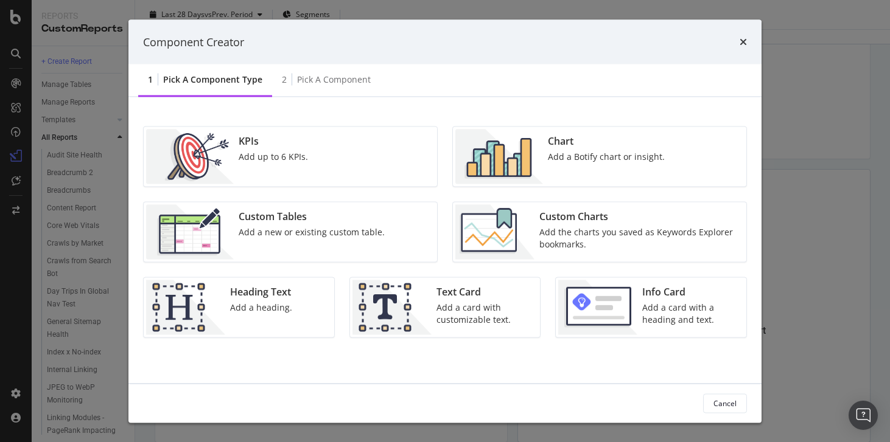
click at [309, 135] on div "KPIs Add up to 6 KPIs." at bounding box center [273, 157] width 79 height 55
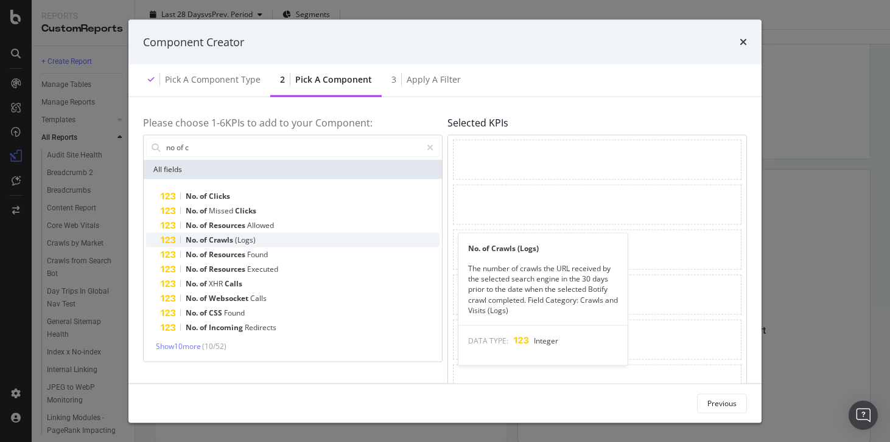
type input "no of c"
click at [245, 239] on span "(Logs)" at bounding box center [245, 239] width 21 height 10
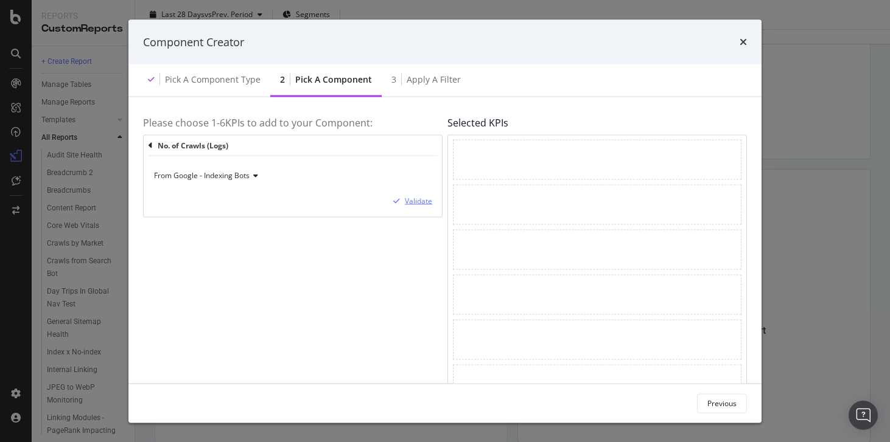
click at [420, 201] on div "Validate" at bounding box center [418, 201] width 27 height 10
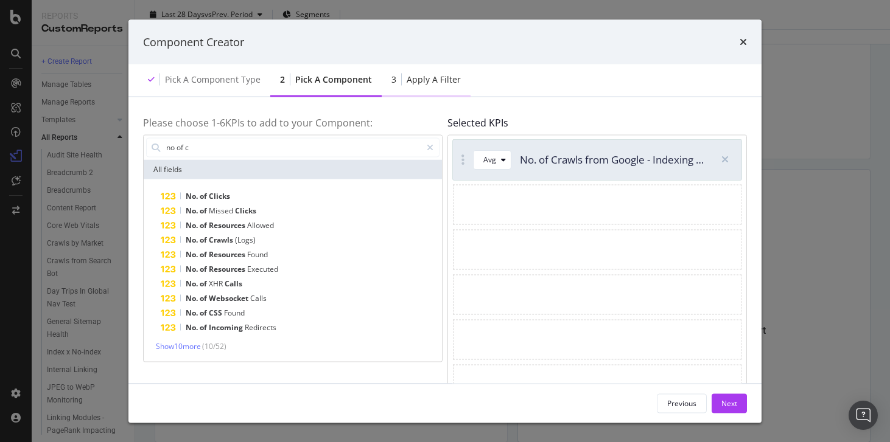
click at [428, 85] on div "3 Apply a Filter" at bounding box center [426, 80] width 89 height 33
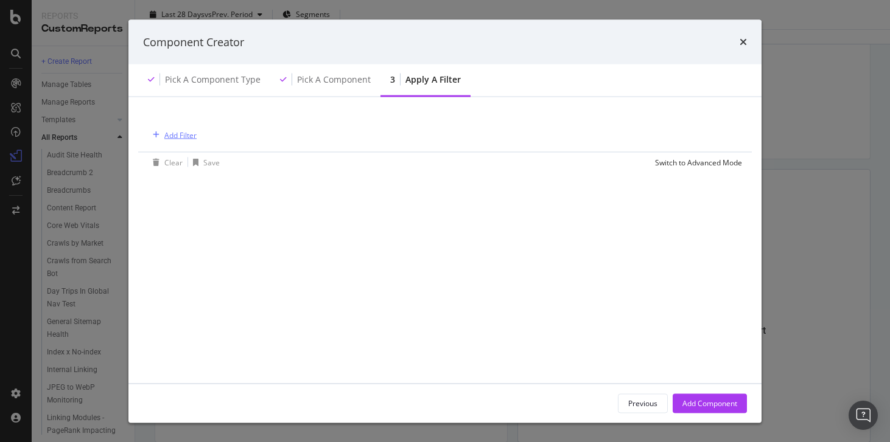
click at [178, 131] on div "Add Filter" at bounding box center [180, 135] width 32 height 10
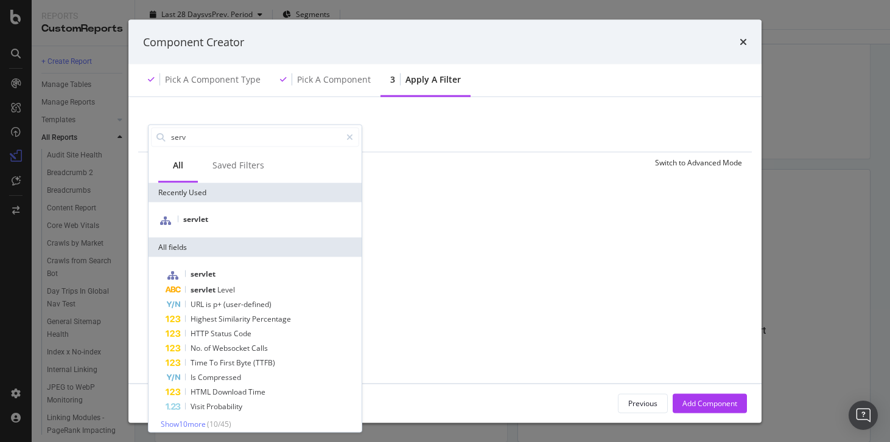
type input "serv"
click at [191, 209] on div "servlet" at bounding box center [255, 219] width 213 height 35
click at [192, 223] on span "servlet" at bounding box center [195, 219] width 25 height 10
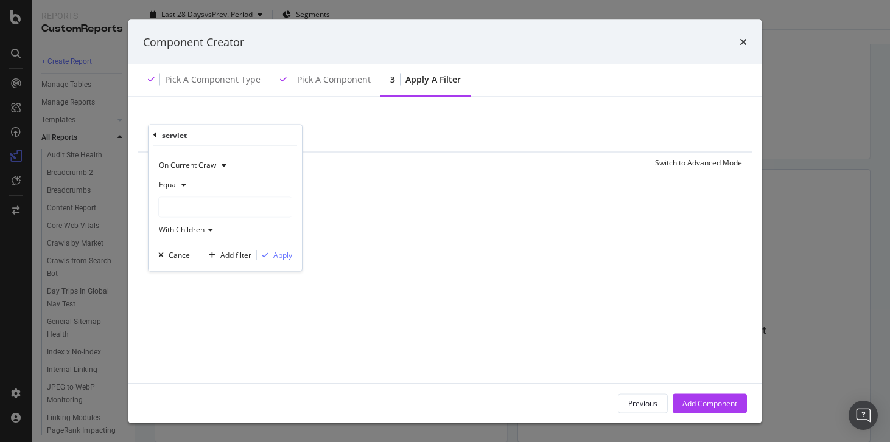
click at [197, 203] on div "modal" at bounding box center [225, 206] width 133 height 19
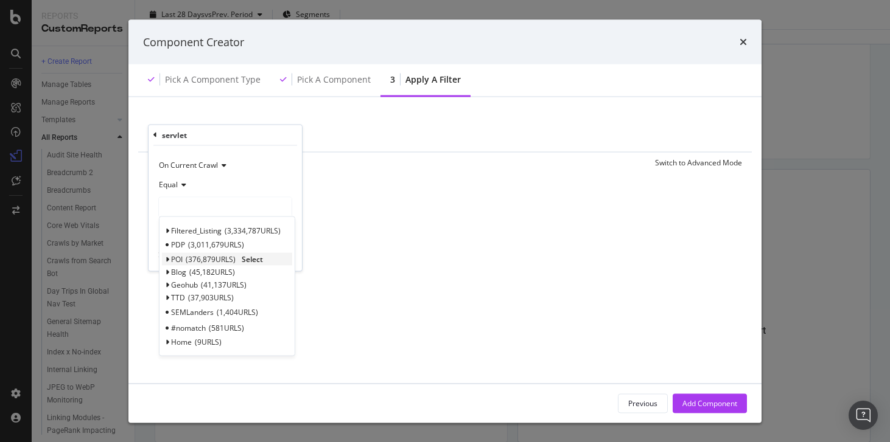
click at [169, 258] on div "POI 376,879 URLS Select" at bounding box center [227, 259] width 130 height 13
click at [168, 259] on icon "modal" at bounding box center [167, 259] width 4 height 7
click at [250, 258] on span "Select" at bounding box center [252, 259] width 21 height 10
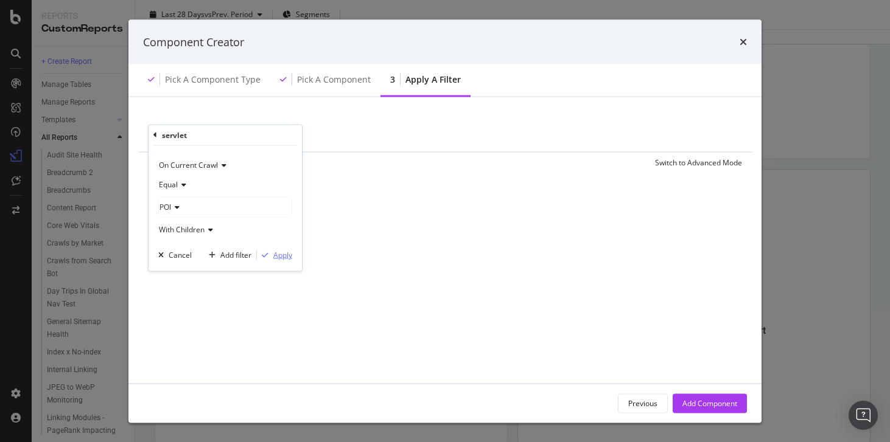
click at [288, 258] on div "Apply" at bounding box center [282, 255] width 19 height 10
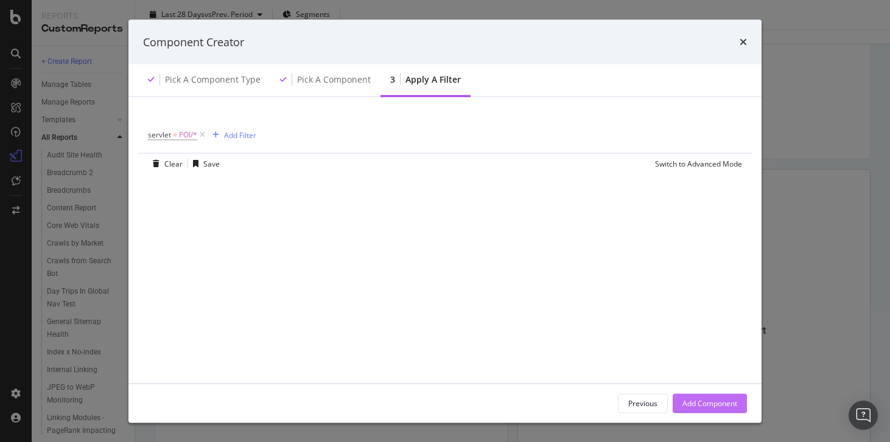
click at [688, 396] on div "Add Component" at bounding box center [709, 403] width 55 height 18
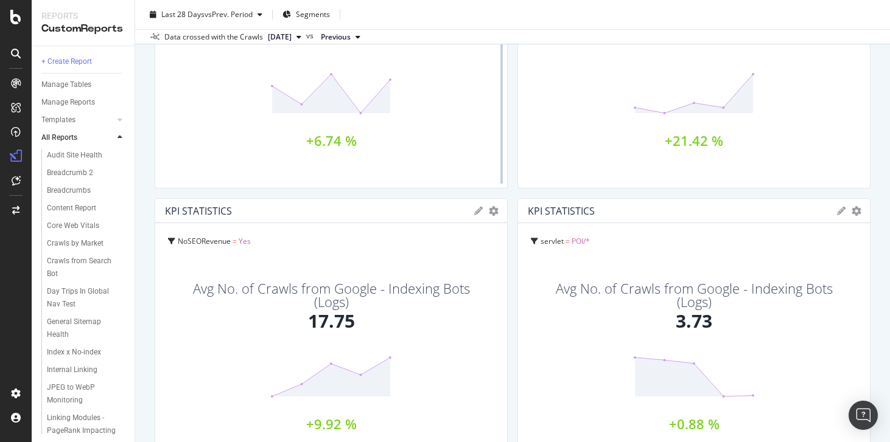
scroll to position [262, 0]
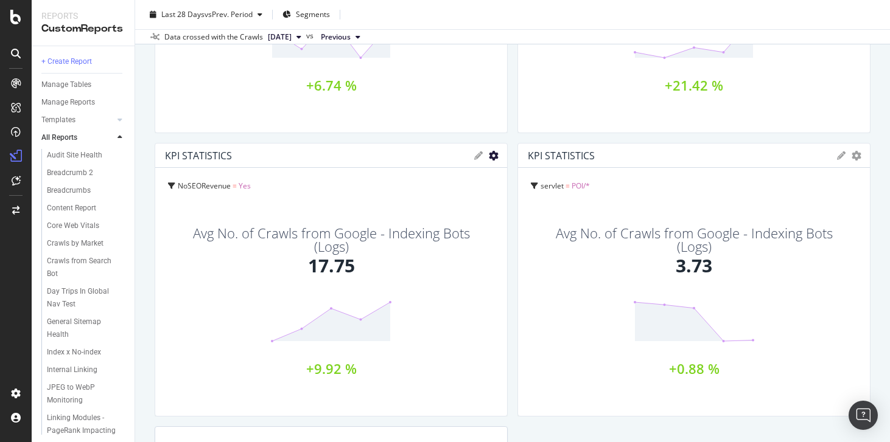
click at [494, 159] on icon "gear" at bounding box center [494, 156] width 10 height 10
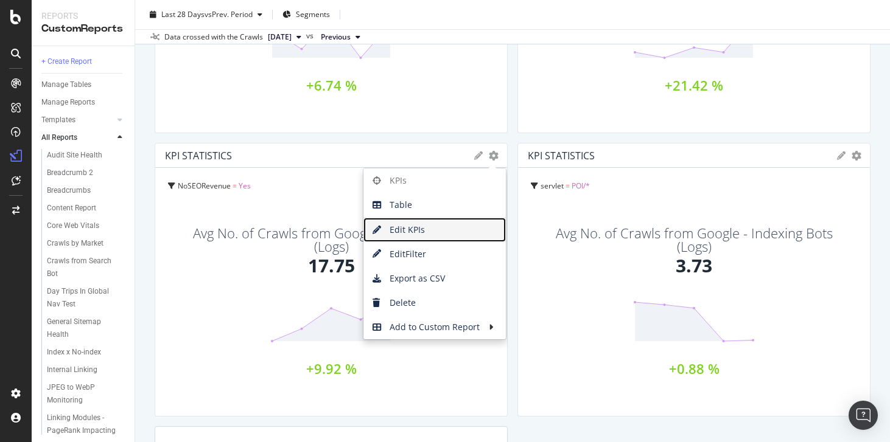
click at [419, 236] on span "Edit KPIs" at bounding box center [434, 230] width 142 height 18
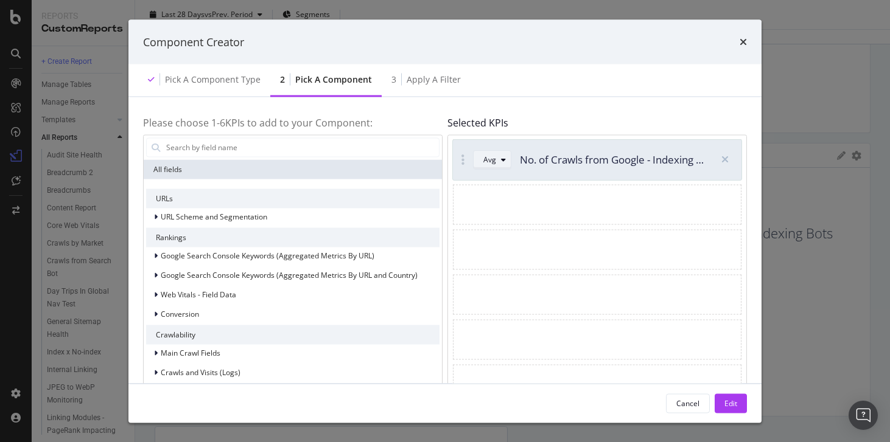
click at [493, 159] on div "Avg" at bounding box center [489, 159] width 13 height 7
click at [495, 205] on div "Sum" at bounding box center [495, 200] width 15 height 10
click at [733, 401] on div "Edit" at bounding box center [730, 403] width 13 height 10
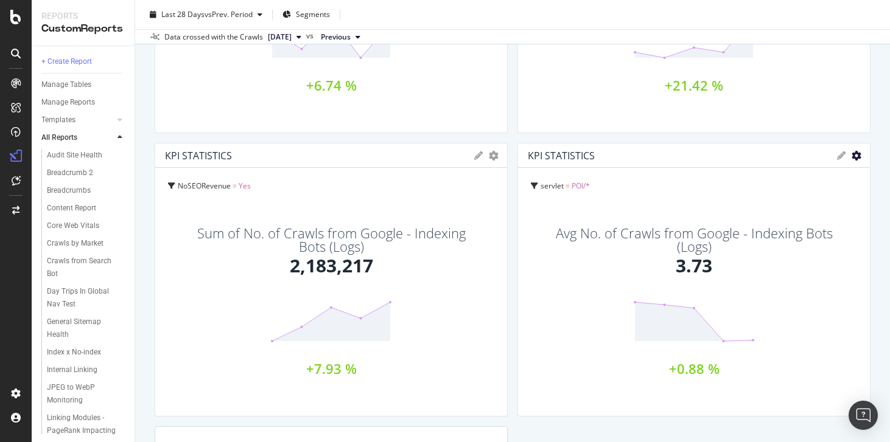
click at [857, 158] on icon "gear" at bounding box center [856, 156] width 10 height 10
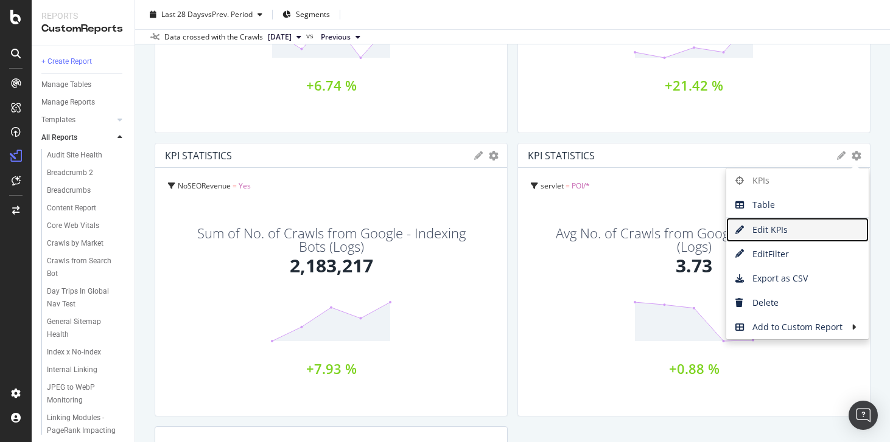
click at [785, 225] on span "Edit KPIs" at bounding box center [797, 230] width 142 height 18
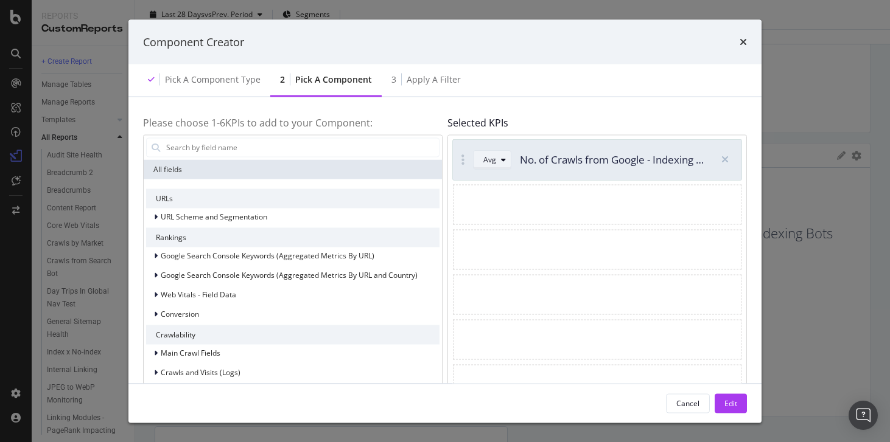
click at [493, 157] on div "Avg" at bounding box center [489, 159] width 13 height 7
click at [494, 202] on div "Sum" at bounding box center [495, 200] width 15 height 10
click at [731, 399] on div "Edit" at bounding box center [730, 403] width 13 height 10
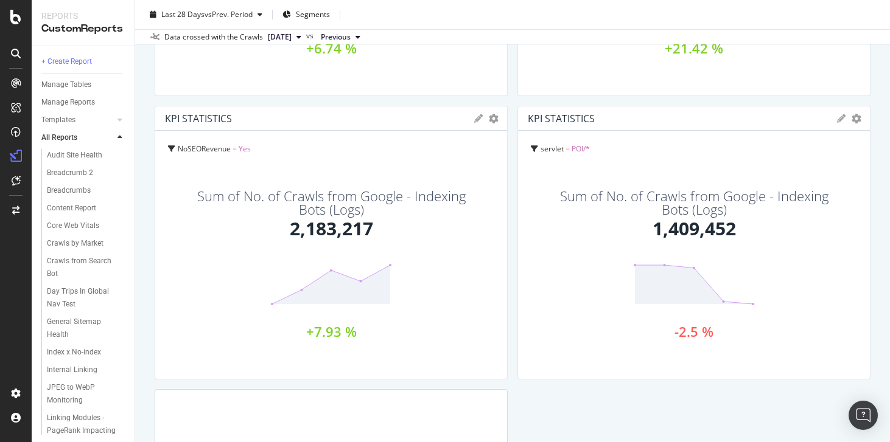
scroll to position [301, 0]
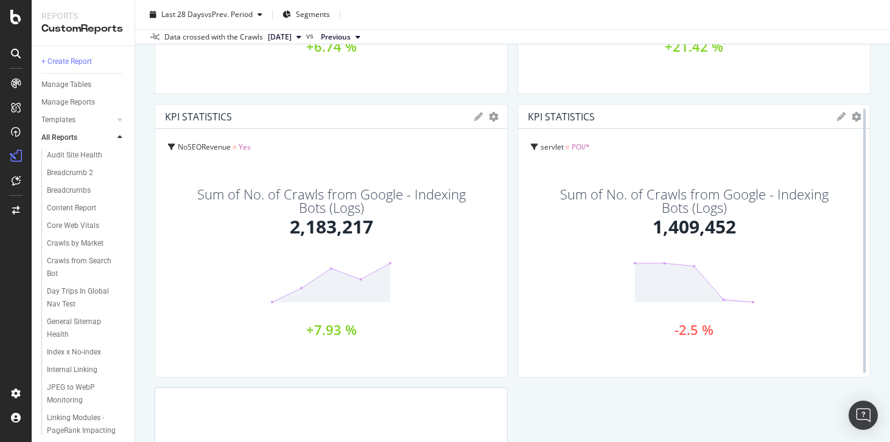
click at [860, 122] on div at bounding box center [864, 241] width 12 height 274
click at [858, 121] on div at bounding box center [864, 241] width 12 height 274
click at [854, 119] on icon "gear" at bounding box center [856, 117] width 10 height 10
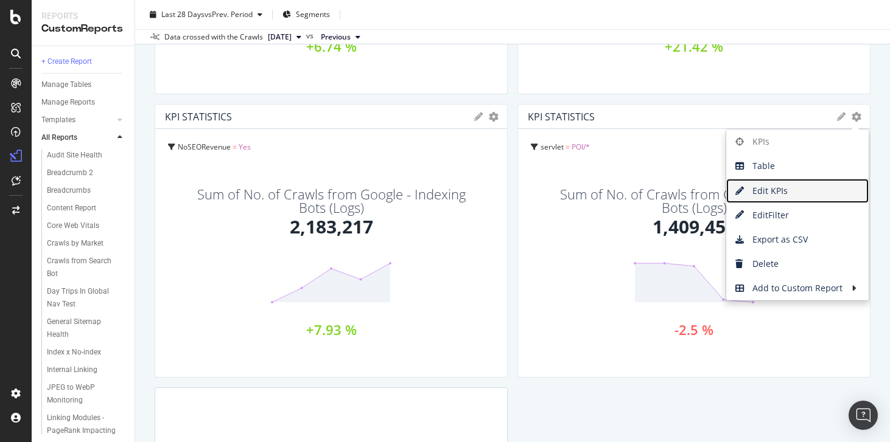
click at [785, 197] on span "Edit KPIs" at bounding box center [797, 191] width 142 height 18
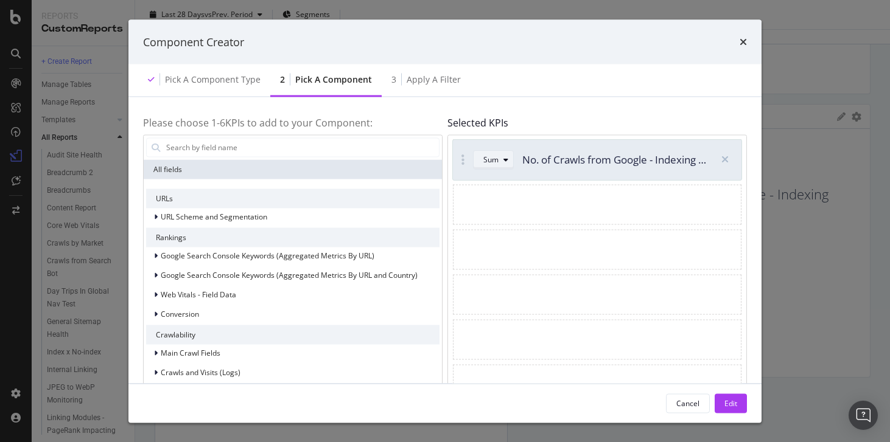
click at [501, 161] on div "modal" at bounding box center [505, 159] width 15 height 7
click at [495, 183] on div "Avg" at bounding box center [494, 180] width 13 height 10
click at [734, 407] on div "Edit" at bounding box center [730, 403] width 13 height 10
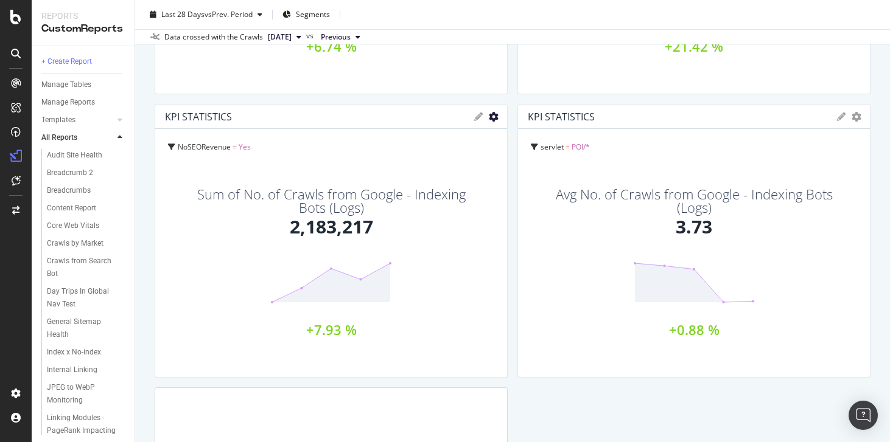
click at [494, 119] on icon "gear" at bounding box center [494, 117] width 10 height 10
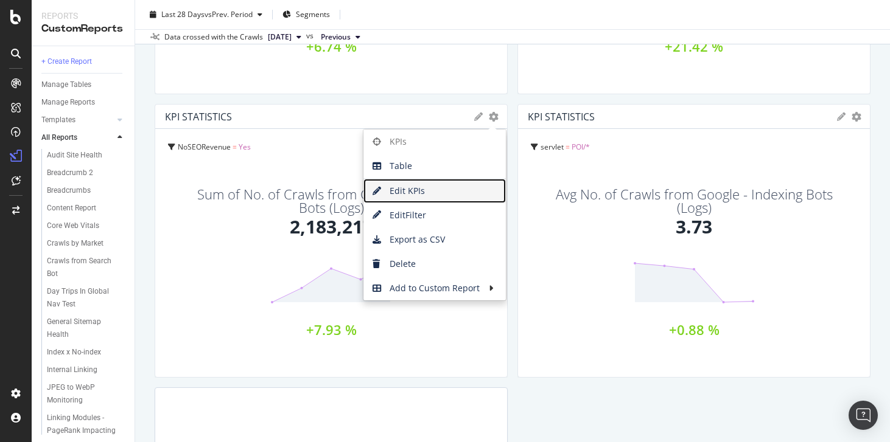
click at [432, 193] on span "Edit KPIs" at bounding box center [434, 191] width 142 height 18
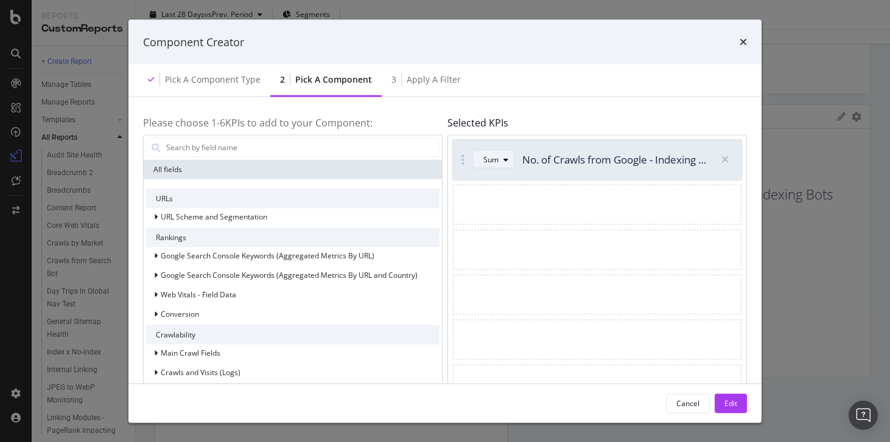
click at [494, 161] on div "Sum" at bounding box center [490, 159] width 15 height 7
click at [504, 186] on div "Avg" at bounding box center [496, 180] width 36 height 15
click at [735, 407] on div "Edit" at bounding box center [730, 403] width 13 height 10
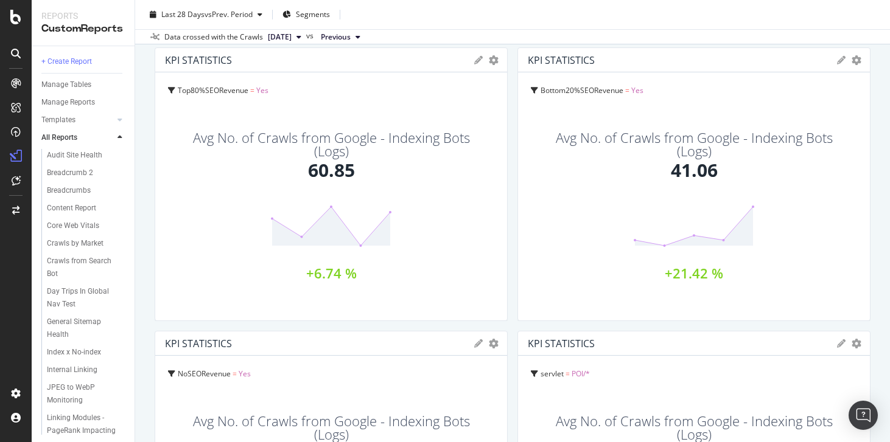
scroll to position [52, 0]
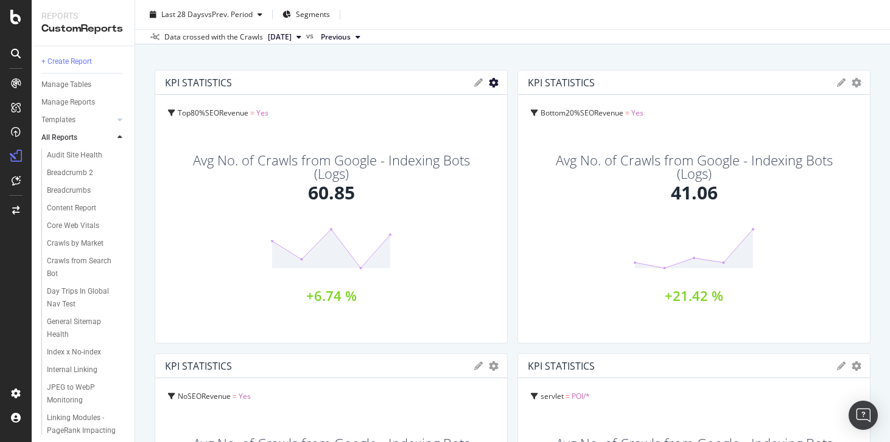
click at [493, 83] on icon "gear" at bounding box center [494, 83] width 10 height 10
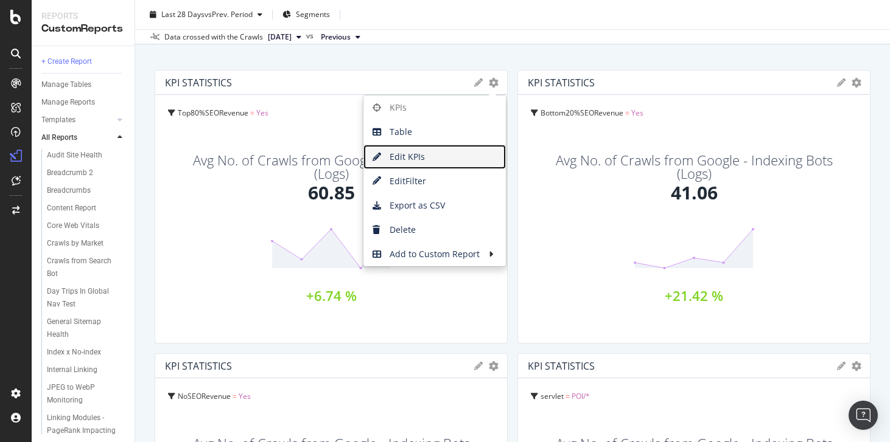
click at [418, 165] on span "Edit KPIs" at bounding box center [434, 157] width 142 height 18
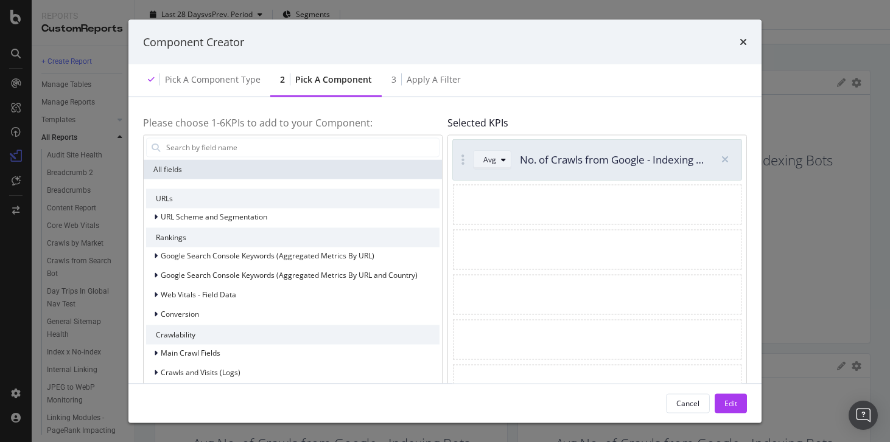
click at [481, 164] on button "Avg" at bounding box center [492, 159] width 38 height 19
click at [628, 112] on div "Selected KPIs Avg No. of Crawls from Google - Indexing Bots (Logs)" at bounding box center [596, 261] width 299 height 298
click at [743, 41] on icon "times" at bounding box center [742, 42] width 7 height 10
click at [736, 402] on div "Edit" at bounding box center [730, 403] width 13 height 10
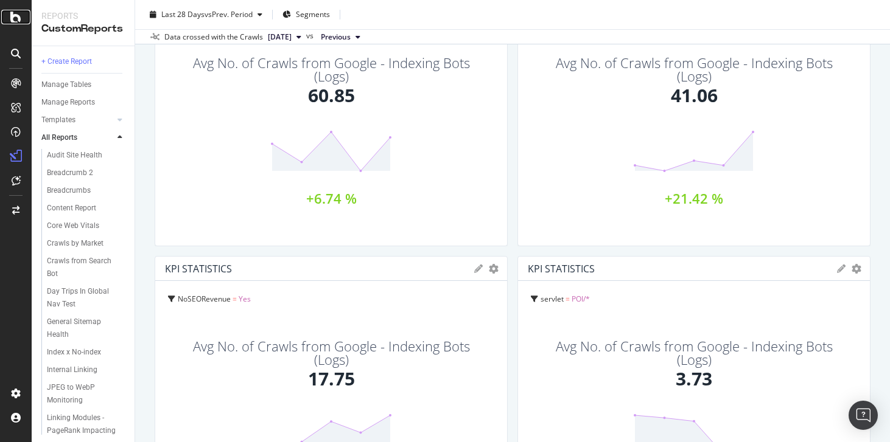
scroll to position [148, 0]
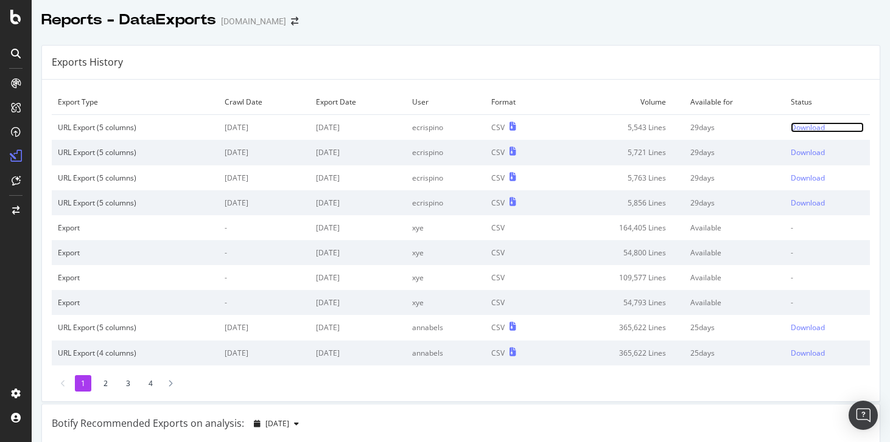
click at [811, 123] on div "Download" at bounding box center [808, 127] width 34 height 10
click at [806, 128] on div "Download" at bounding box center [808, 127] width 34 height 10
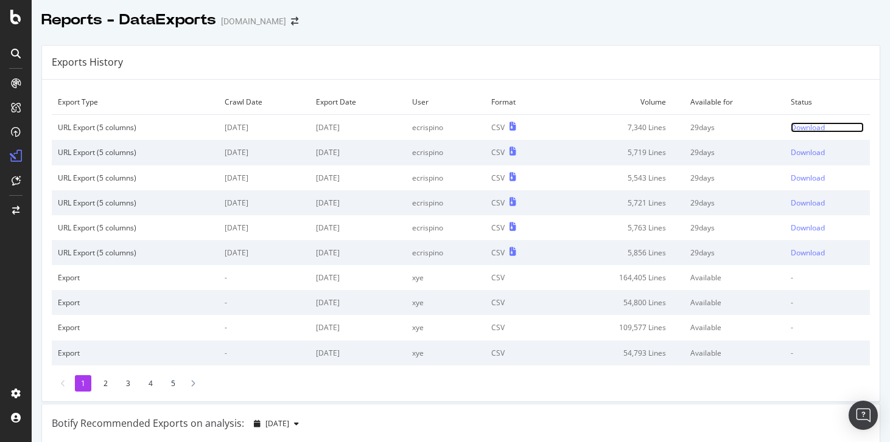
click at [799, 128] on div "Download" at bounding box center [808, 127] width 34 height 10
click at [804, 127] on div "Download" at bounding box center [808, 127] width 34 height 10
click at [817, 126] on div "Download" at bounding box center [808, 127] width 34 height 10
click at [804, 128] on div "Download" at bounding box center [808, 127] width 34 height 10
click at [799, 122] on div "Download" at bounding box center [808, 127] width 34 height 10
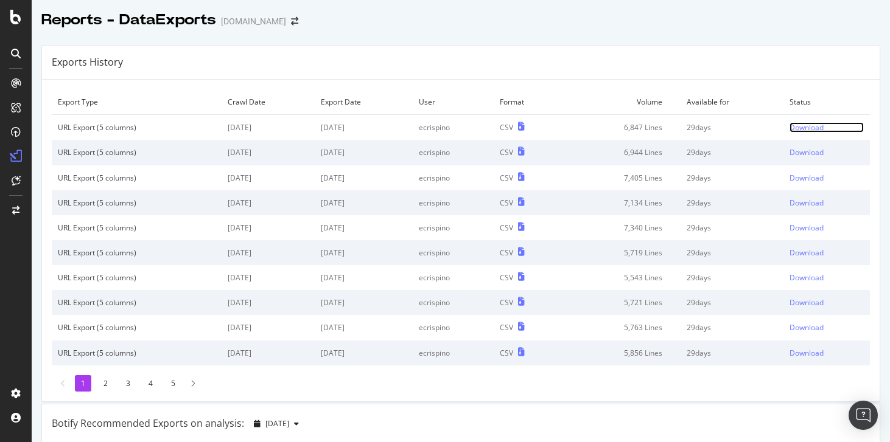
click at [808, 126] on div "Download" at bounding box center [806, 127] width 34 height 10
click at [814, 129] on div "Download" at bounding box center [808, 127] width 34 height 10
